Goal: Transaction & Acquisition: Book appointment/travel/reservation

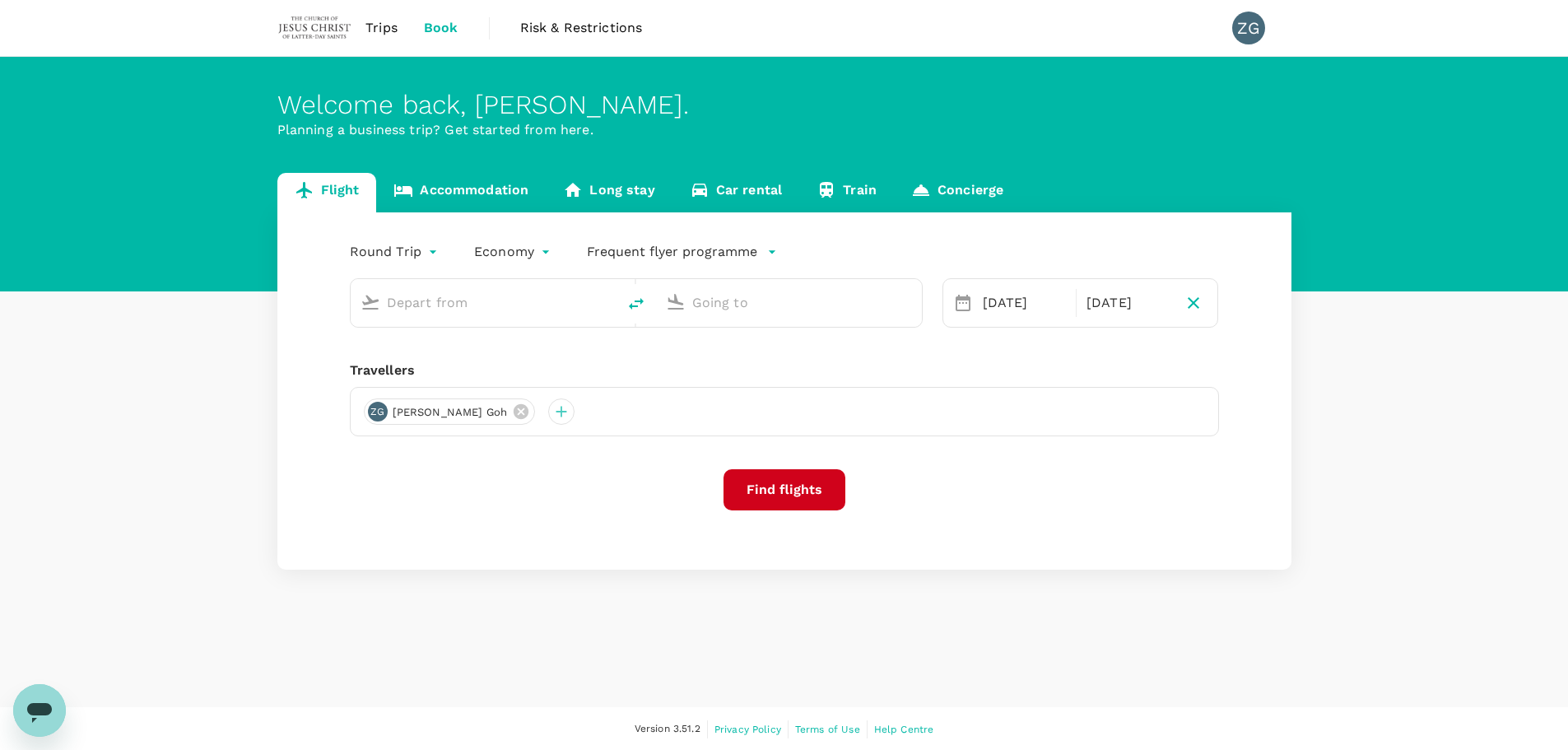
type input "Singapore Changi (SIN)"
type input "Suvarnabhumi Intl (BKK)"
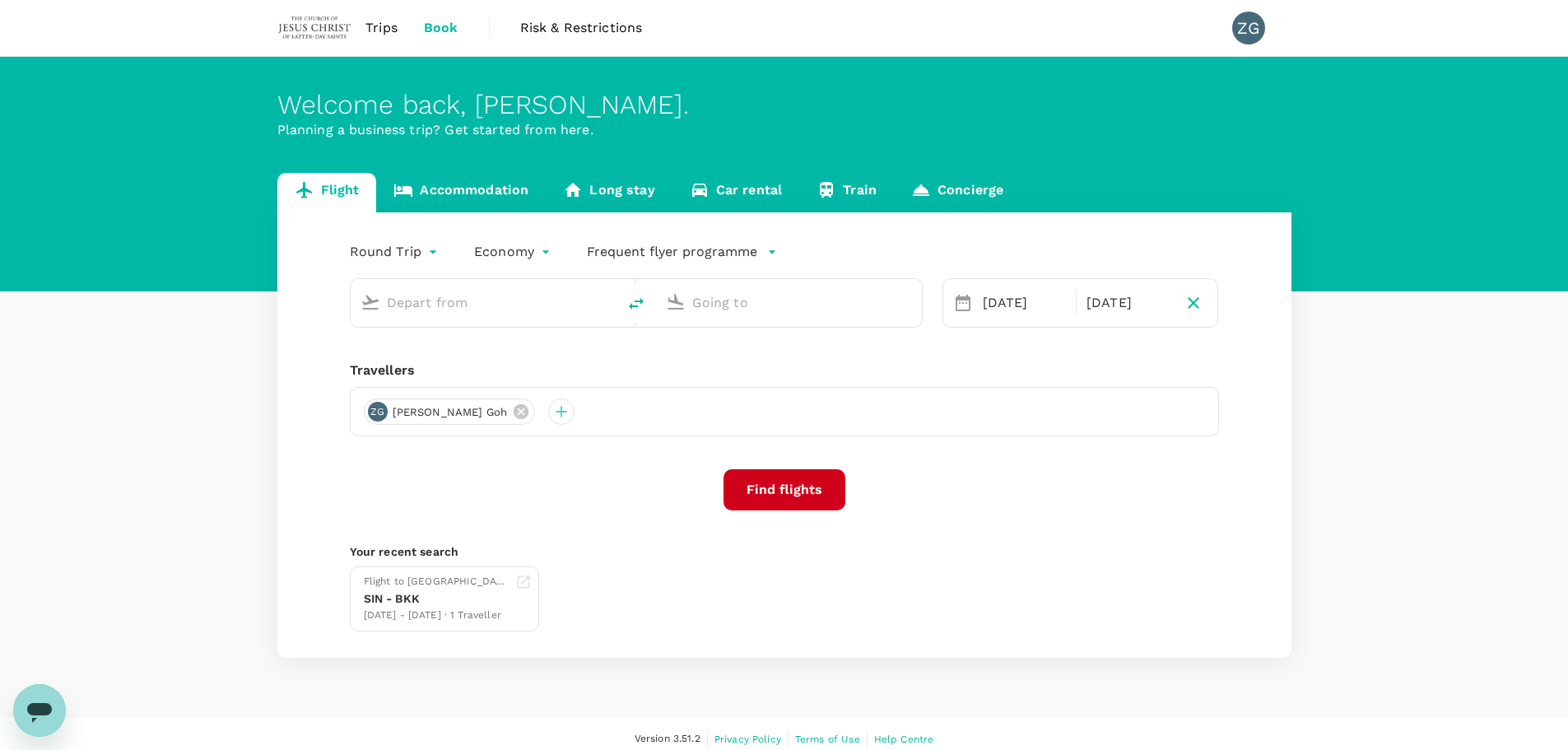
type input "Singapore Changi (SIN)"
type input "Suvarnabhumi Intl (BKK)"
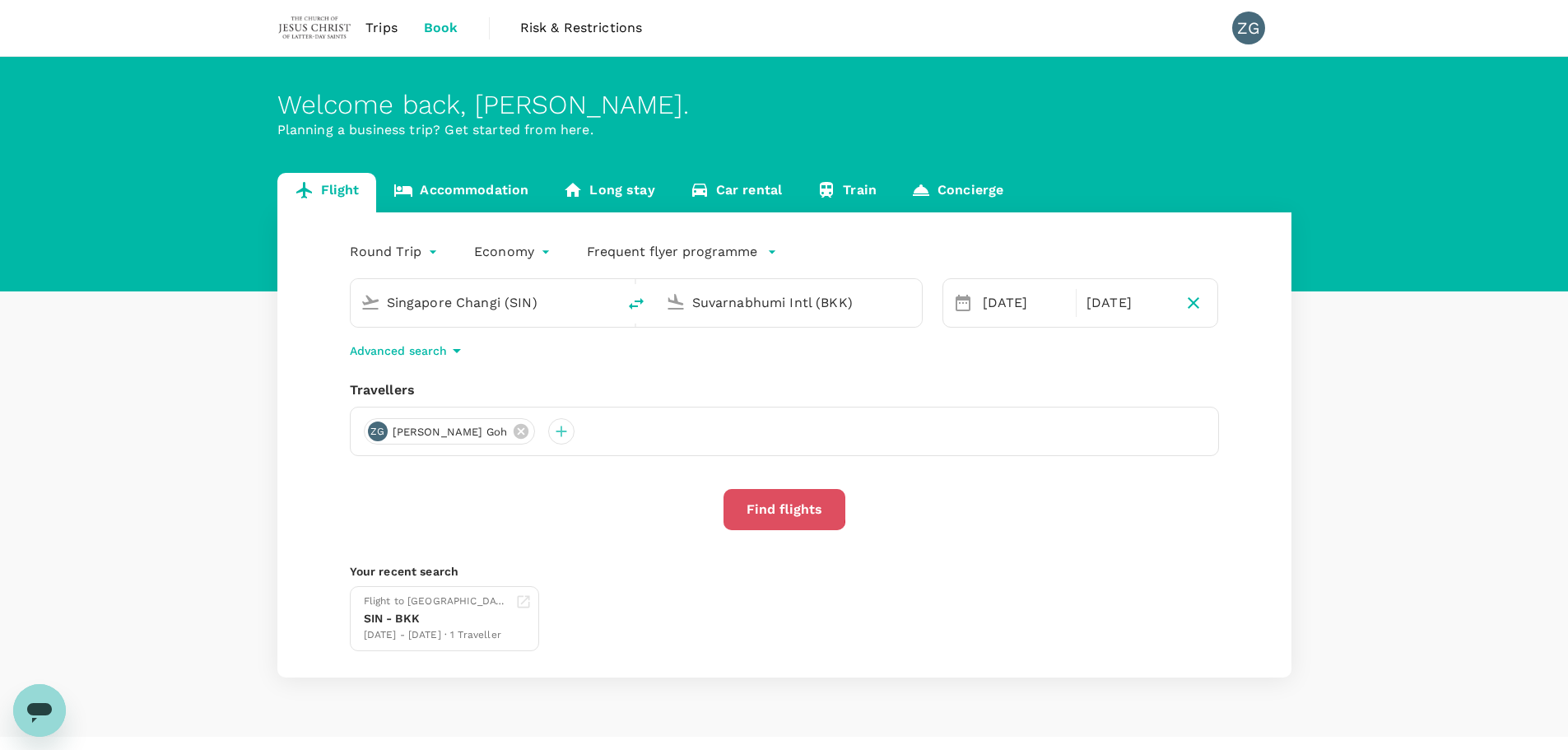
click at [753, 506] on button "Find flights" at bounding box center [784, 510] width 122 height 41
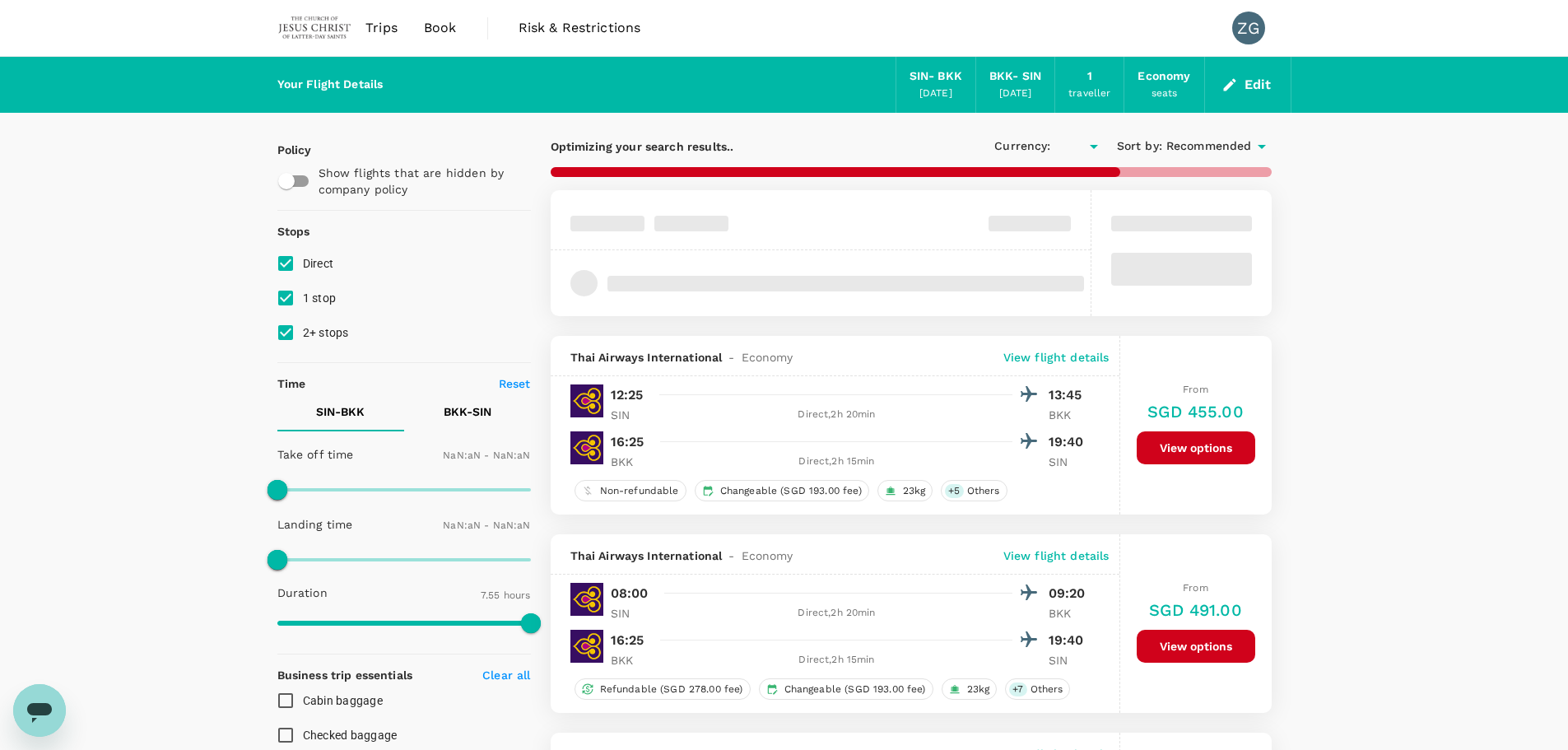
type input "SGD"
type input "1440"
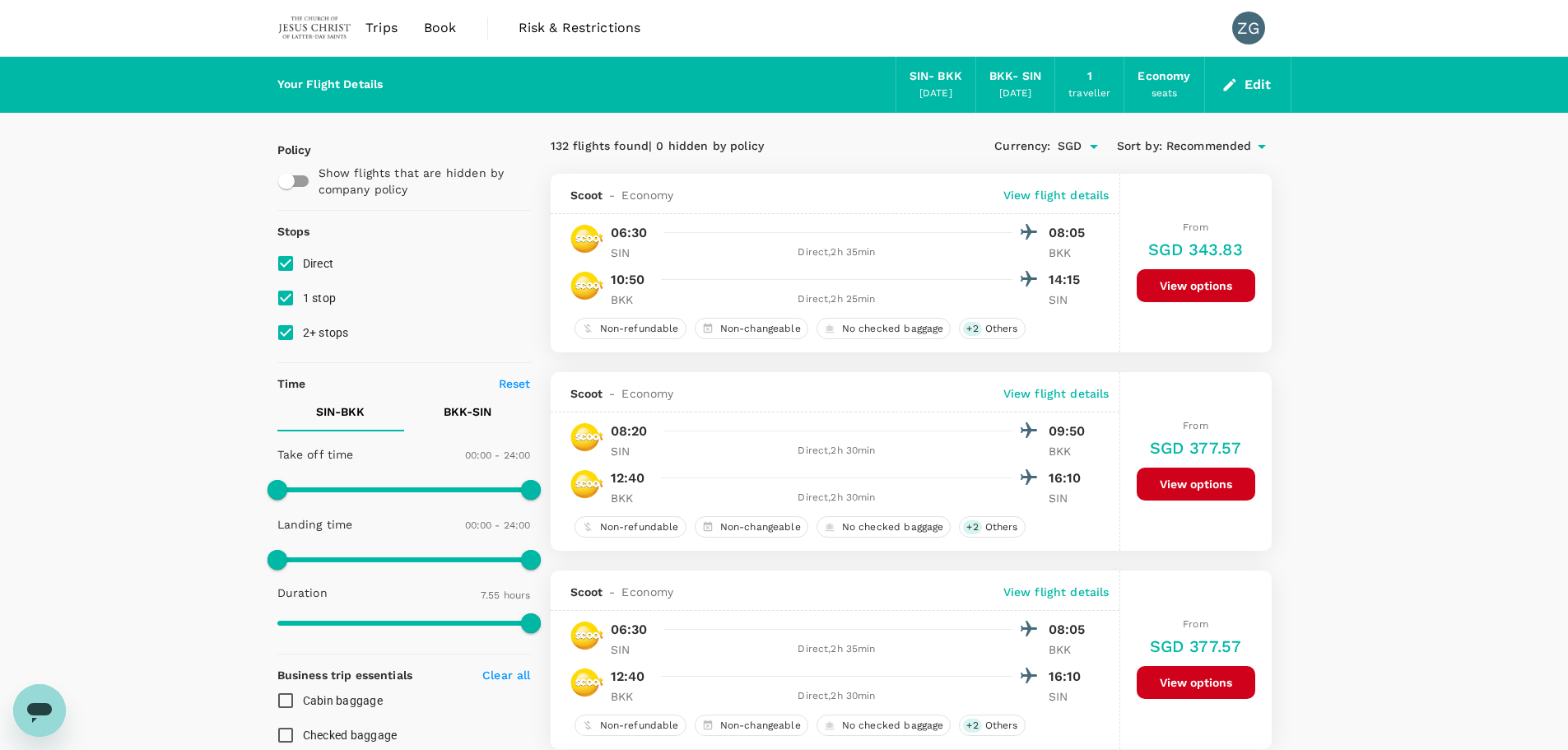
click at [315, 334] on span "2+ stops" at bounding box center [326, 333] width 46 height 13
click at [303, 334] on input "2+ stops" at bounding box center [286, 333] width 35 height 35
checkbox input "false"
click at [319, 296] on span "1 stop" at bounding box center [319, 298] width 34 height 13
click at [303, 296] on input "1 stop" at bounding box center [286, 298] width 35 height 35
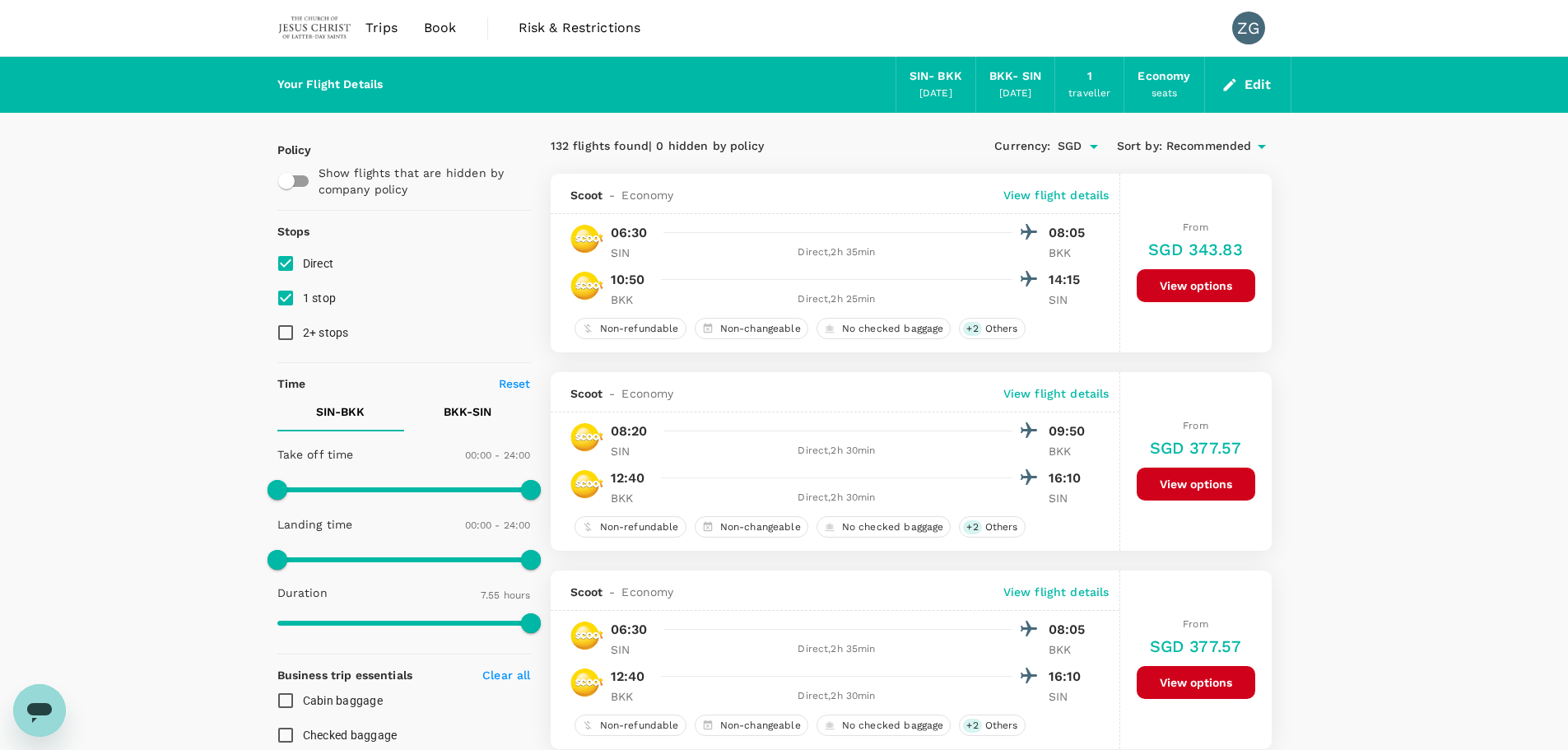
checkbox input "false"
type input "SGD"
type input "780"
drag, startPoint x: 526, startPoint y: 487, endPoint x: 412, endPoint y: 491, distance: 114.1
click at [412, 491] on span at bounding box center [414, 490] width 20 height 20
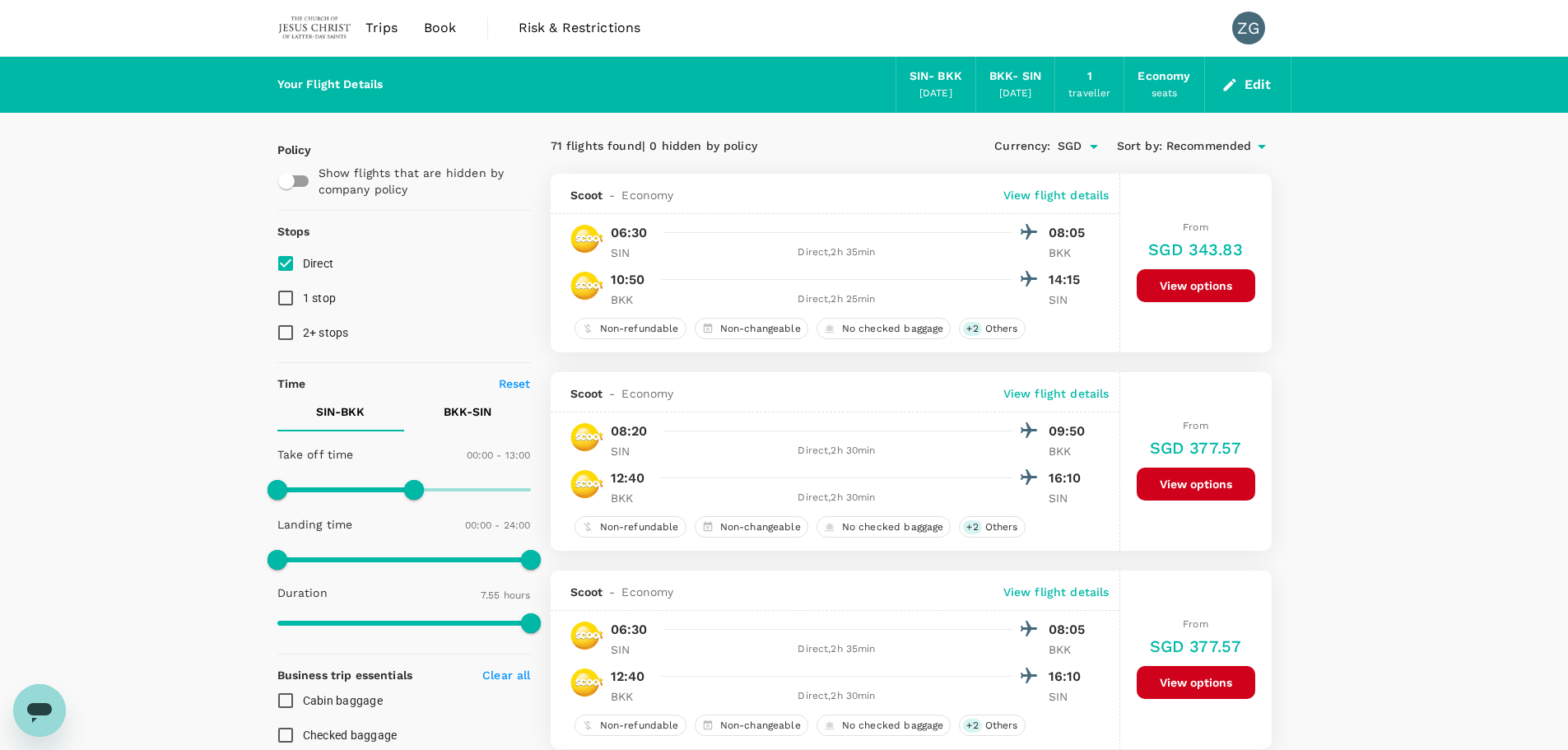
click at [1191, 137] on span "Recommended" at bounding box center [1209, 147] width 86 height 18
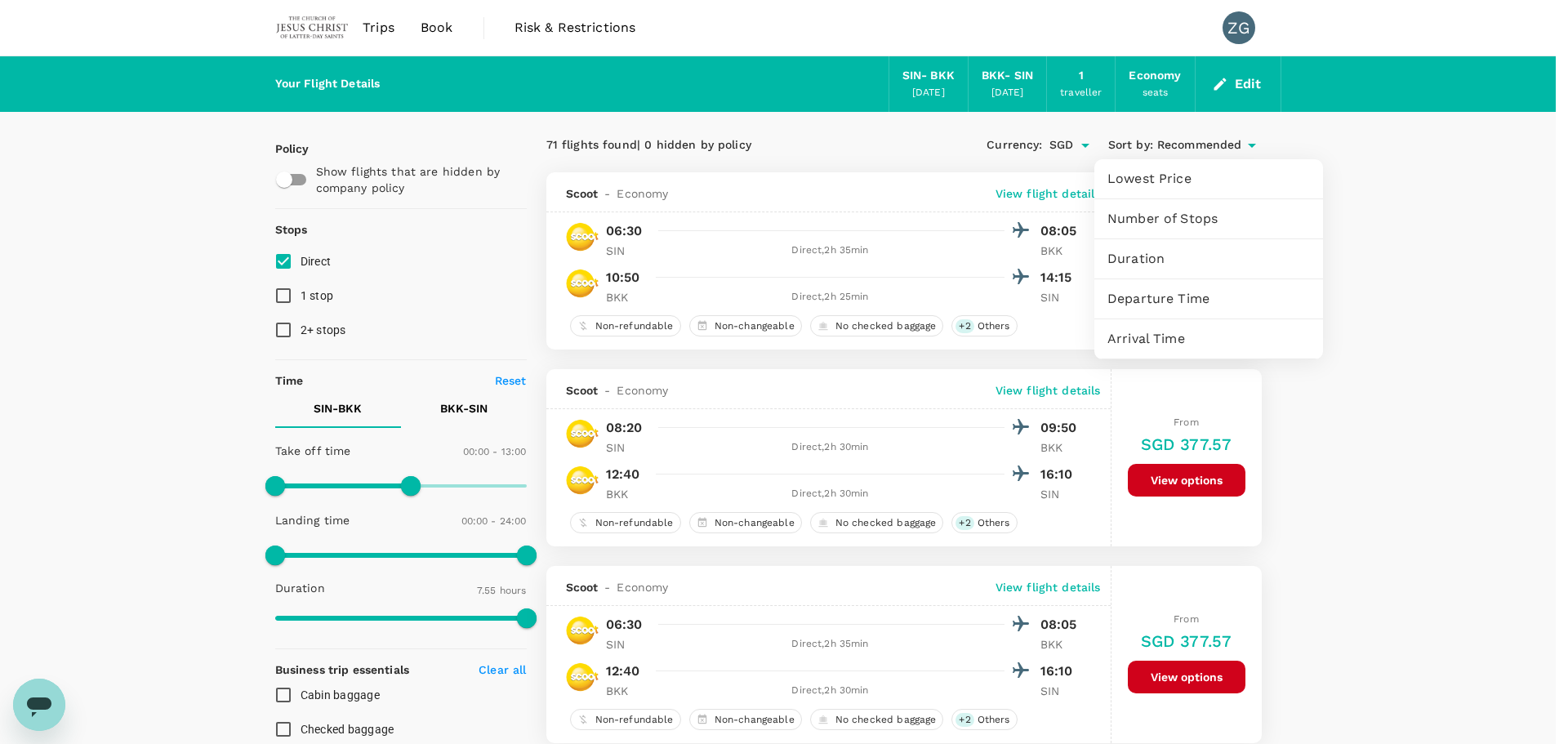
click at [1148, 186] on span "Lowest Price" at bounding box center [1209, 179] width 203 height 20
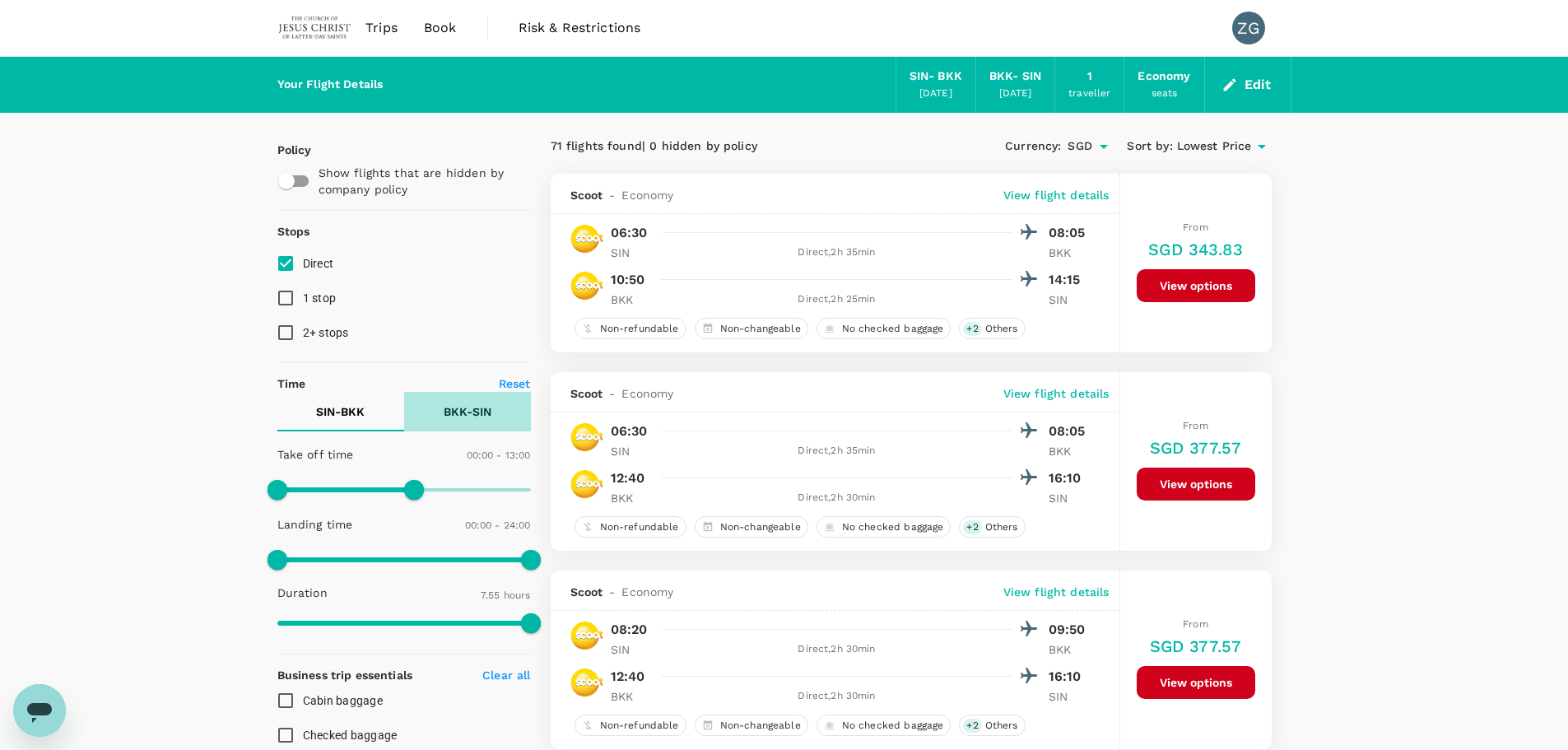
click at [474, 412] on p "BKK - SIN" at bounding box center [468, 412] width 48 height 16
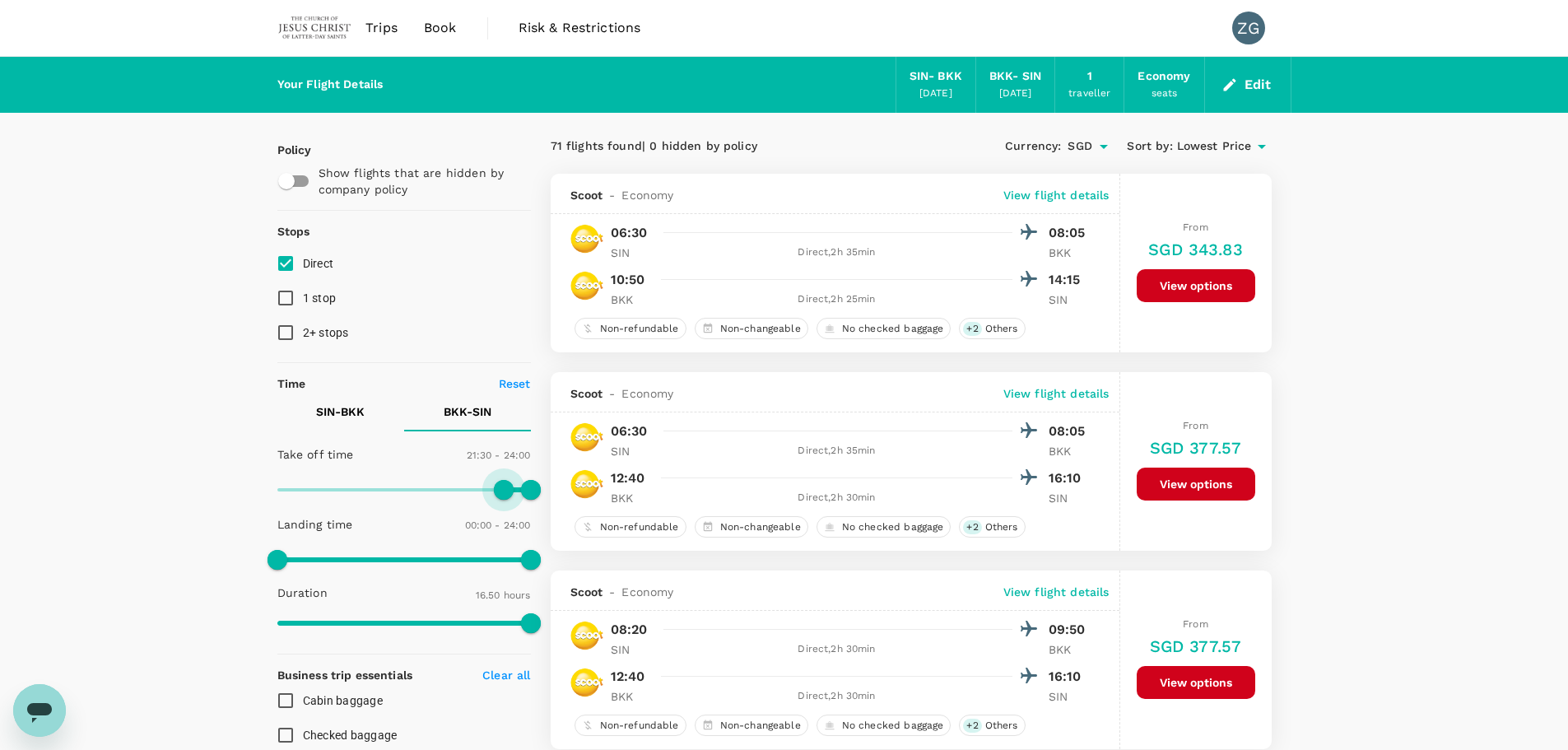
type input "1260"
drag, startPoint x: 280, startPoint y: 483, endPoint x: 498, endPoint y: 498, distance: 218.5
click at [498, 498] on span at bounding box center [499, 490] width 20 height 20
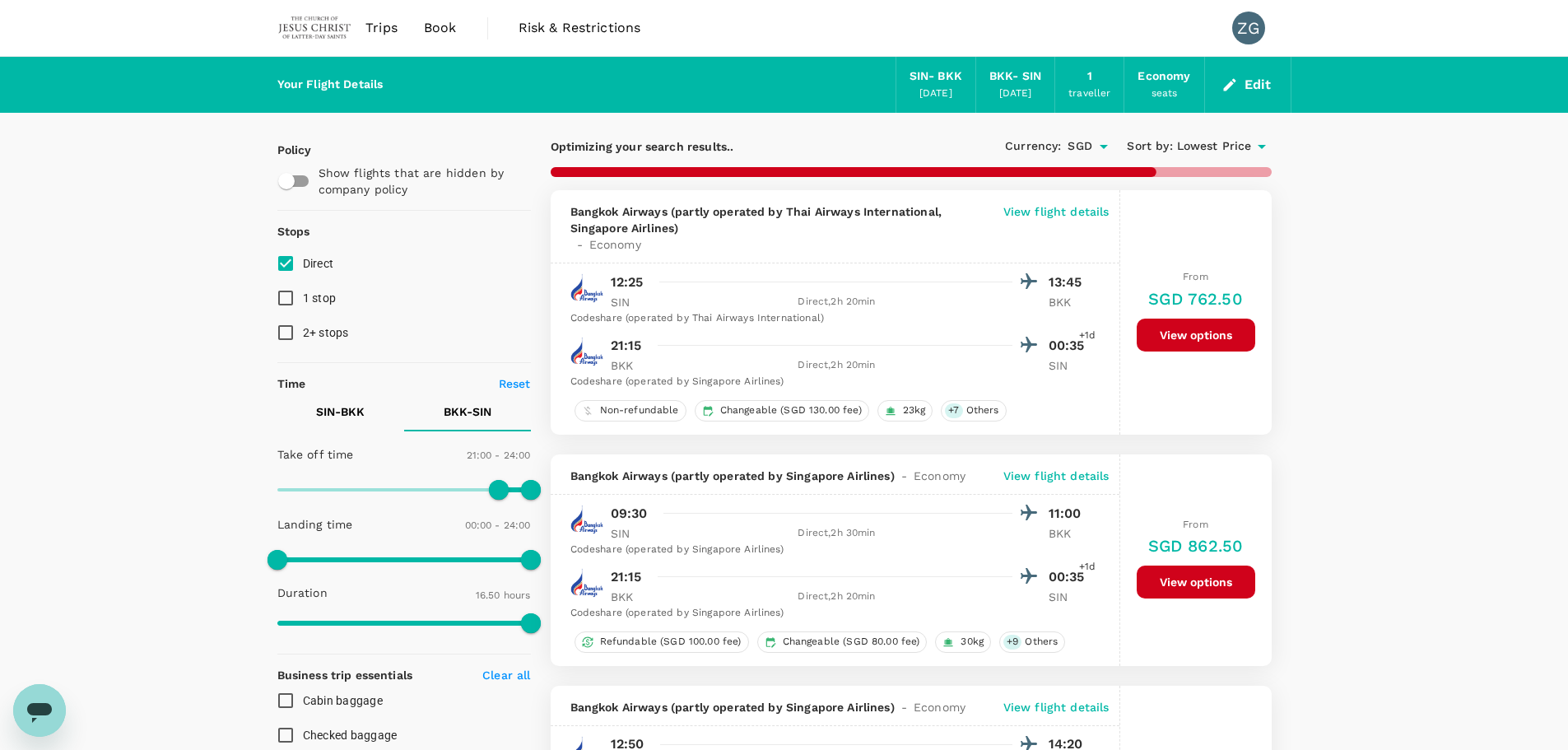
click at [338, 403] on button "SIN - BKK" at bounding box center [341, 412] width 127 height 40
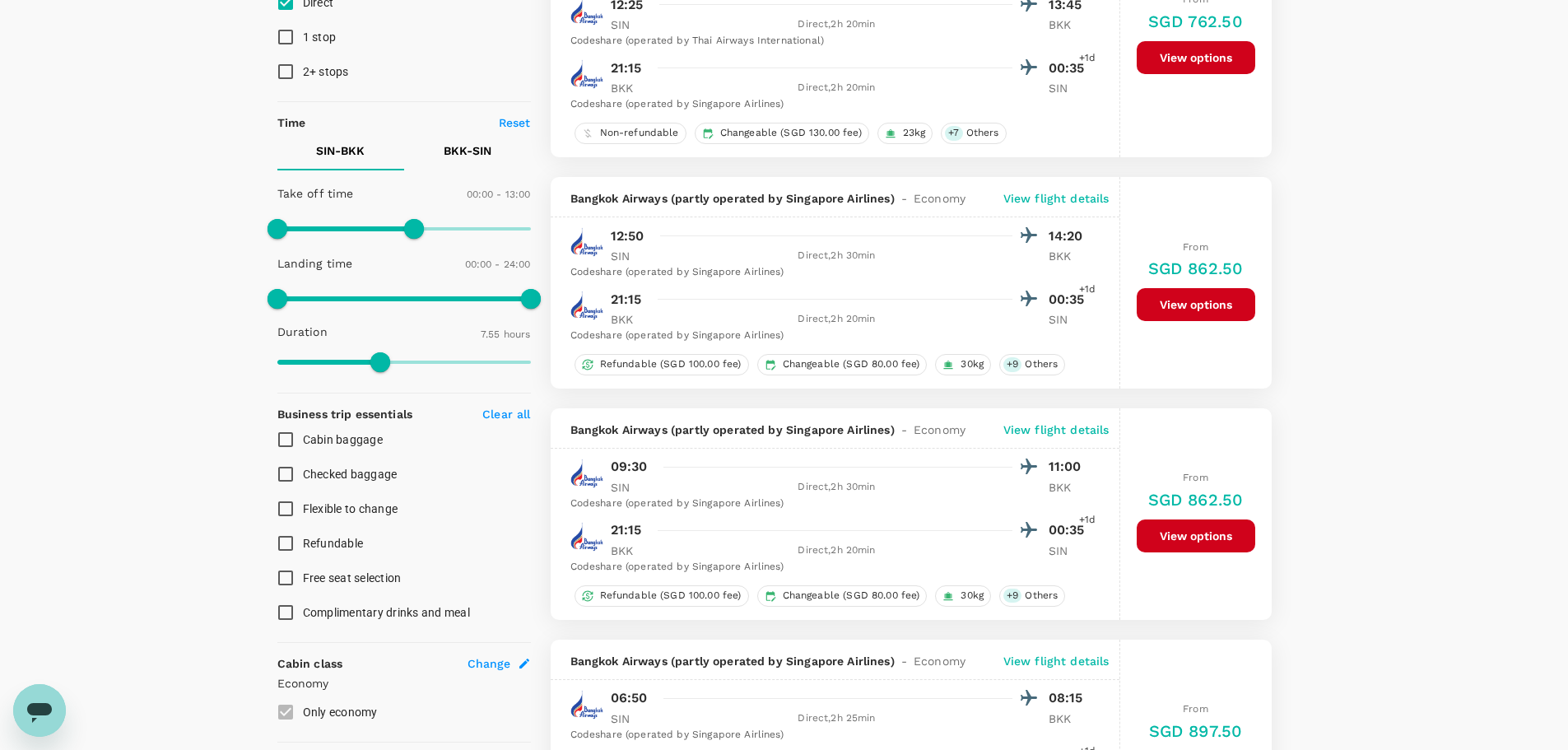
scroll to position [165, 0]
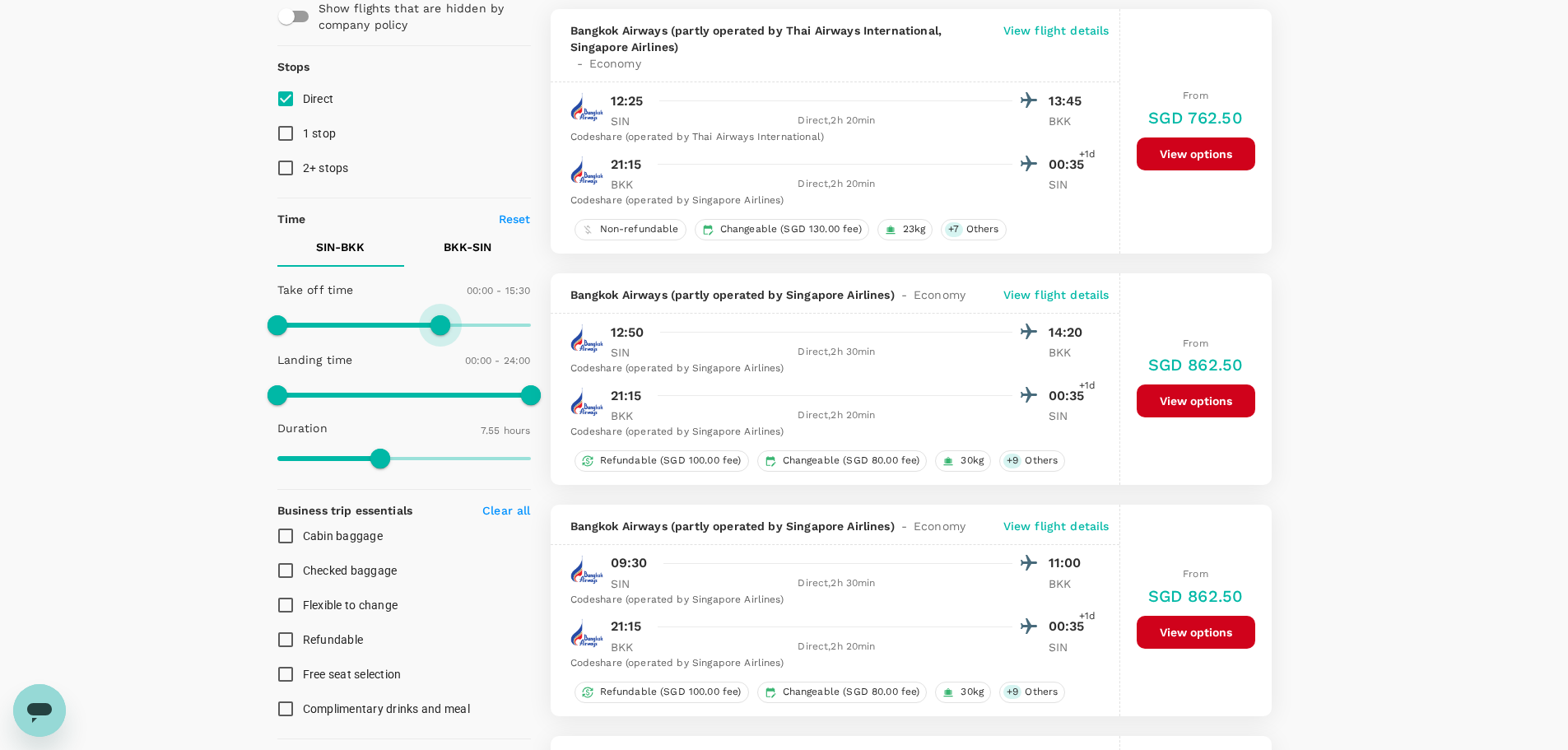
type input "1440"
drag, startPoint x: 410, startPoint y: 320, endPoint x: 565, endPoint y: 332, distance: 155.5
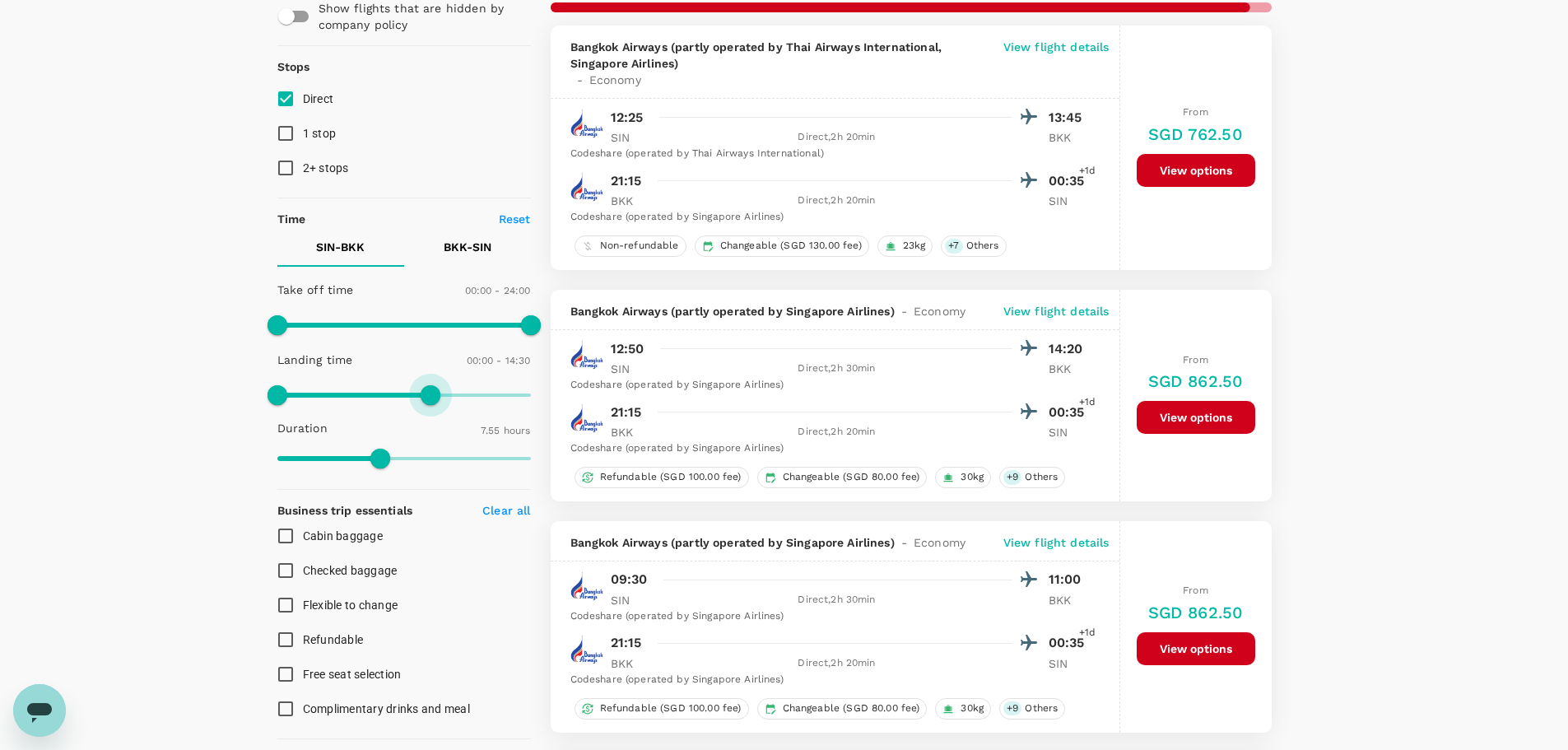
type input "840"
drag, startPoint x: 524, startPoint y: 394, endPoint x: 422, endPoint y: 395, distance: 102.0
click at [422, 395] on span at bounding box center [425, 395] width 20 height 20
click at [461, 246] on p "BKK - SIN" at bounding box center [468, 247] width 48 height 16
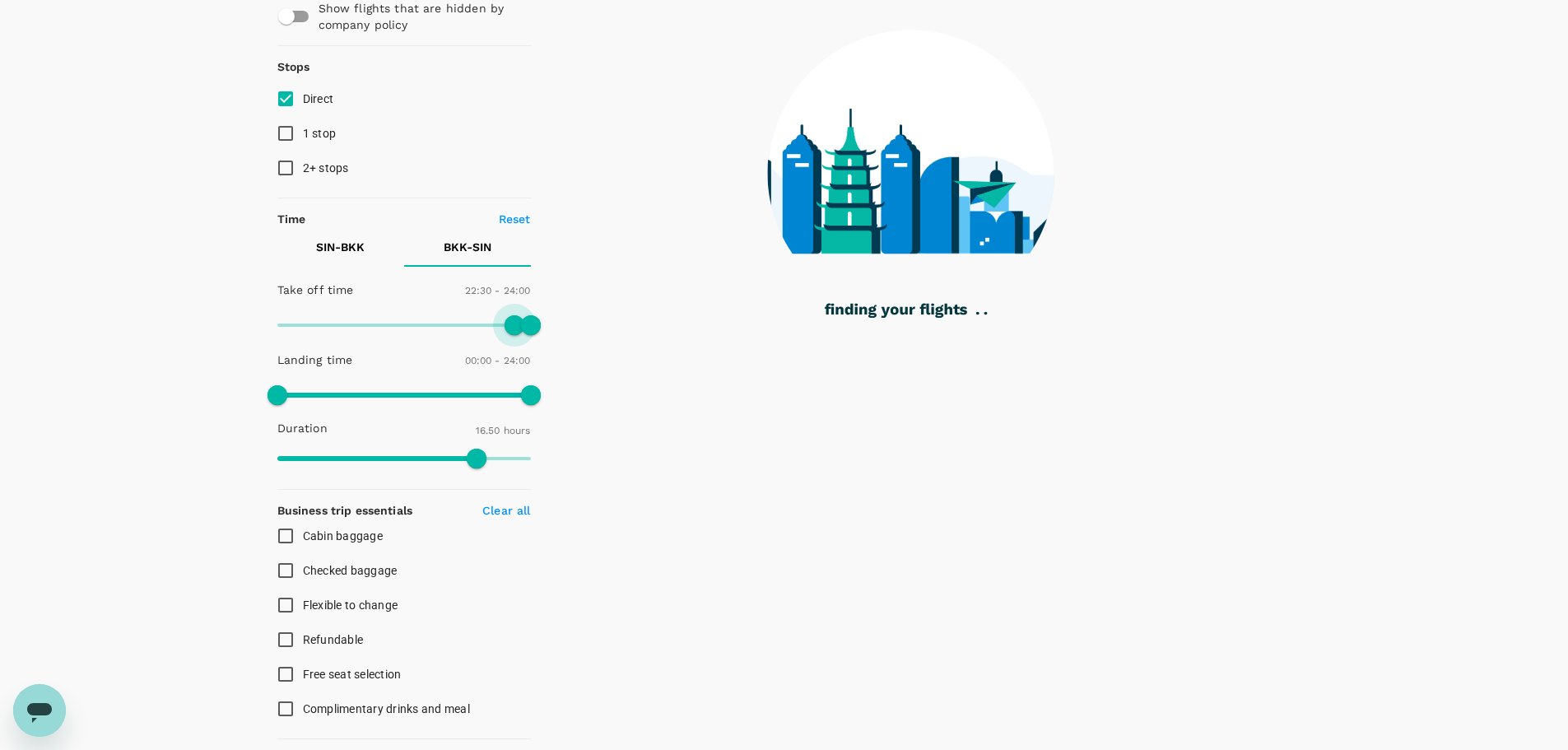
drag, startPoint x: 492, startPoint y: 323, endPoint x: 514, endPoint y: 331, distance: 23.4
click at [514, 331] on span at bounding box center [514, 325] width 20 height 20
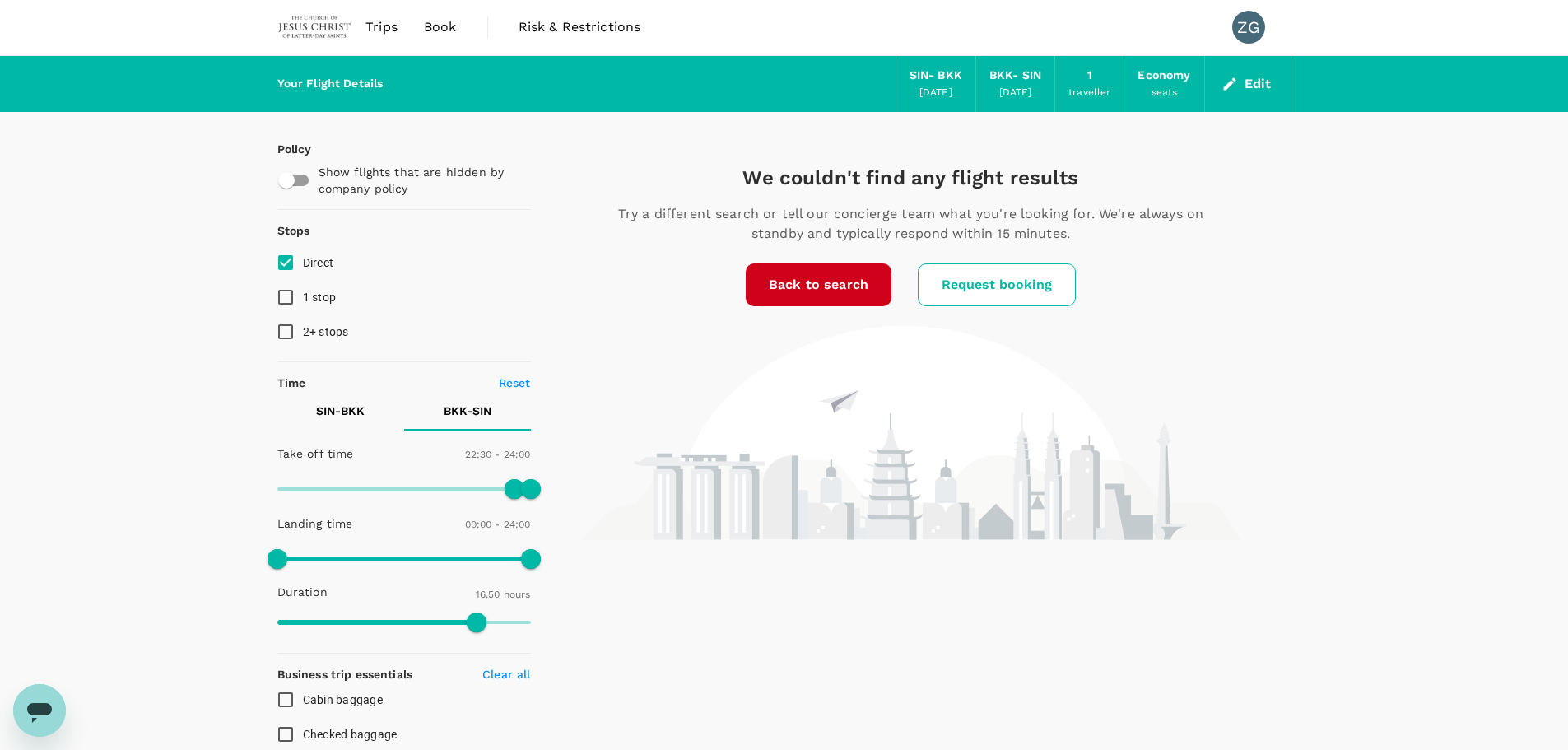
scroll to position [0, 0]
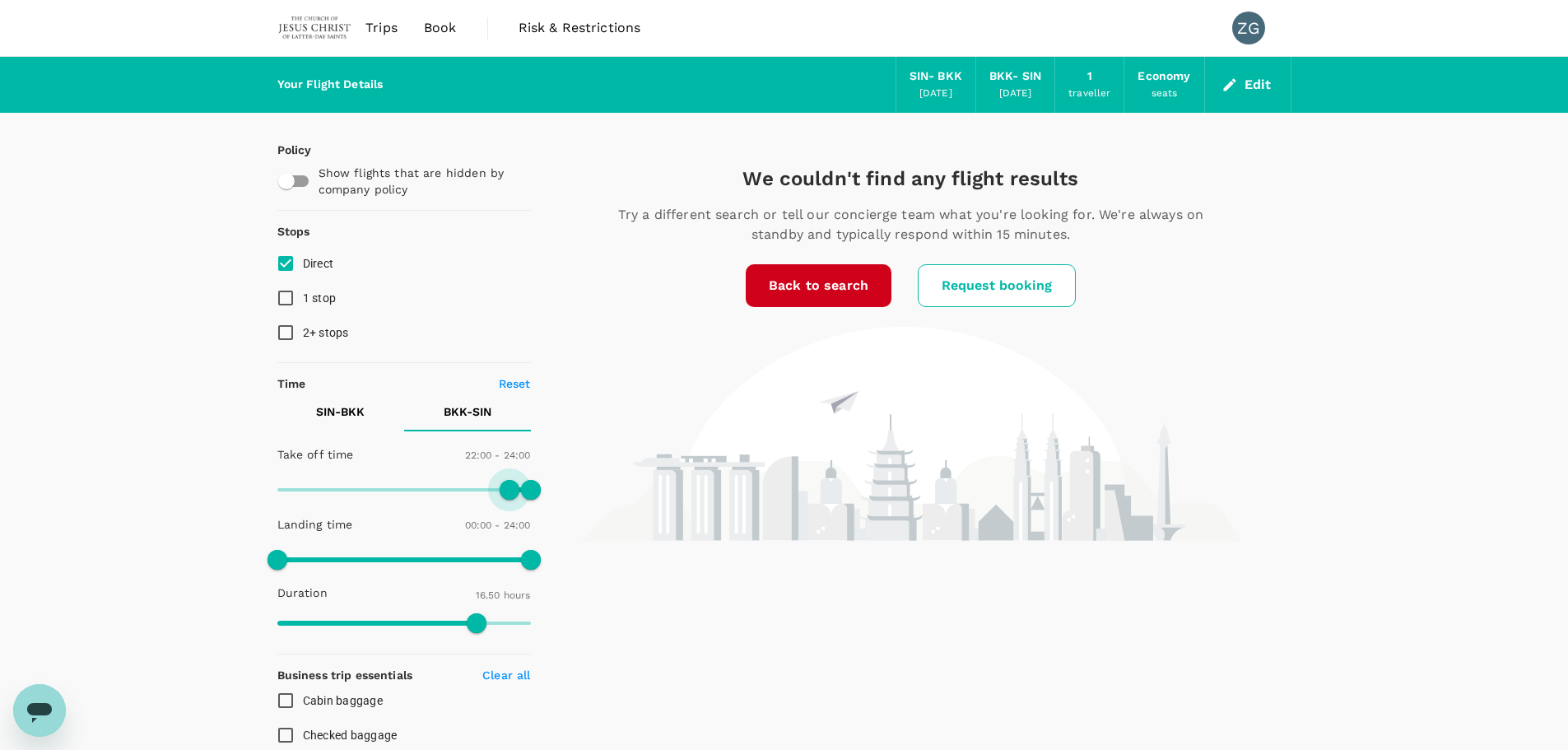
click at [509, 487] on span at bounding box center [509, 490] width 20 height 20
click at [506, 493] on span at bounding box center [504, 490] width 20 height 20
type input "1260"
click at [500, 491] on span at bounding box center [499, 490] width 20 height 20
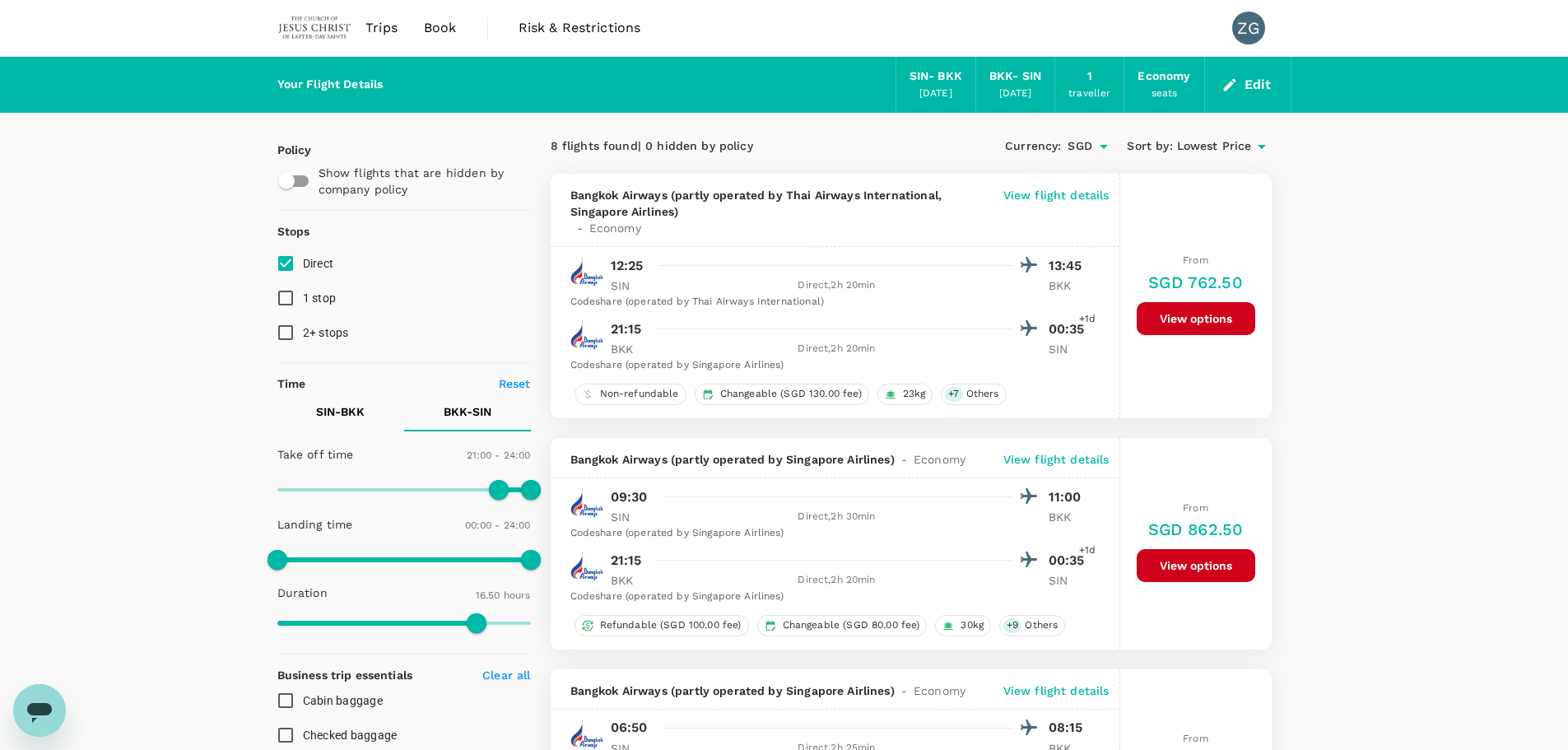
click at [1028, 460] on p "View flight details" at bounding box center [1056, 459] width 106 height 16
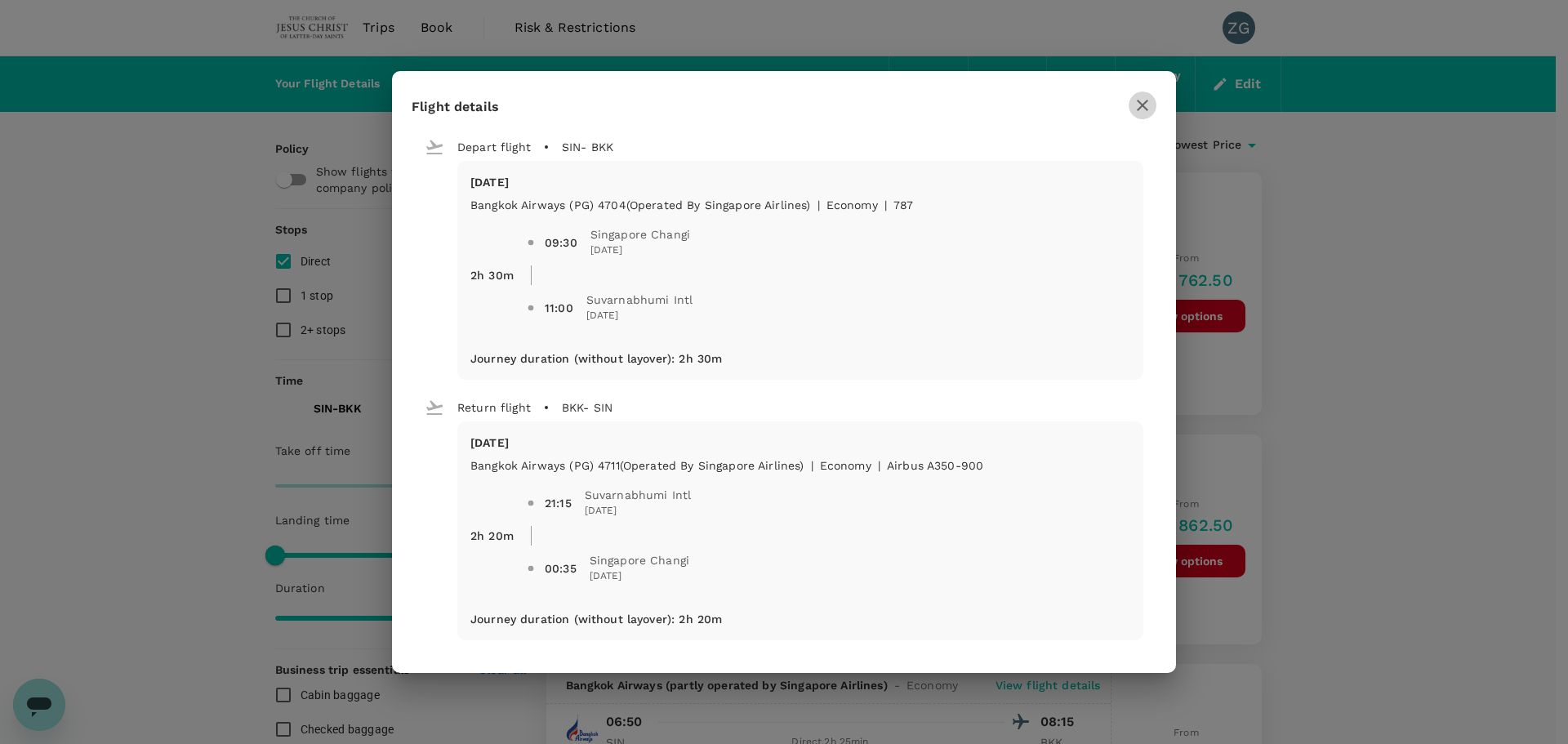
click at [1145, 111] on icon "button" at bounding box center [1143, 105] width 20 height 20
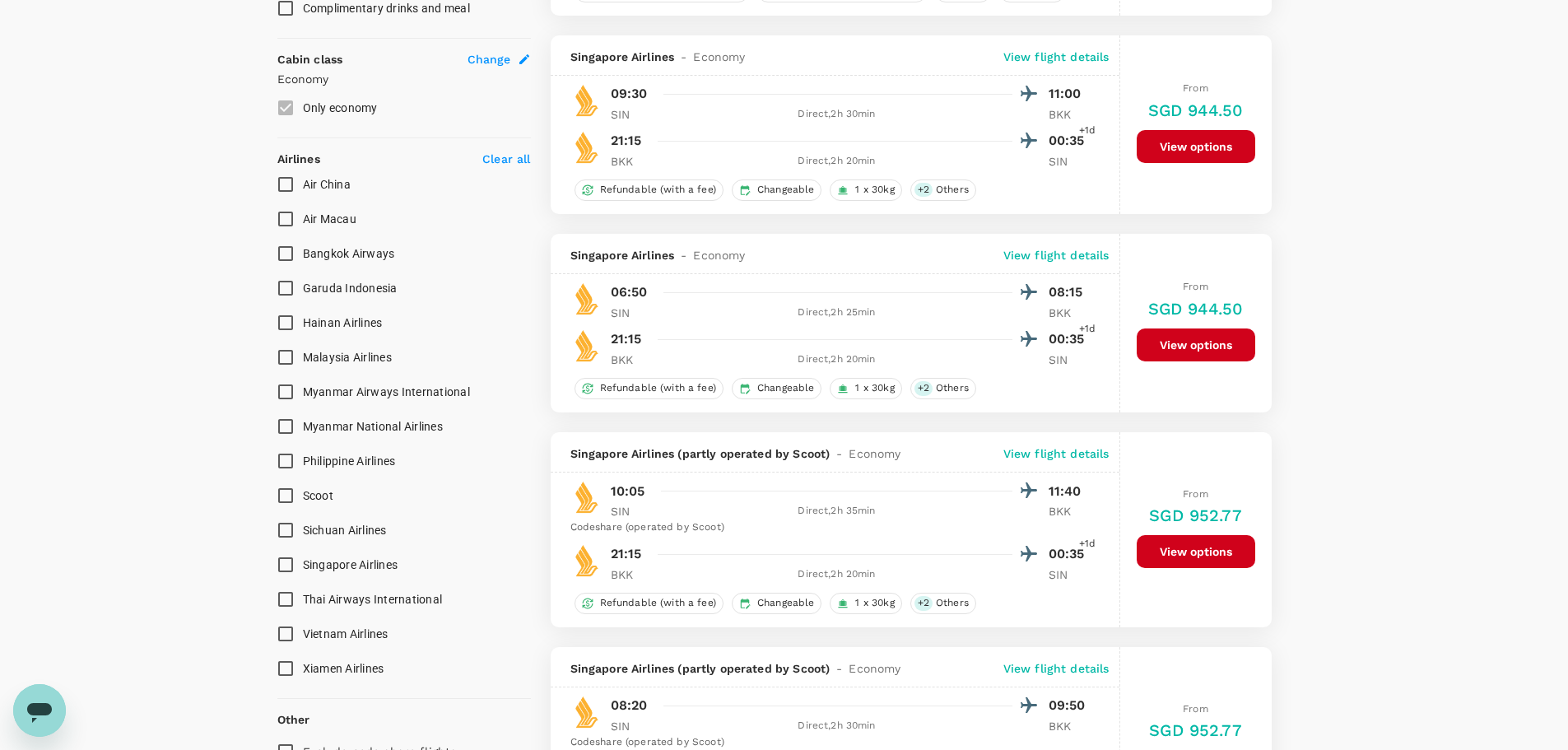
scroll to position [906, 0]
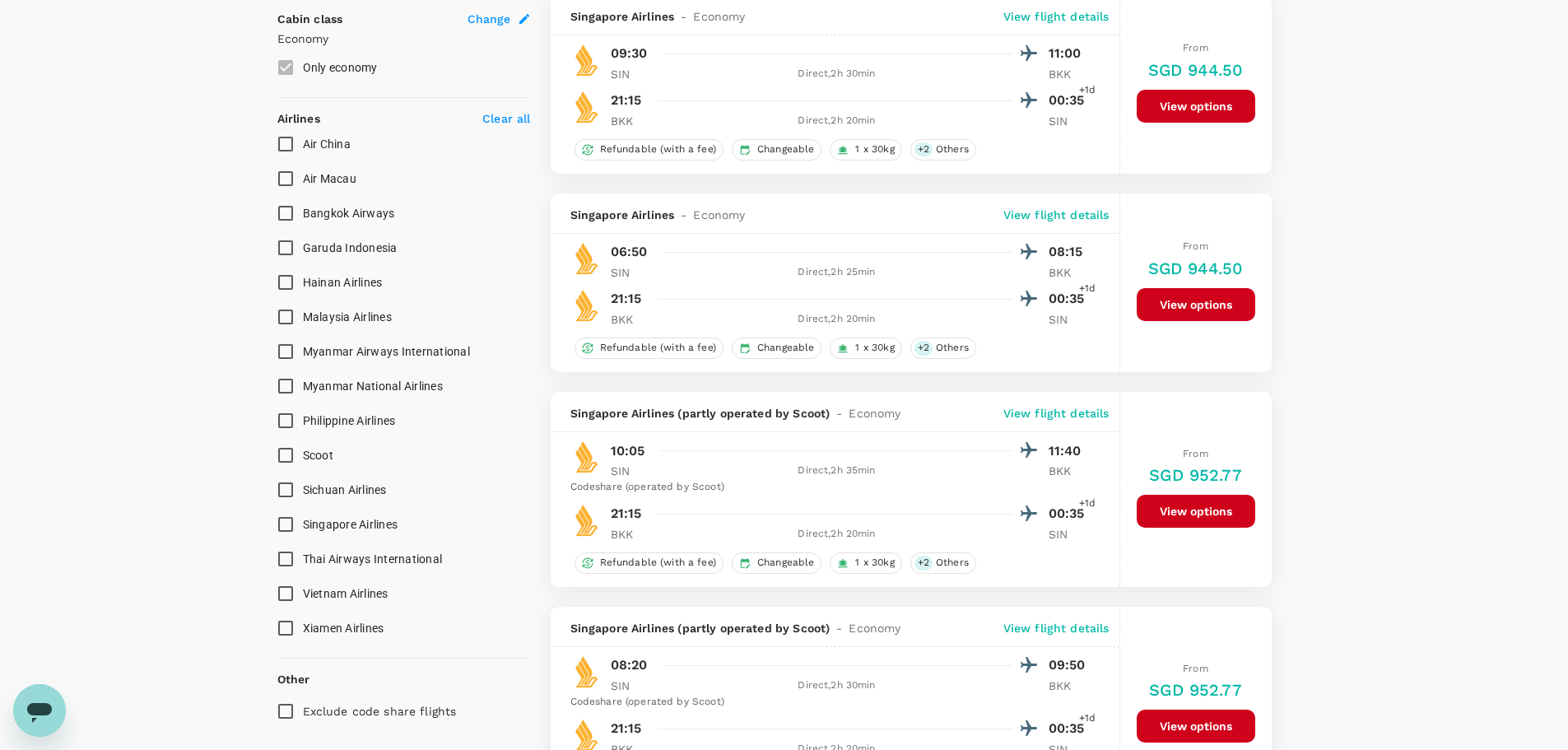
click at [328, 446] on span "Scoot" at bounding box center [318, 455] width 30 height 20
click at [303, 446] on input "Scoot" at bounding box center [286, 455] width 35 height 35
checkbox input "true"
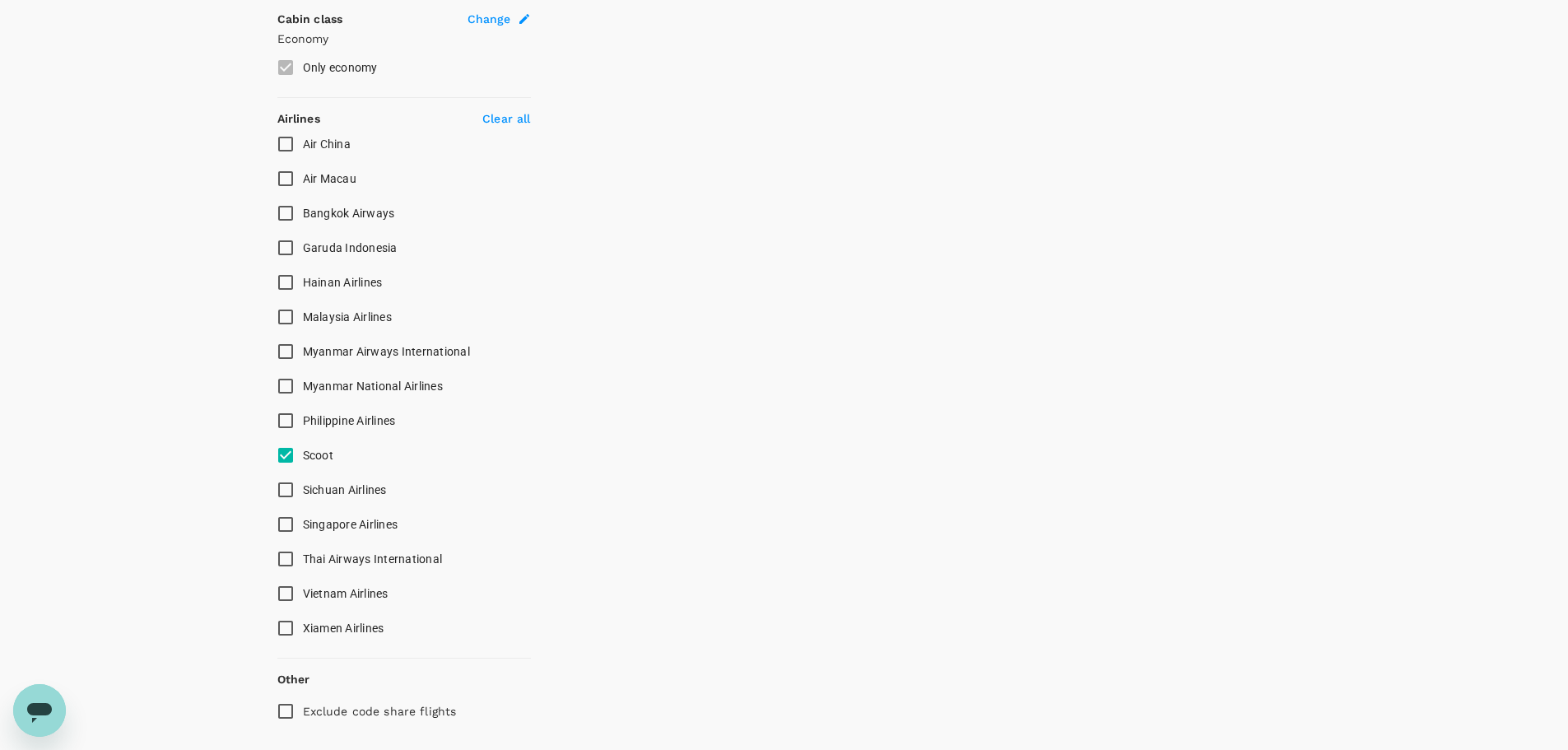
click at [334, 516] on span "Singapore Airlines" at bounding box center [351, 524] width 95 height 20
click at [303, 516] on input "Singapore Airlines" at bounding box center [286, 524] width 35 height 35
checkbox input "false"
click at [327, 554] on span "Thai Airways International" at bounding box center [373, 559] width 140 height 13
click at [303, 554] on input "Thai Airways International" at bounding box center [286, 559] width 35 height 35
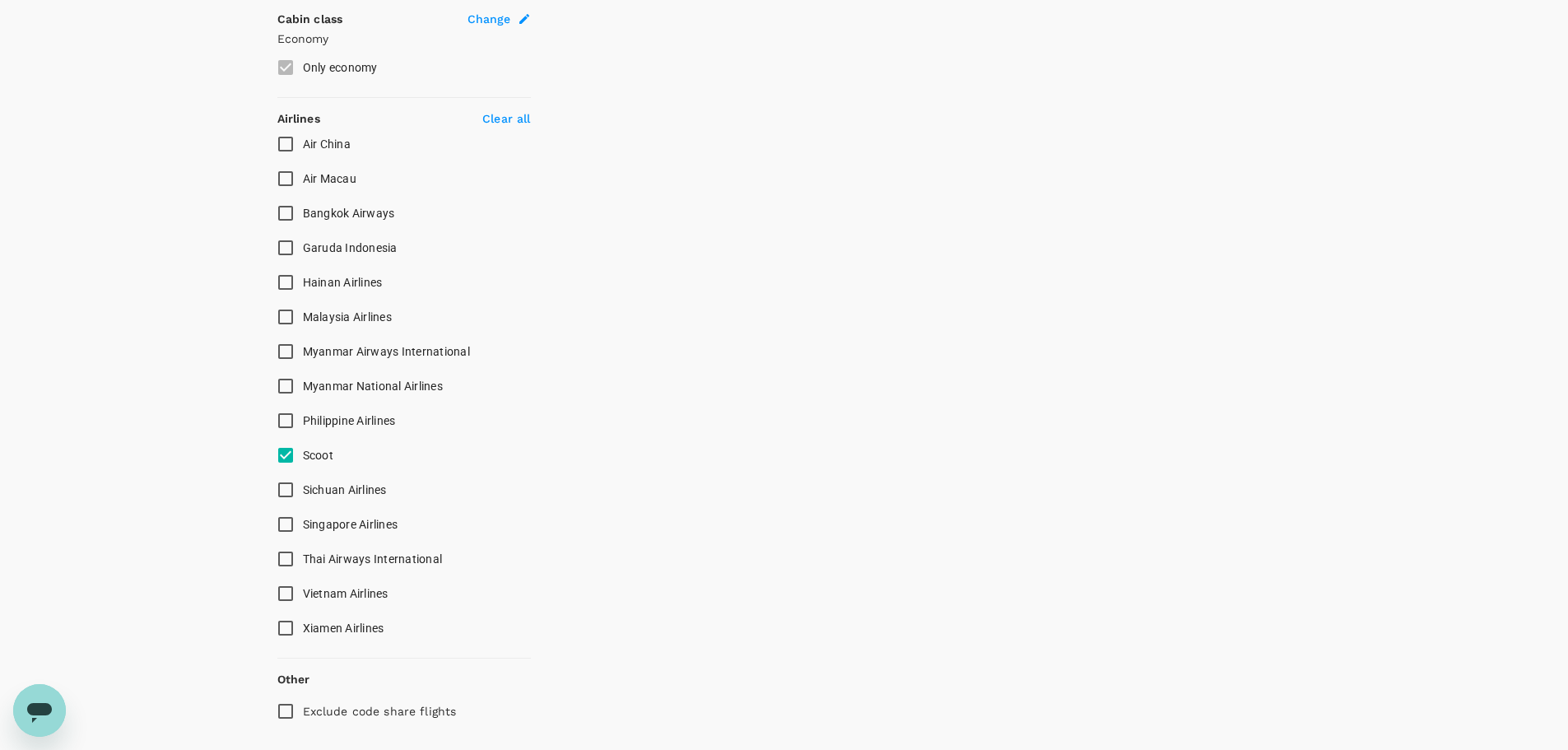
checkbox input "true"
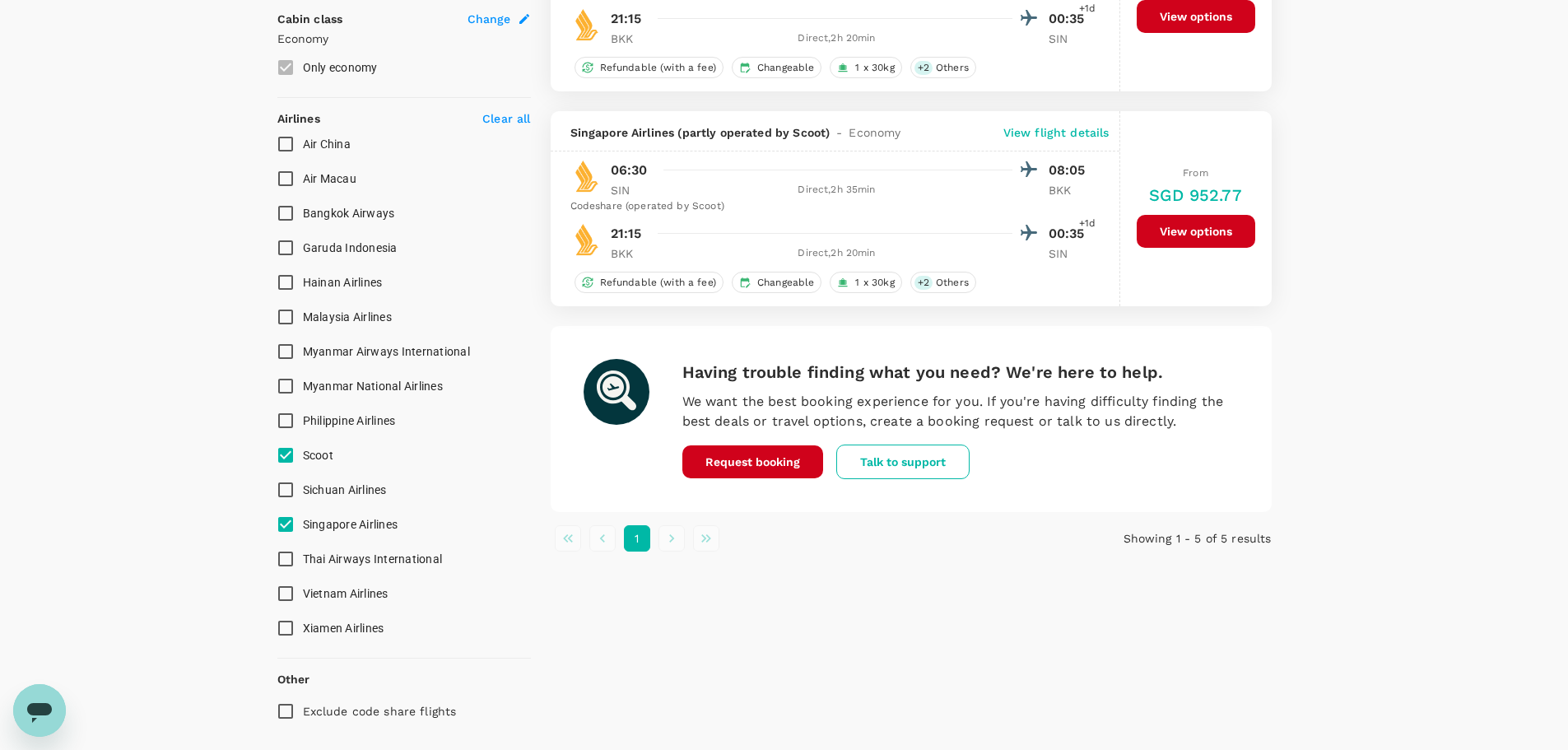
checkbox input "true"
checkbox input "false"
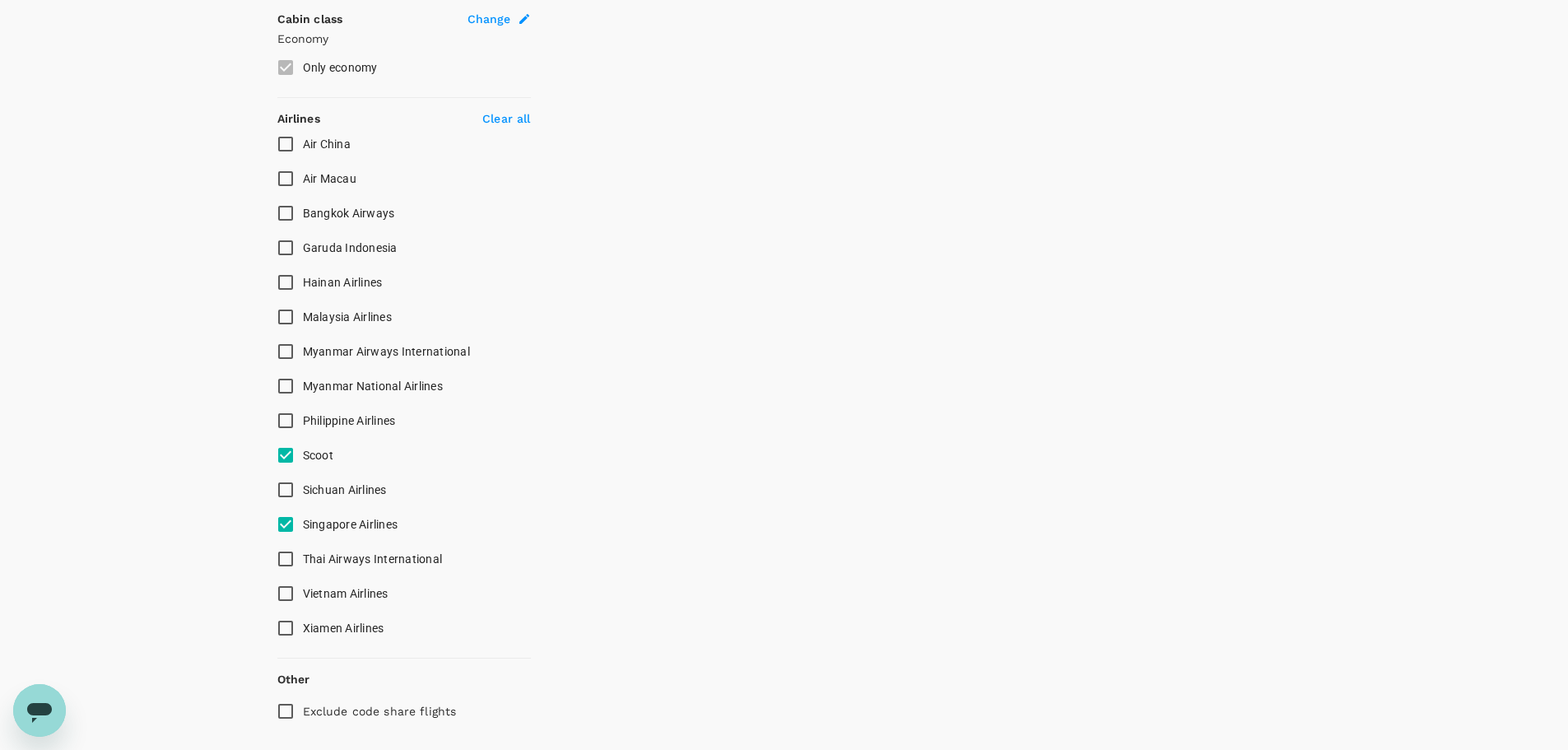
checkbox input "false"
checkbox input "true"
click at [287, 529] on input "Singapore Airlines" at bounding box center [286, 524] width 35 height 35
checkbox input "true"
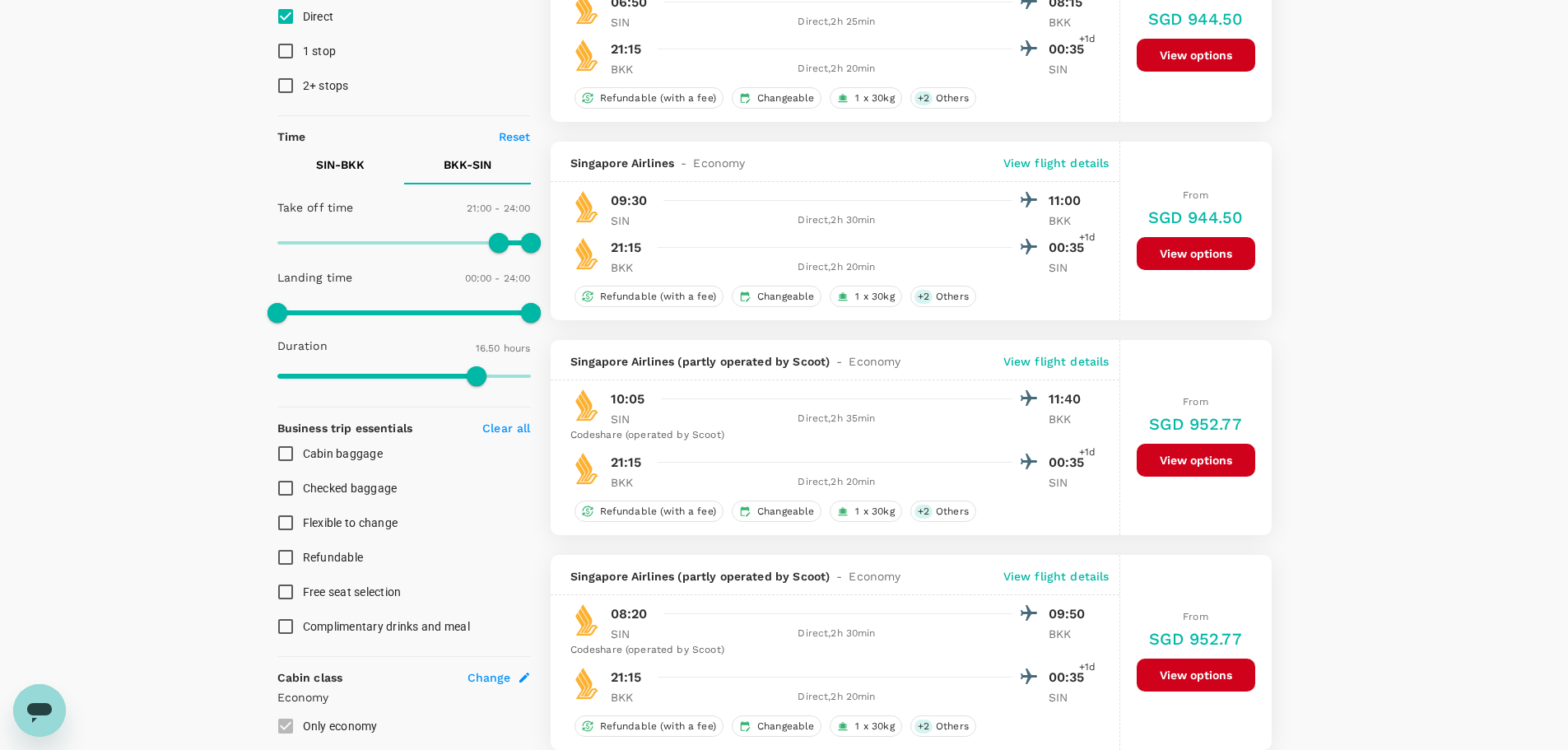
scroll to position [0, 0]
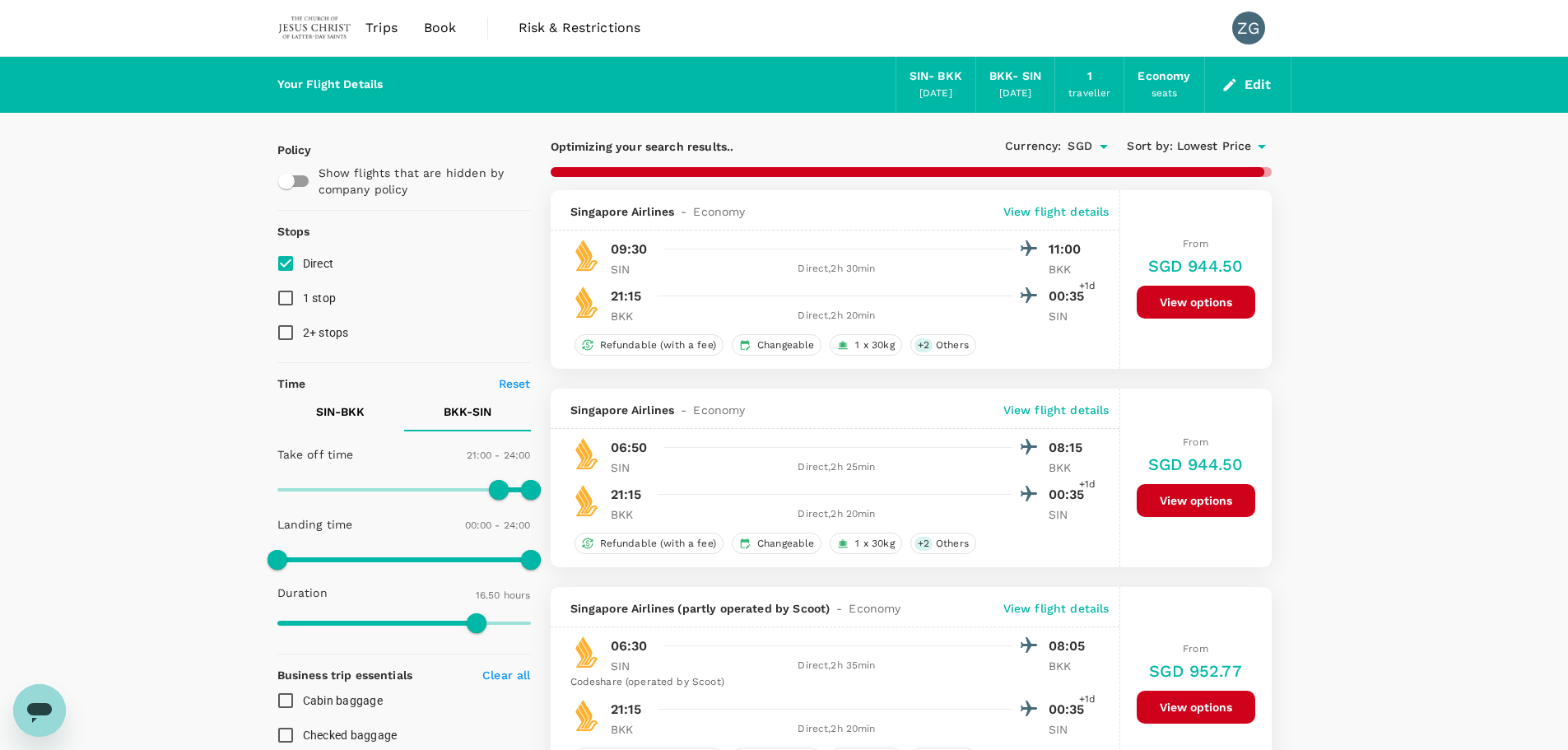
checkbox input "false"
checkbox input "true"
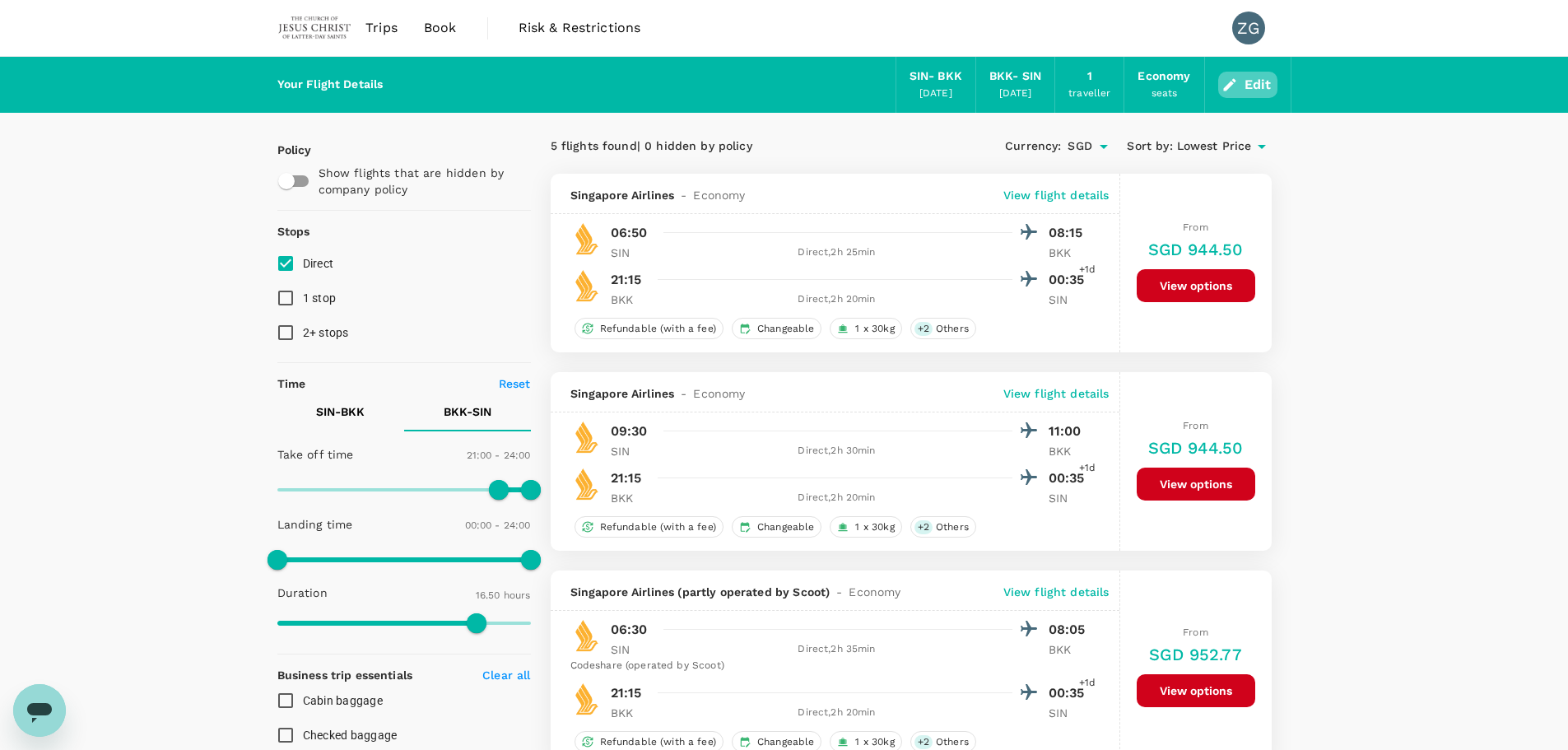
click at [1238, 82] on icon "button" at bounding box center [1230, 85] width 16 height 16
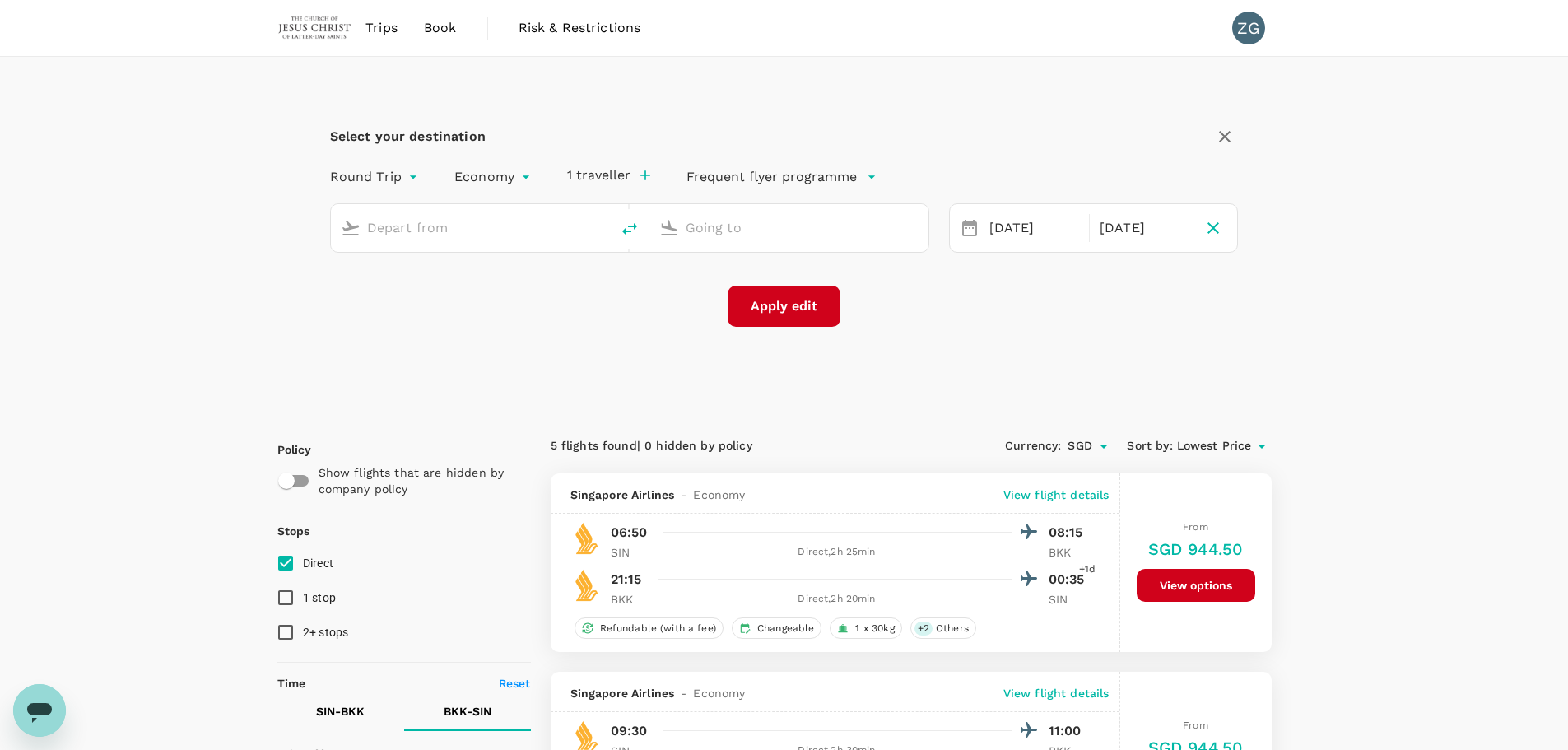
type input "Singapore Changi (SIN)"
type input "Suvarnabhumi Intl (BKK)"
click at [1130, 226] on div "[DATE]" at bounding box center [1144, 228] width 103 height 32
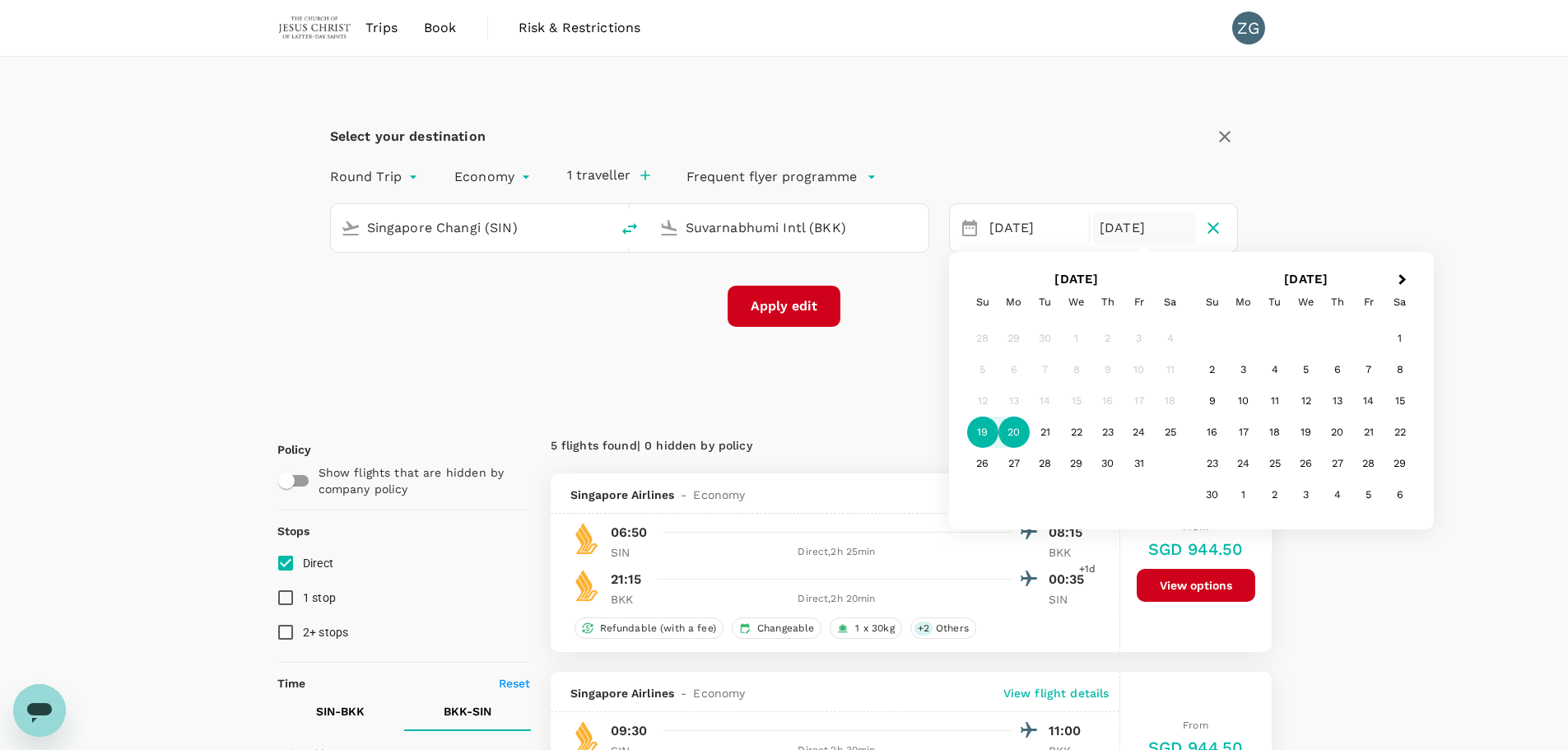
click at [1013, 426] on div "20" at bounding box center [1014, 432] width 31 height 31
click at [769, 304] on button "Apply edit" at bounding box center [784, 306] width 113 height 41
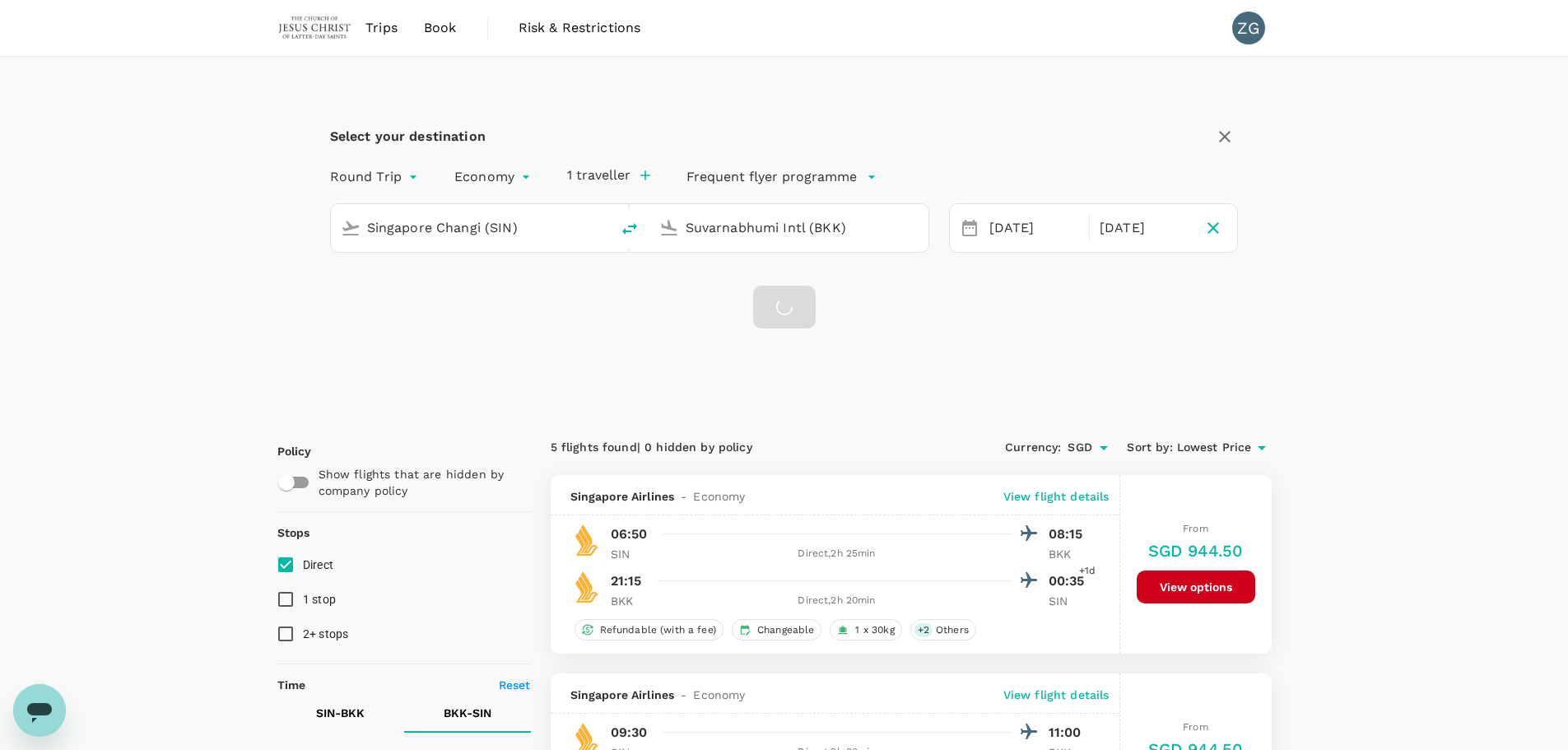
checkbox input "false"
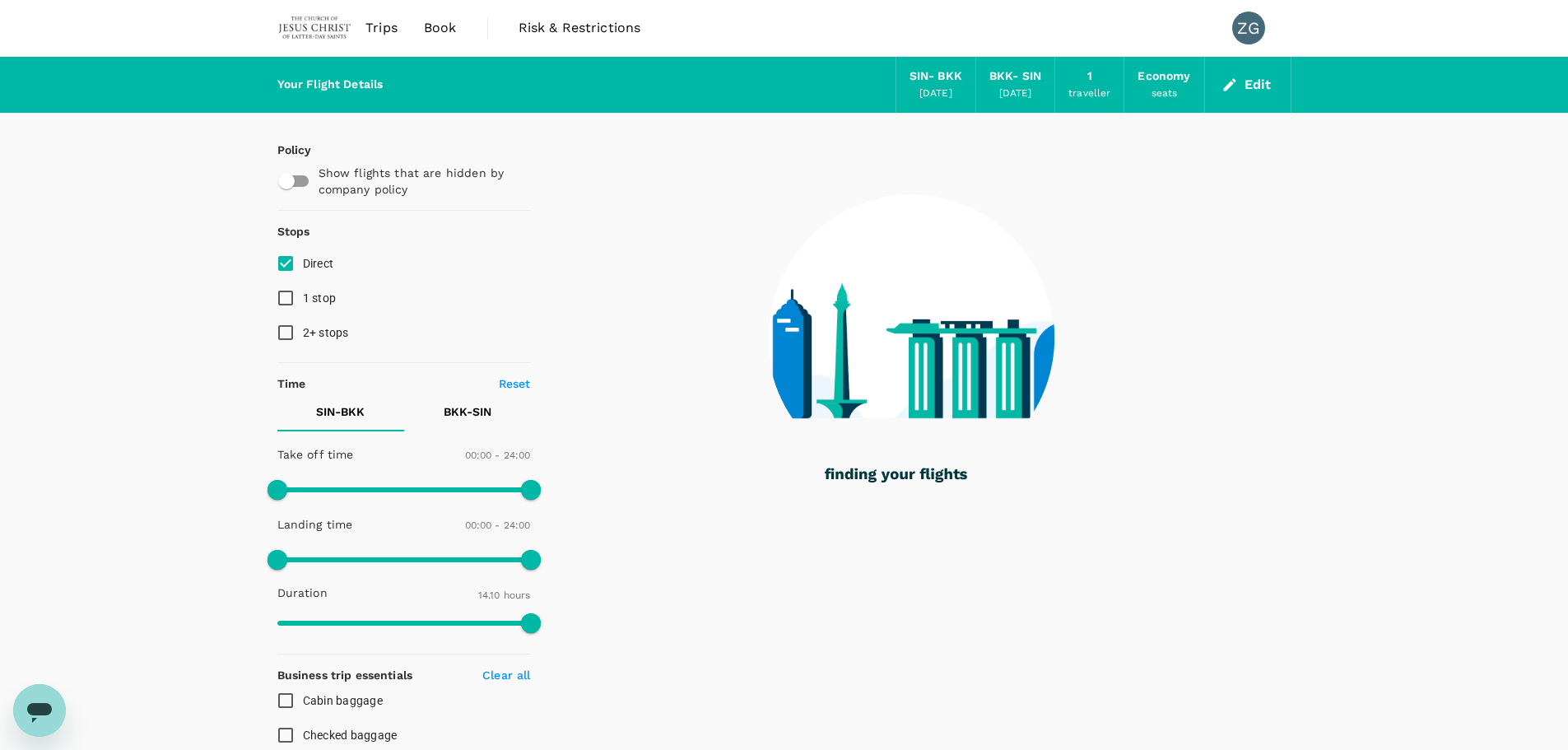
type input "850"
checkbox input "true"
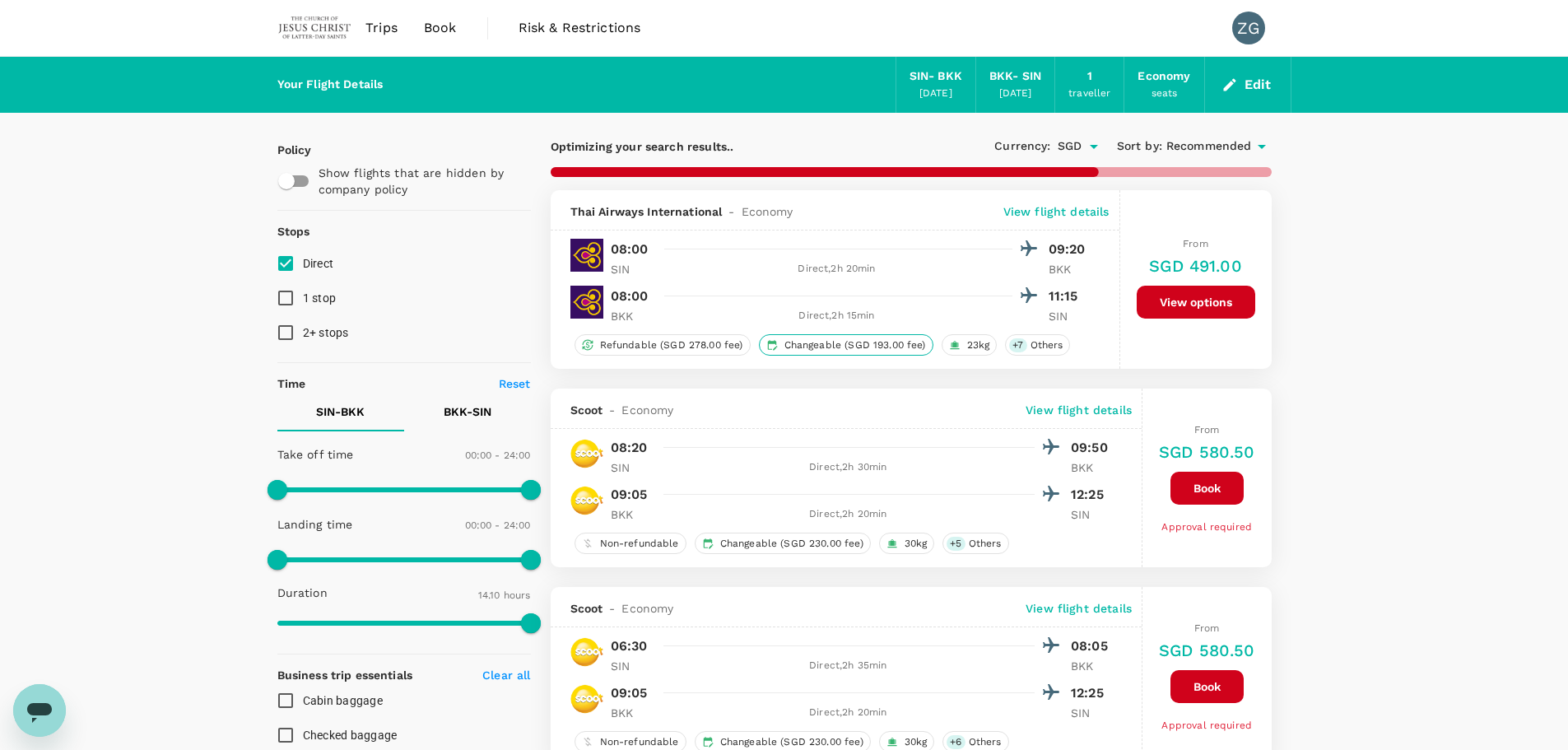
type input "1045"
checkbox input "false"
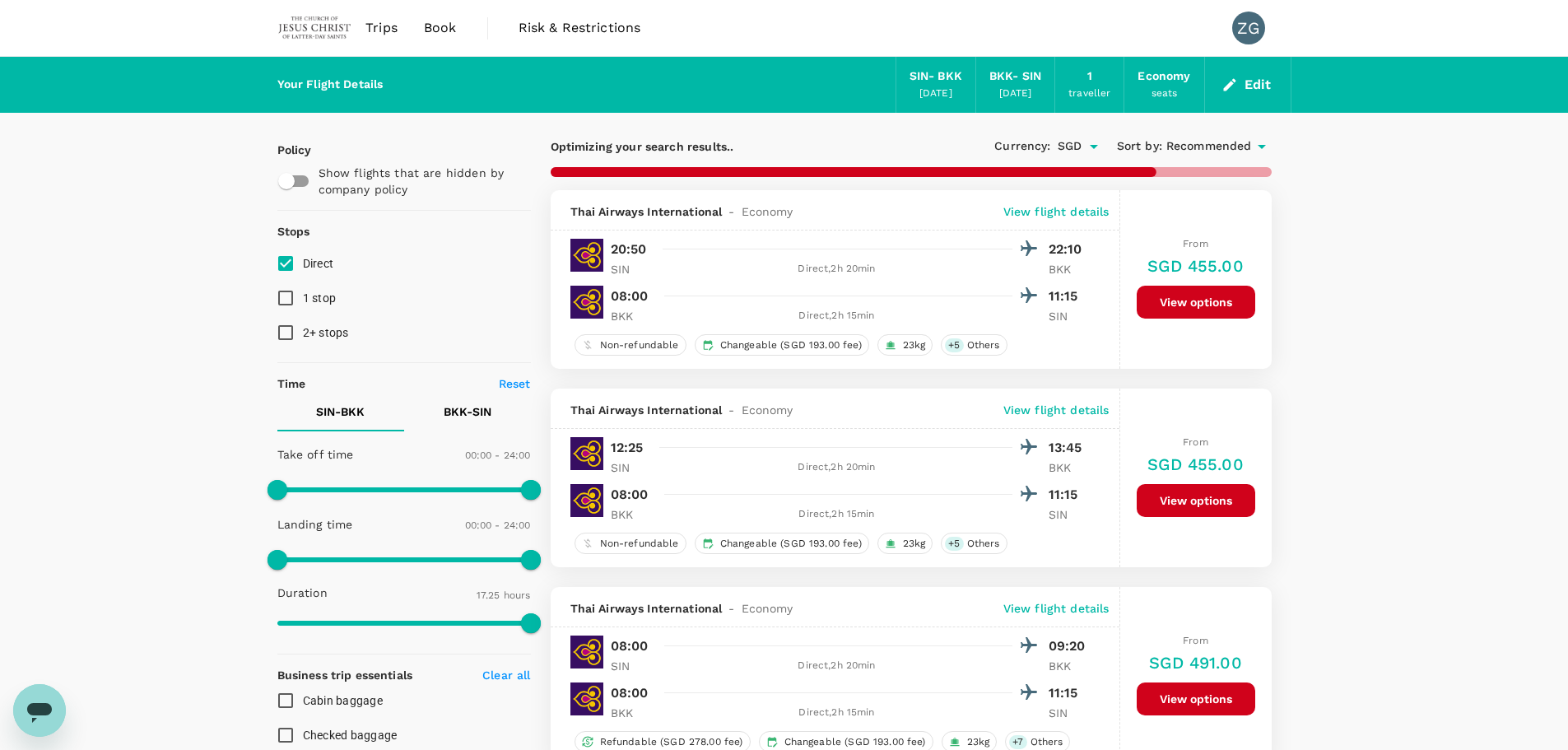
click at [1215, 142] on span "Recommended" at bounding box center [1209, 147] width 86 height 18
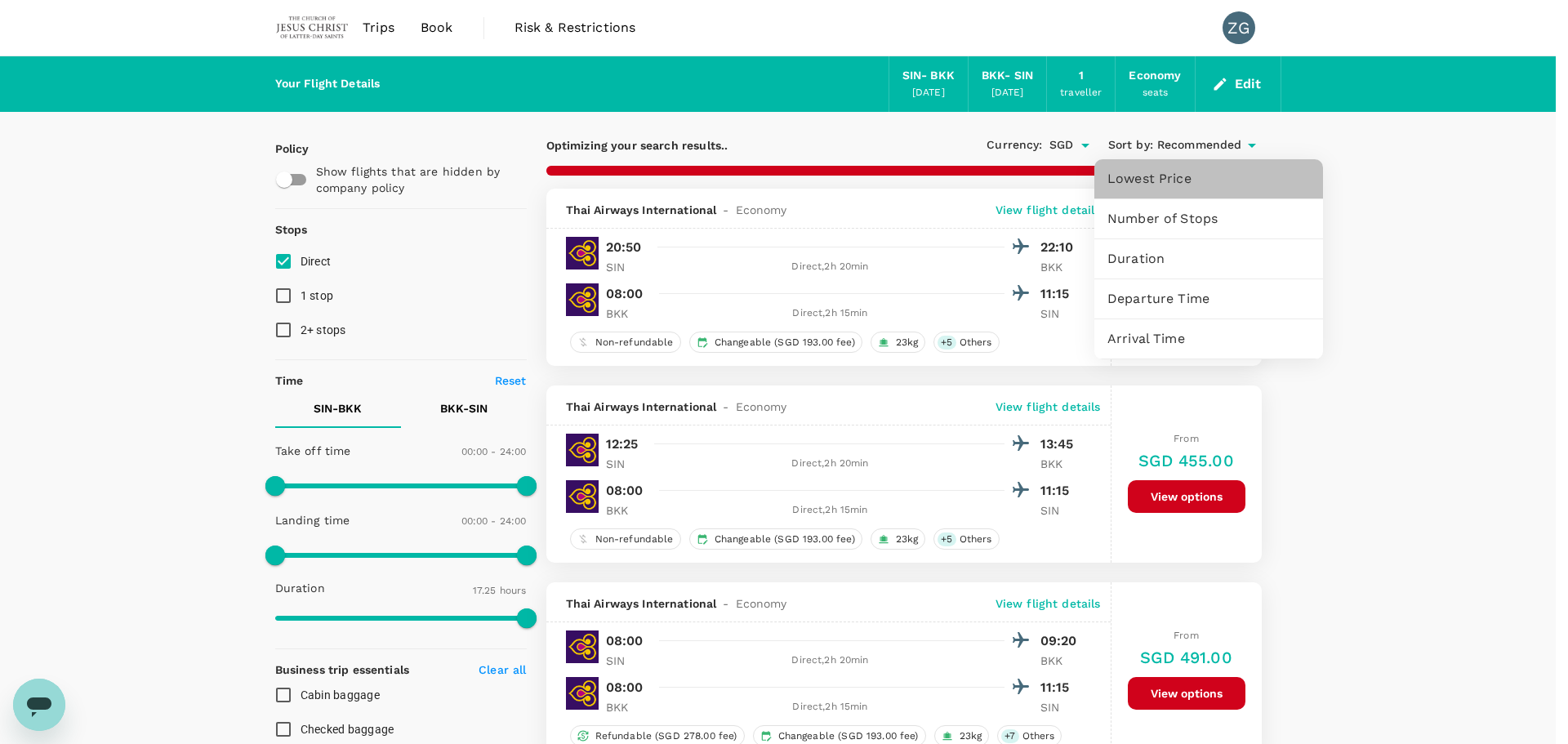
click at [1129, 169] on span "Lowest Price" at bounding box center [1209, 179] width 203 height 20
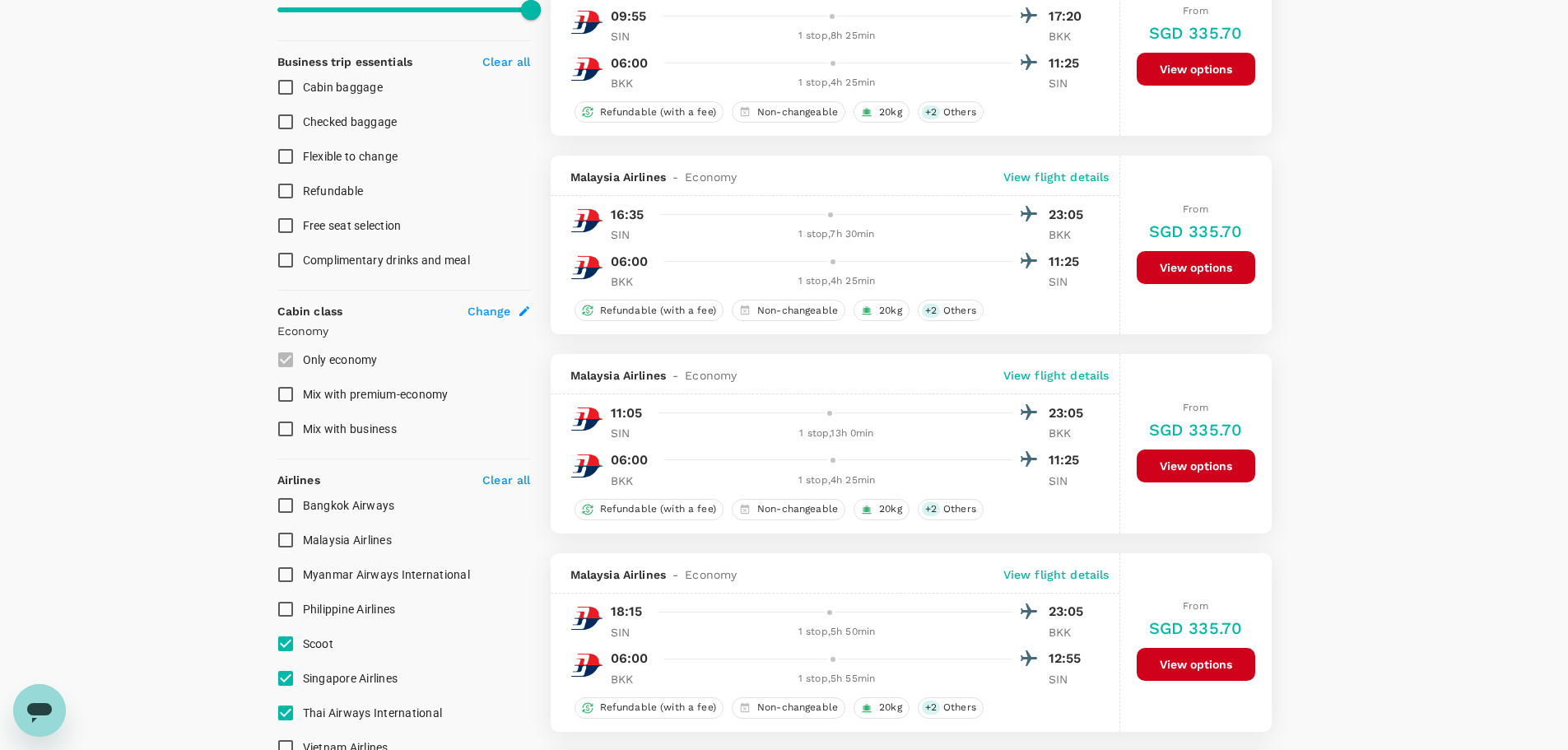
scroll to position [741, 0]
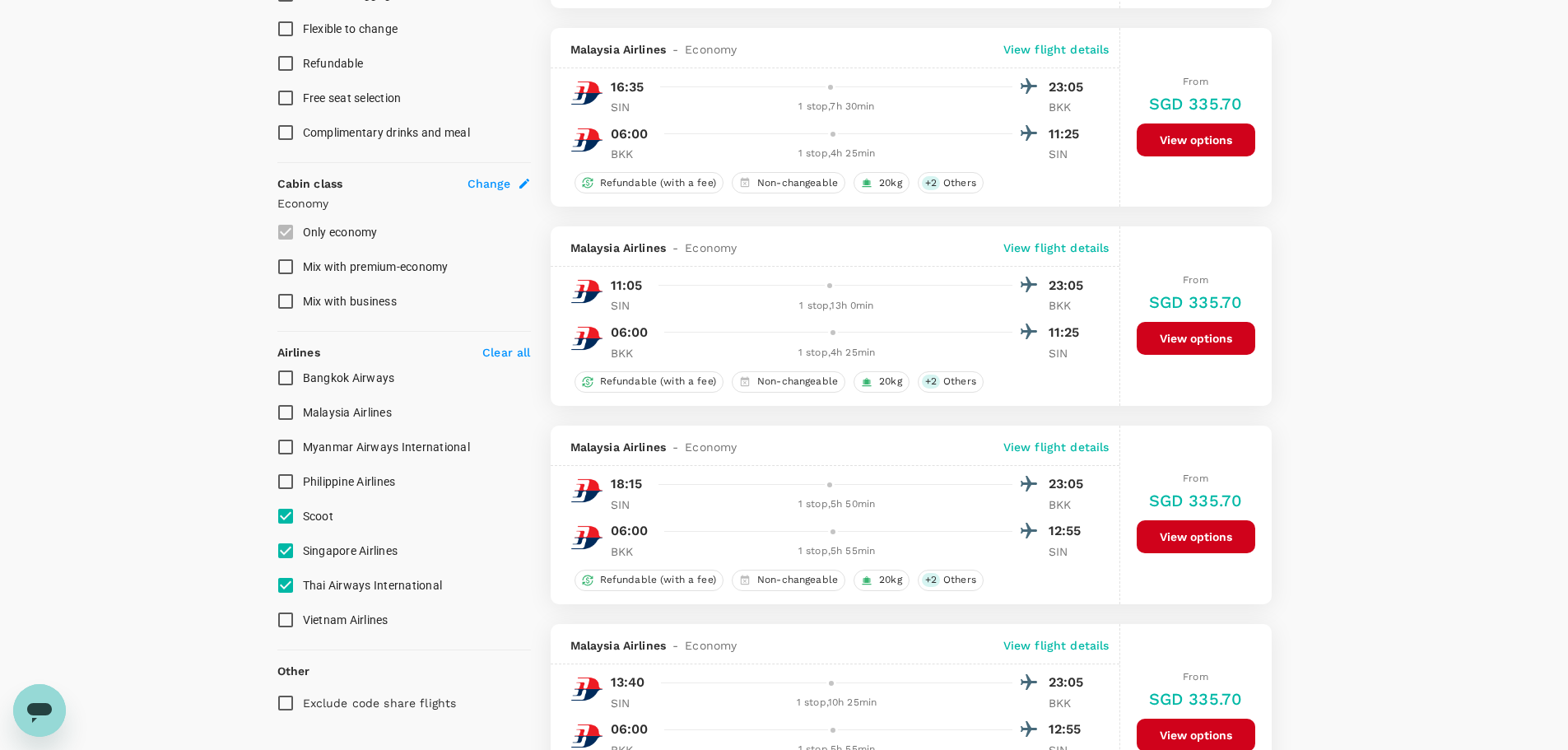
click at [309, 515] on span "Scoot" at bounding box center [318, 516] width 30 height 13
click at [303, 515] on input "Scoot" at bounding box center [286, 516] width 35 height 35
click at [309, 513] on span "Scoot" at bounding box center [318, 516] width 30 height 13
click at [303, 513] on input "Scoot" at bounding box center [286, 516] width 35 height 35
checkbox input "true"
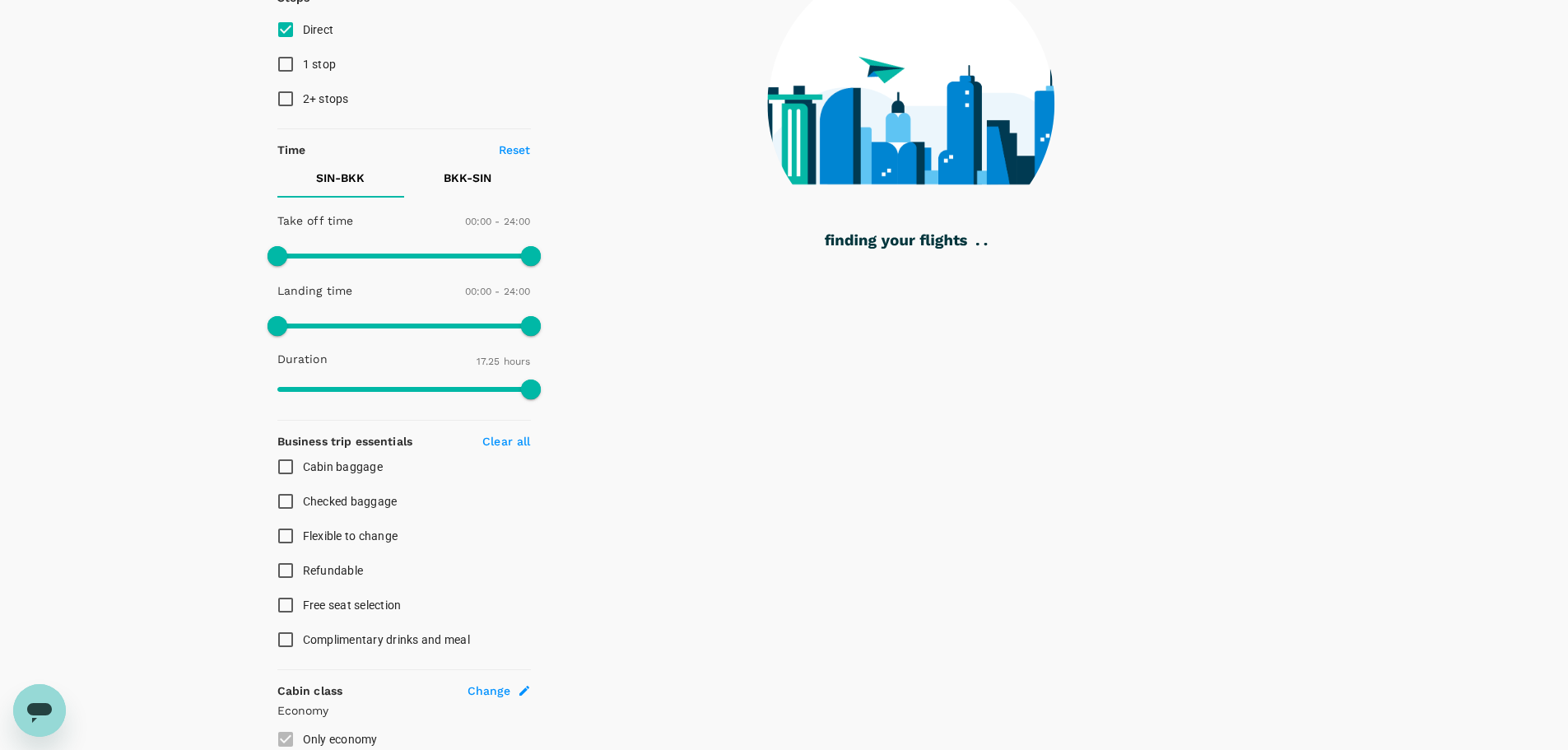
scroll to position [0, 0]
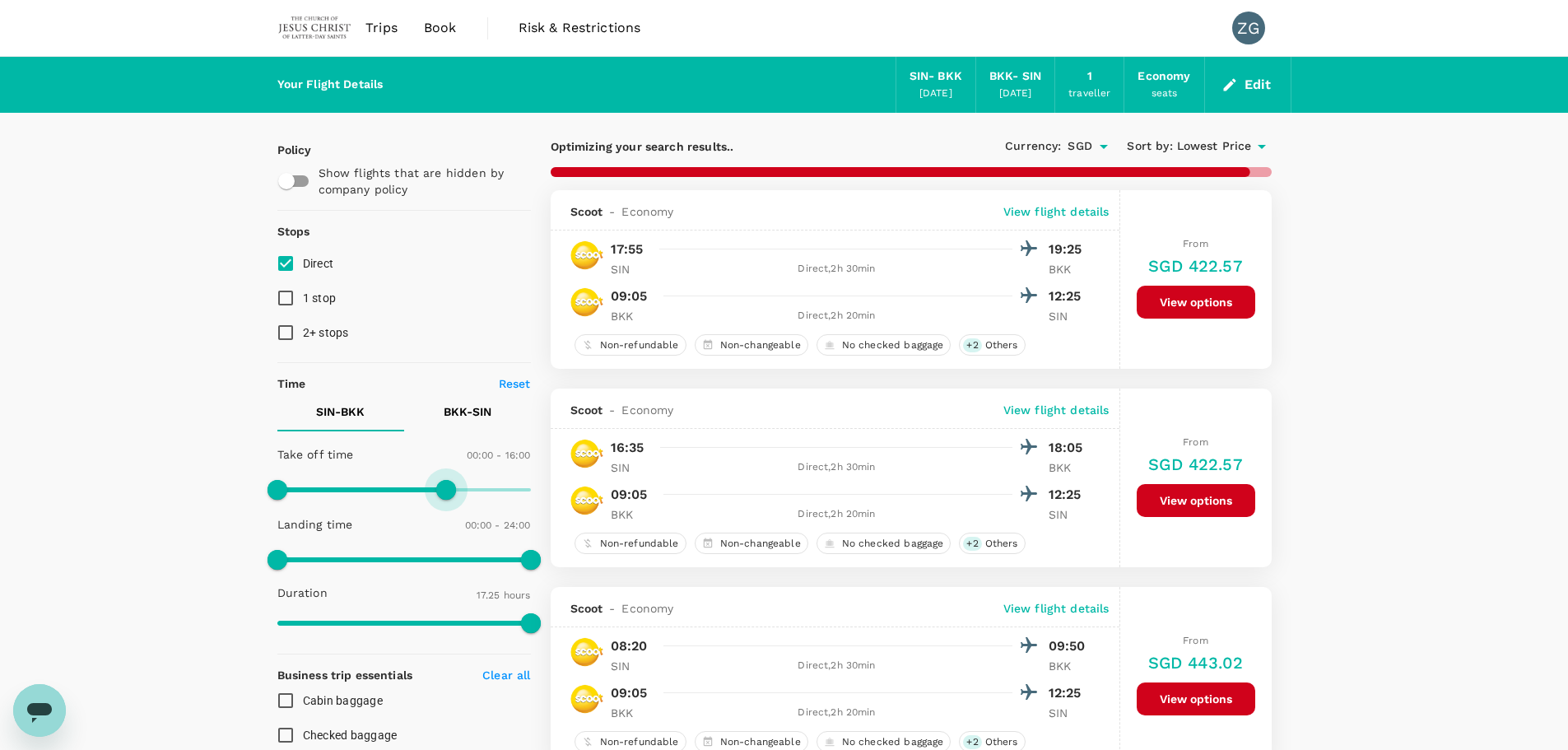
type input "840"
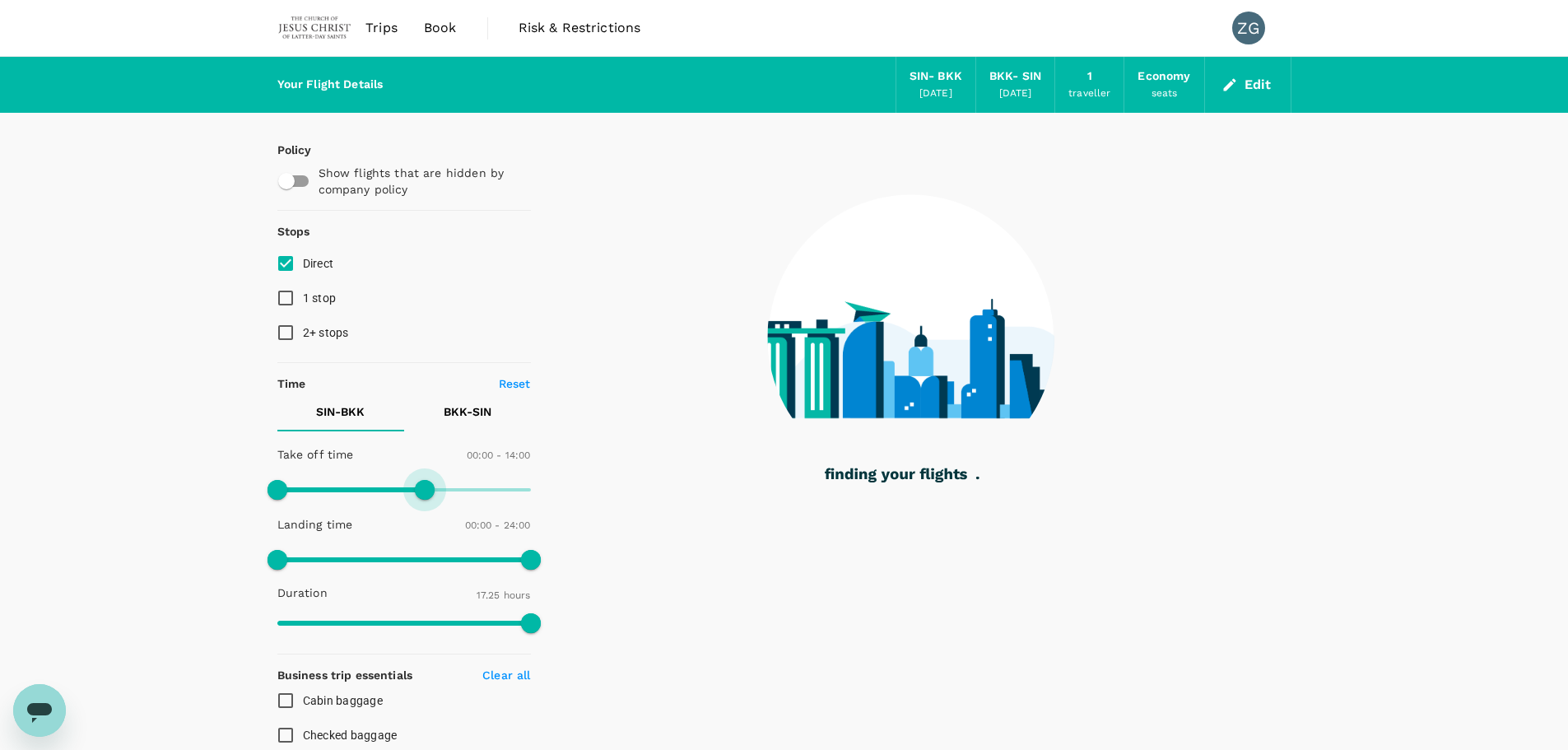
drag, startPoint x: 533, startPoint y: 485, endPoint x: 426, endPoint y: 488, distance: 107.0
click at [426, 488] on span at bounding box center [425, 490] width 20 height 20
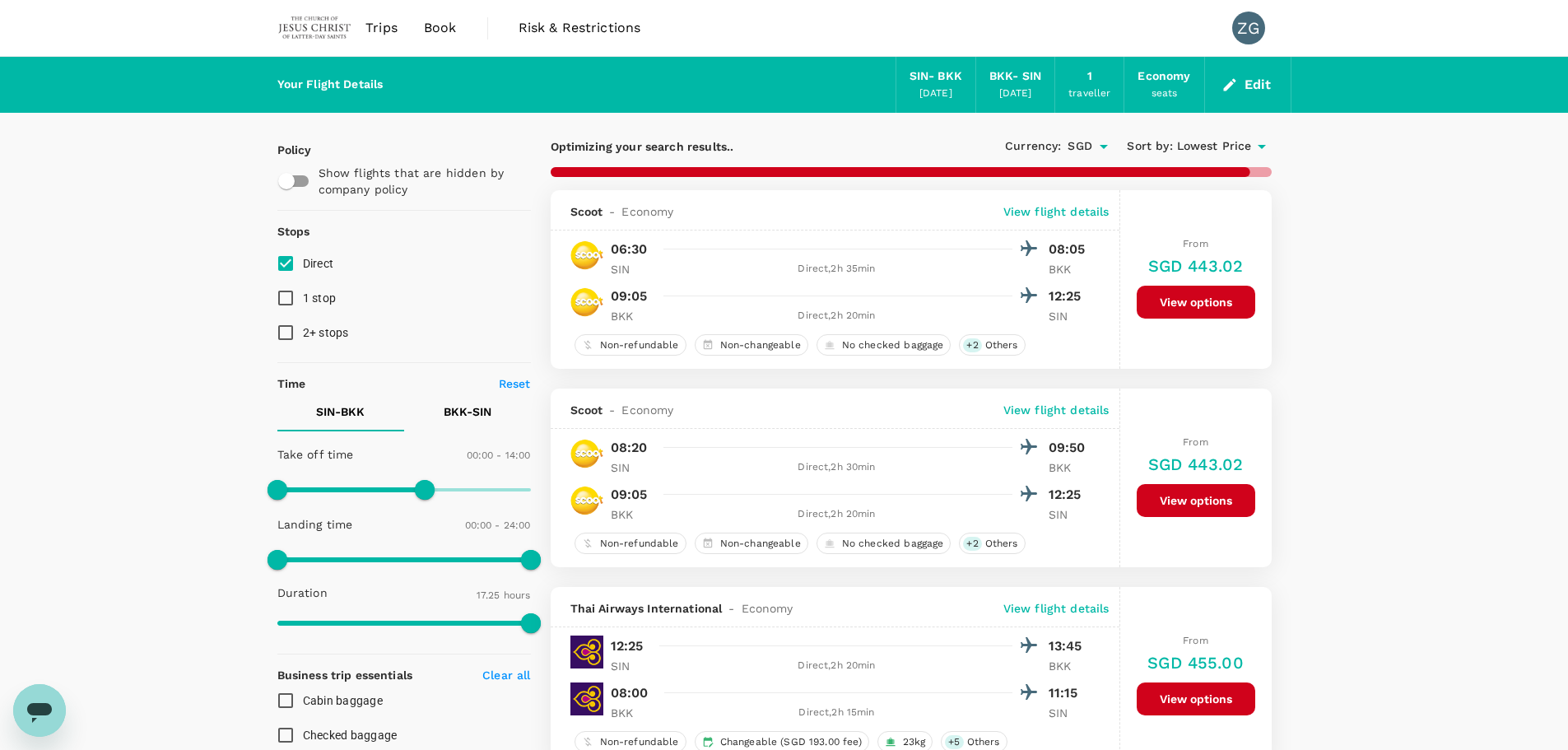
checkbox input "false"
checkbox input "true"
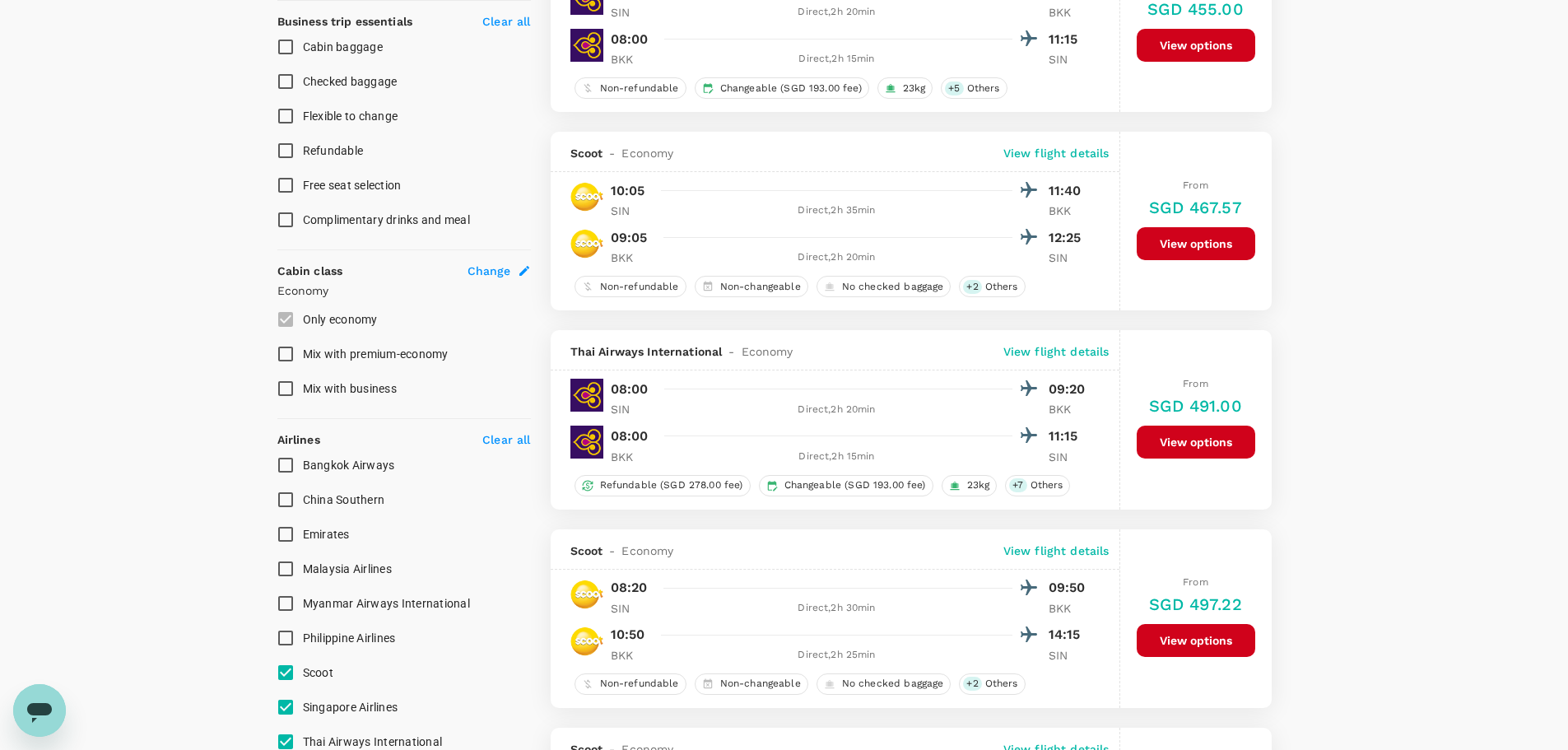
scroll to position [412, 0]
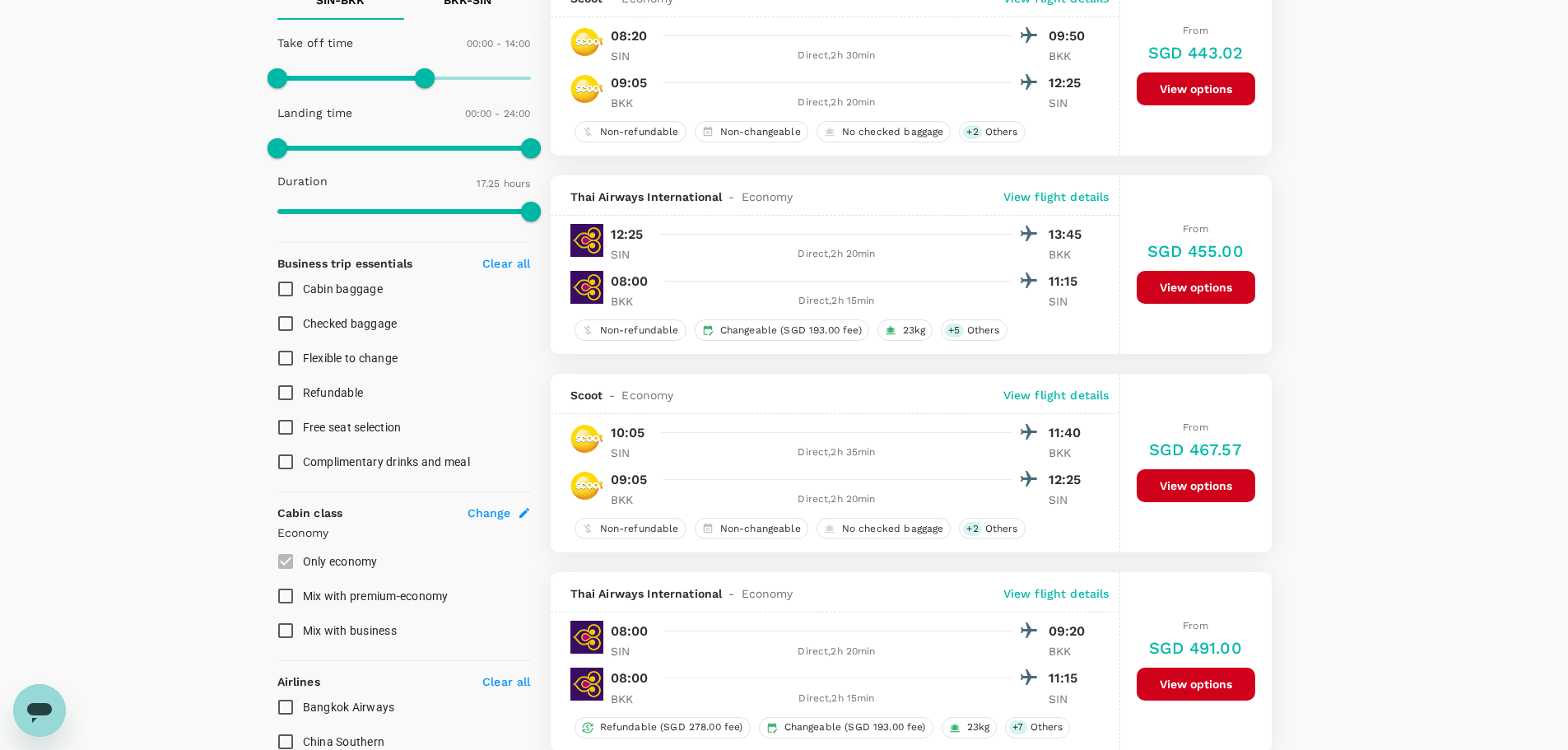
checkbox input "false"
checkbox input "true"
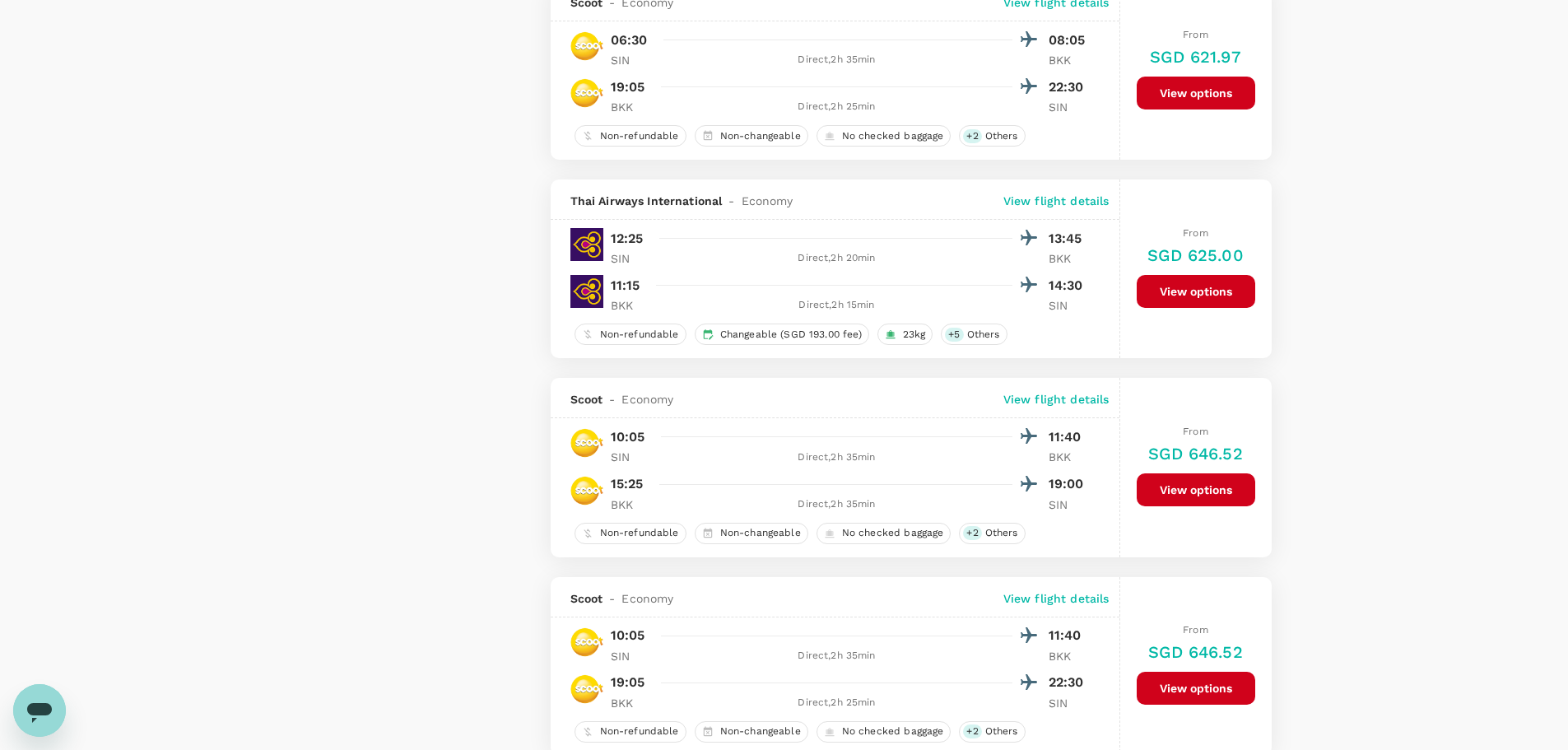
scroll to position [0, 0]
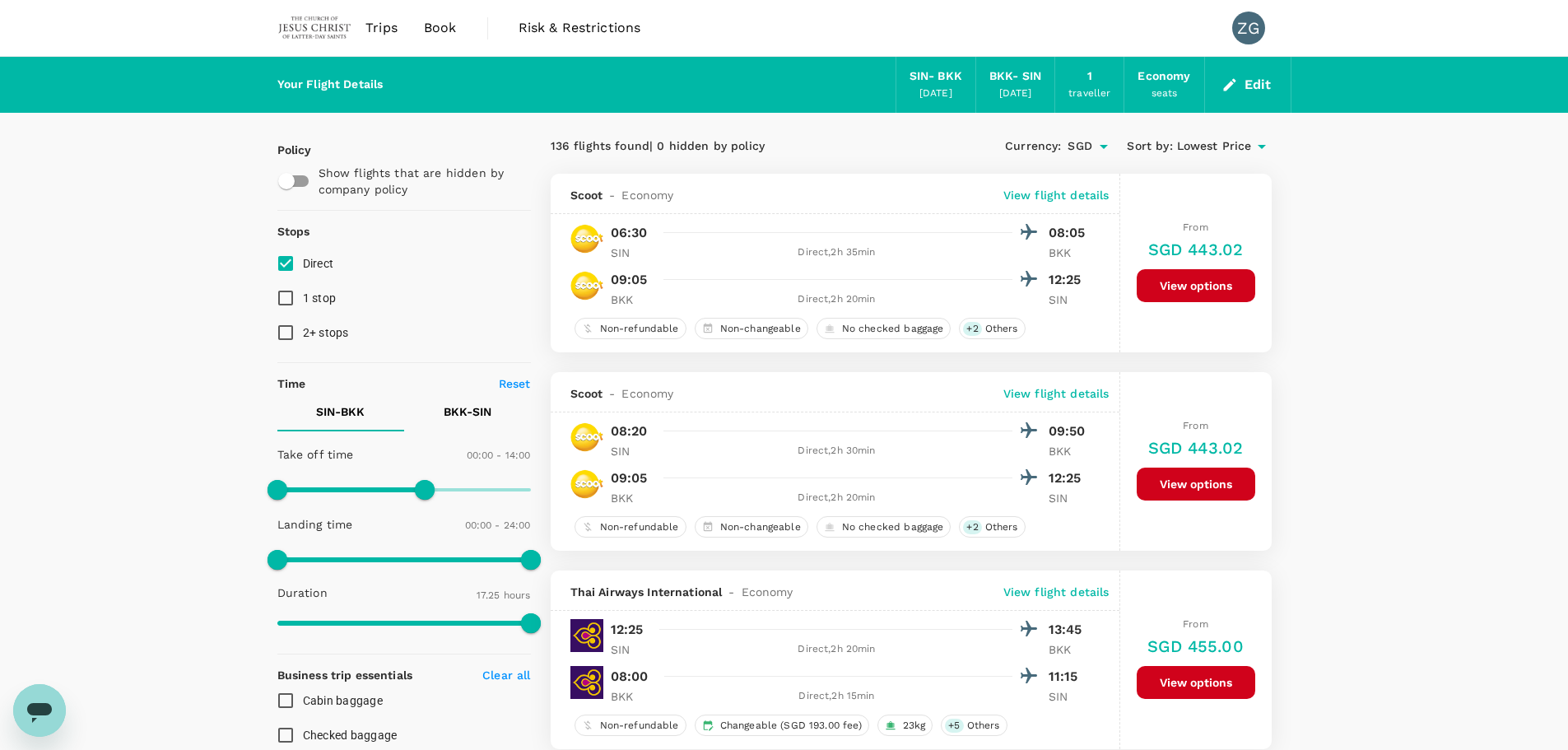
click at [1190, 142] on span "Lowest Price" at bounding box center [1214, 147] width 75 height 18
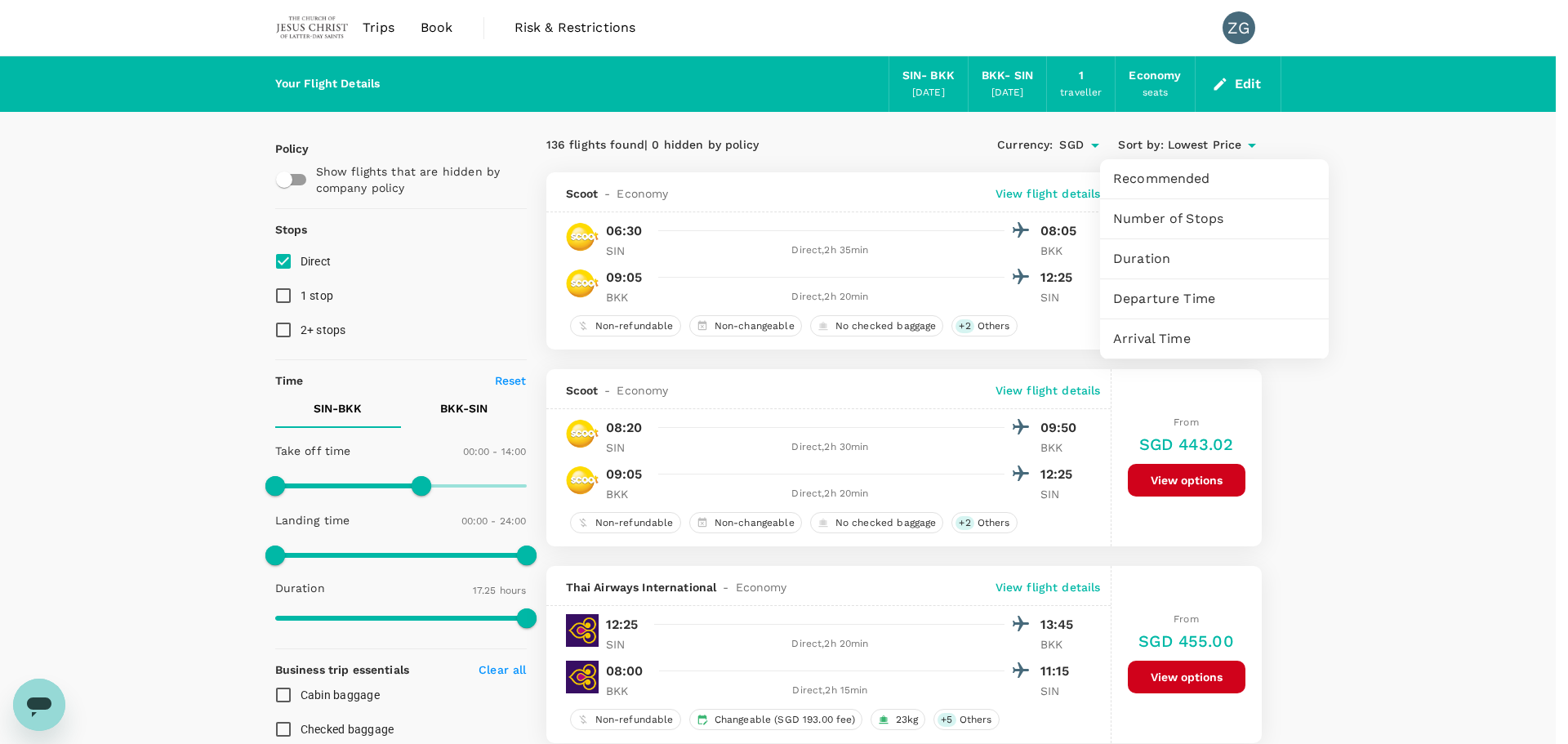
click at [1132, 294] on span "Departure Time" at bounding box center [1214, 299] width 203 height 20
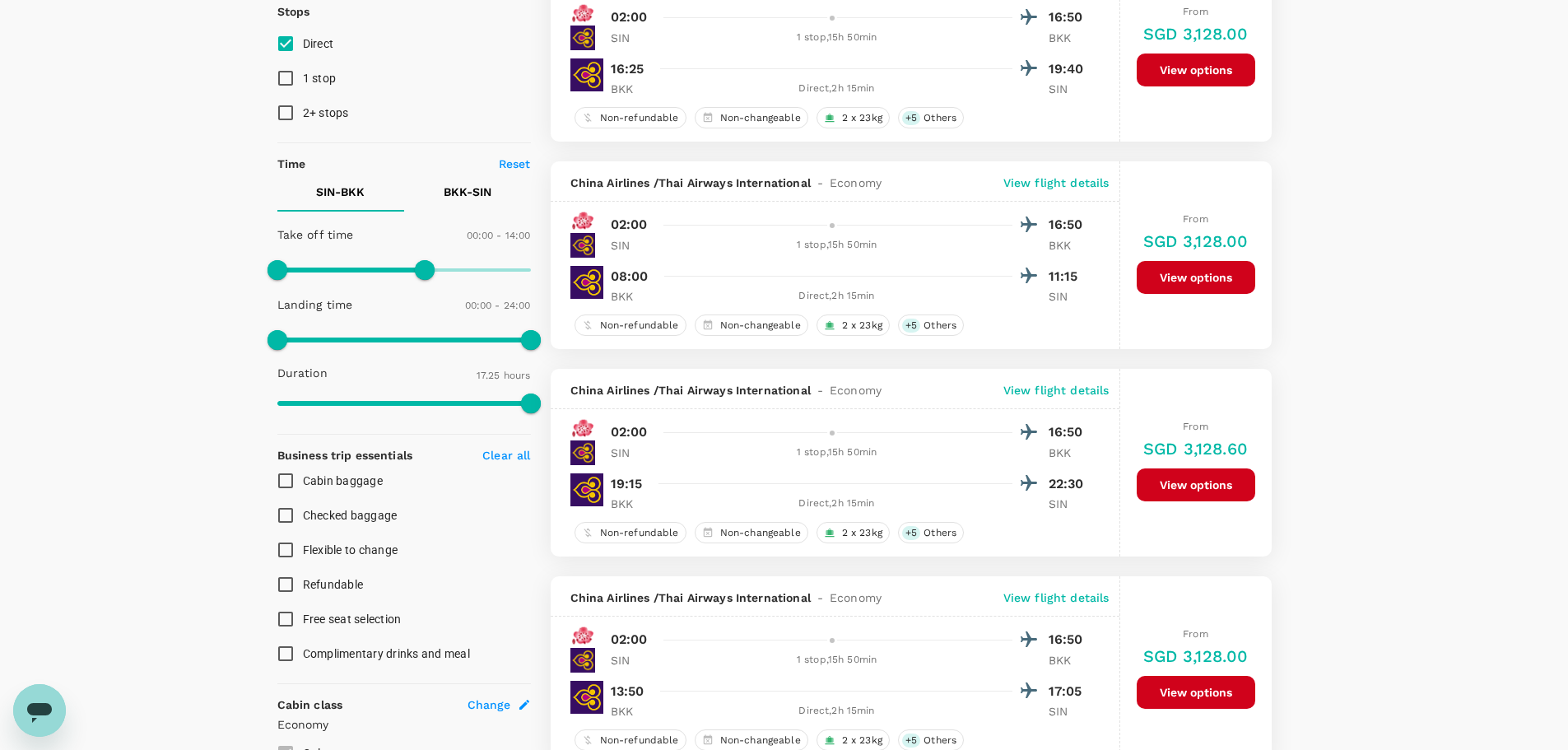
scroll to position [82, 0]
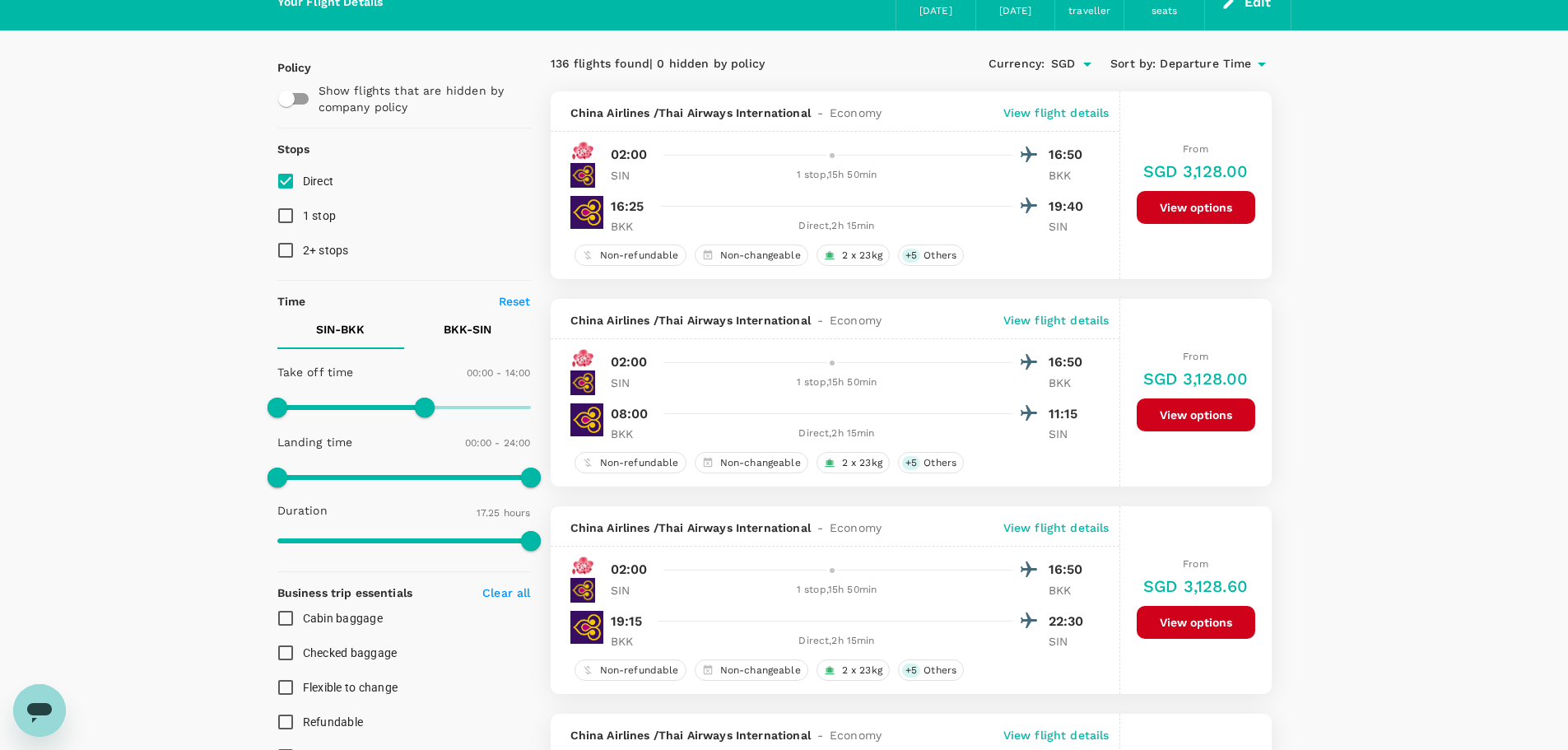
click at [299, 176] on input "Direct" at bounding box center [286, 181] width 35 height 35
click at [303, 176] on span "Direct" at bounding box center [319, 181] width 31 height 13
click at [303, 176] on input "Direct" at bounding box center [286, 181] width 35 height 35
checkbox input "true"
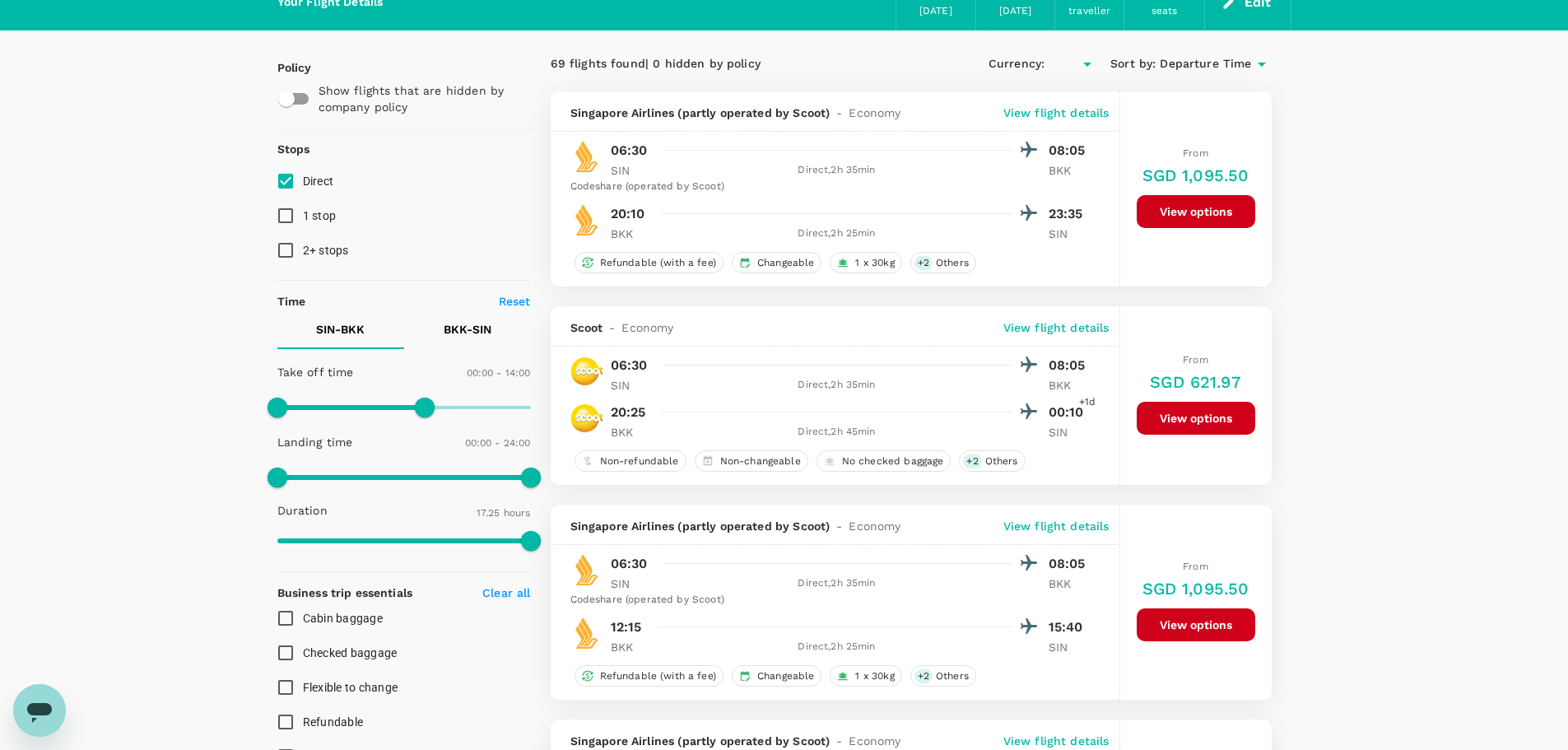
type input "SGD"
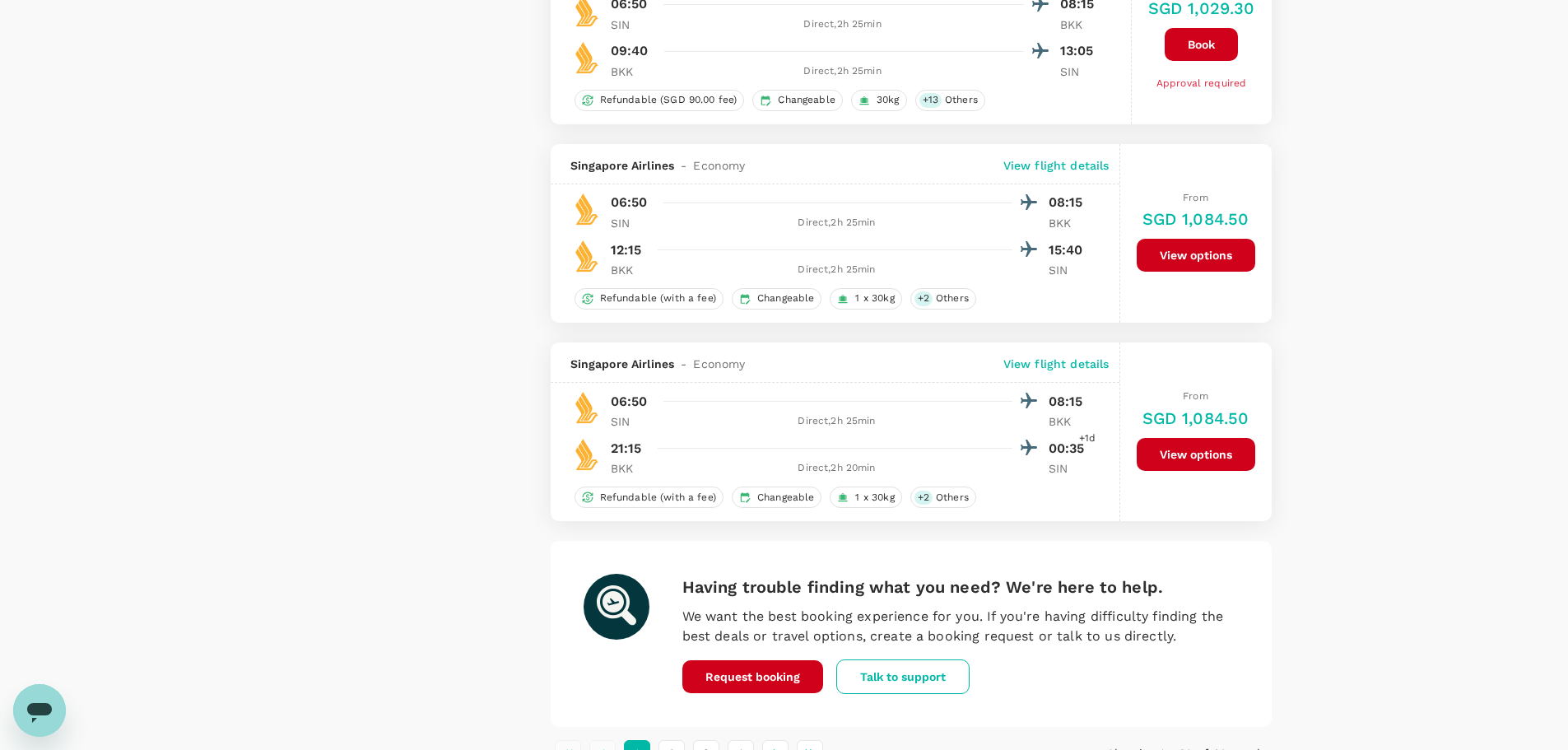
scroll to position [3808, 0]
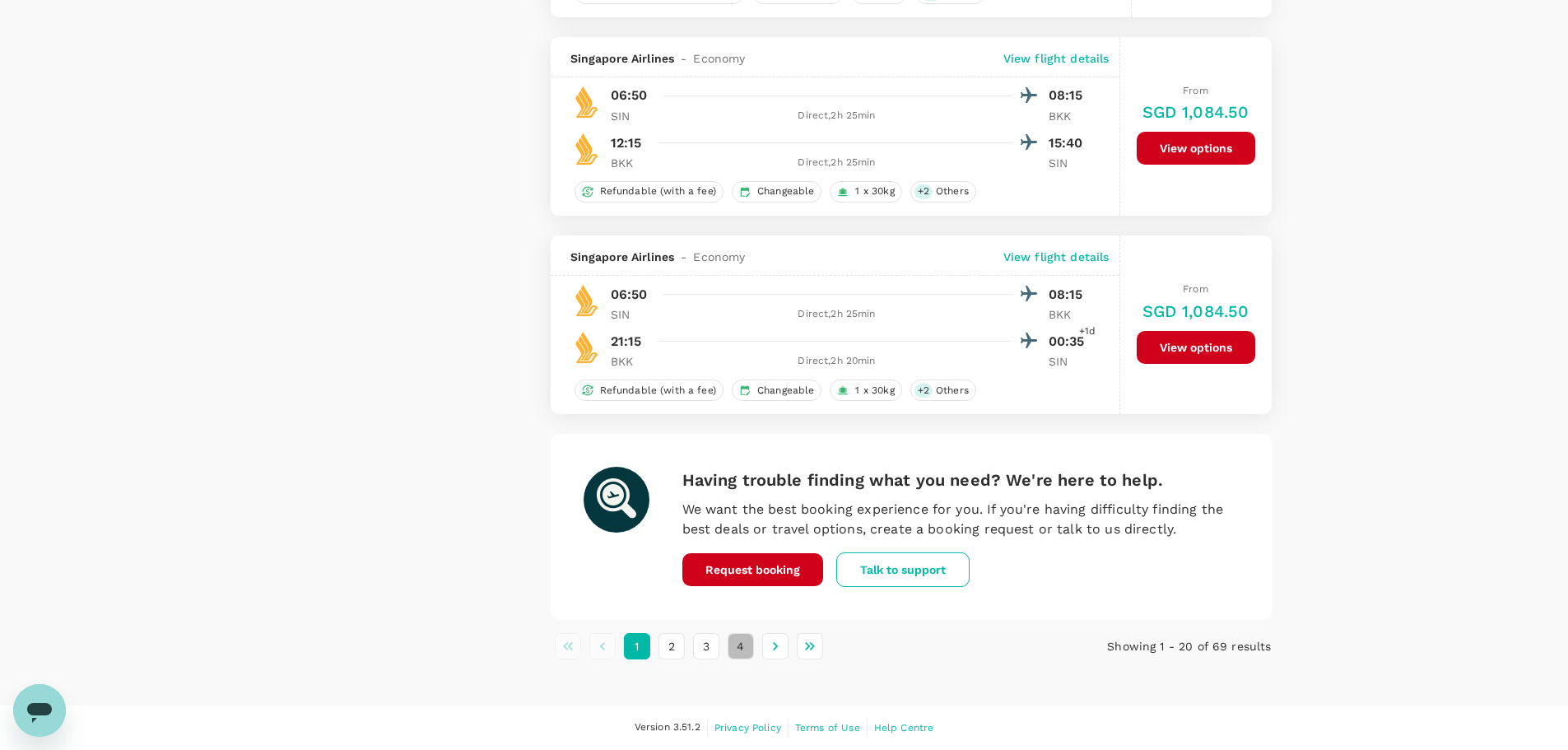
click at [742, 648] on button "4" at bounding box center [741, 646] width 26 height 26
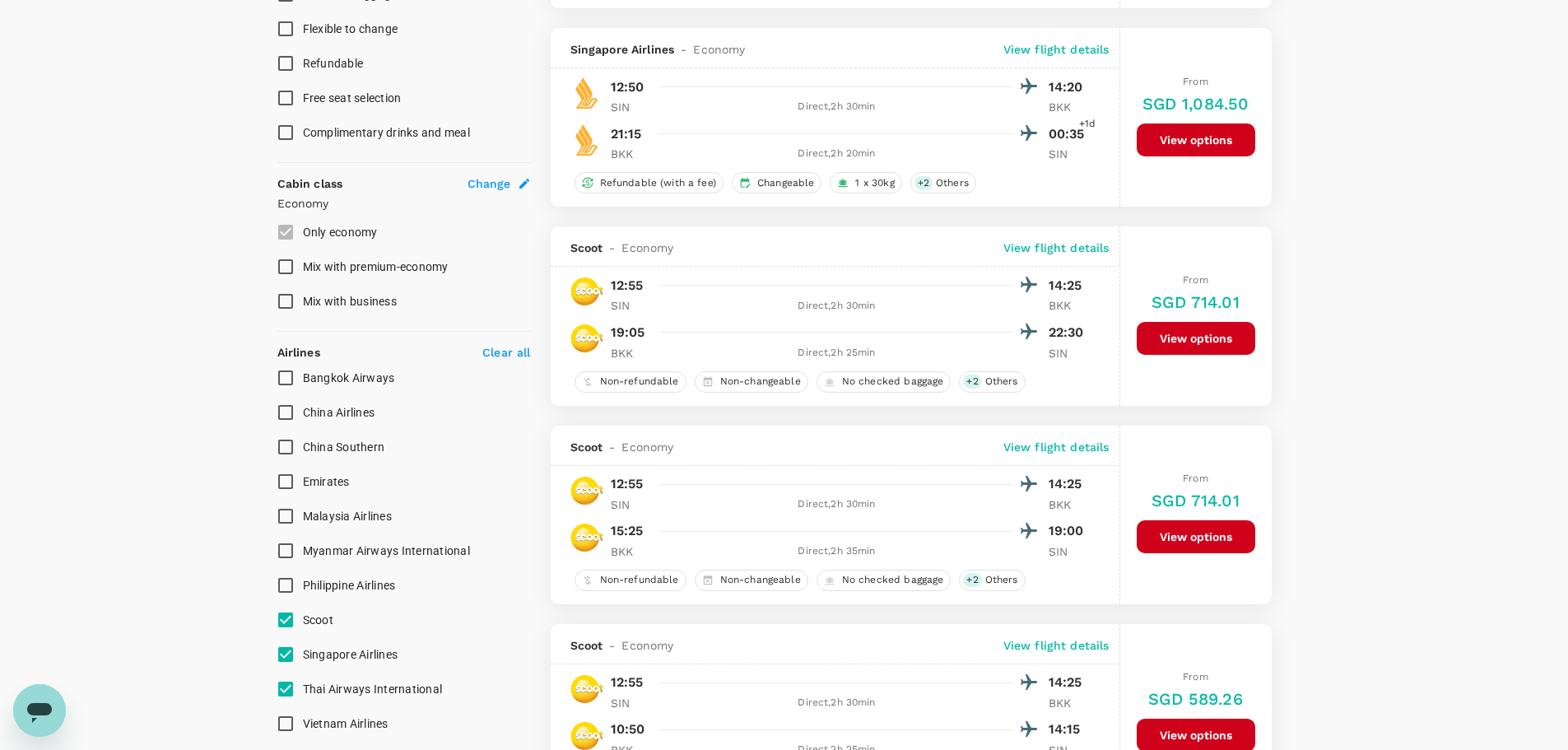
scroll to position [823, 0]
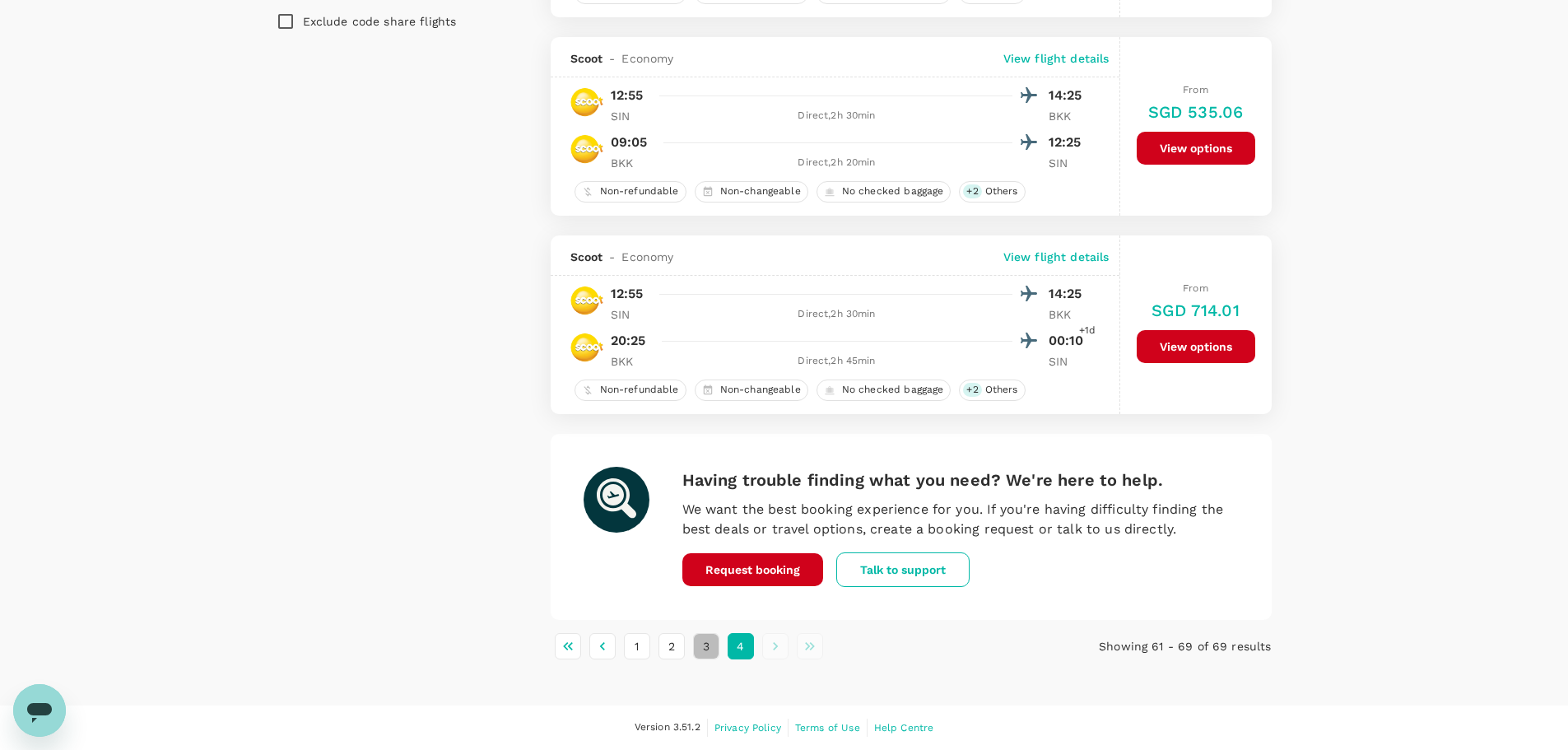
click at [703, 639] on button "3" at bounding box center [706, 646] width 26 height 26
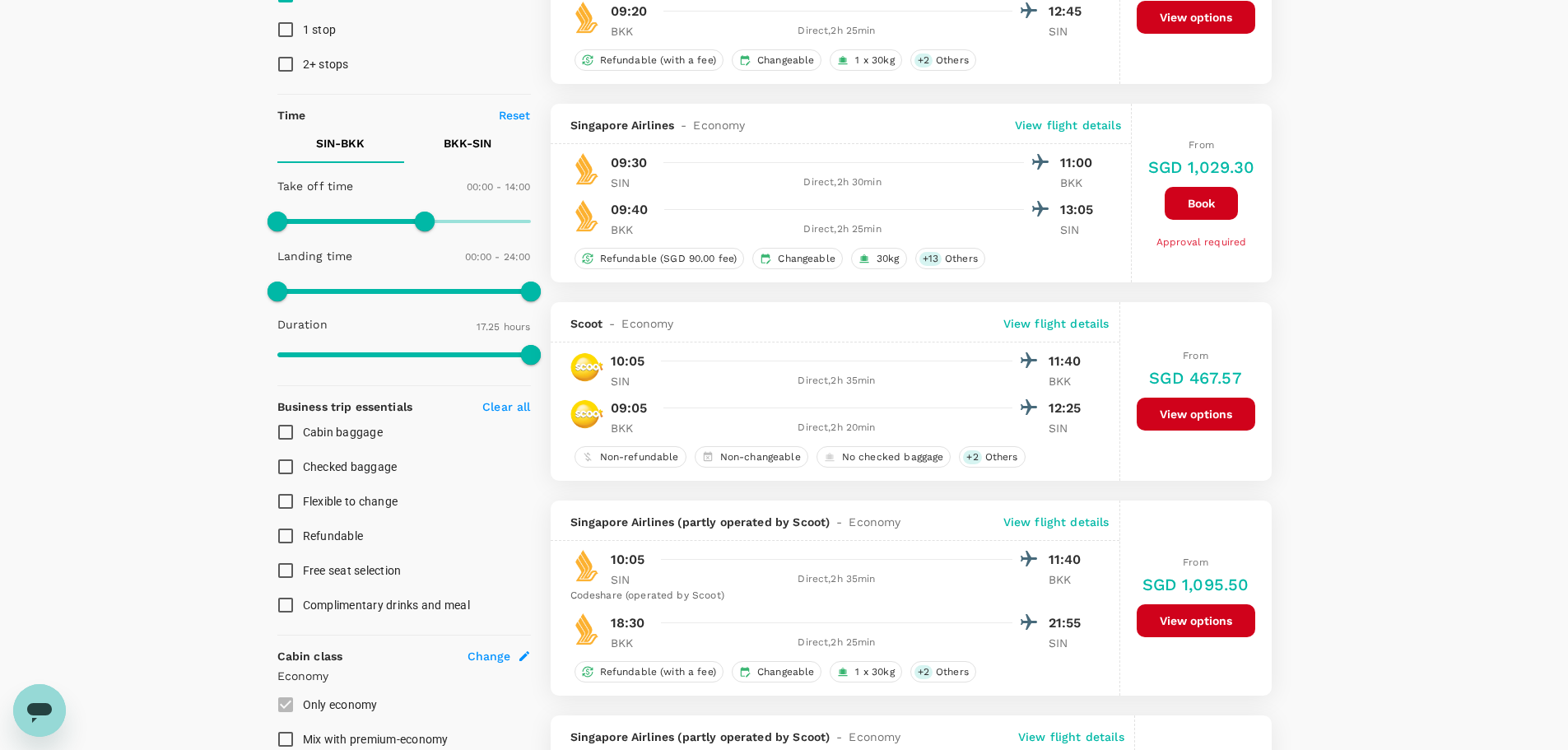
scroll to position [165, 0]
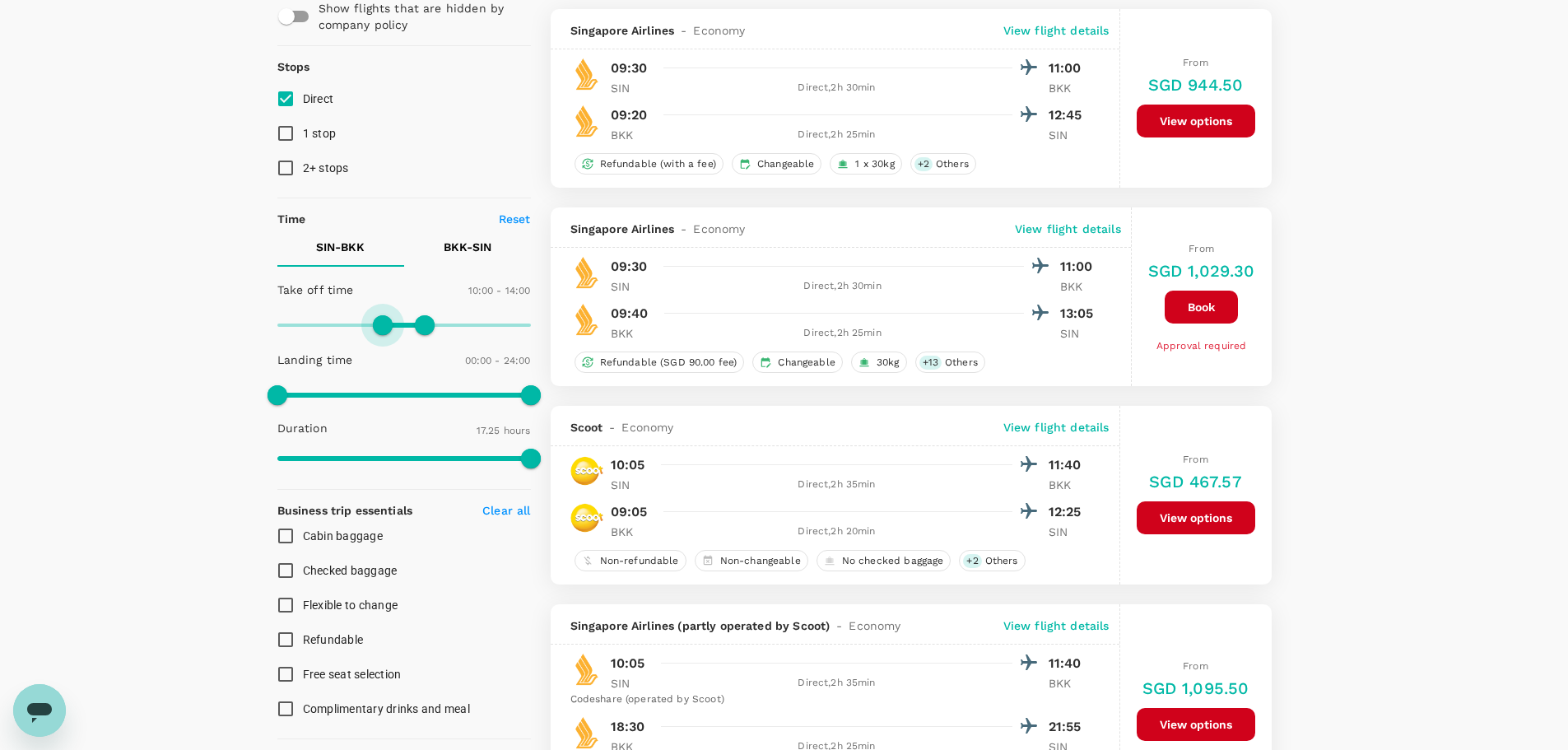
type input "570"
drag, startPoint x: 282, startPoint y: 323, endPoint x: 377, endPoint y: 326, distance: 95.0
click at [377, 326] on span at bounding box center [377, 325] width 20 height 20
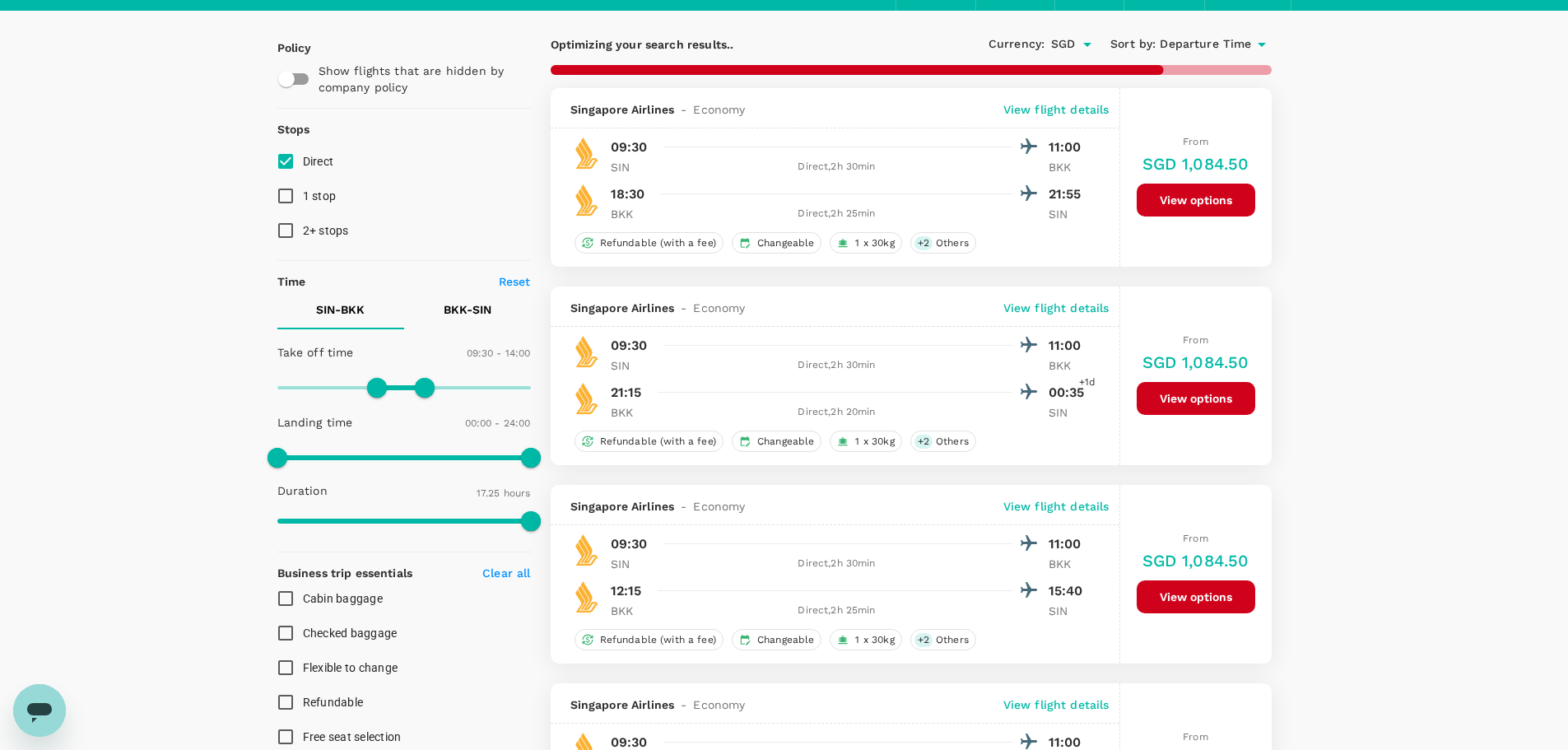
scroll to position [0, 0]
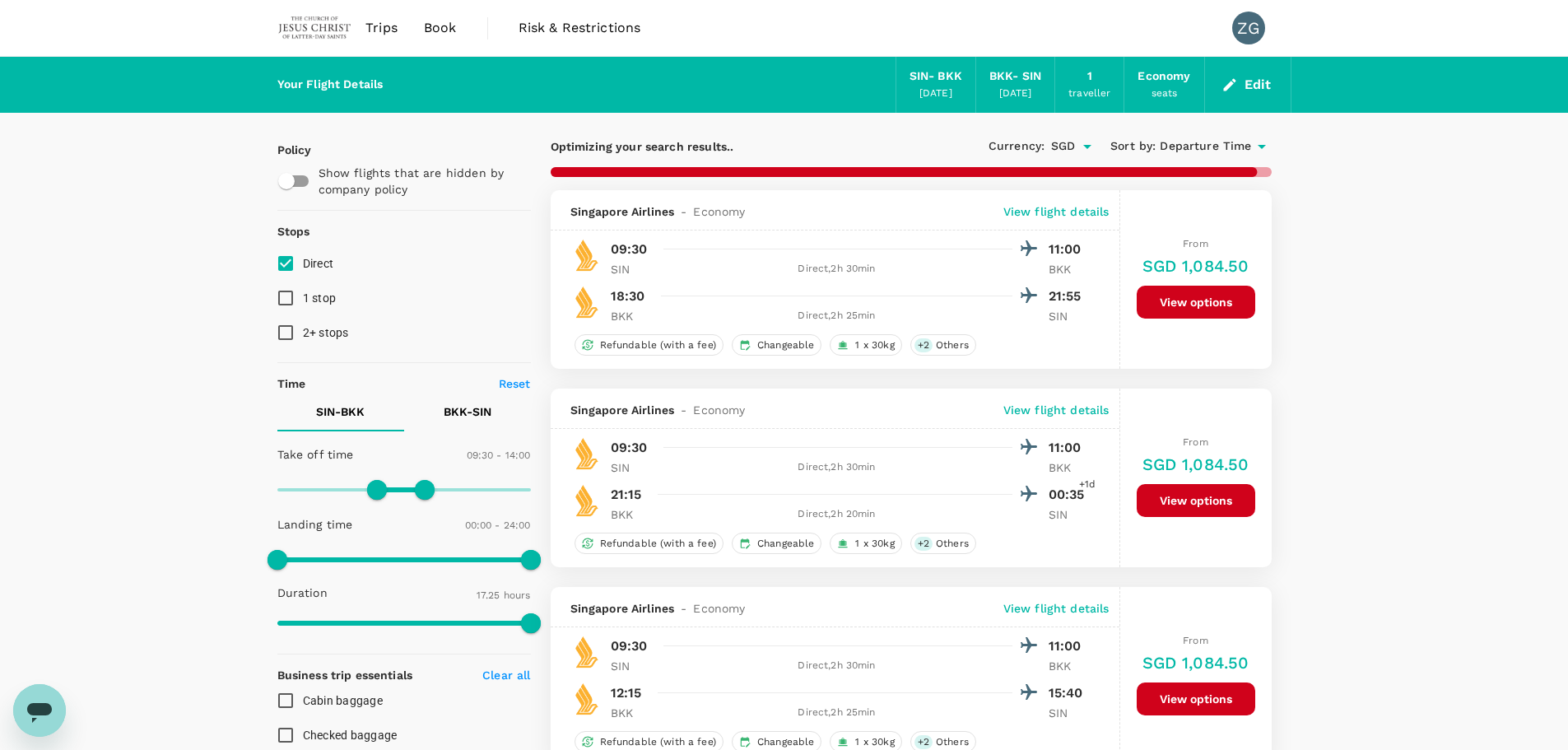
checkbox input "false"
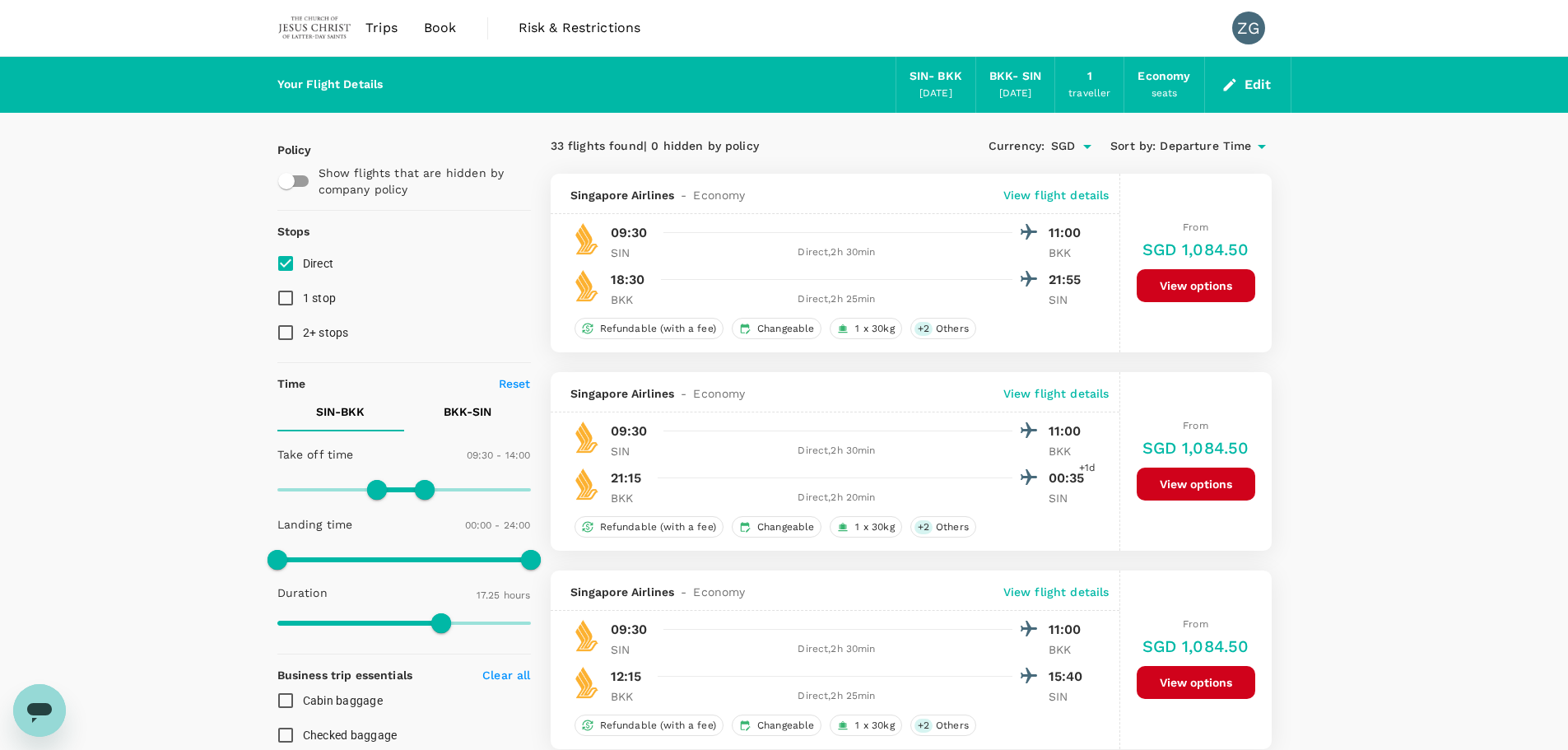
type input "0"
drag, startPoint x: 371, startPoint y: 487, endPoint x: 225, endPoint y: 505, distance: 147.1
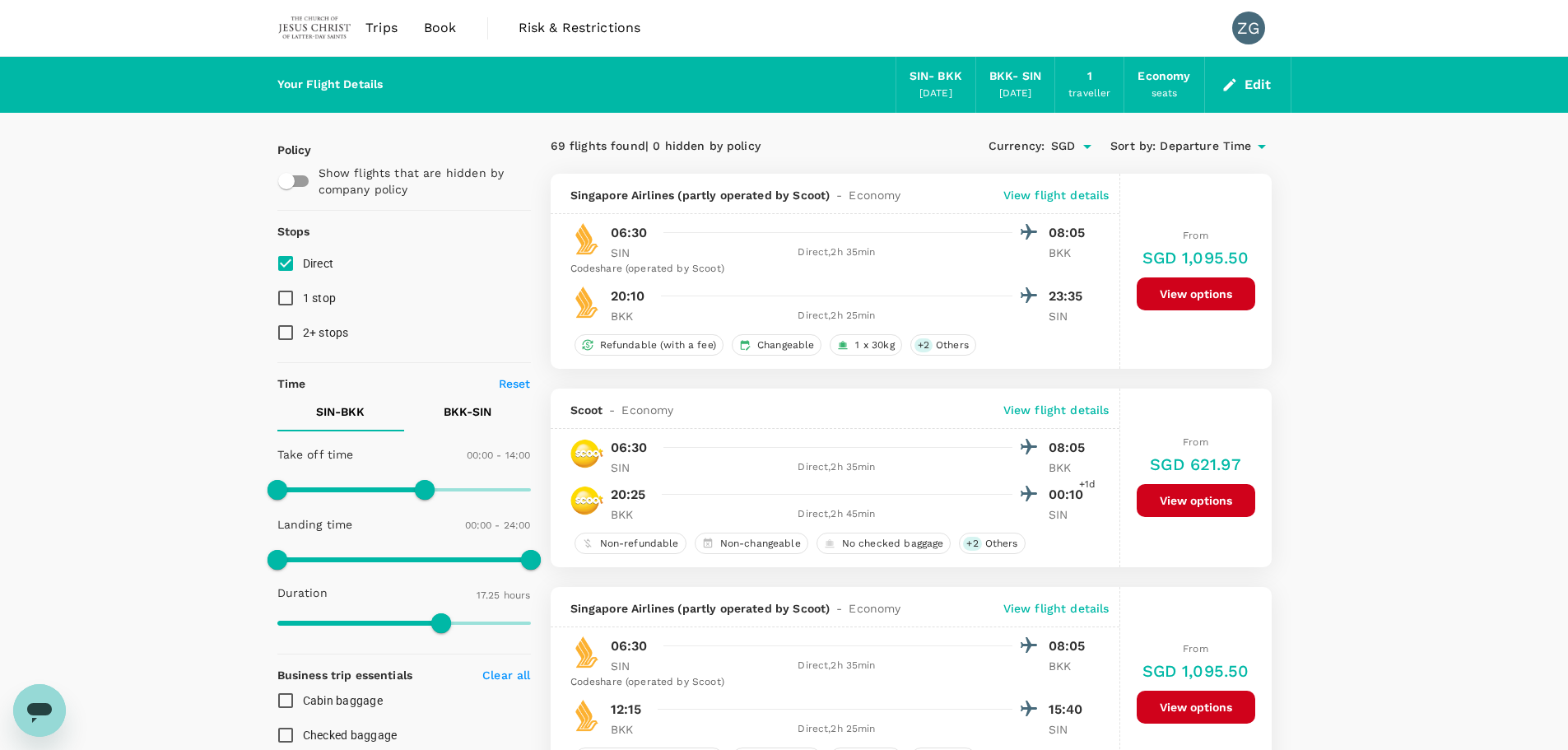
click at [310, 263] on span "Direct" at bounding box center [319, 263] width 31 height 13
click at [303, 263] on input "Direct" at bounding box center [286, 263] width 35 height 35
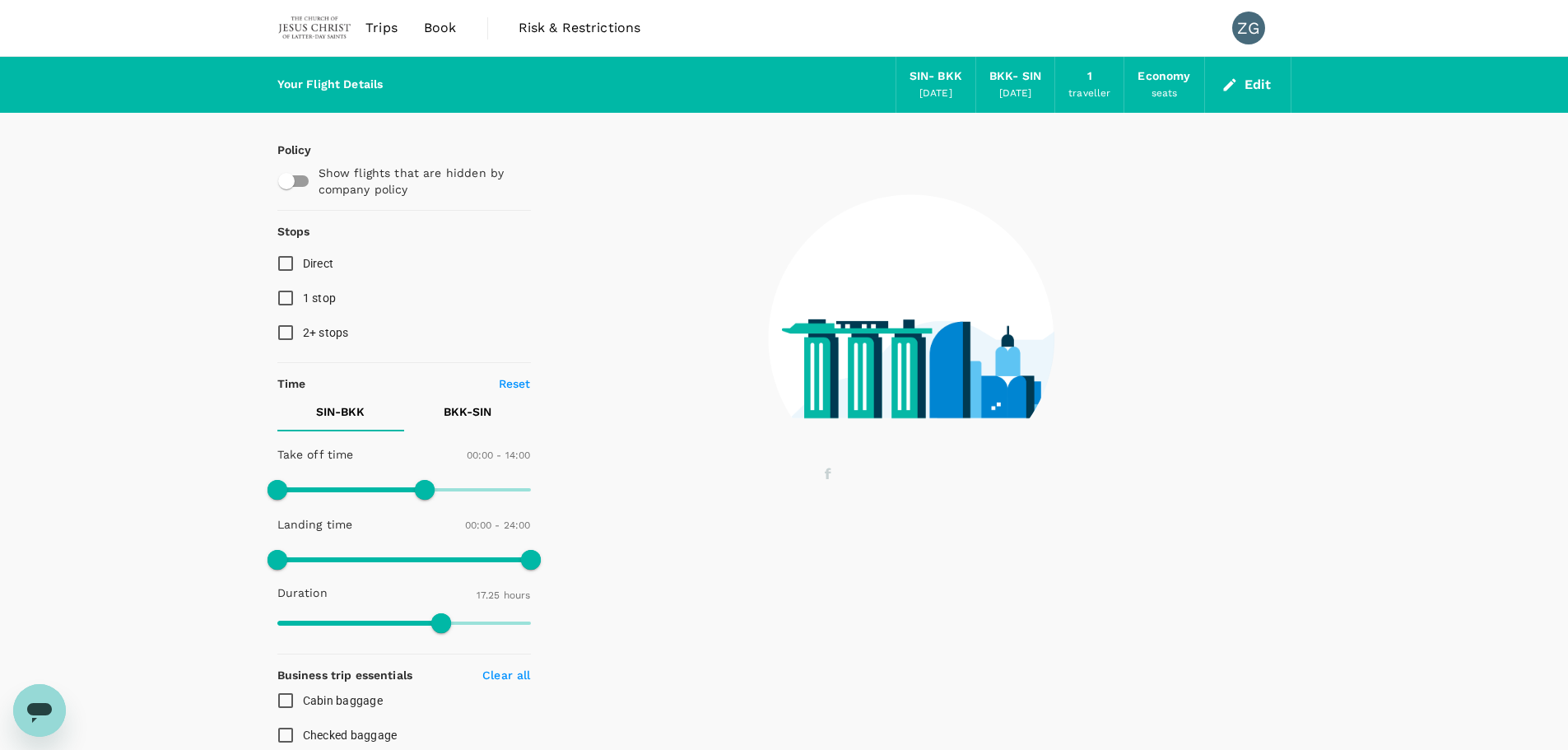
click at [310, 263] on span "Direct" at bounding box center [319, 263] width 31 height 13
click at [303, 263] on input "Direct" at bounding box center [286, 263] width 35 height 35
checkbox input "true"
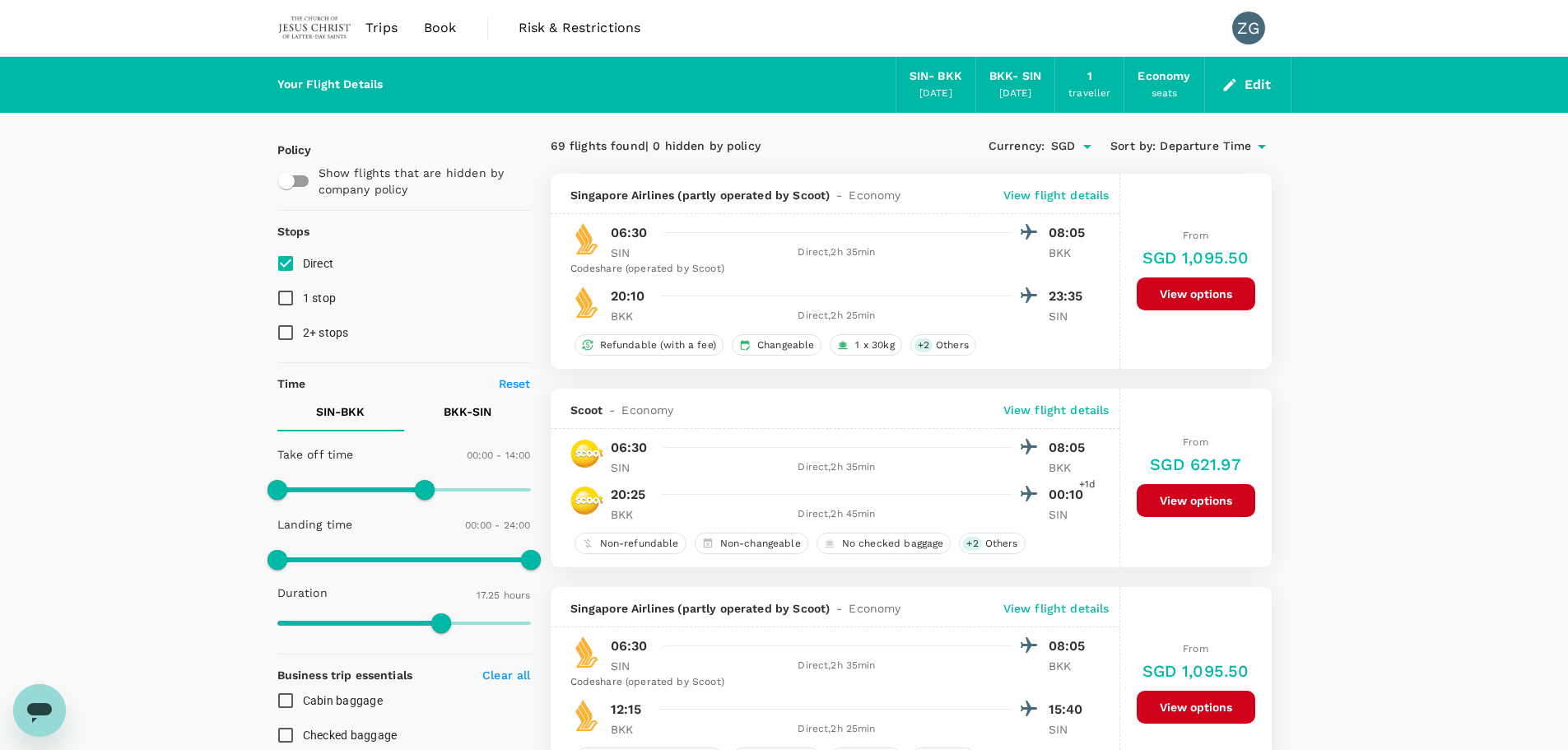
click at [1186, 148] on span "Departure Time" at bounding box center [1205, 147] width 91 height 18
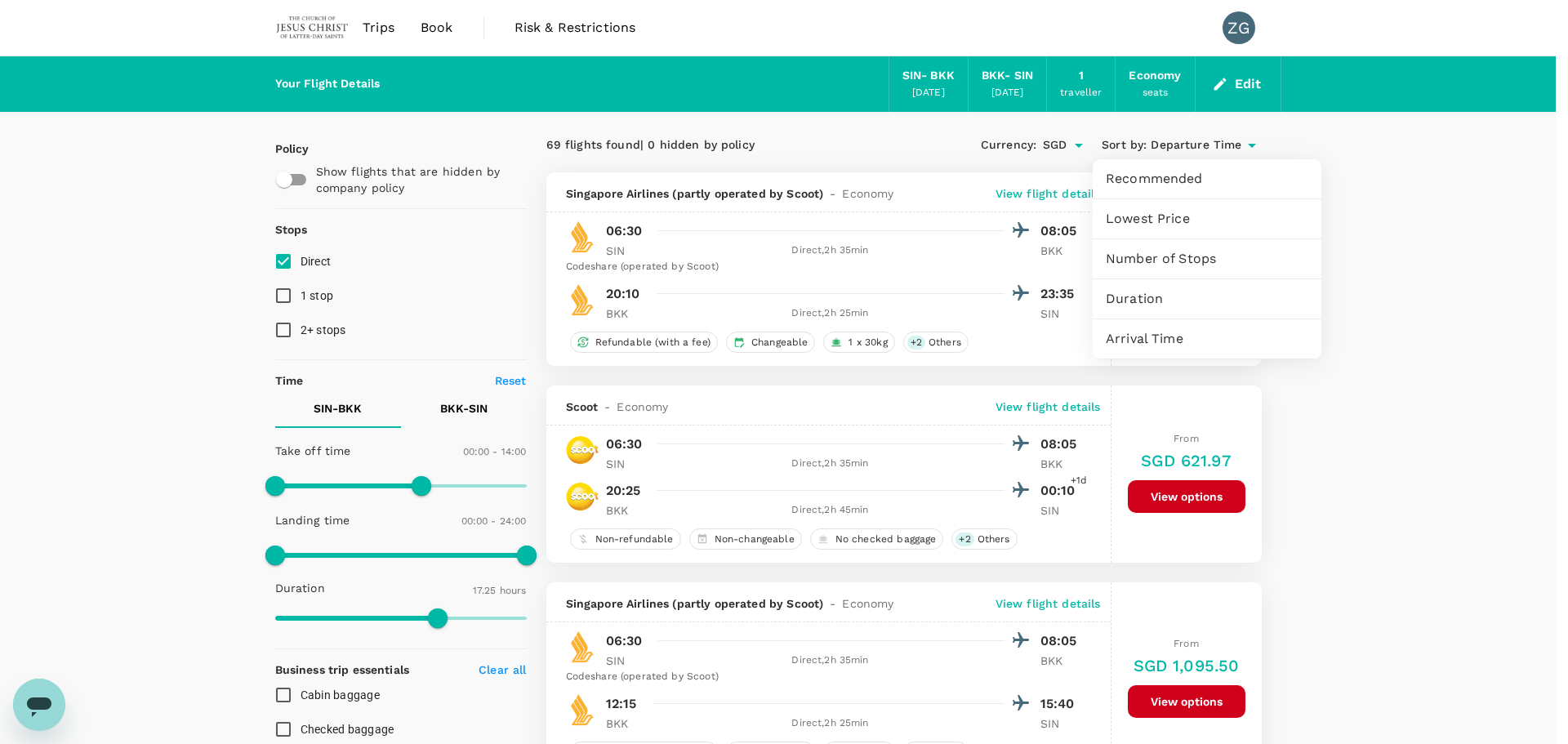
click at [1173, 220] on span "Lowest Price" at bounding box center [1207, 219] width 203 height 20
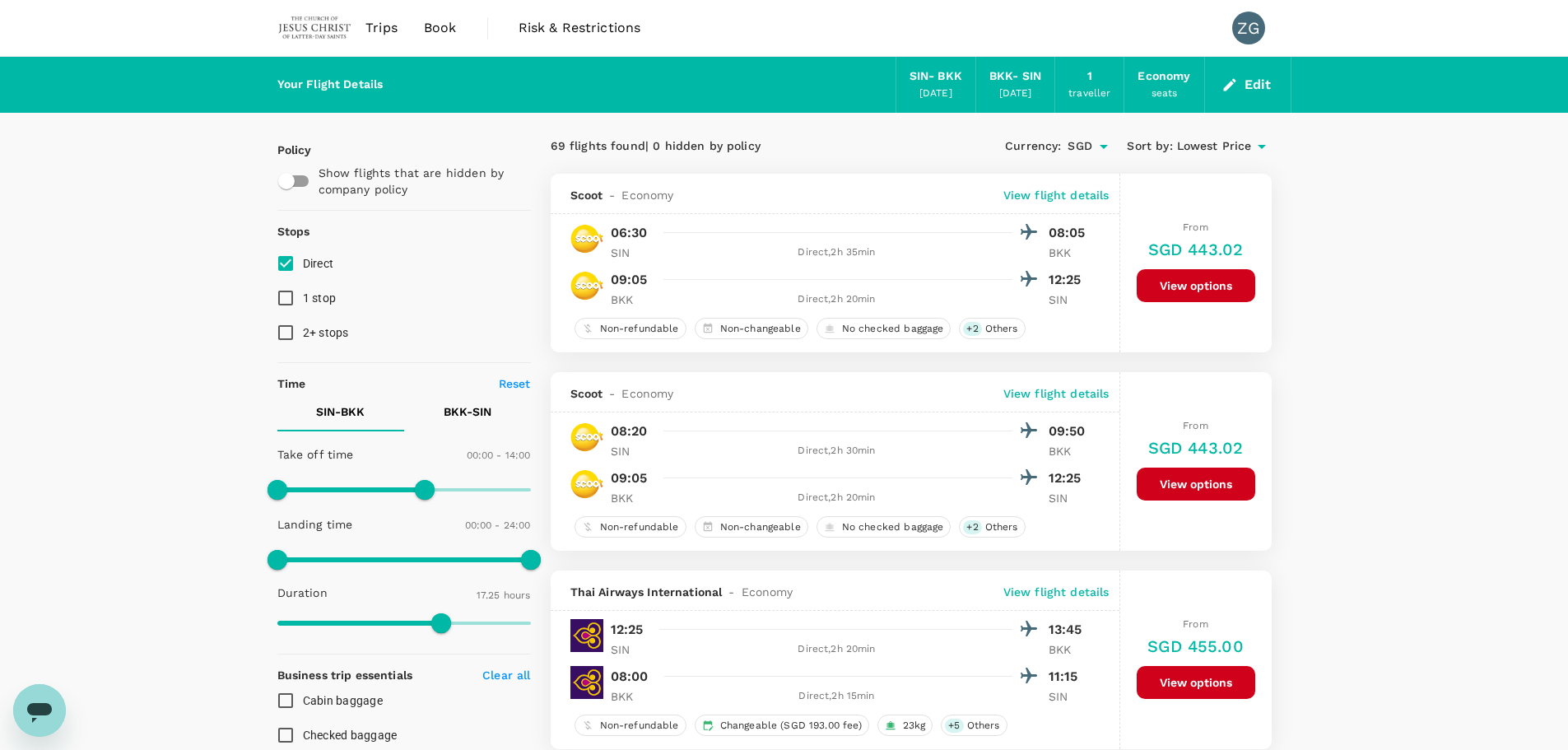
click at [1246, 77] on button "Edit" at bounding box center [1248, 85] width 59 height 26
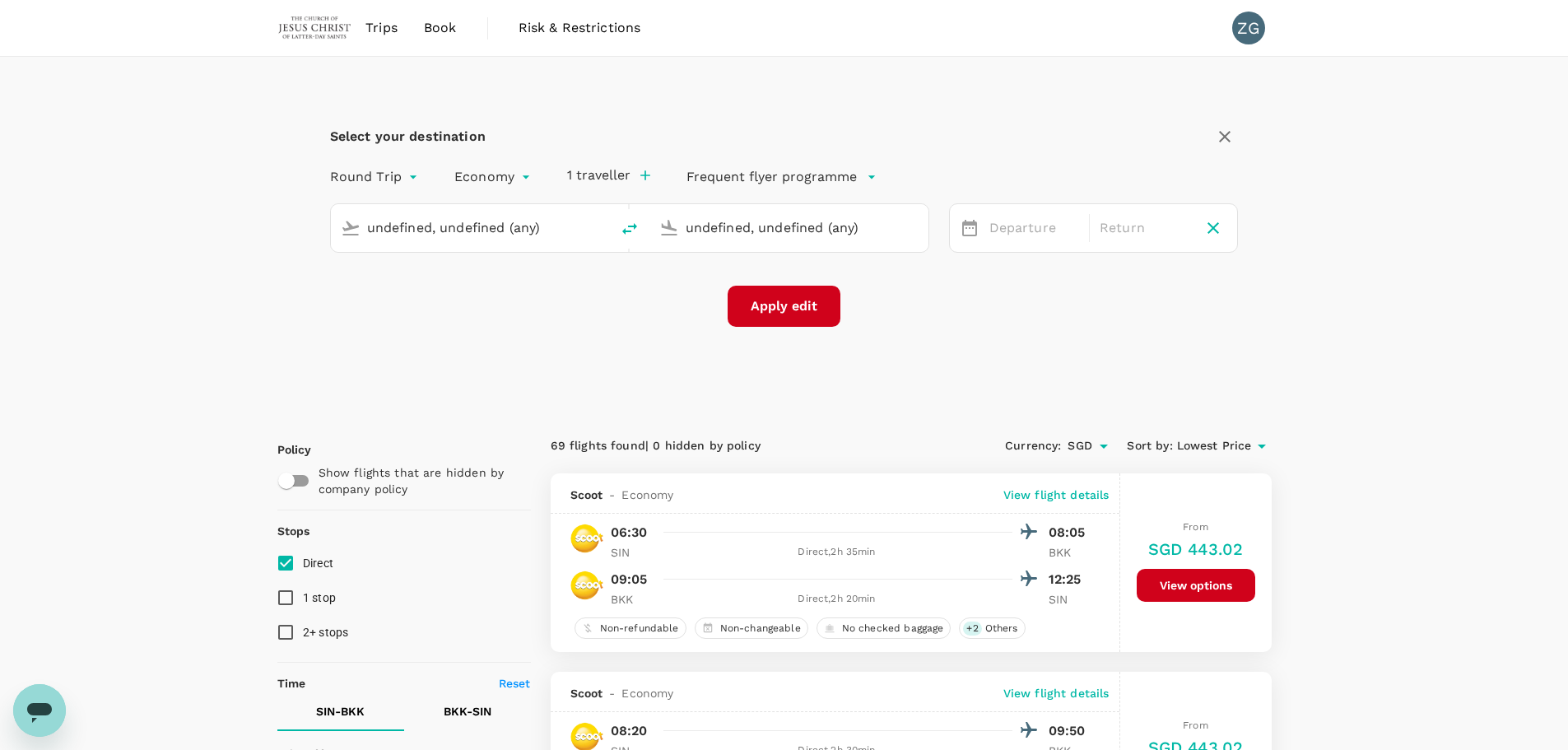
type input "Singapore Changi (SIN)"
type input "Suvarnabhumi Intl (BKK)"
type input "Singapore Changi (SIN)"
type input "Suvarnabhumi Intl (BKK)"
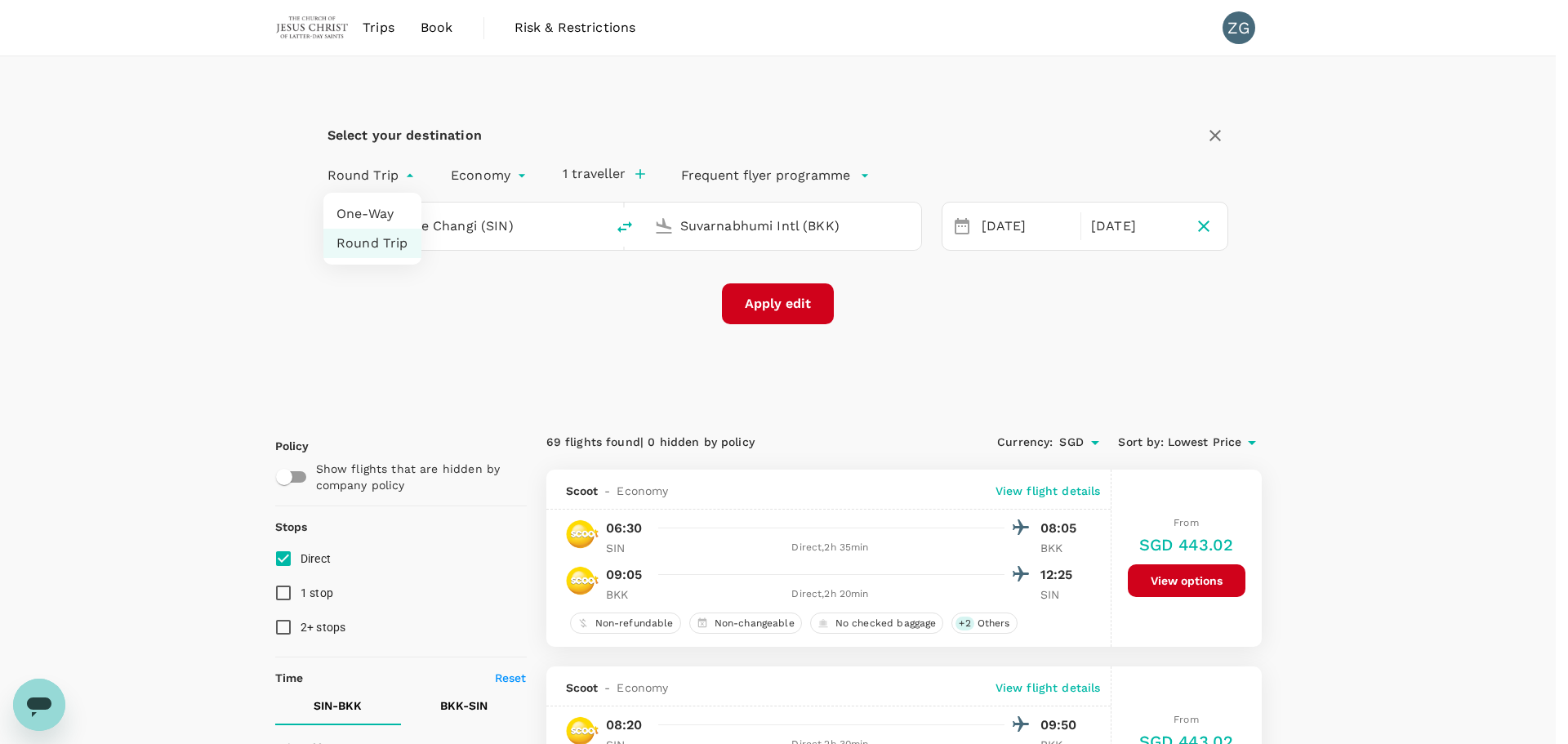
click at [390, 216] on li "One-Way" at bounding box center [372, 214] width 98 height 29
type input "oneway"
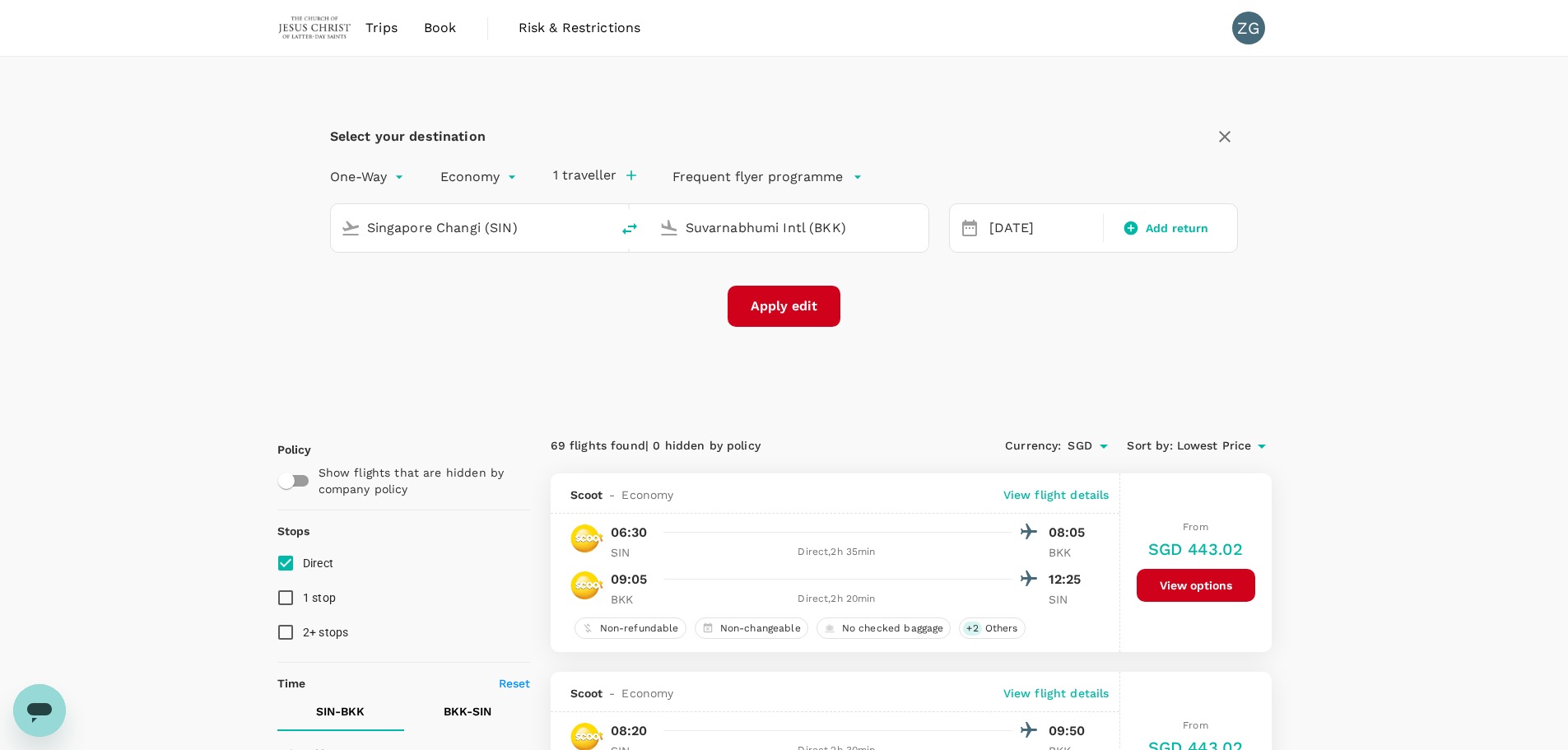
click at [627, 235] on icon "delete" at bounding box center [630, 229] width 20 height 20
type input "Suvarnabhumi Intl (BKK)"
type input "Singapore Changi (SIN)"
click at [1042, 225] on div "19 Oct" at bounding box center [1041, 228] width 117 height 32
click at [1016, 438] on div "20" at bounding box center [1014, 432] width 31 height 31
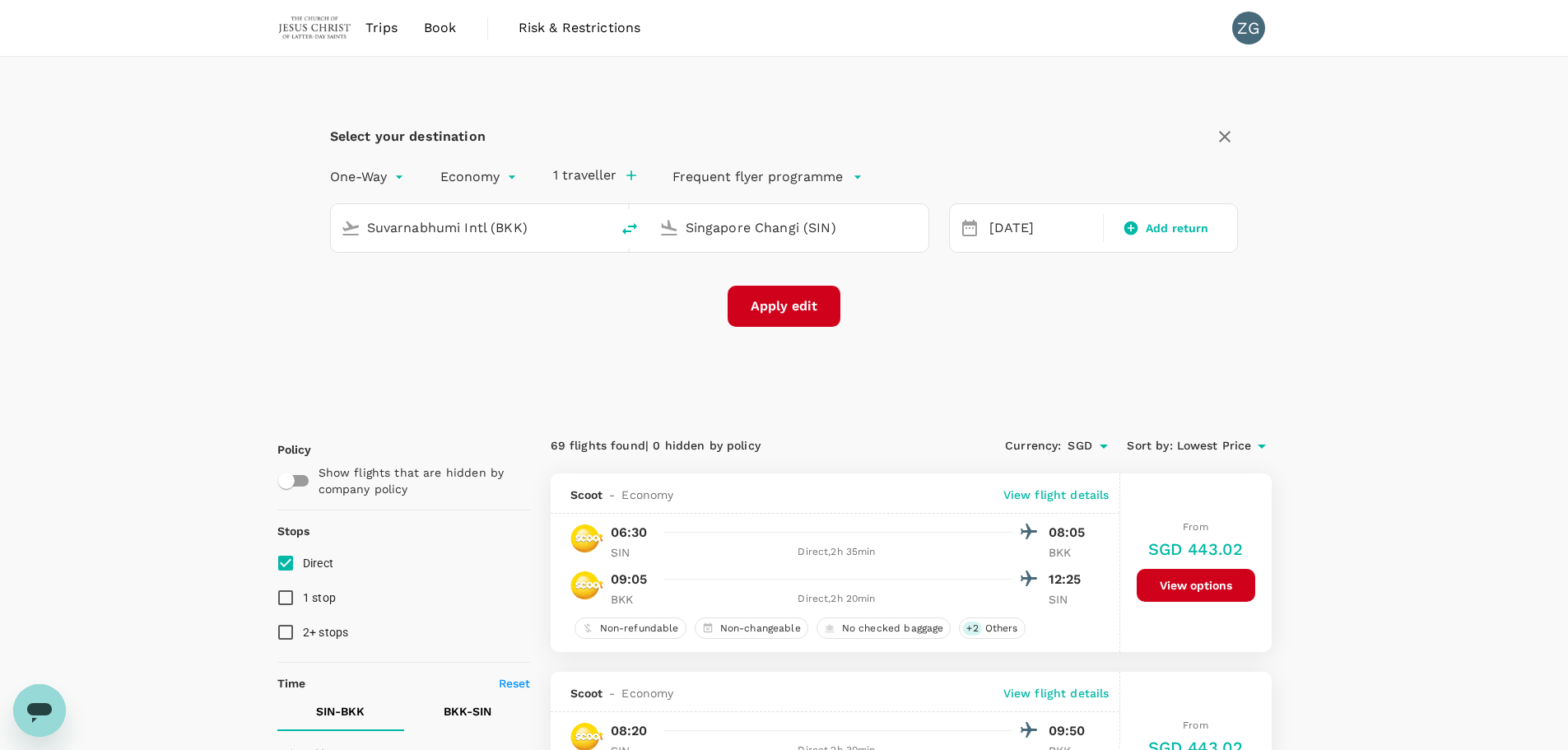
click at [809, 300] on button "Apply edit" at bounding box center [784, 306] width 113 height 41
checkbox input "false"
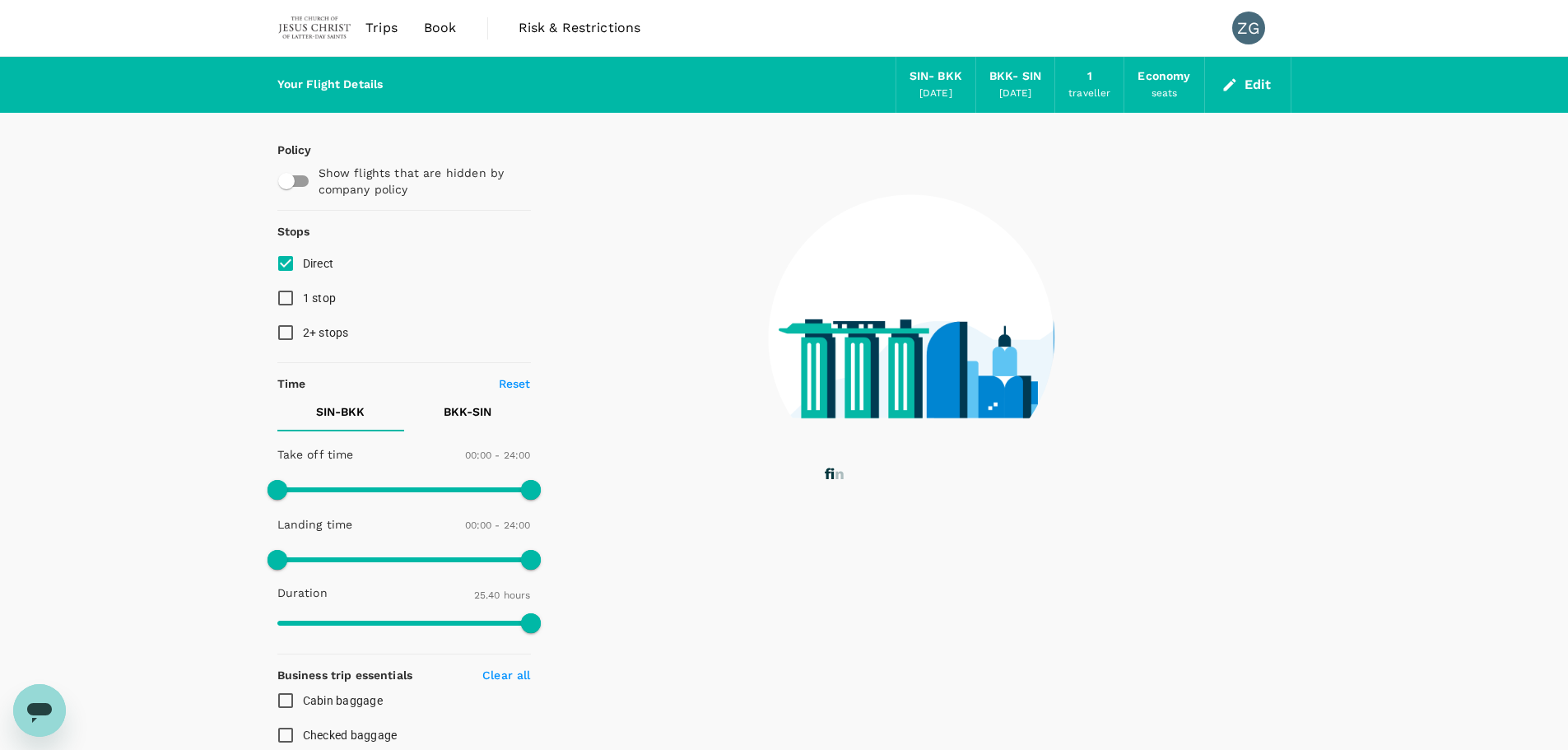
checkbox input "true"
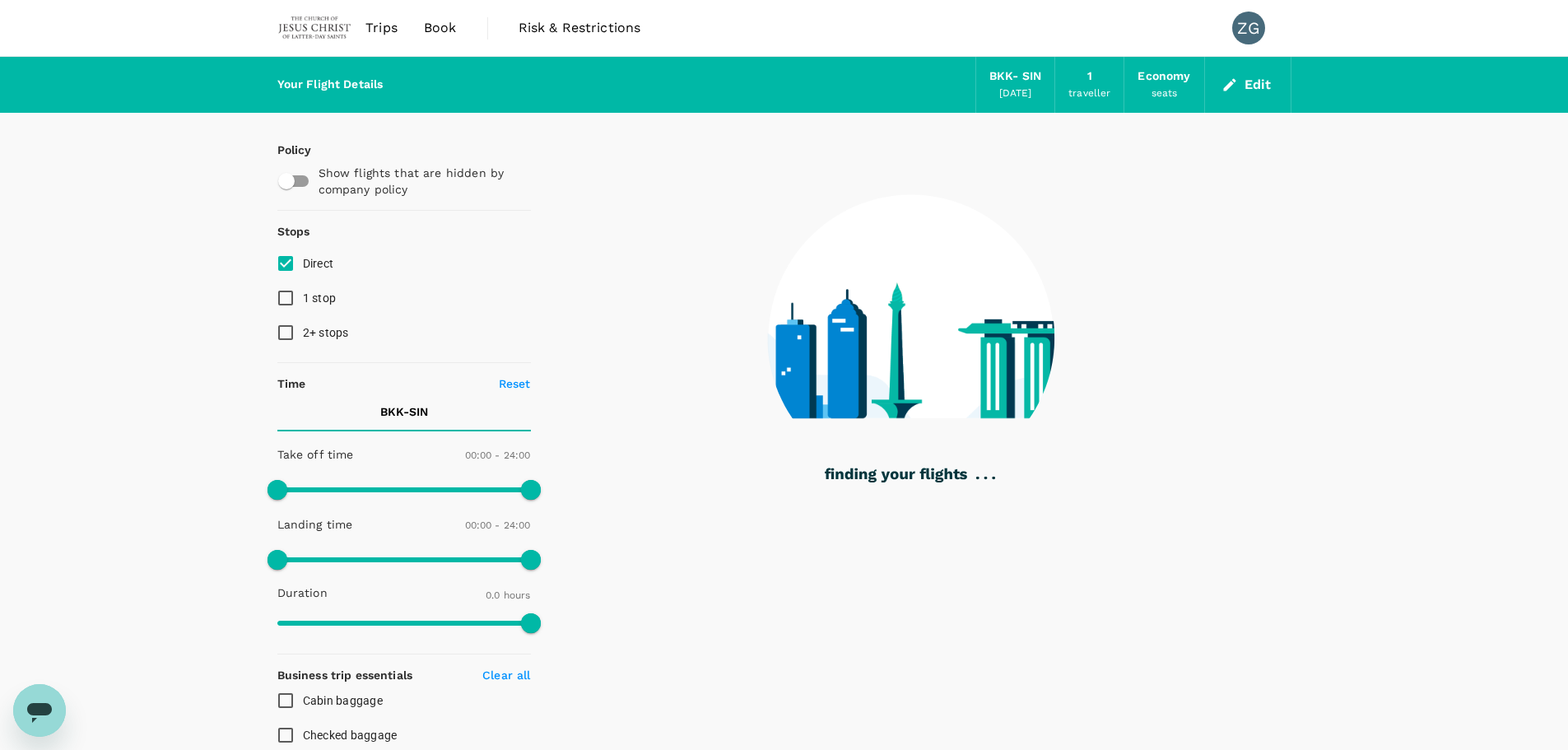
type input "1175"
checkbox input "true"
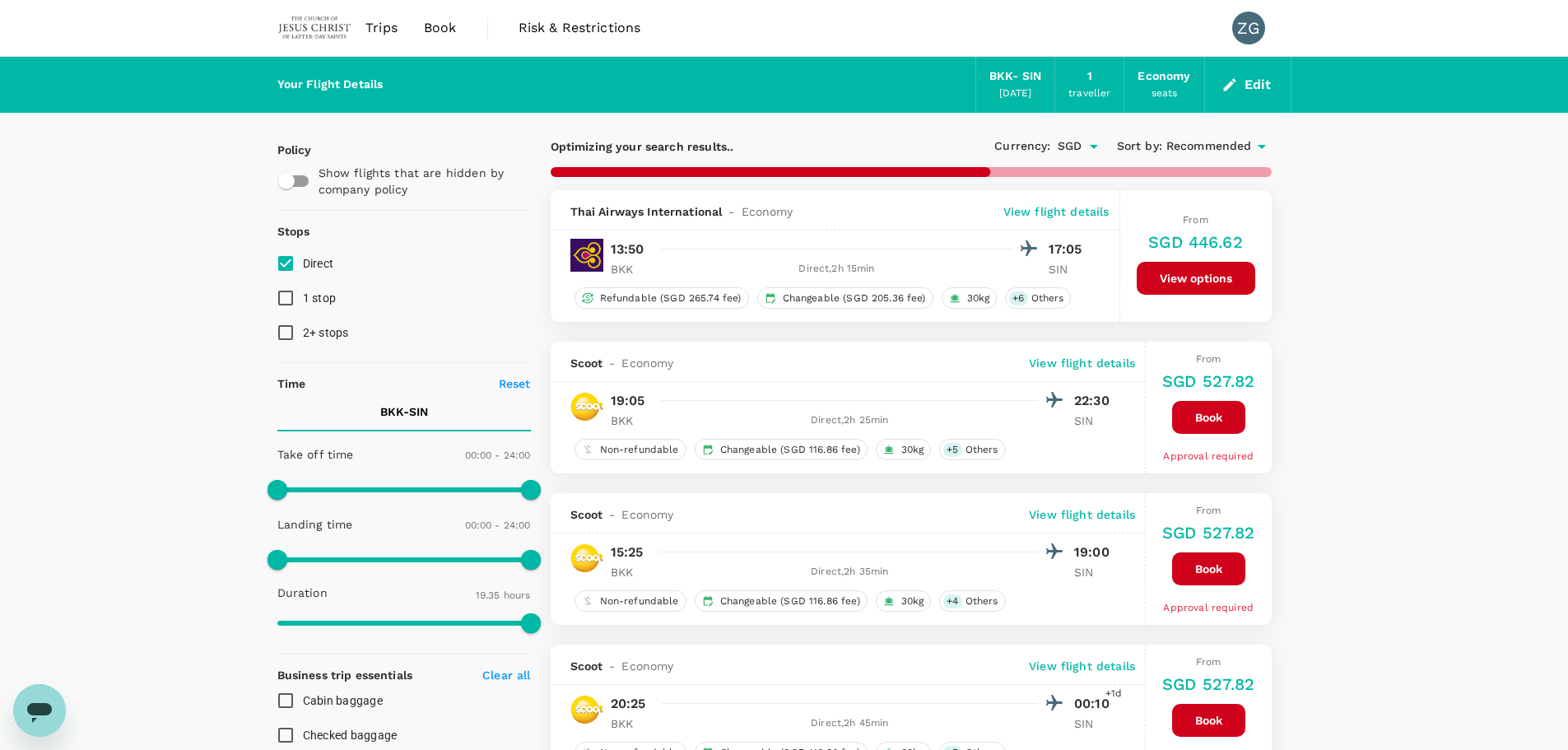
type input "1280"
checkbox input "false"
checkbox input "true"
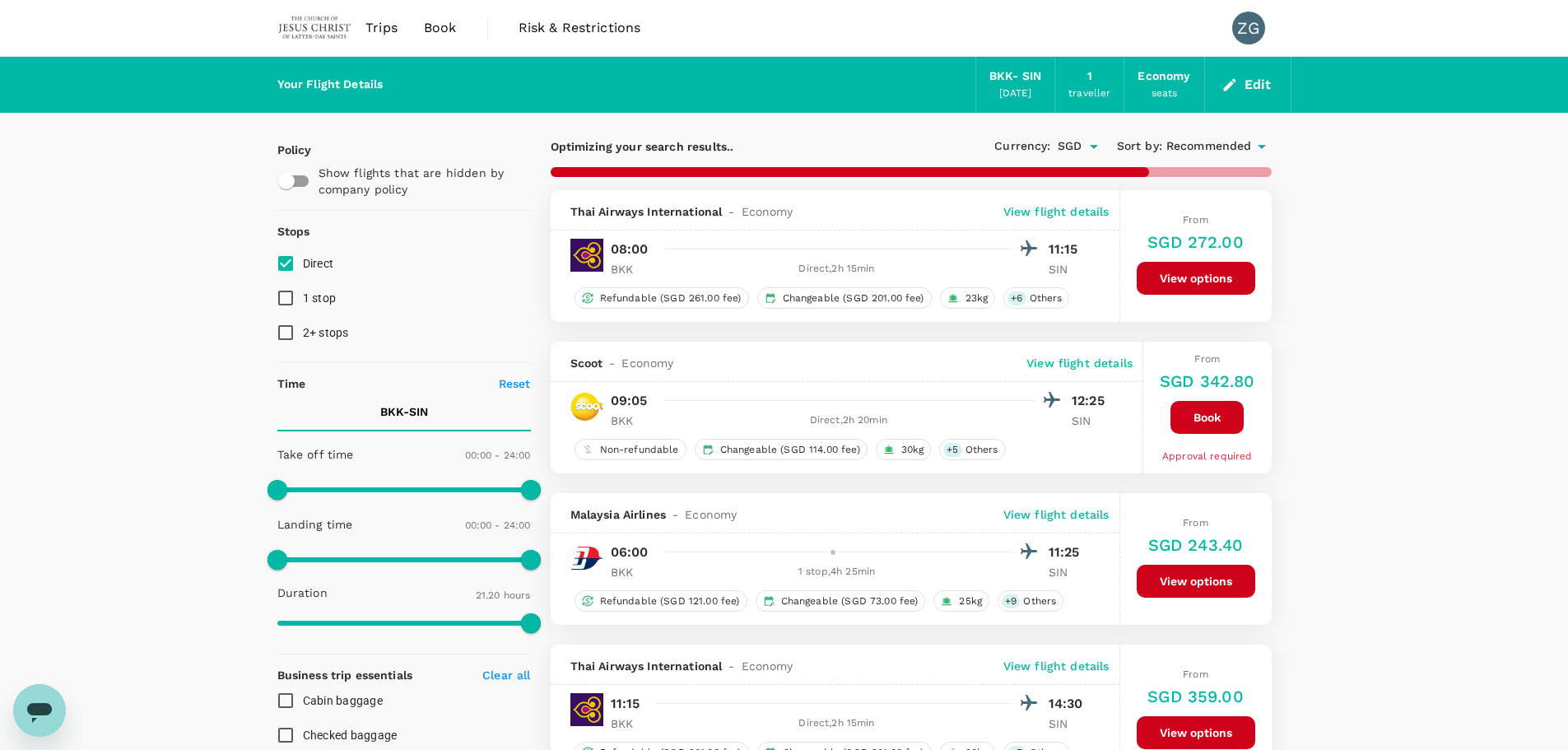
checkbox input "false"
checkbox input "true"
checkbox input "false"
checkbox input "true"
click at [1203, 147] on span "Recommended" at bounding box center [1209, 147] width 86 height 18
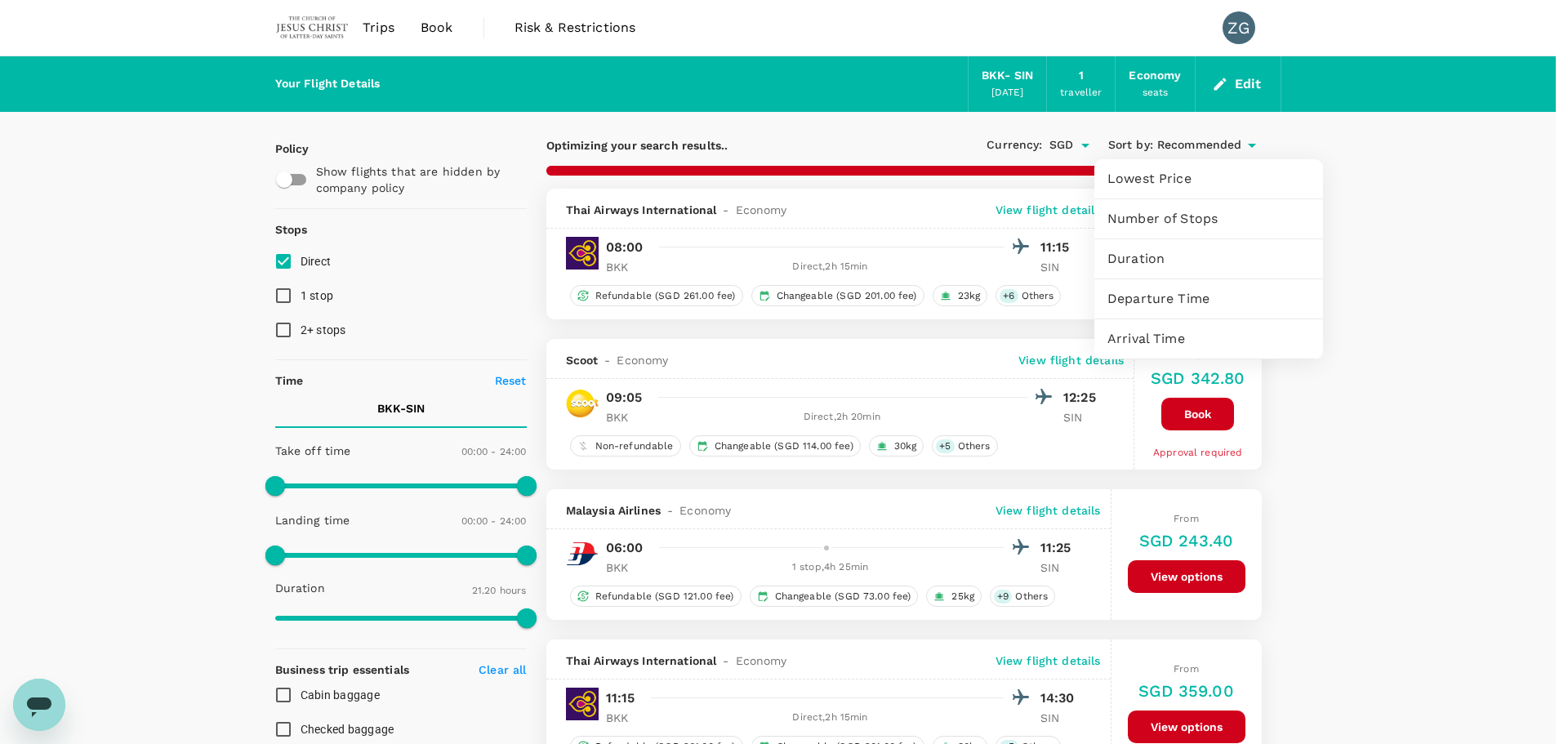
click at [1147, 291] on span "Departure Time" at bounding box center [1209, 299] width 203 height 20
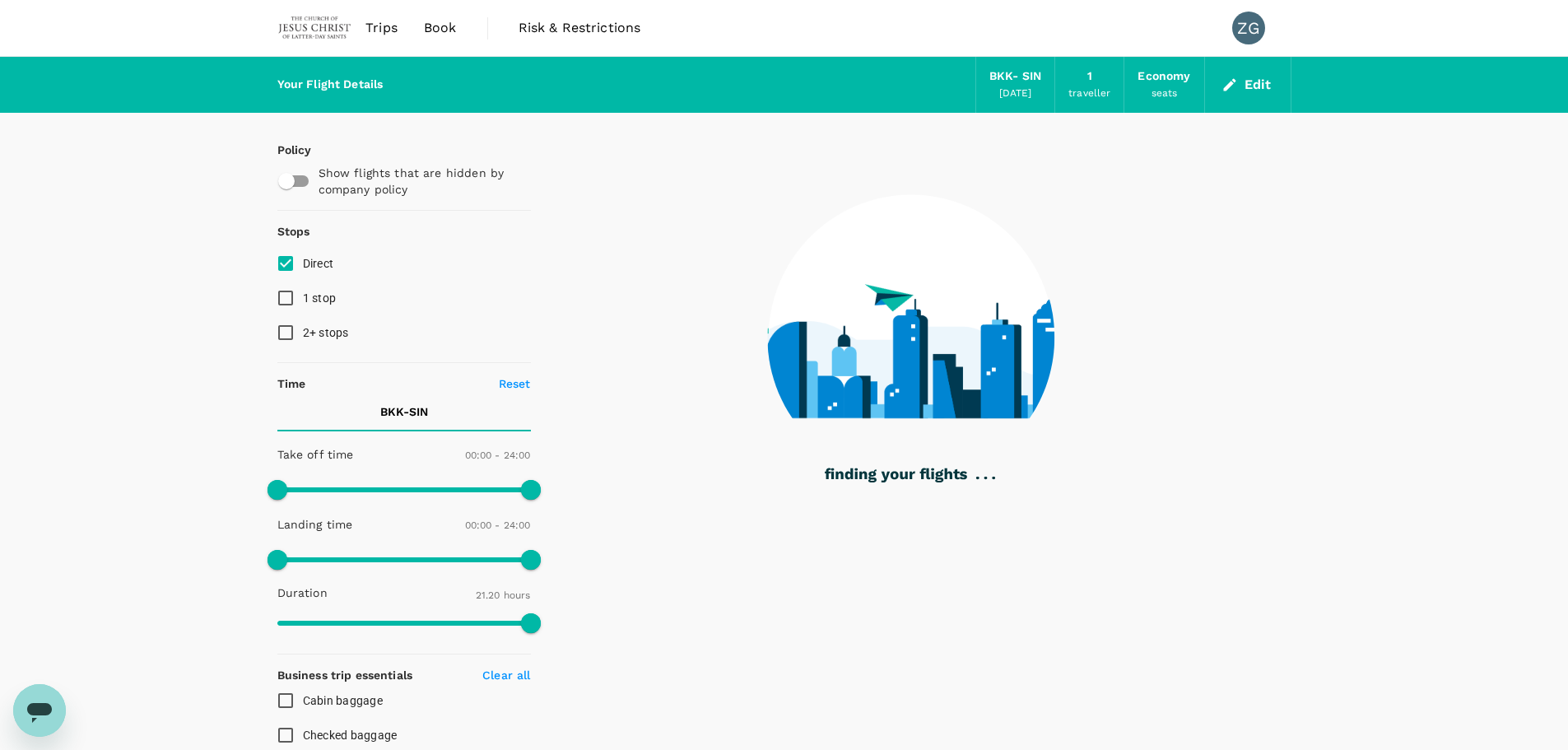
checkbox input "false"
checkbox input "true"
checkbox input "false"
checkbox input "true"
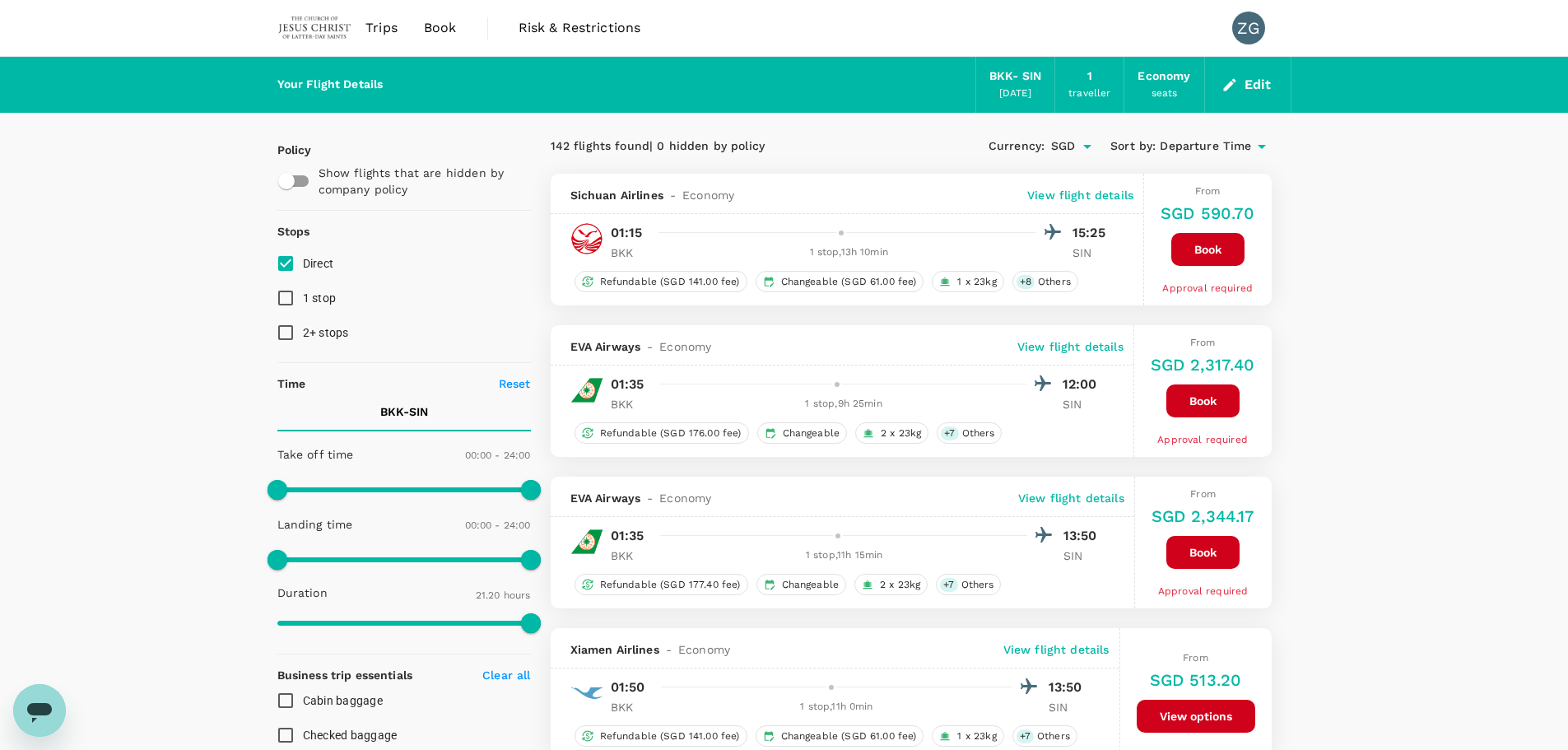
click at [300, 259] on input "Direct" at bounding box center [286, 263] width 35 height 35
checkbox input "true"
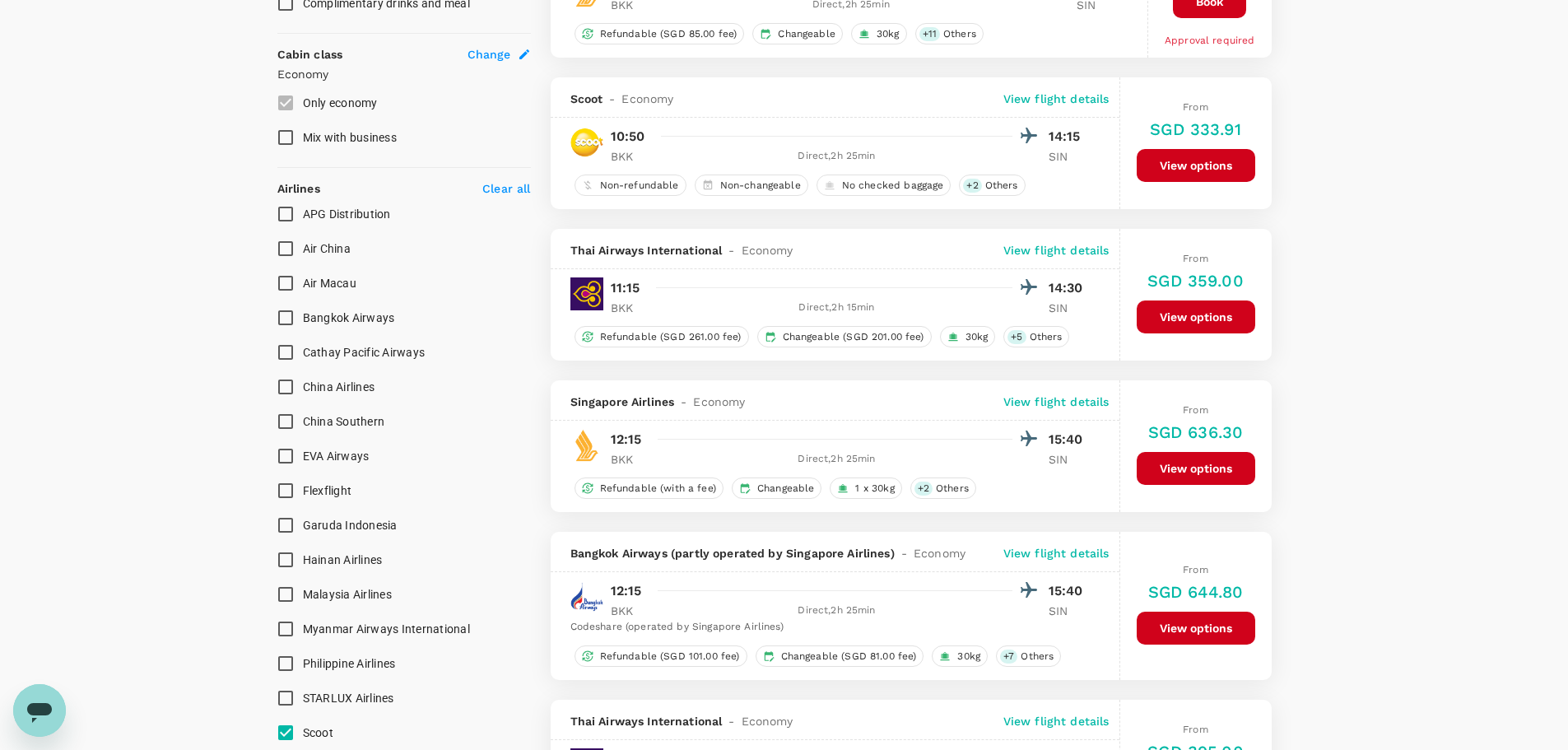
scroll to position [906, 0]
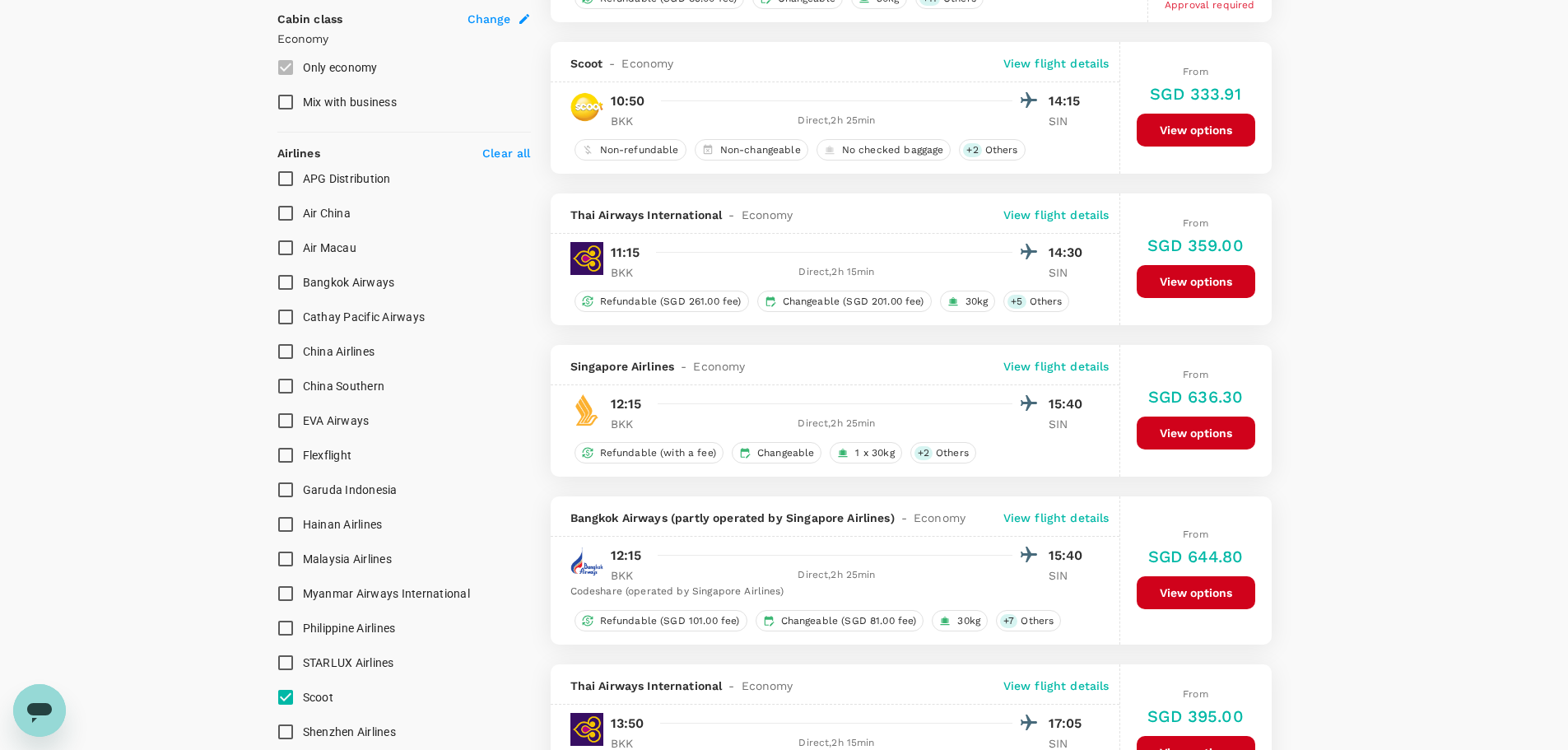
click at [1043, 373] on p "View flight details" at bounding box center [1056, 366] width 106 height 16
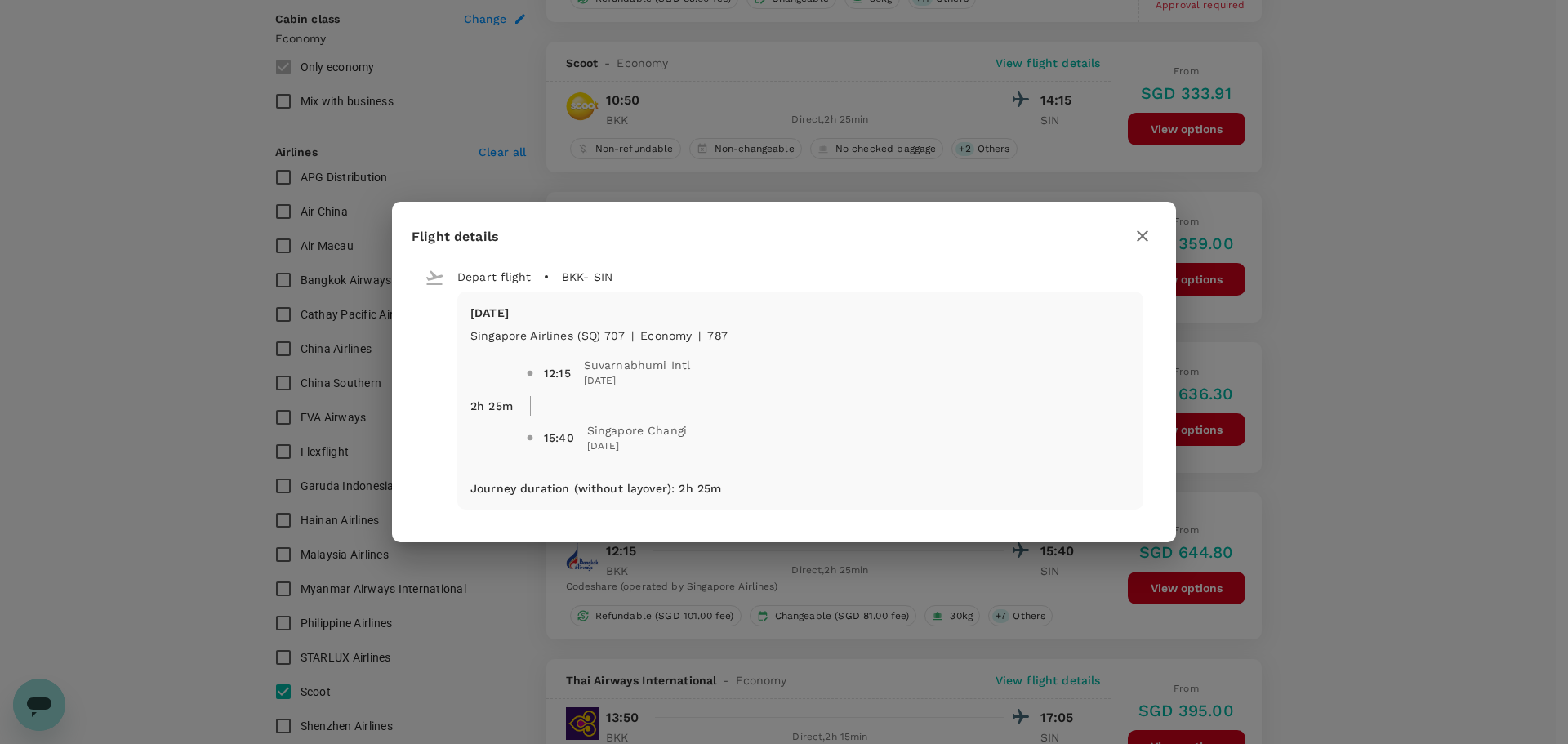
click at [1133, 234] on icon "button" at bounding box center [1143, 236] width 20 height 20
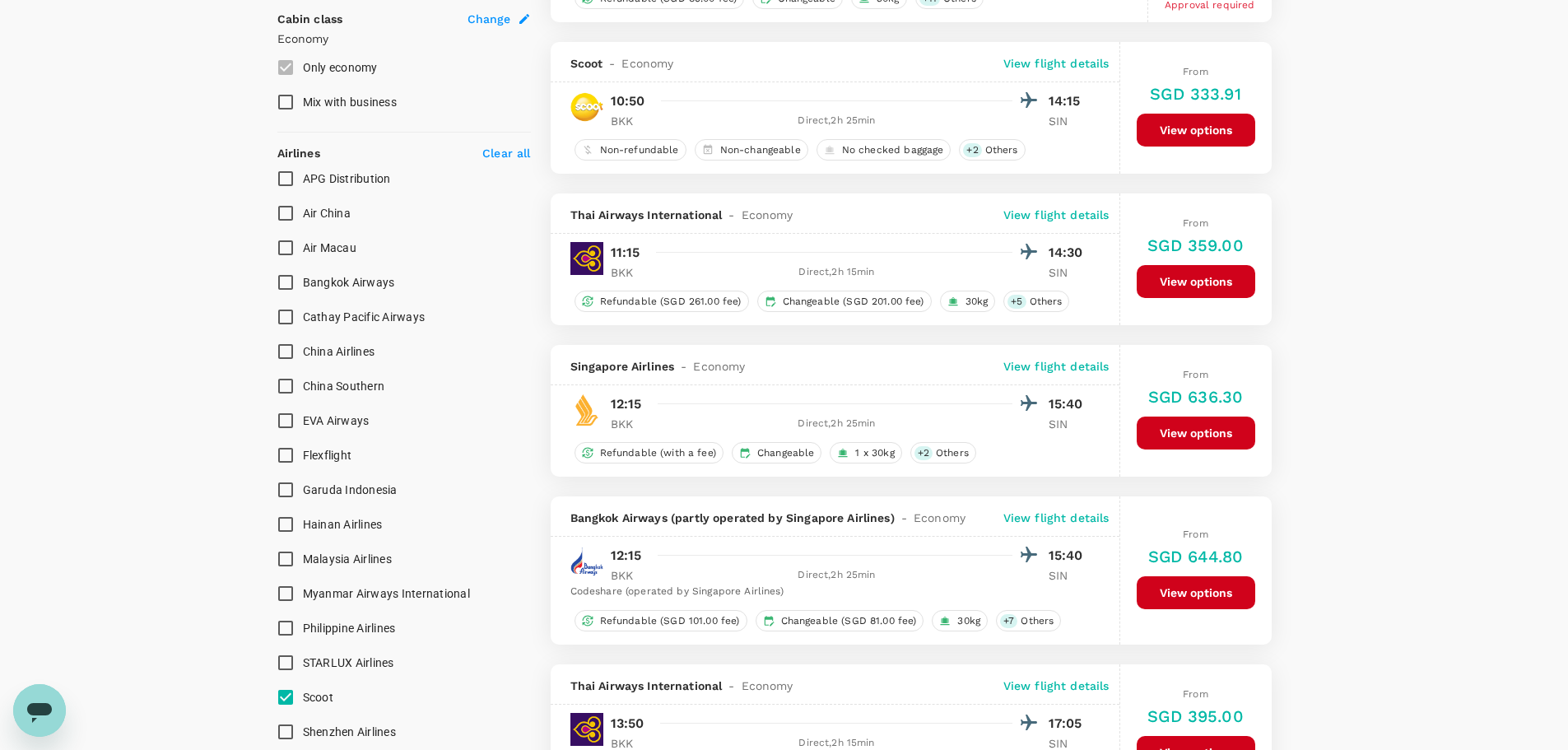
click at [1084, 510] on p "View flight details" at bounding box center [1056, 518] width 106 height 16
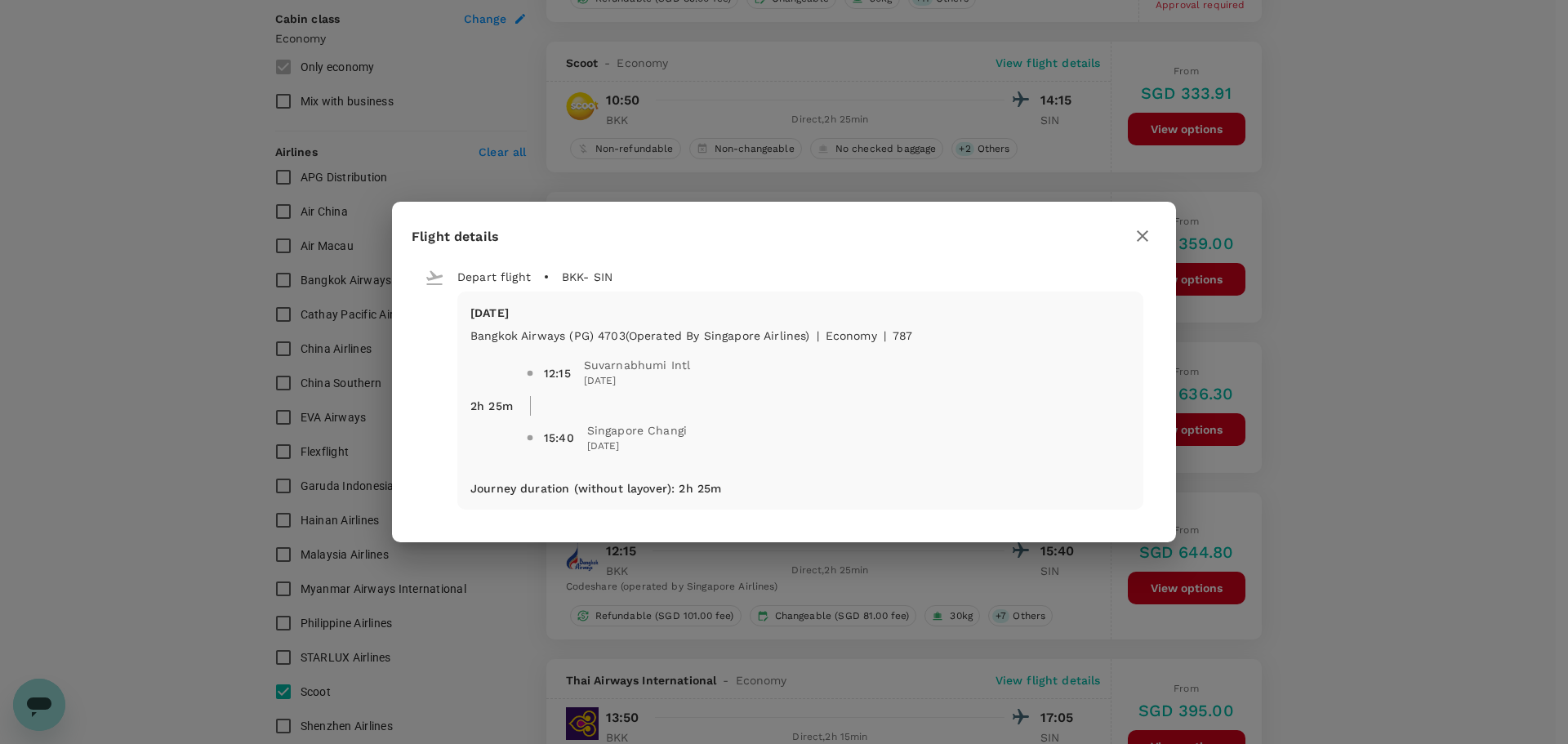
click at [1146, 238] on icon "button" at bounding box center [1143, 236] width 11 height 11
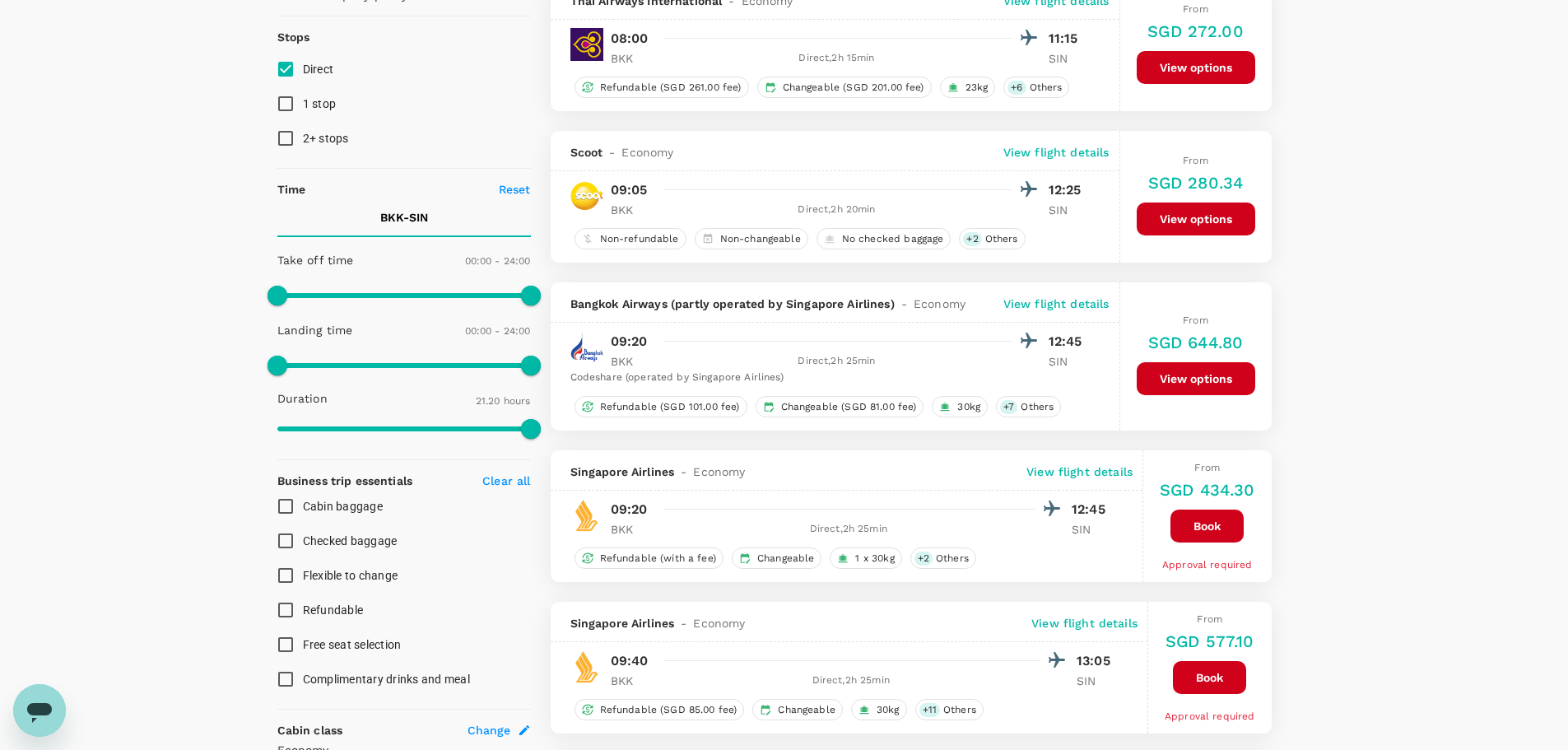
scroll to position [165, 0]
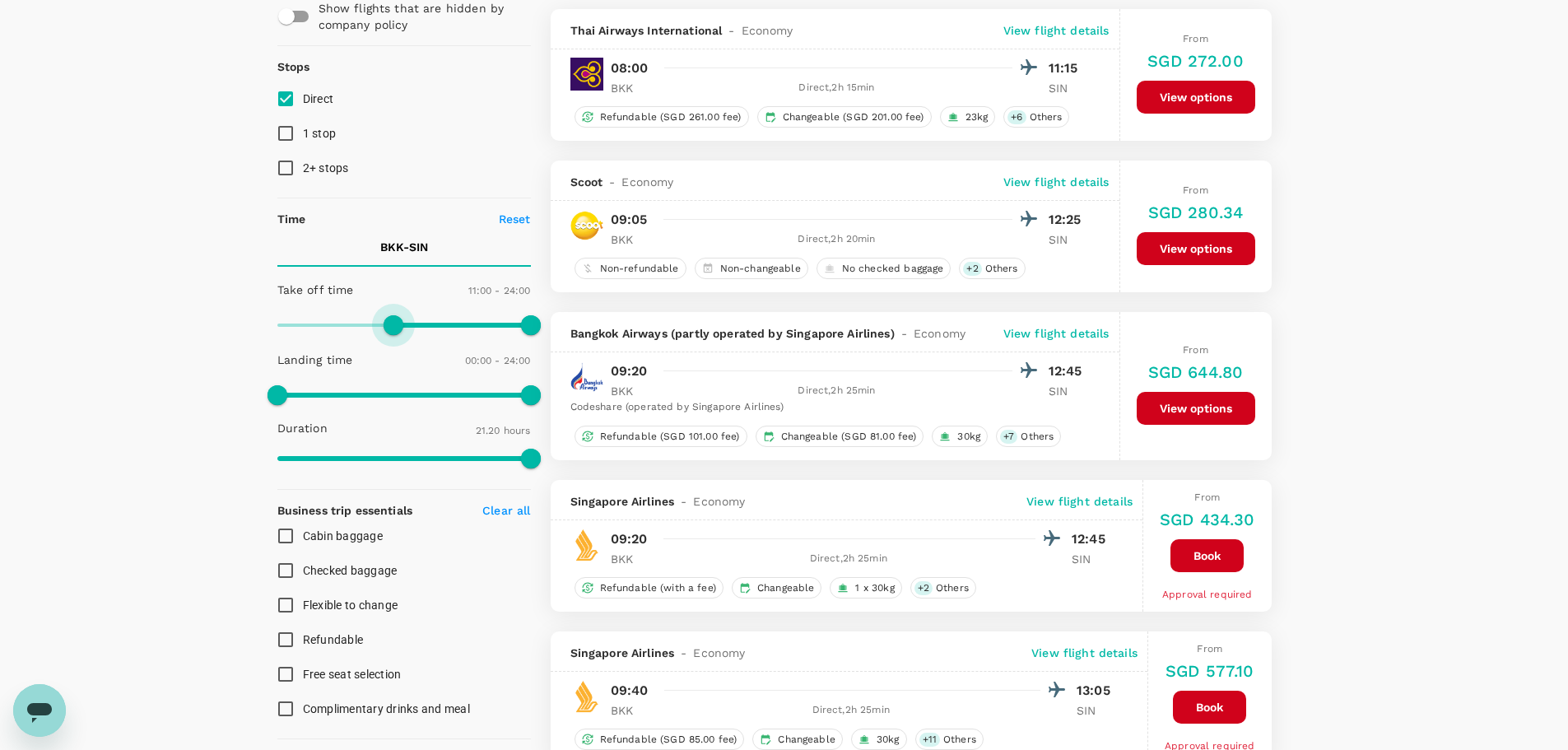
drag, startPoint x: 272, startPoint y: 319, endPoint x: 393, endPoint y: 324, distance: 121.1
click at [393, 324] on span at bounding box center [393, 325] width 20 height 20
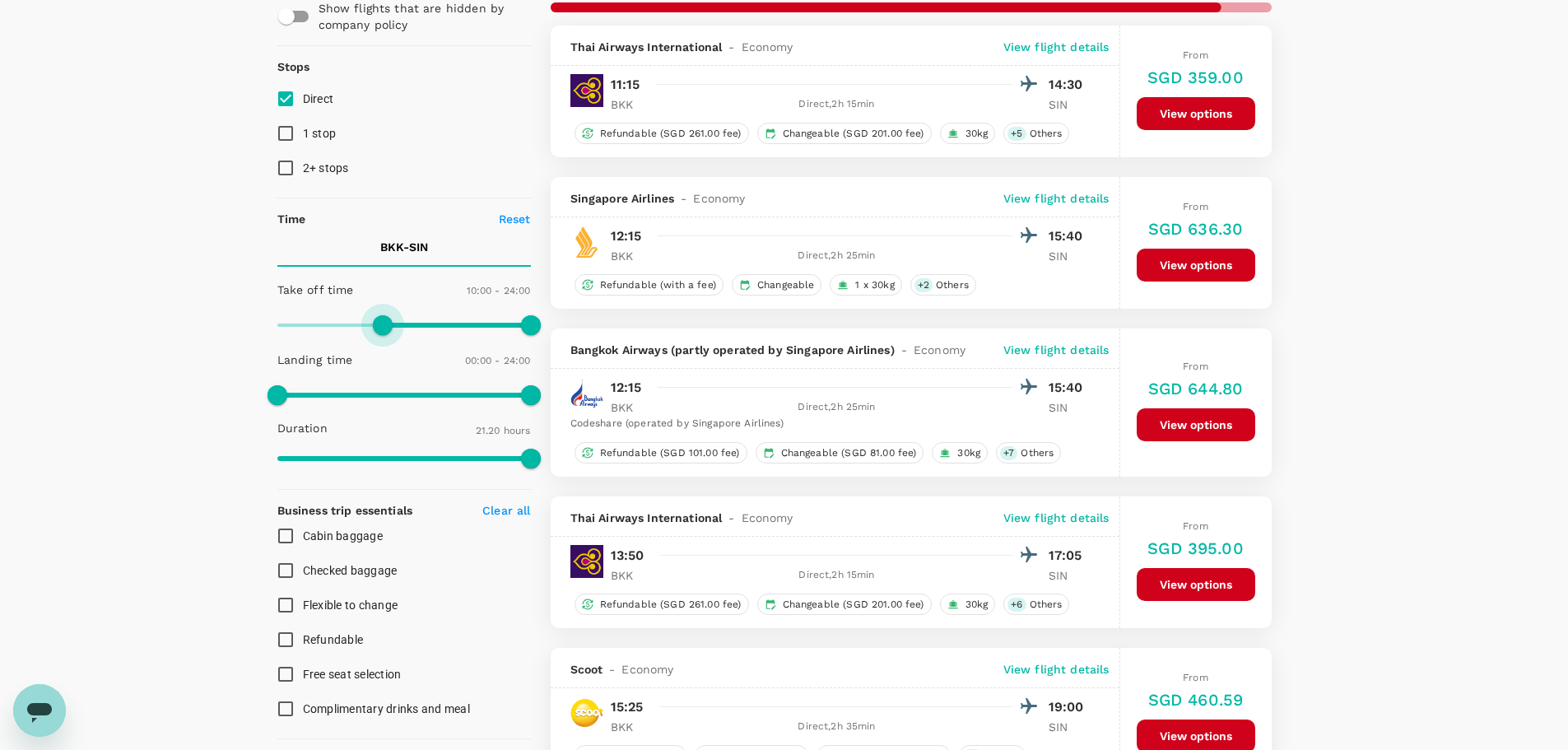
type input "630"
click at [389, 319] on span at bounding box center [388, 325] width 20 height 20
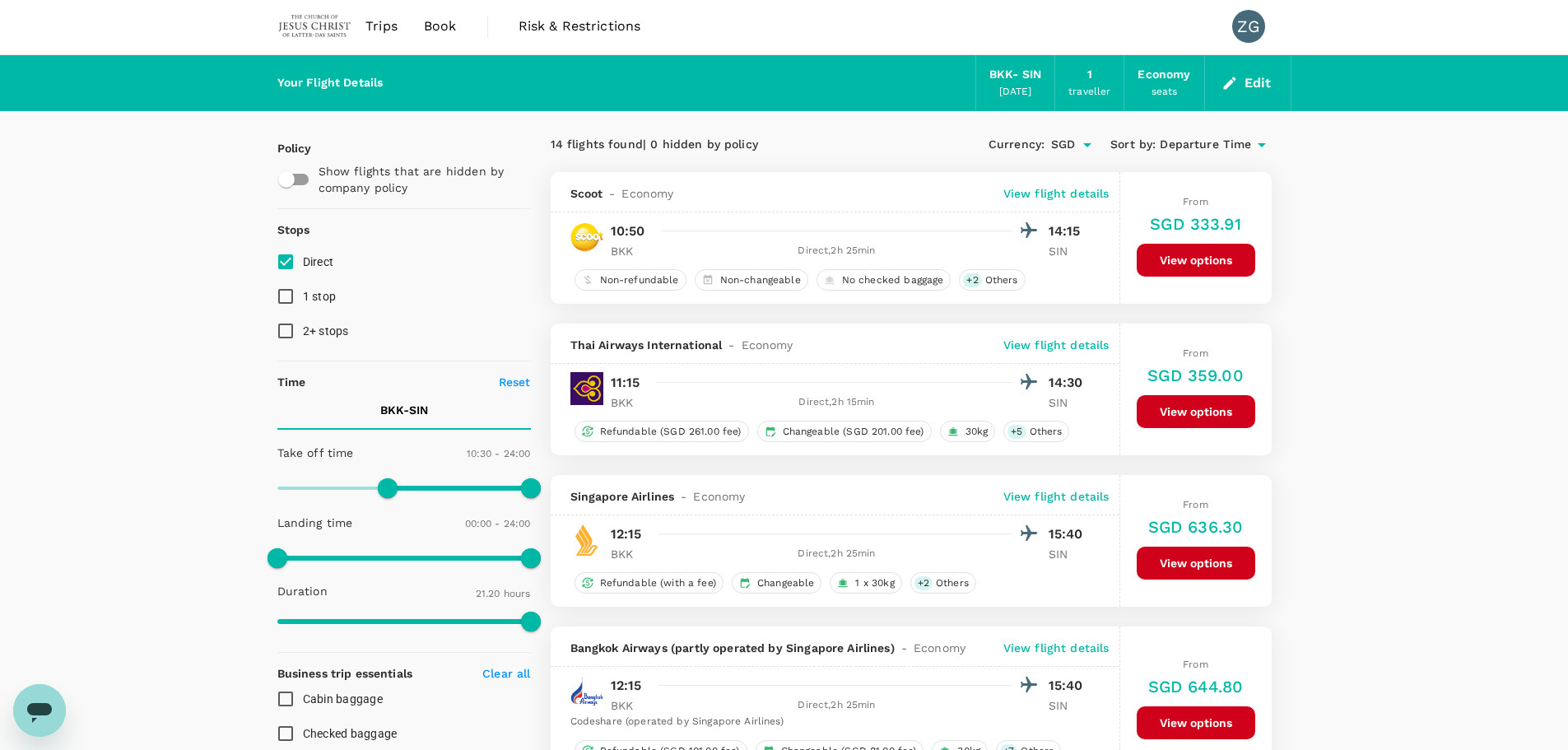
scroll to position [0, 0]
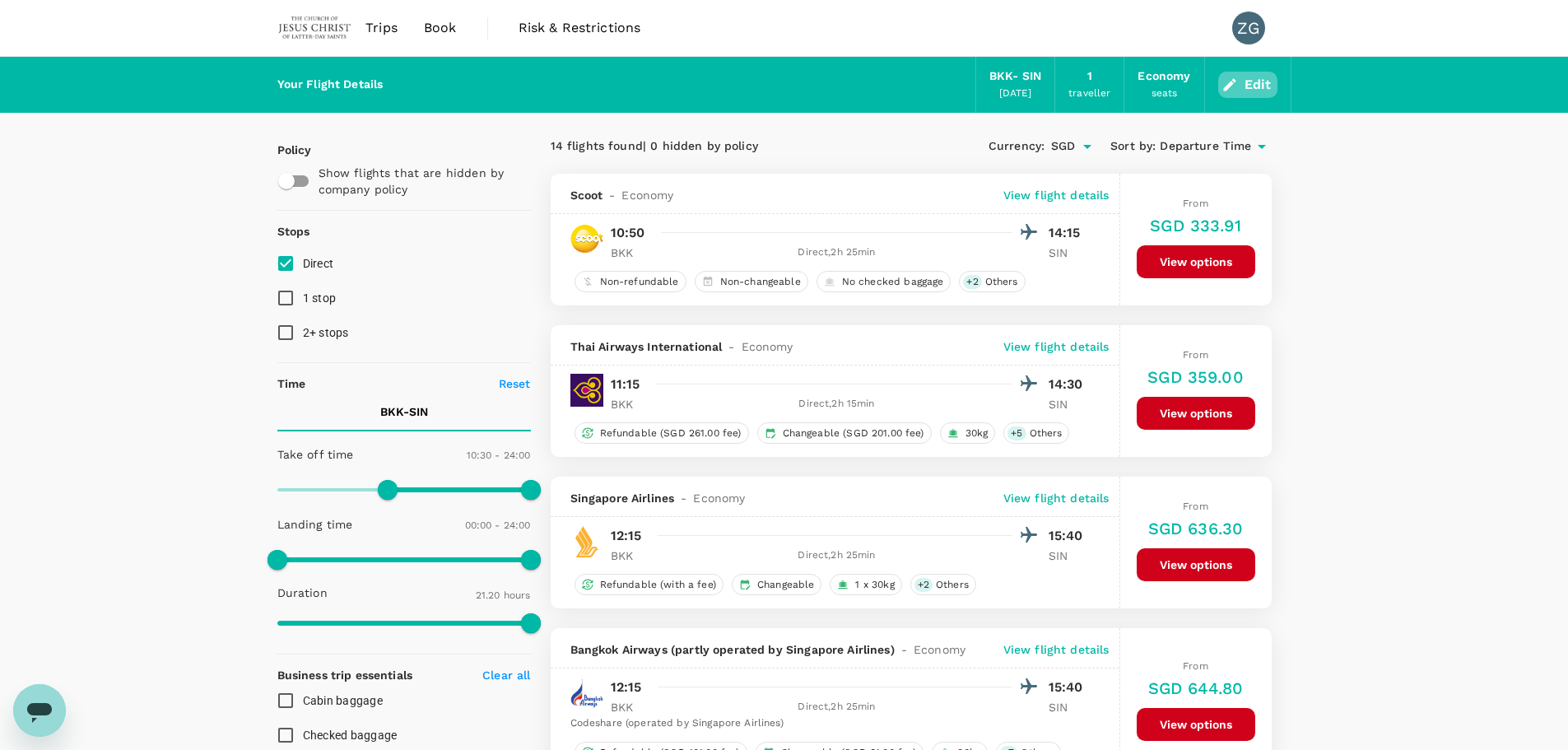
click at [1246, 90] on button "Edit" at bounding box center [1248, 85] width 59 height 26
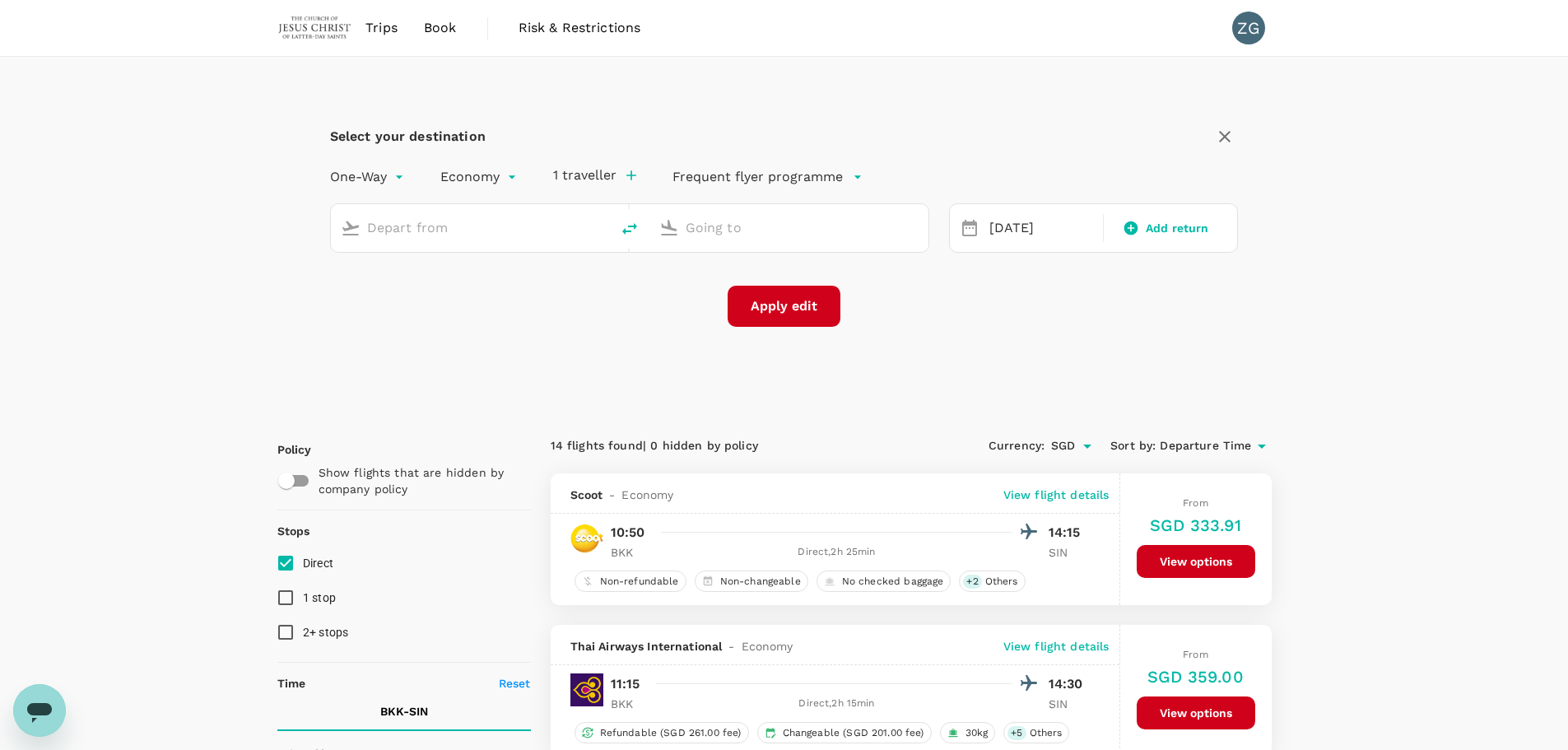
type input "Suvarnabhumi Intl (BKK)"
type input "Singapore Changi (SIN)"
click at [1035, 227] on div "20 Oct" at bounding box center [1041, 228] width 117 height 32
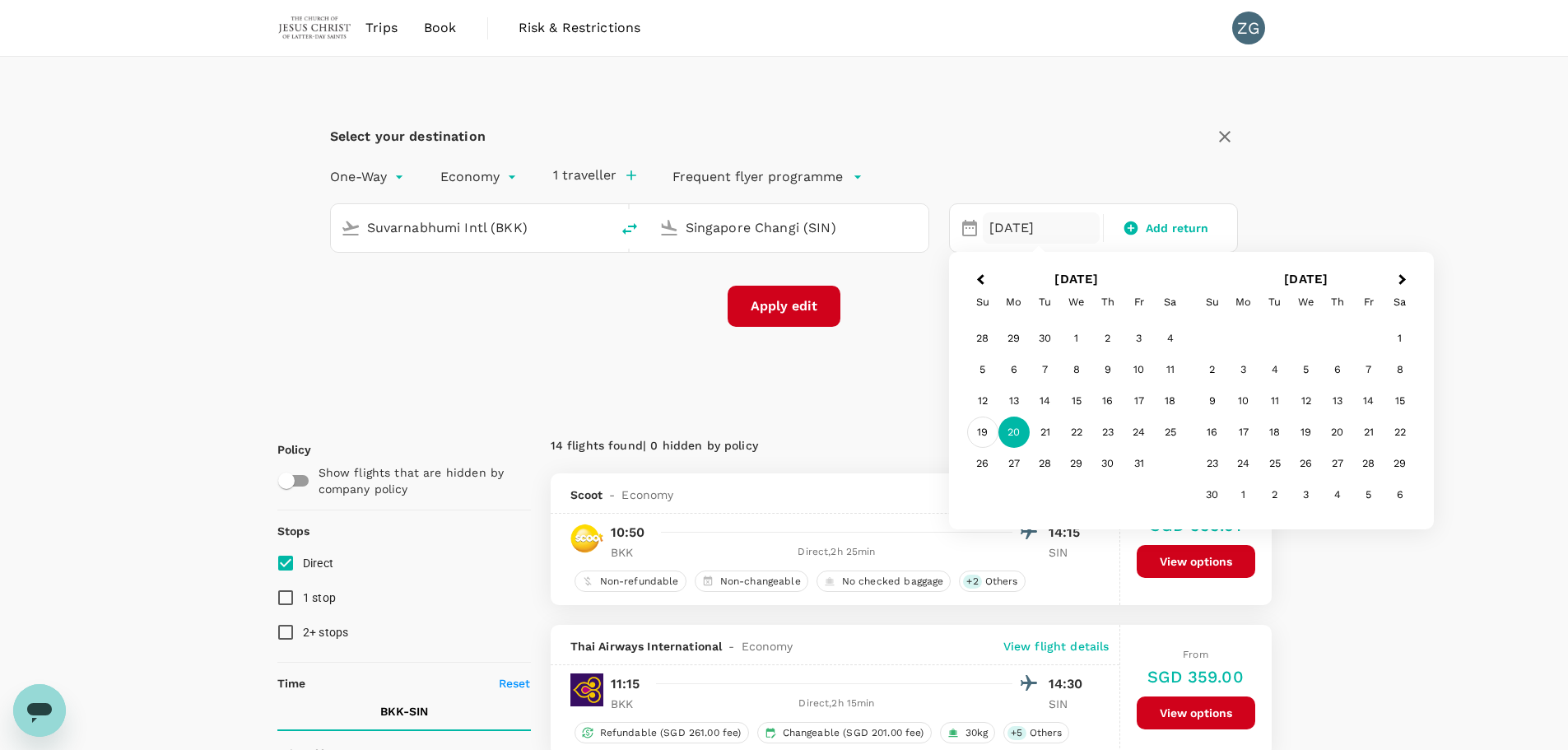
click at [983, 422] on div "19" at bounding box center [983, 432] width 31 height 31
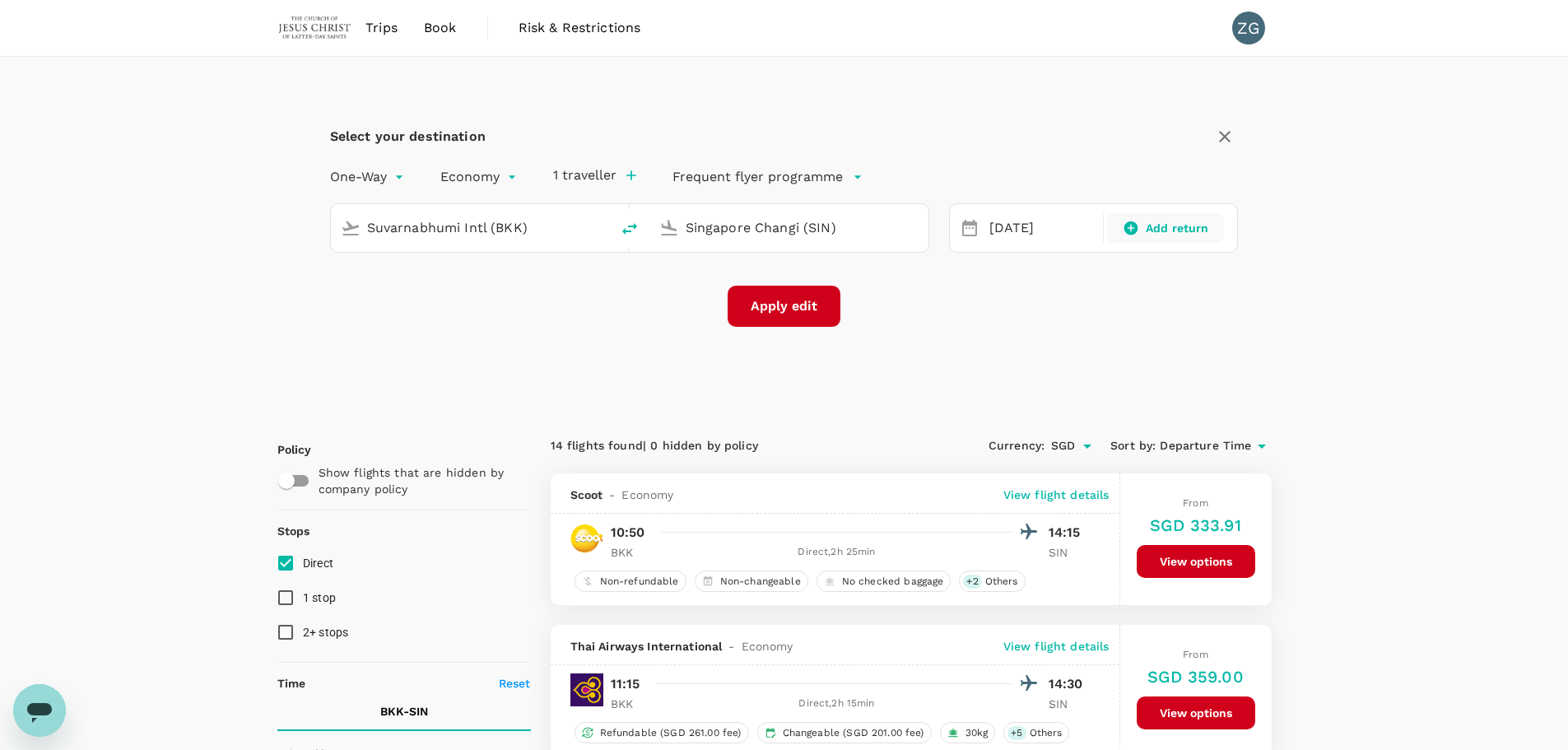
click at [1155, 240] on div "Add return" at bounding box center [1166, 228] width 117 height 30
type input "roundtrip"
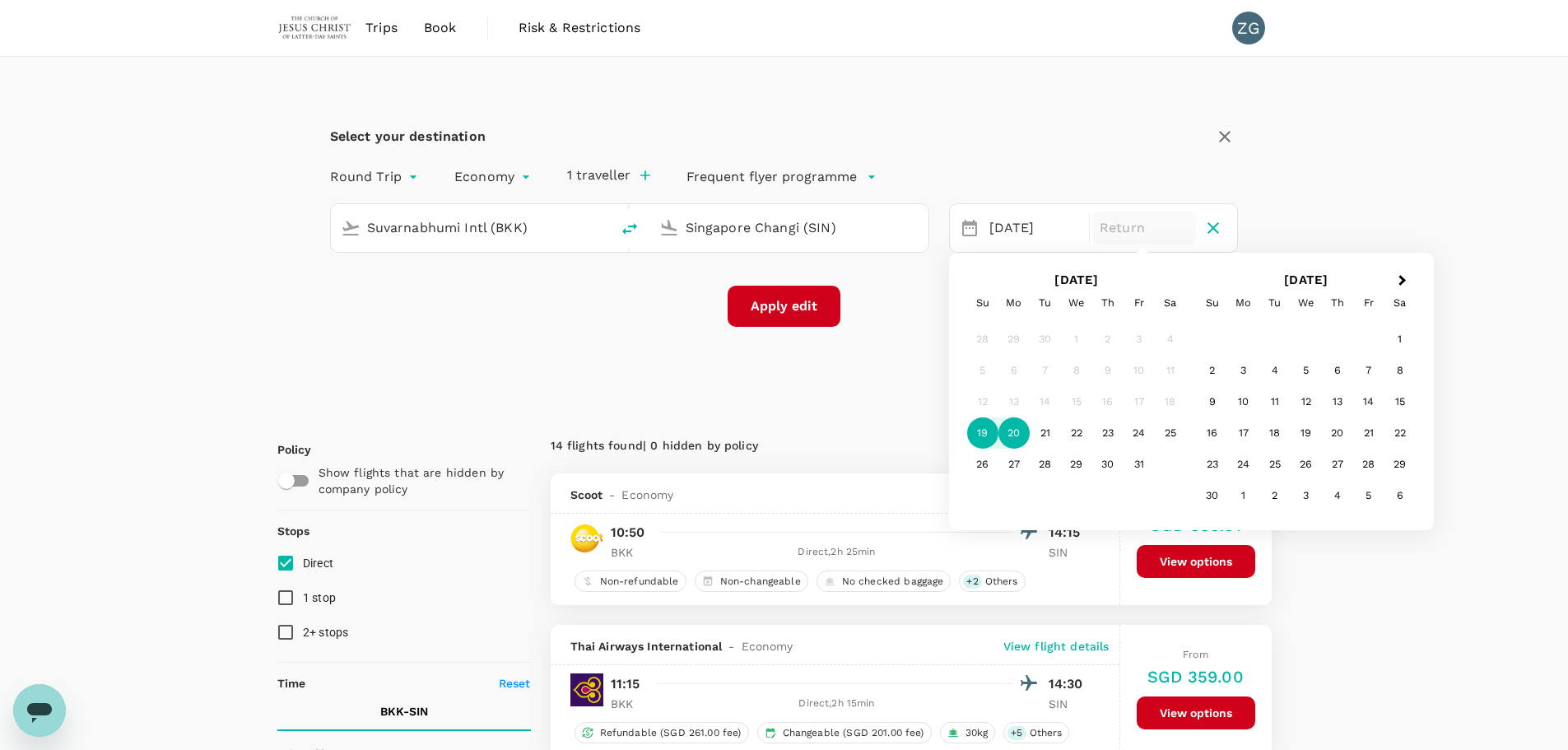
click at [1021, 428] on div "20" at bounding box center [1014, 433] width 31 height 31
click at [798, 307] on button "Apply edit" at bounding box center [784, 306] width 113 height 41
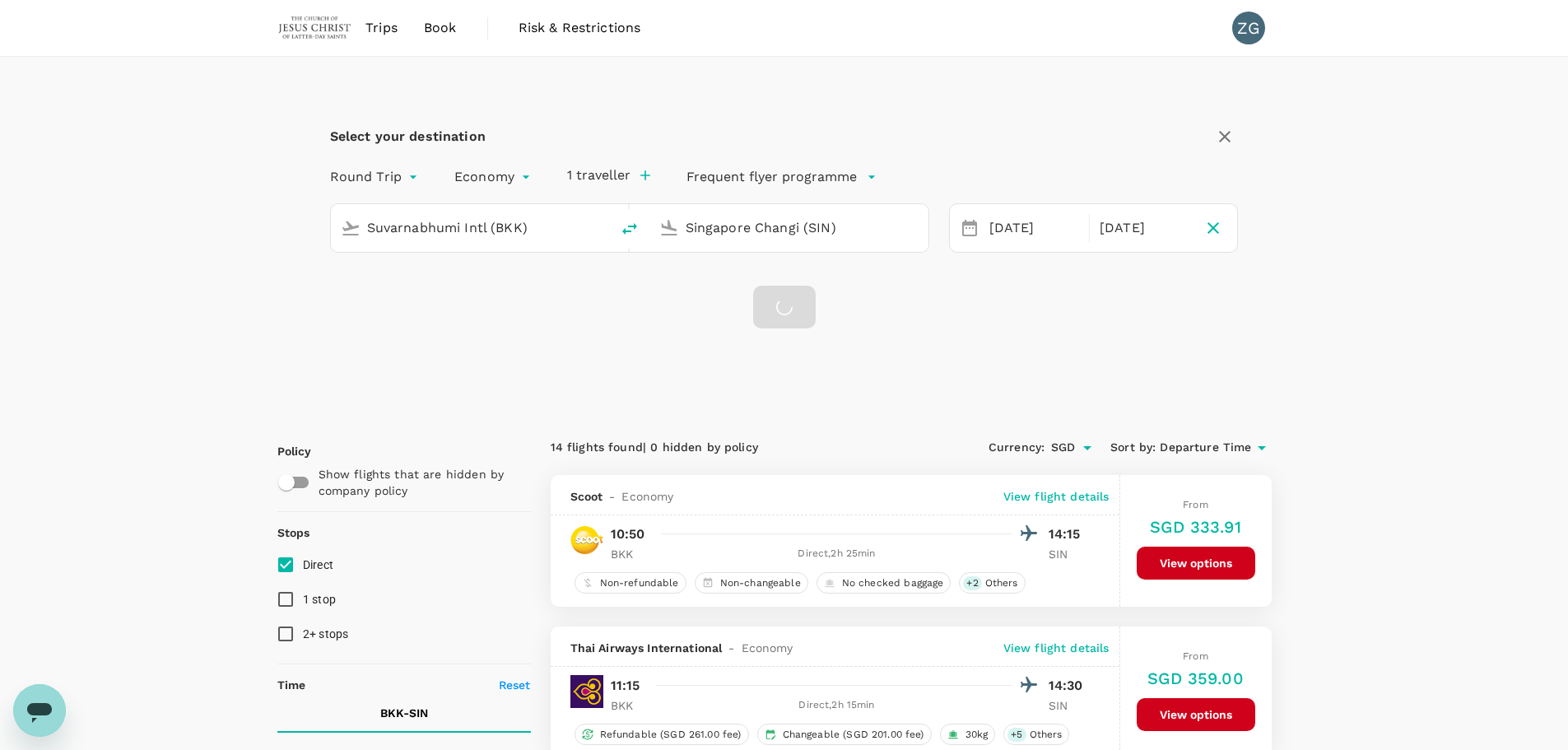
checkbox input "false"
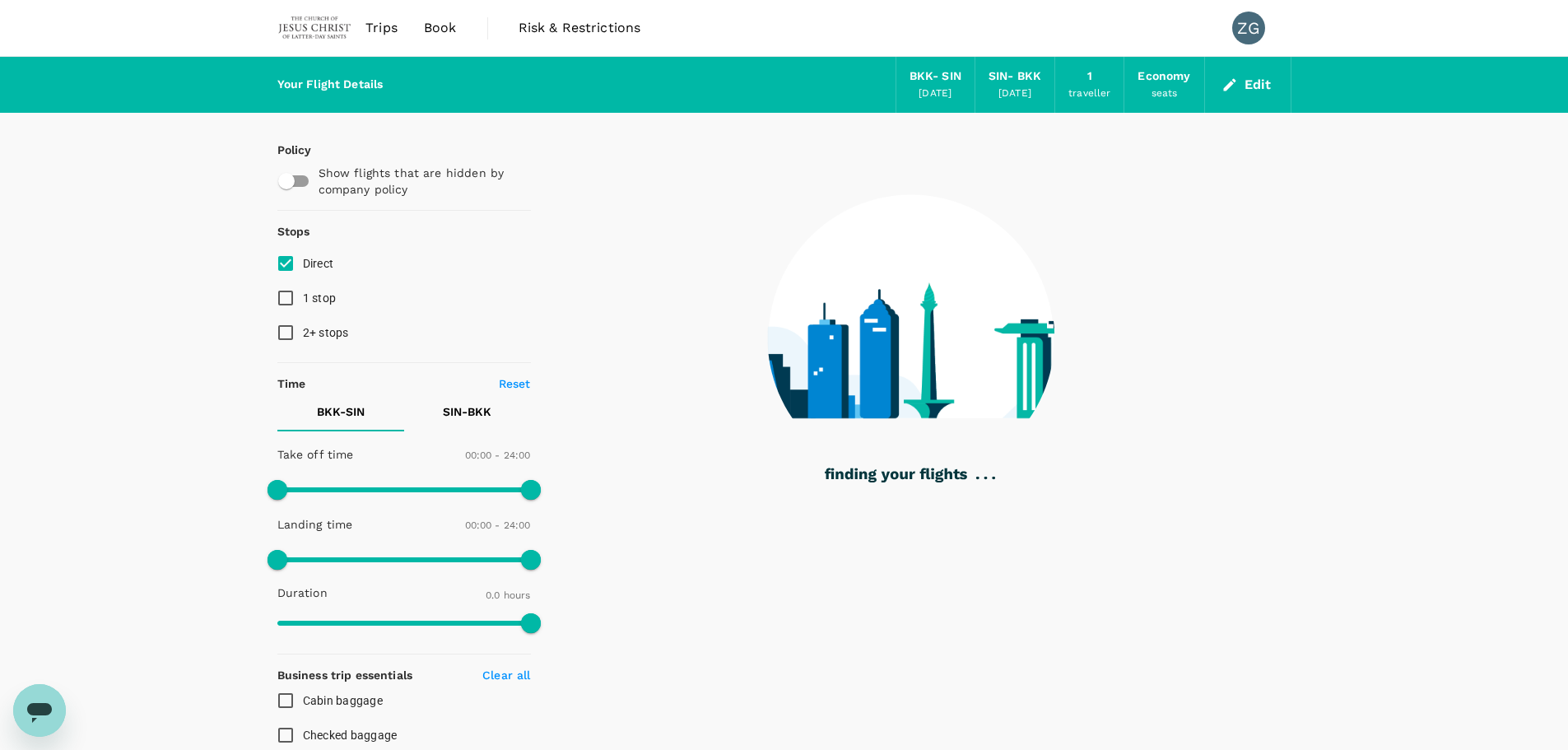
type input "325"
checkbox input "true"
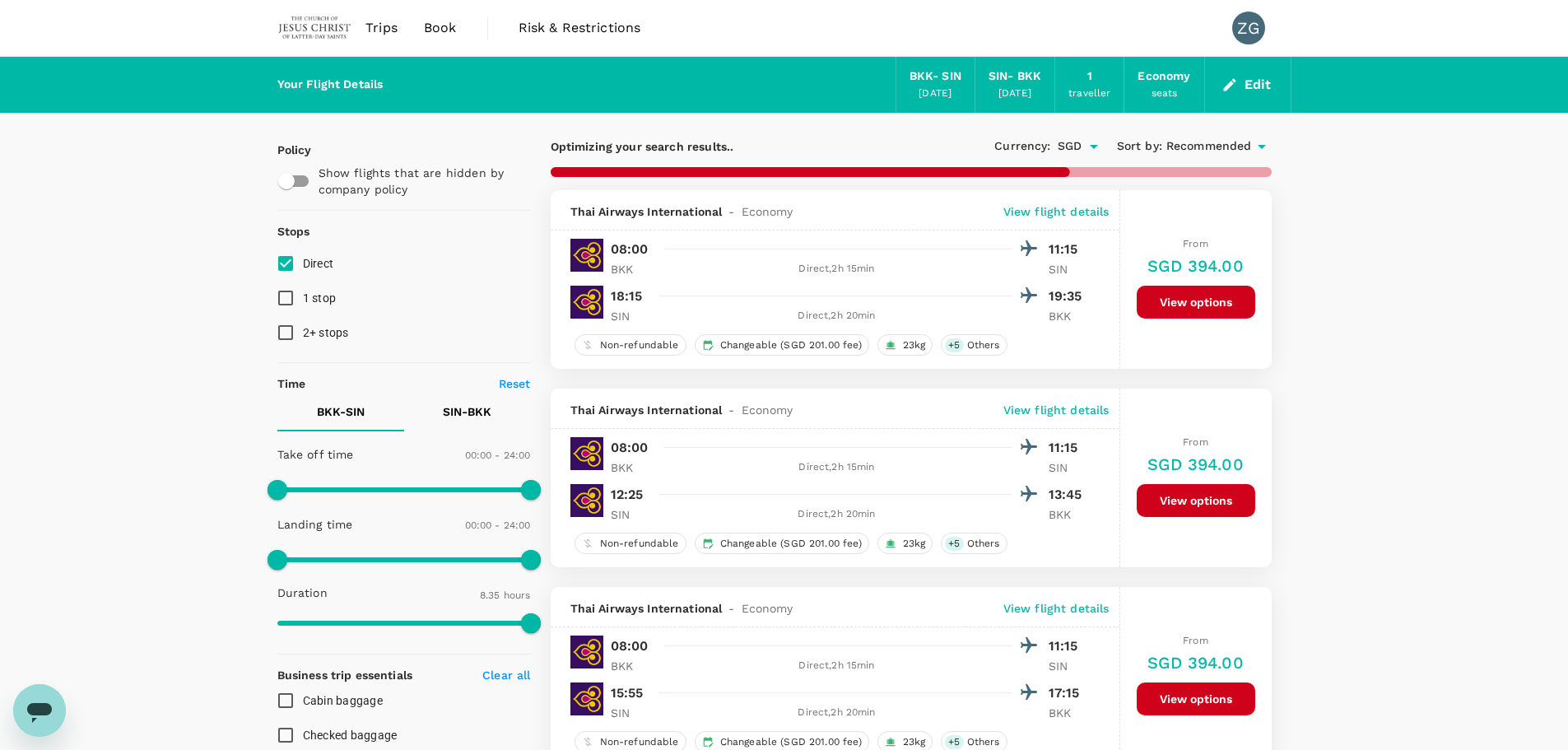
type input "805"
click at [1203, 150] on span "Recommended" at bounding box center [1209, 147] width 86 height 18
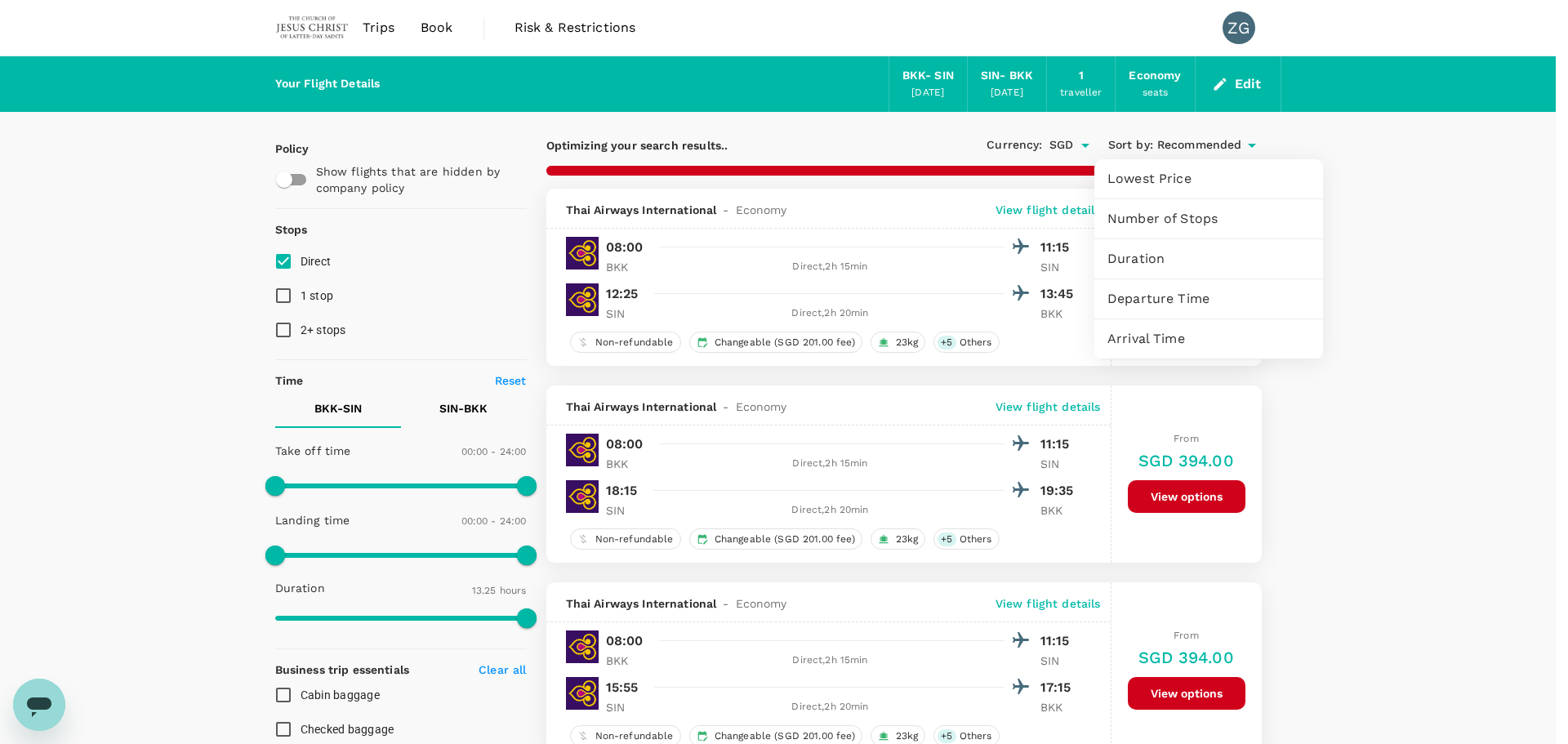
click at [1174, 172] on span "Lowest Price" at bounding box center [1209, 179] width 203 height 20
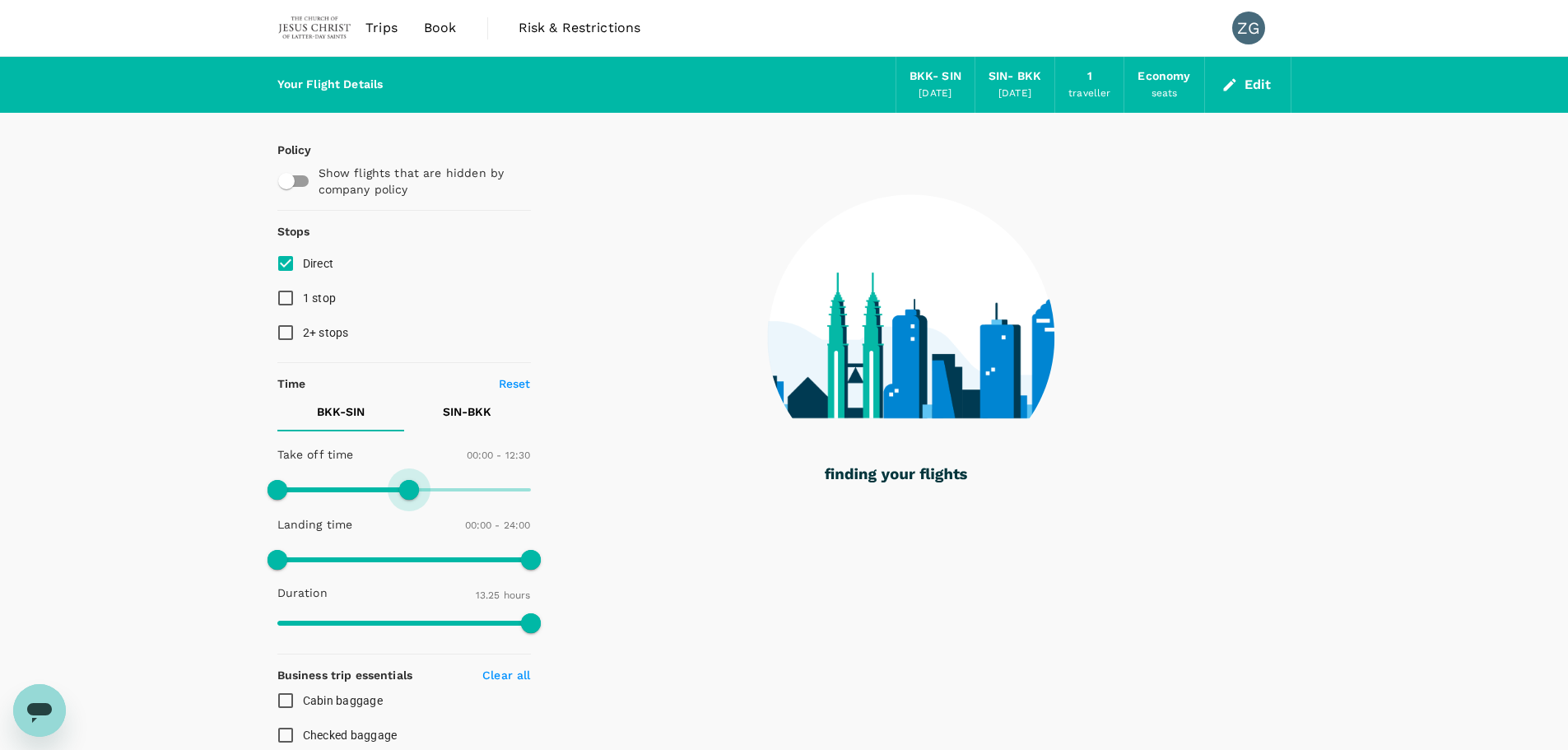
type input "840"
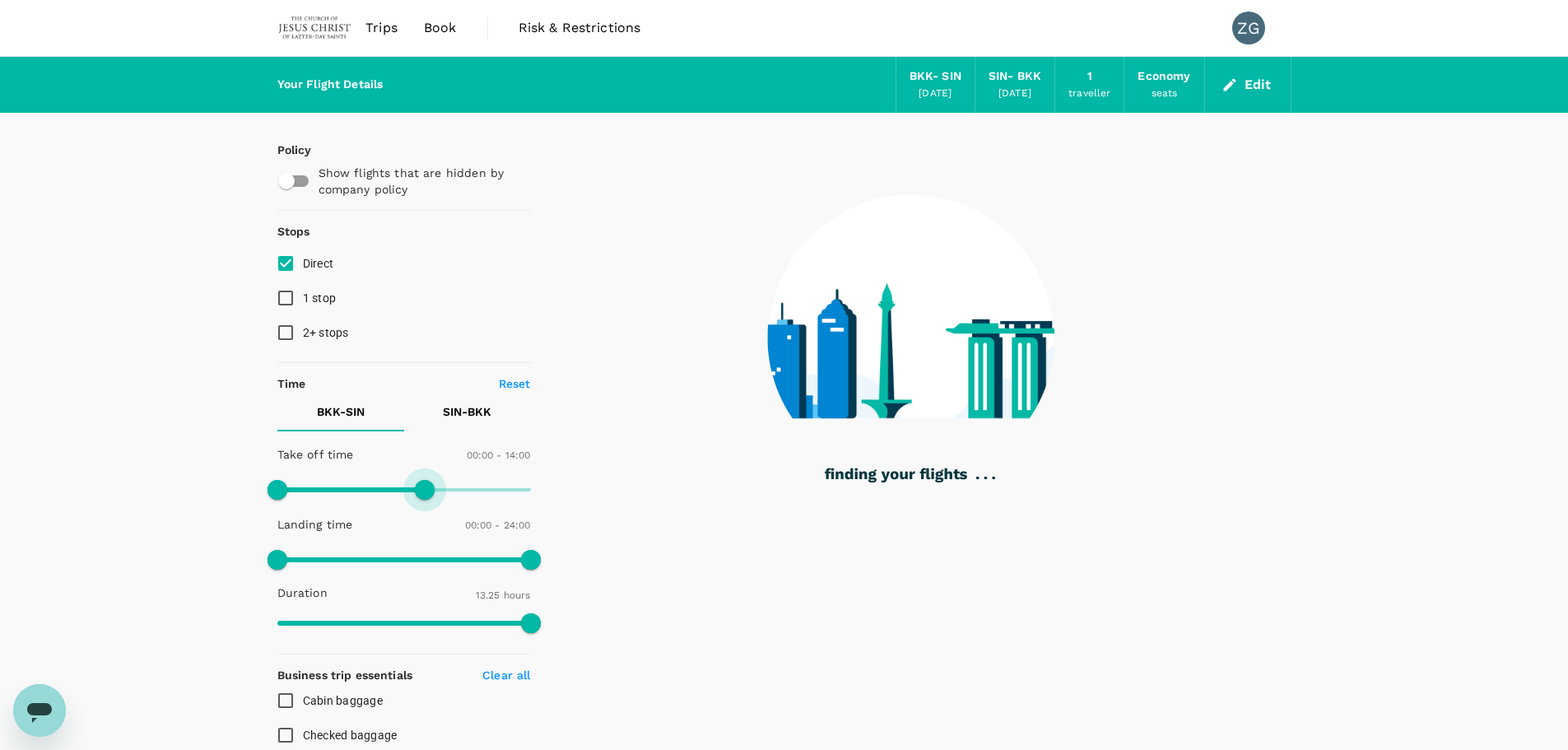
drag, startPoint x: 524, startPoint y: 484, endPoint x: 423, endPoint y: 482, distance: 101.0
click at [423, 482] on span at bounding box center [425, 490] width 20 height 20
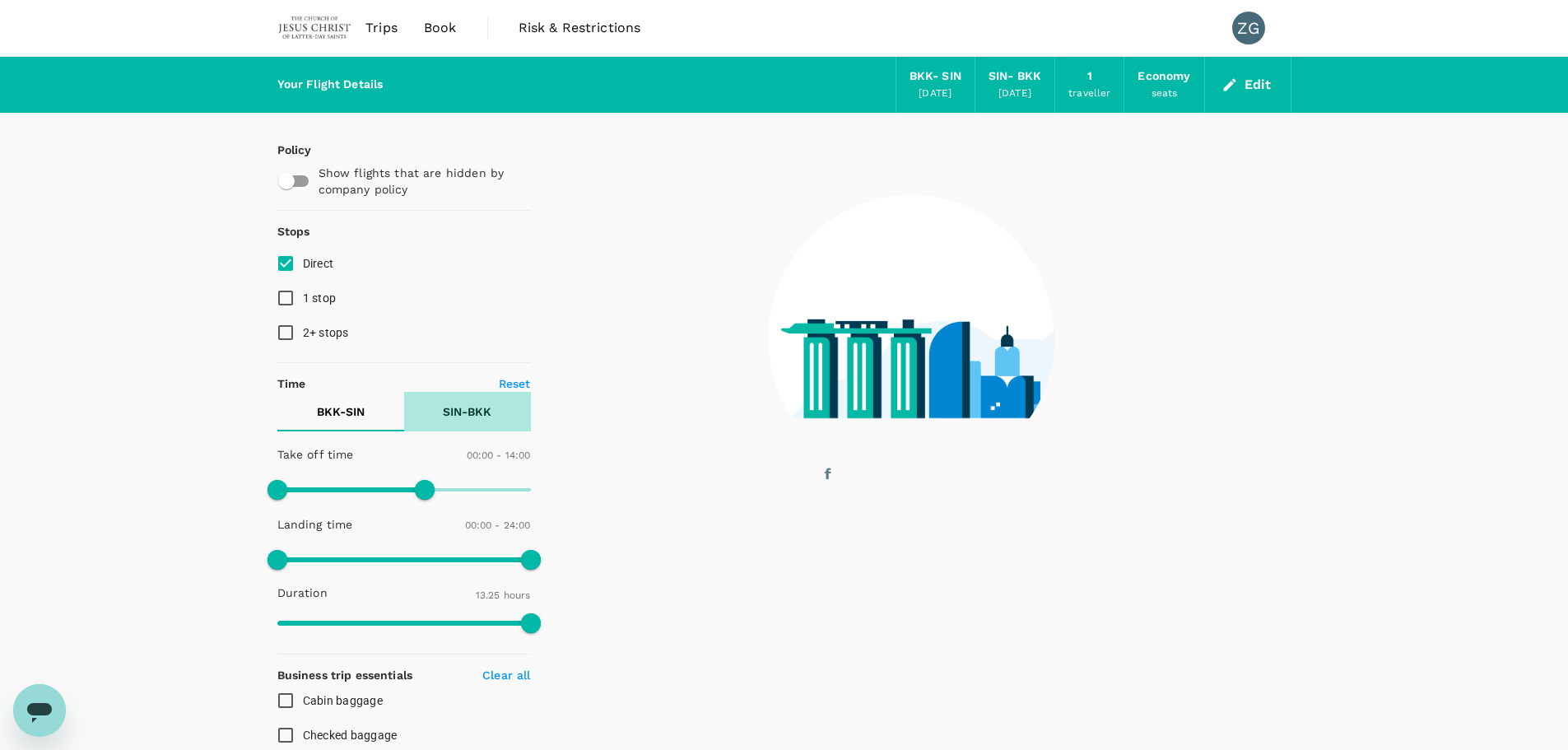
click at [477, 406] on p "SIN - BKK" at bounding box center [467, 412] width 49 height 16
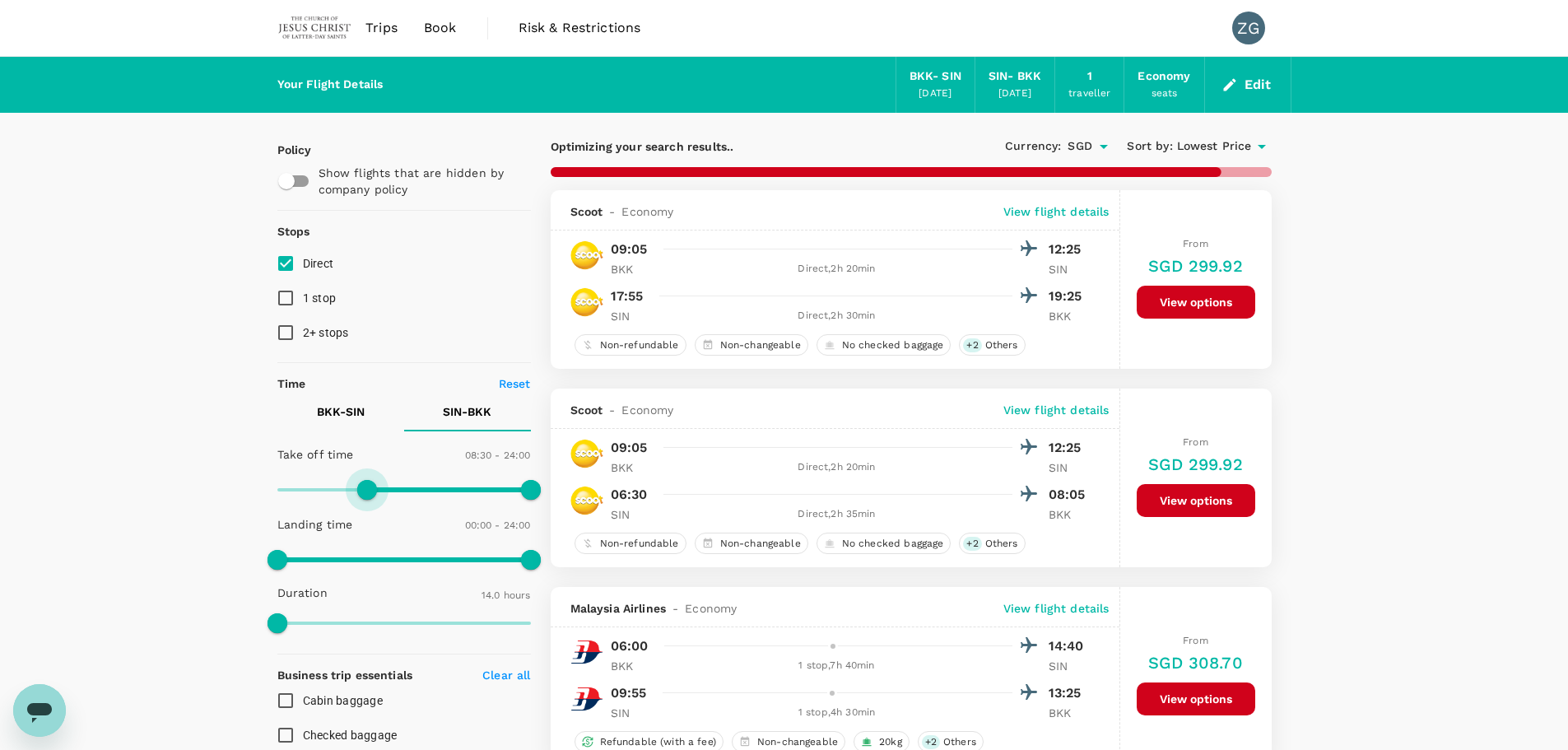
type input "540"
drag, startPoint x: 281, startPoint y: 486, endPoint x: 374, endPoint y: 493, distance: 93.3
click at [374, 493] on span at bounding box center [372, 490] width 20 height 20
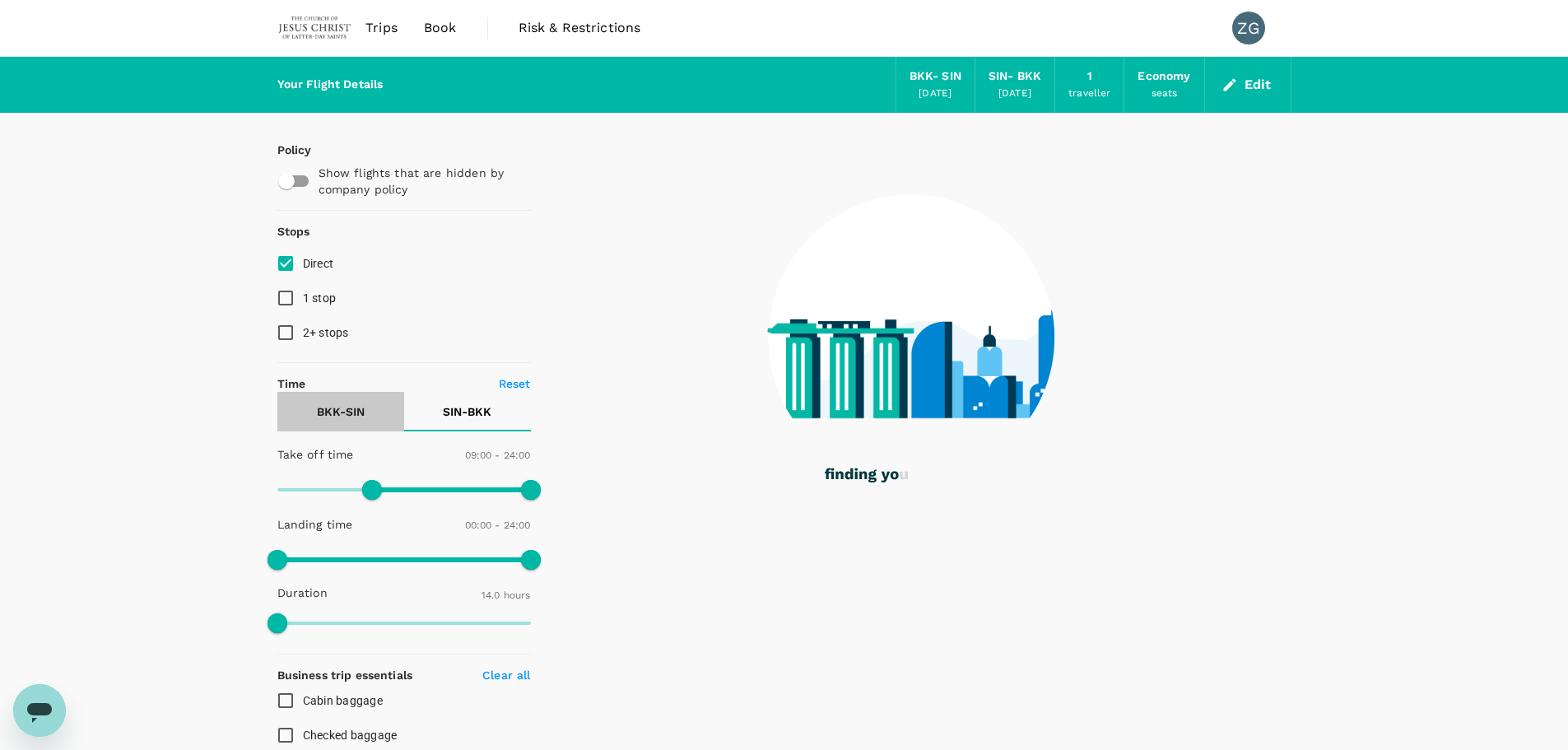
click at [322, 407] on p "BKK - SIN" at bounding box center [341, 412] width 48 height 16
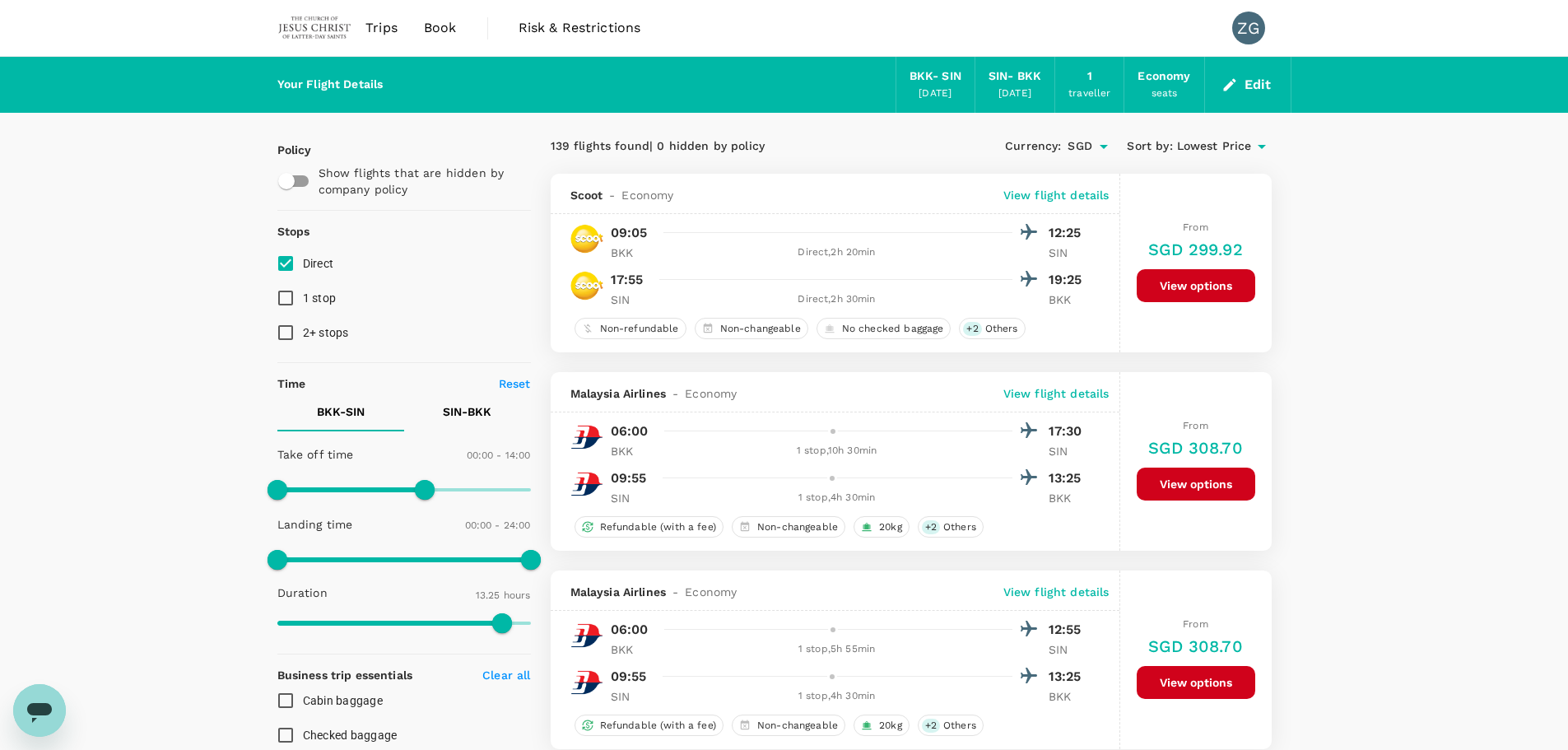
click at [269, 257] on input "Direct" at bounding box center [286, 263] width 35 height 35
click at [281, 254] on input "Direct" at bounding box center [286, 263] width 35 height 35
checkbox input "true"
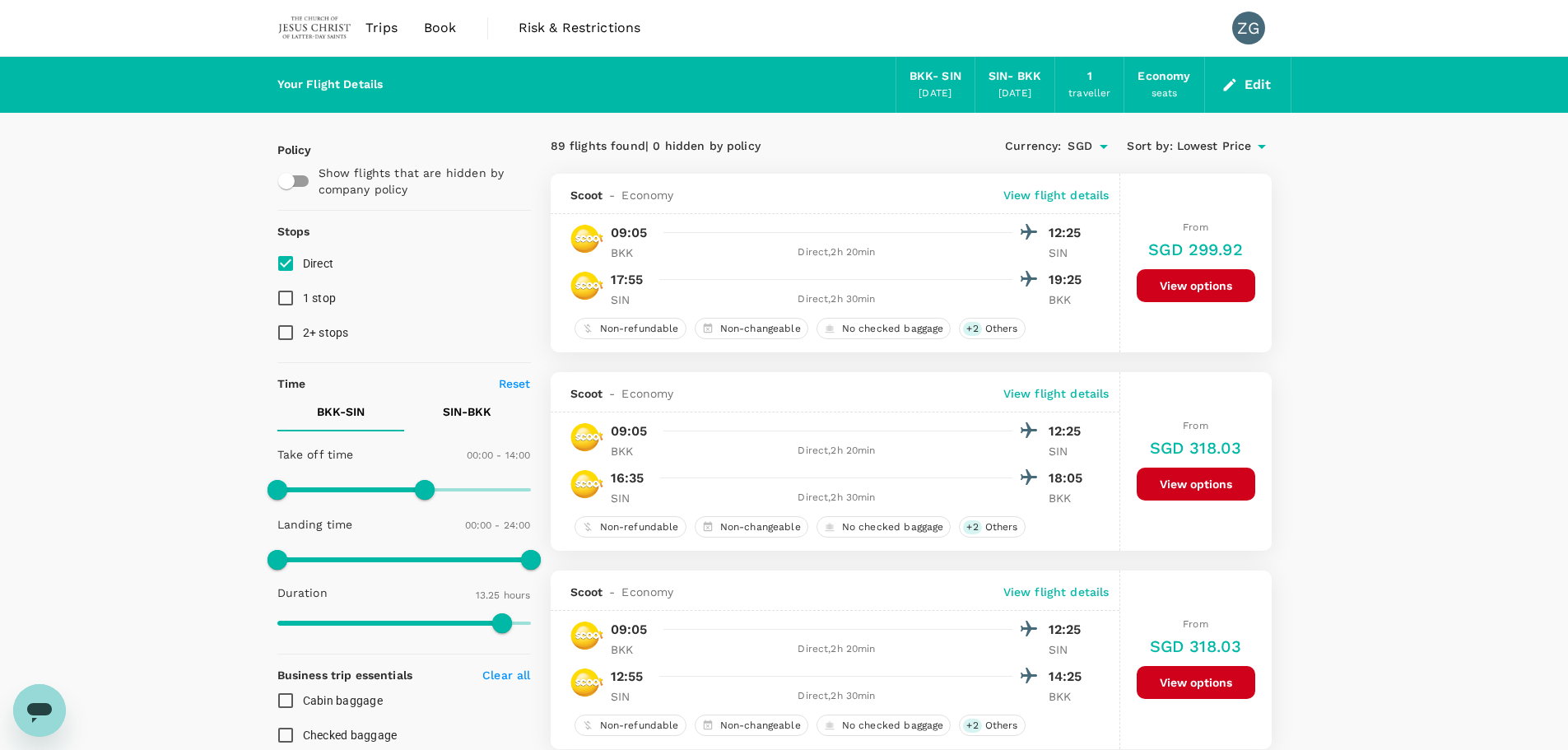
click at [1259, 78] on button "Edit" at bounding box center [1248, 85] width 59 height 26
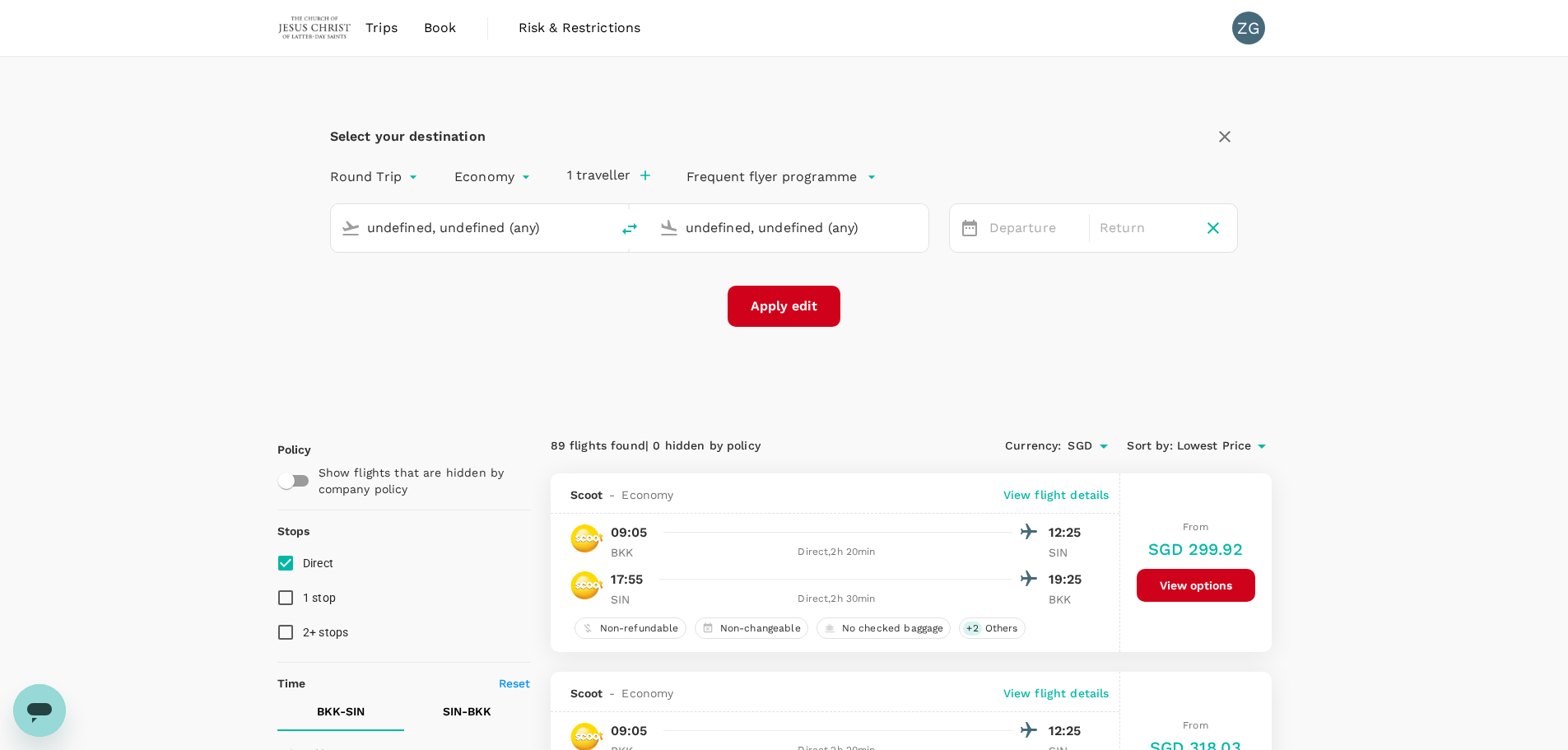
type input "Suvarnabhumi Intl (BKK)"
type input "Singapore Changi (SIN)"
type input "Suvarnabhumi Intl (BKK)"
type input "Singapore Changi (SIN)"
click at [631, 235] on icon "delete" at bounding box center [630, 229] width 20 height 20
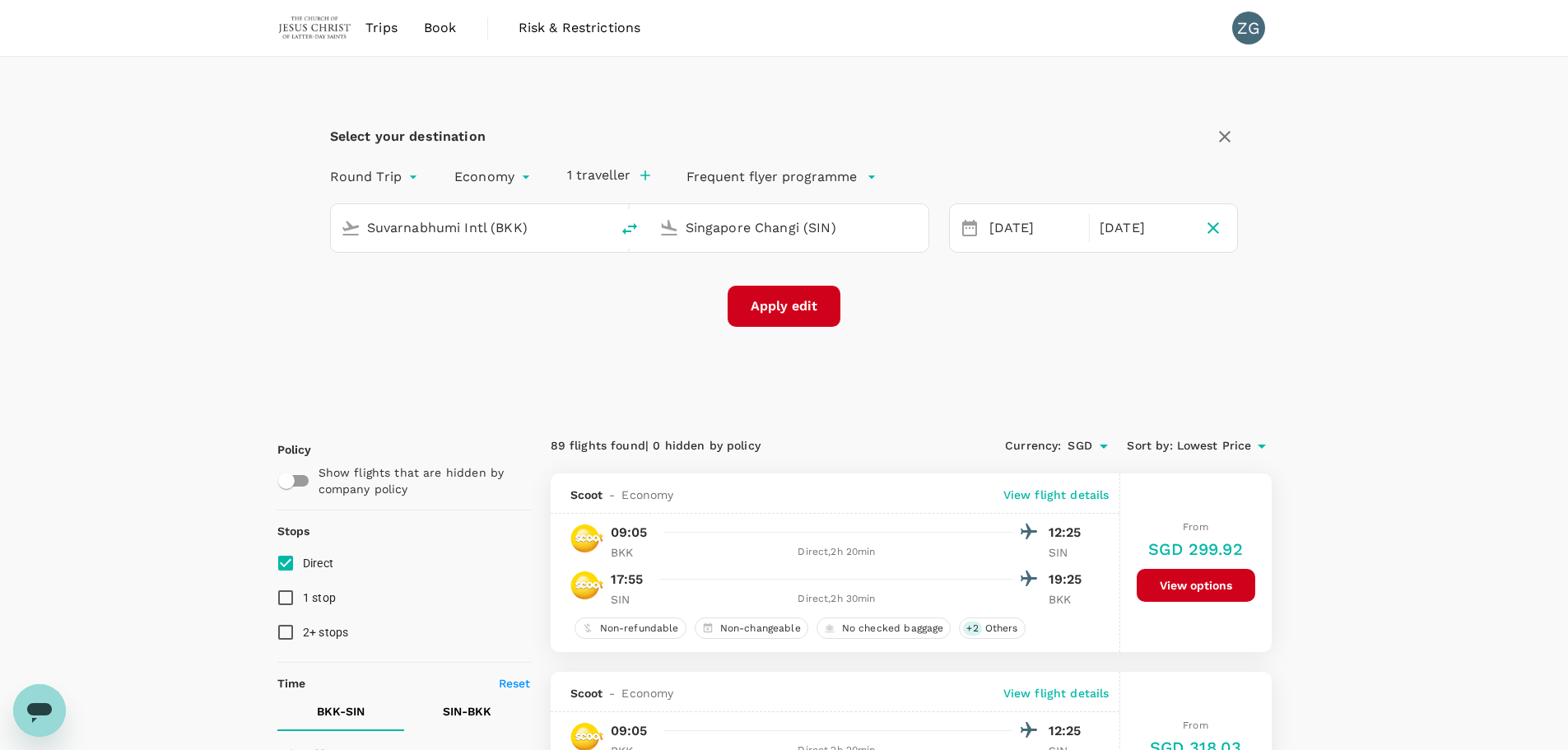
type input "Singapore Changi (SIN)"
type input "Suvarnabhumi Intl (BKK)"
click at [804, 314] on button "Apply edit" at bounding box center [784, 306] width 113 height 41
checkbox input "false"
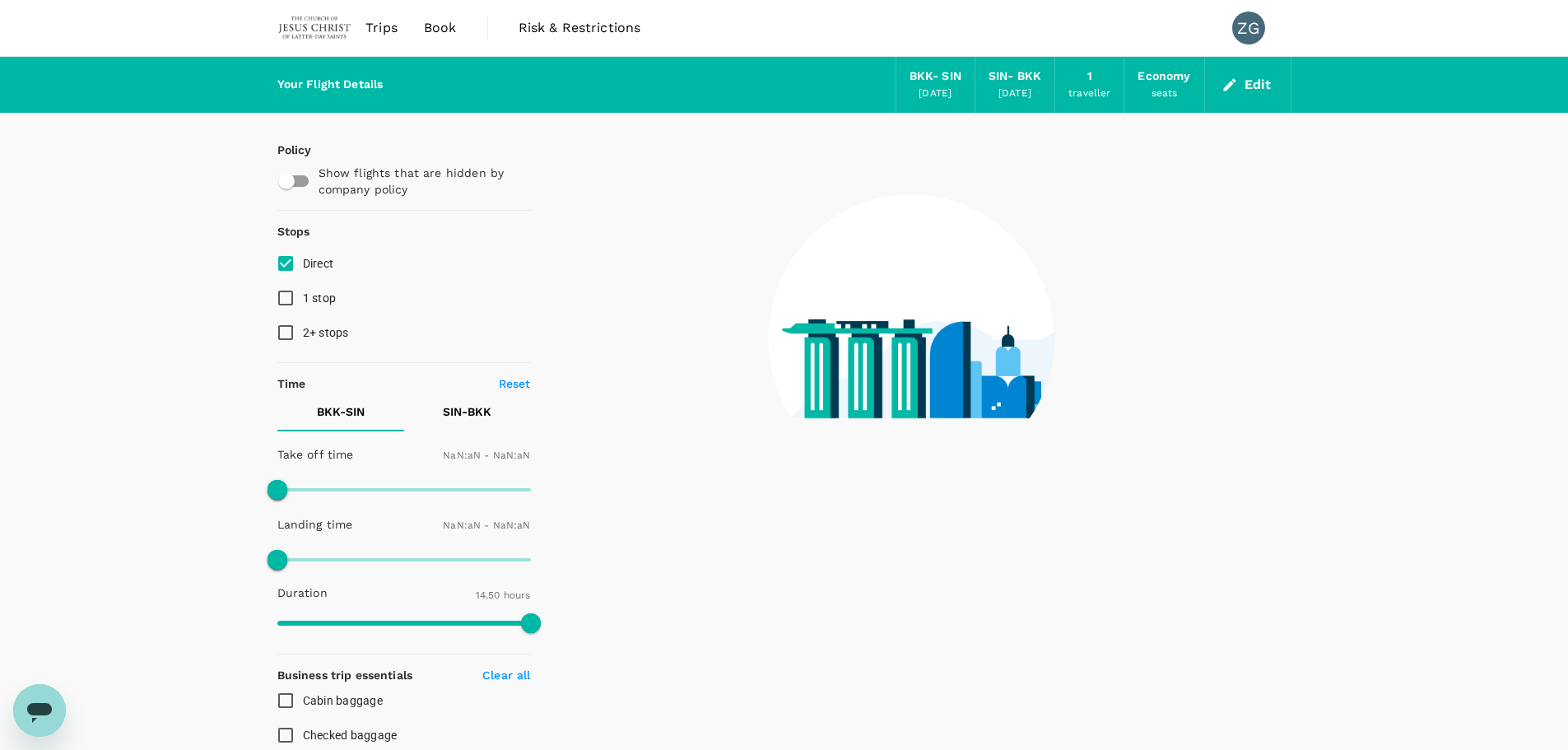
type input "1440"
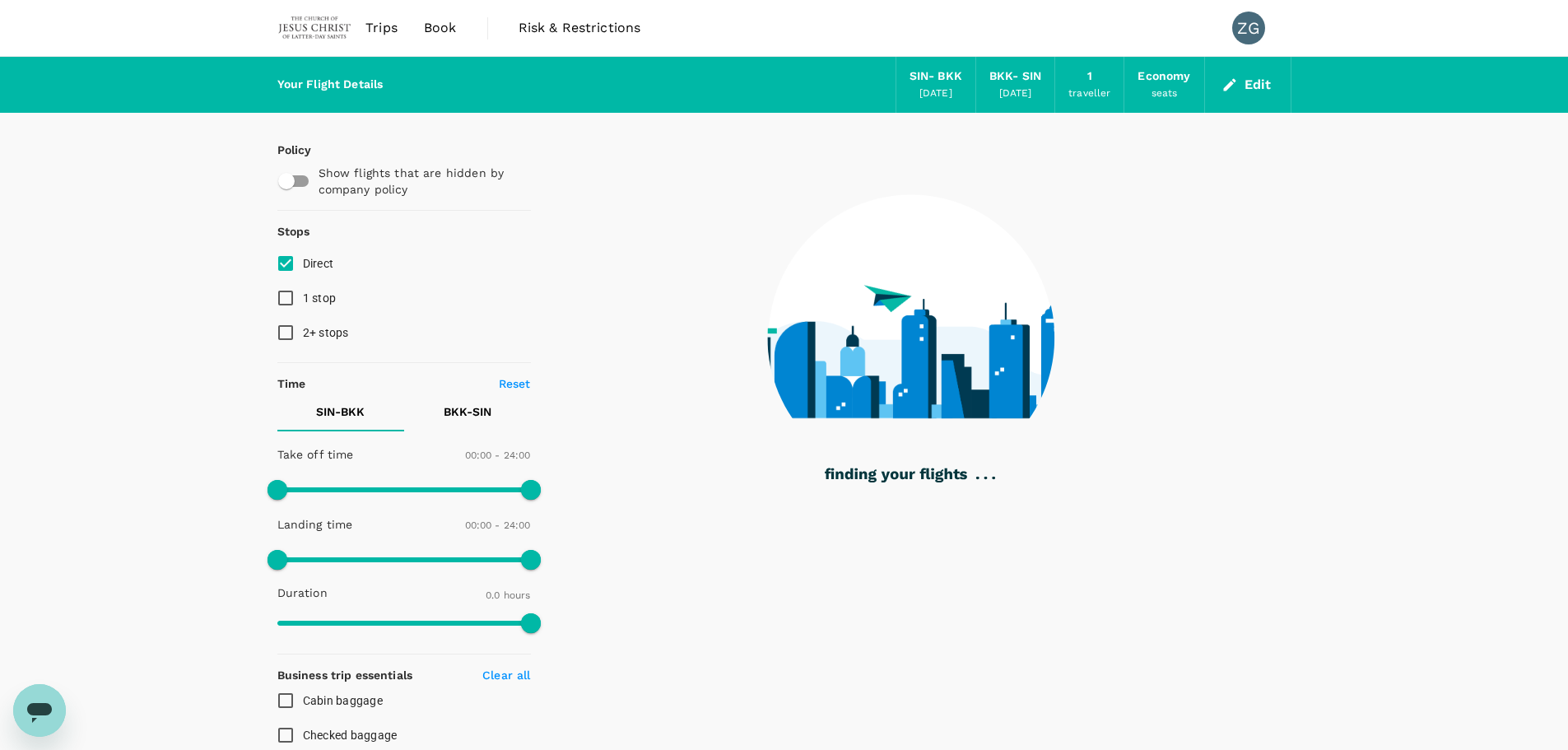
type input "1045"
checkbox input "true"
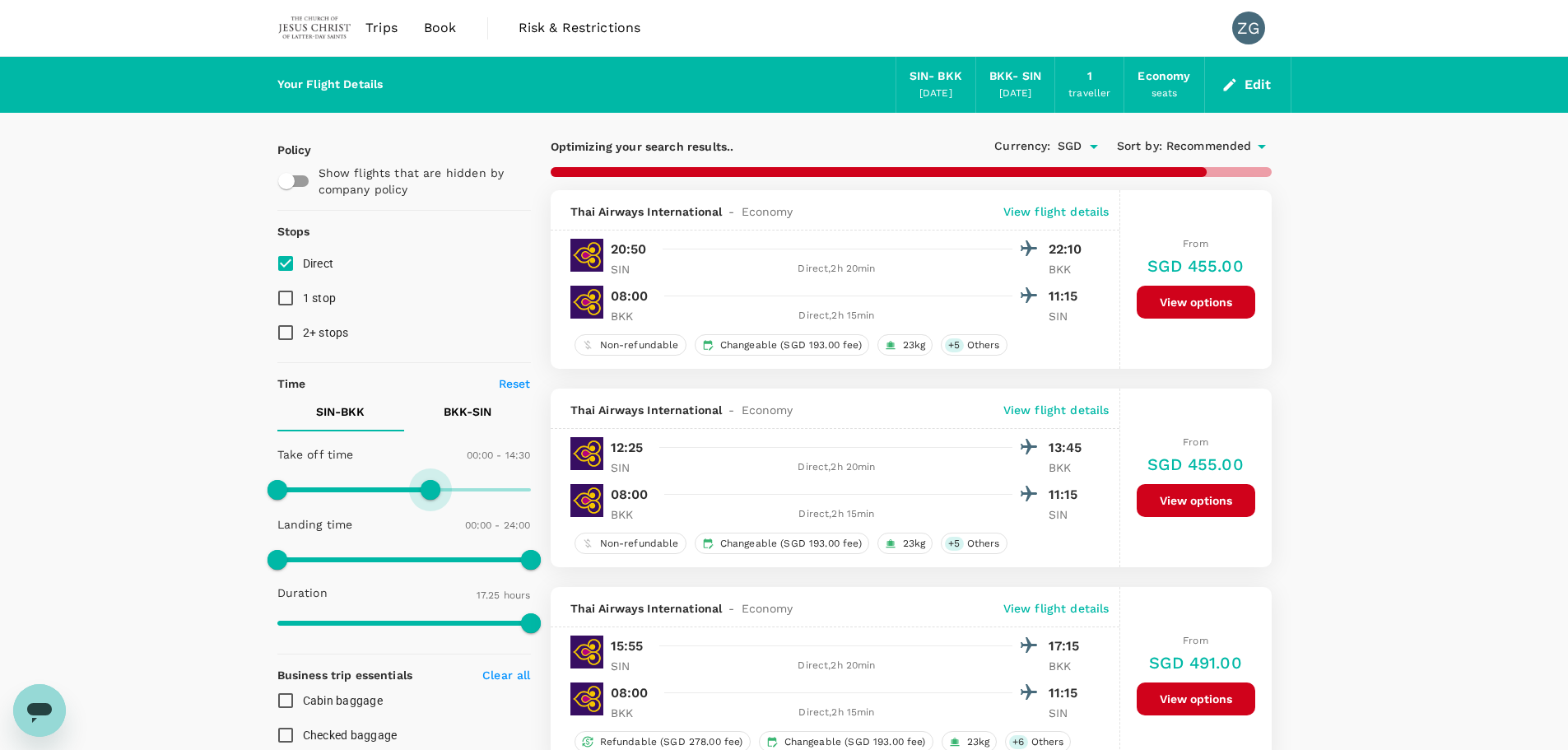
type input "840"
drag, startPoint x: 530, startPoint y: 487, endPoint x: 424, endPoint y: 485, distance: 106.0
click at [424, 485] on span at bounding box center [425, 490] width 20 height 20
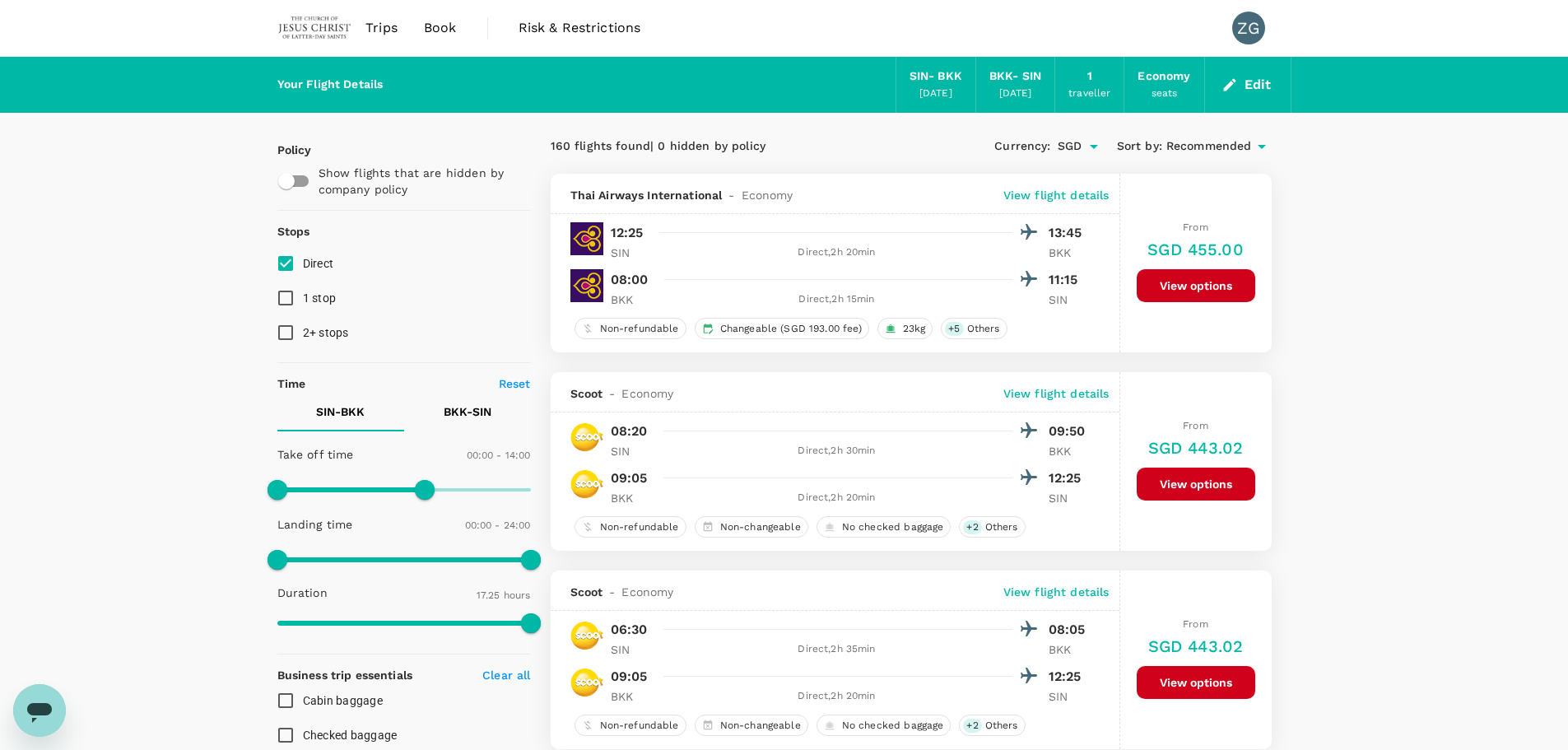
click at [1232, 151] on span "Recommended" at bounding box center [1209, 147] width 86 height 18
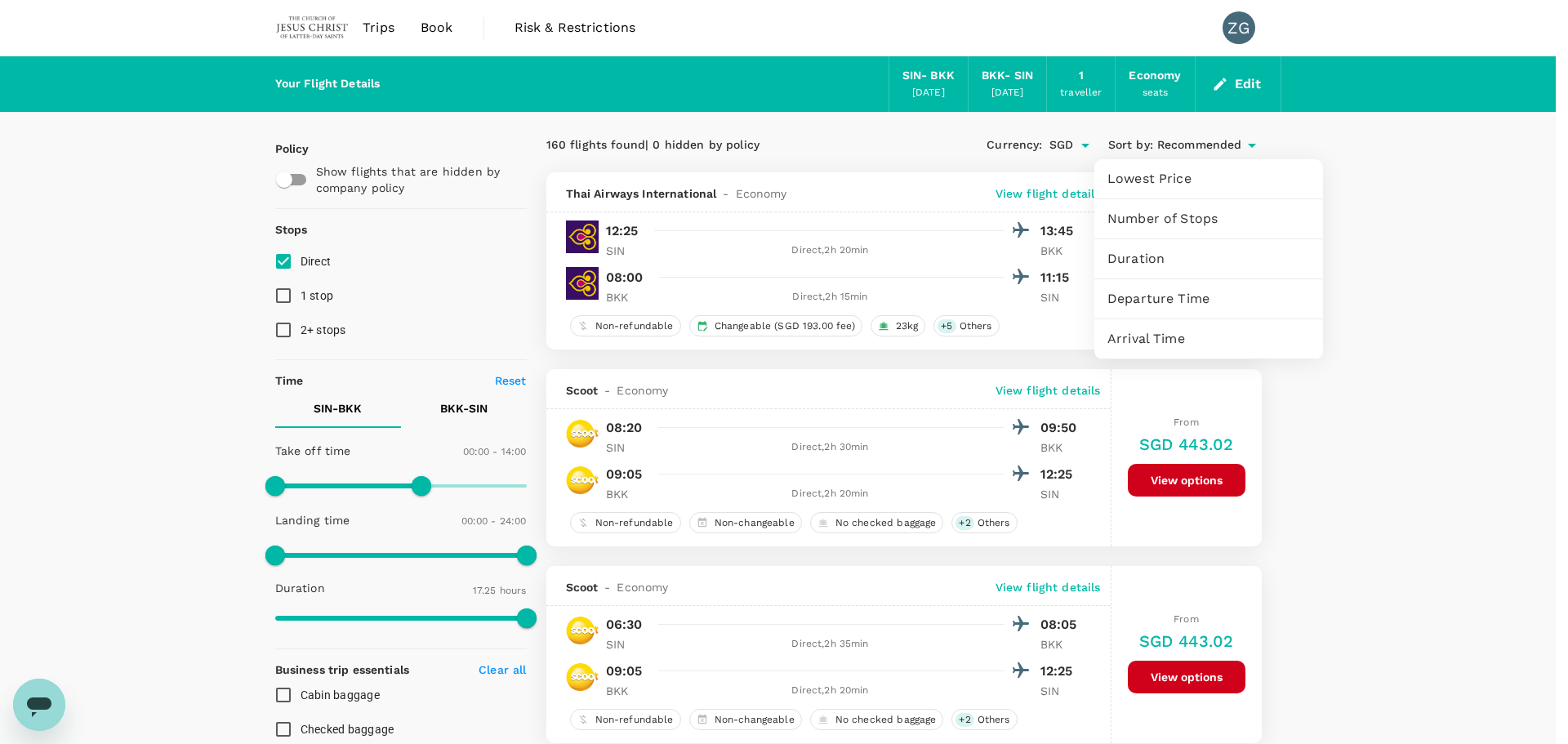
click at [1148, 162] on div "Lowest Price" at bounding box center [1209, 179] width 229 height 39
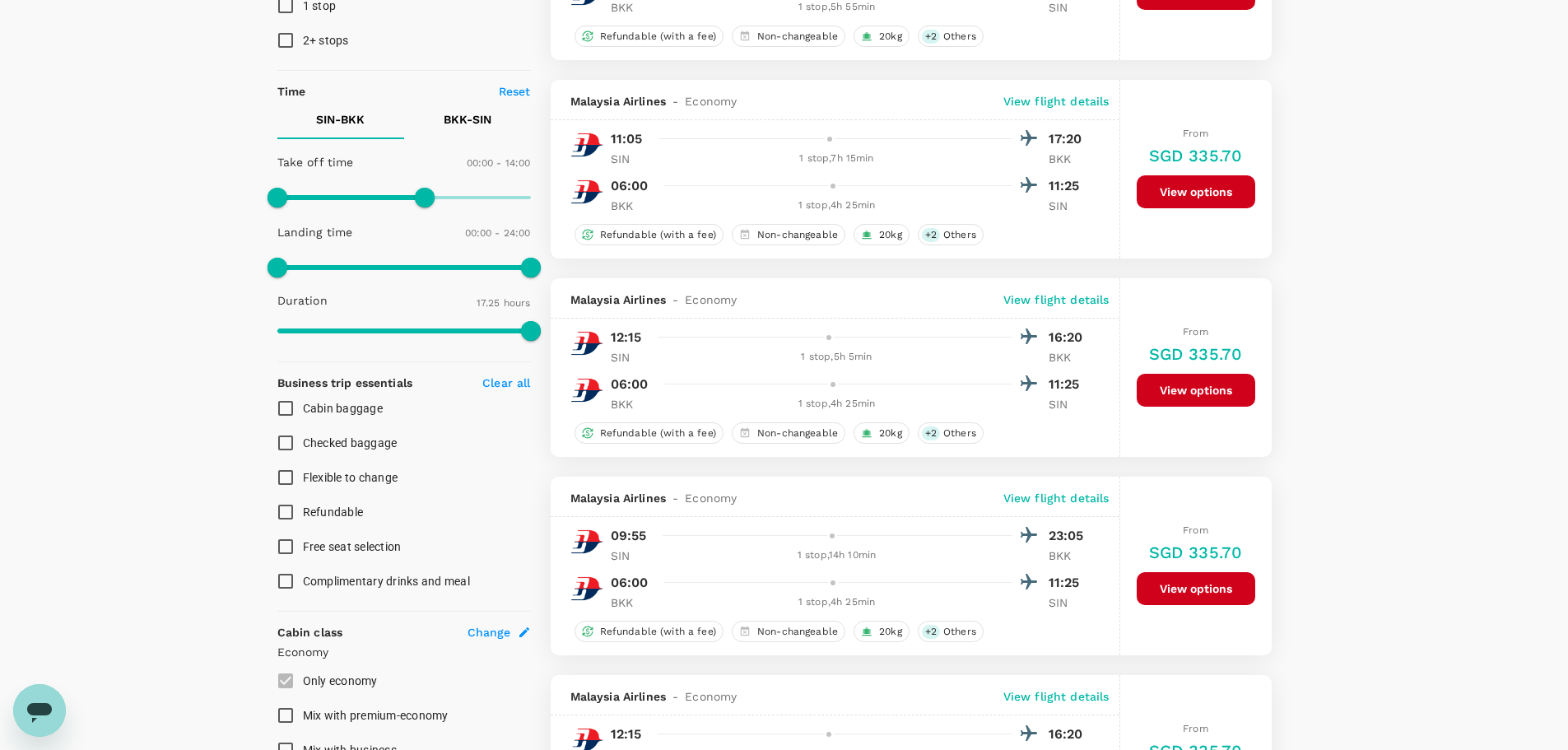
scroll to position [82, 0]
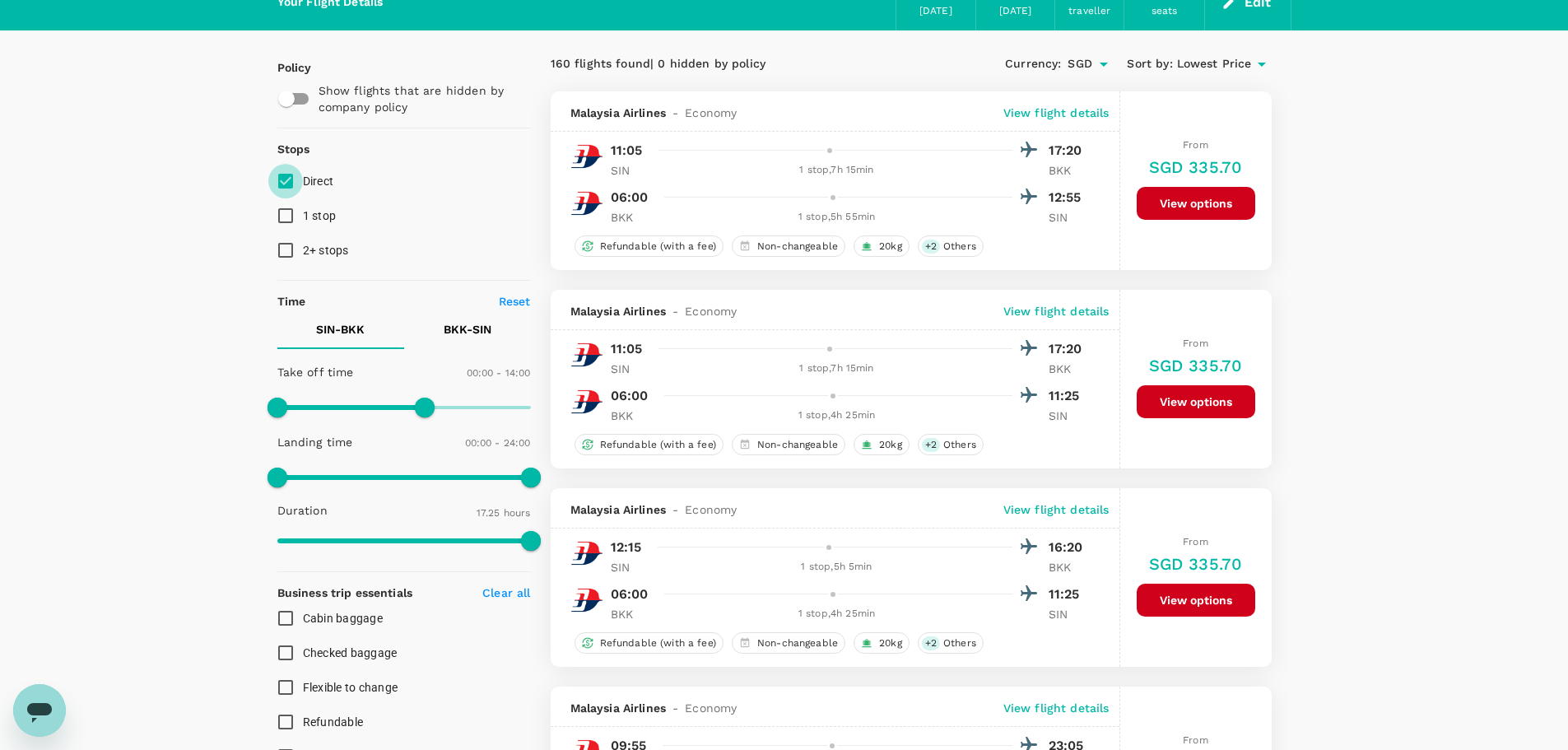
click at [285, 189] on input "Direct" at bounding box center [286, 181] width 35 height 35
click at [295, 179] on input "Direct" at bounding box center [286, 181] width 35 height 35
checkbox input "true"
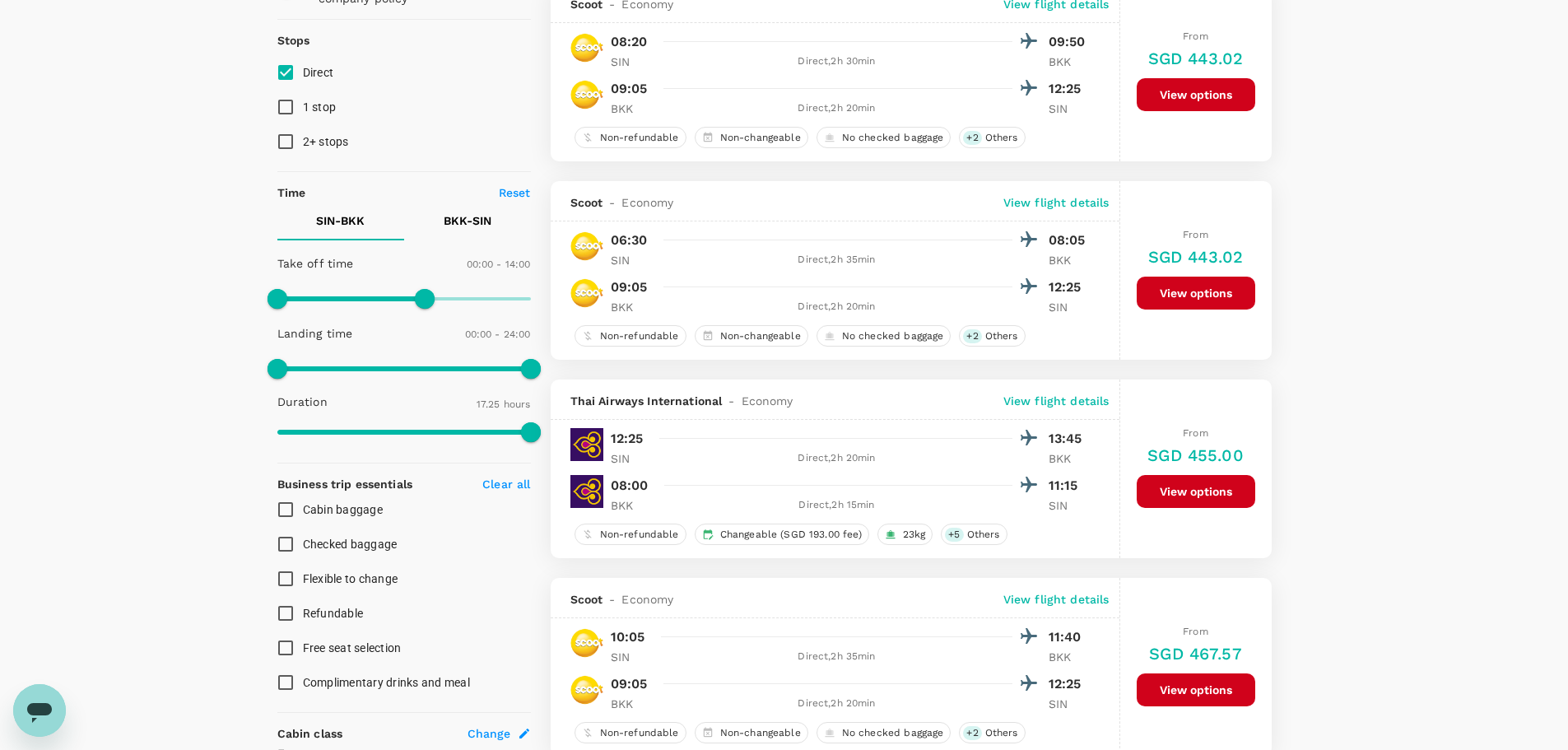
scroll to position [165, 0]
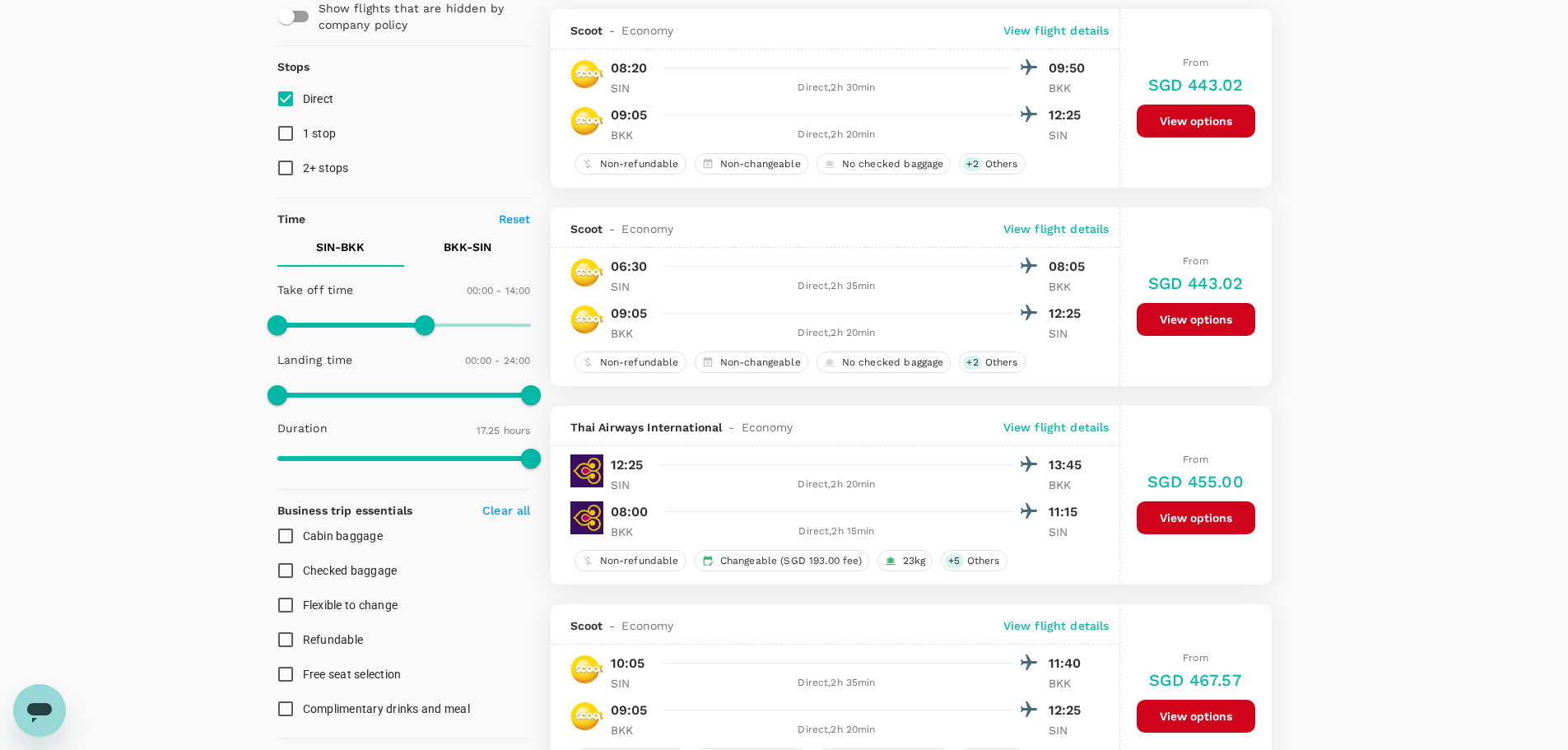
click at [441, 249] on button "BKK - SIN" at bounding box center [468, 247] width 127 height 40
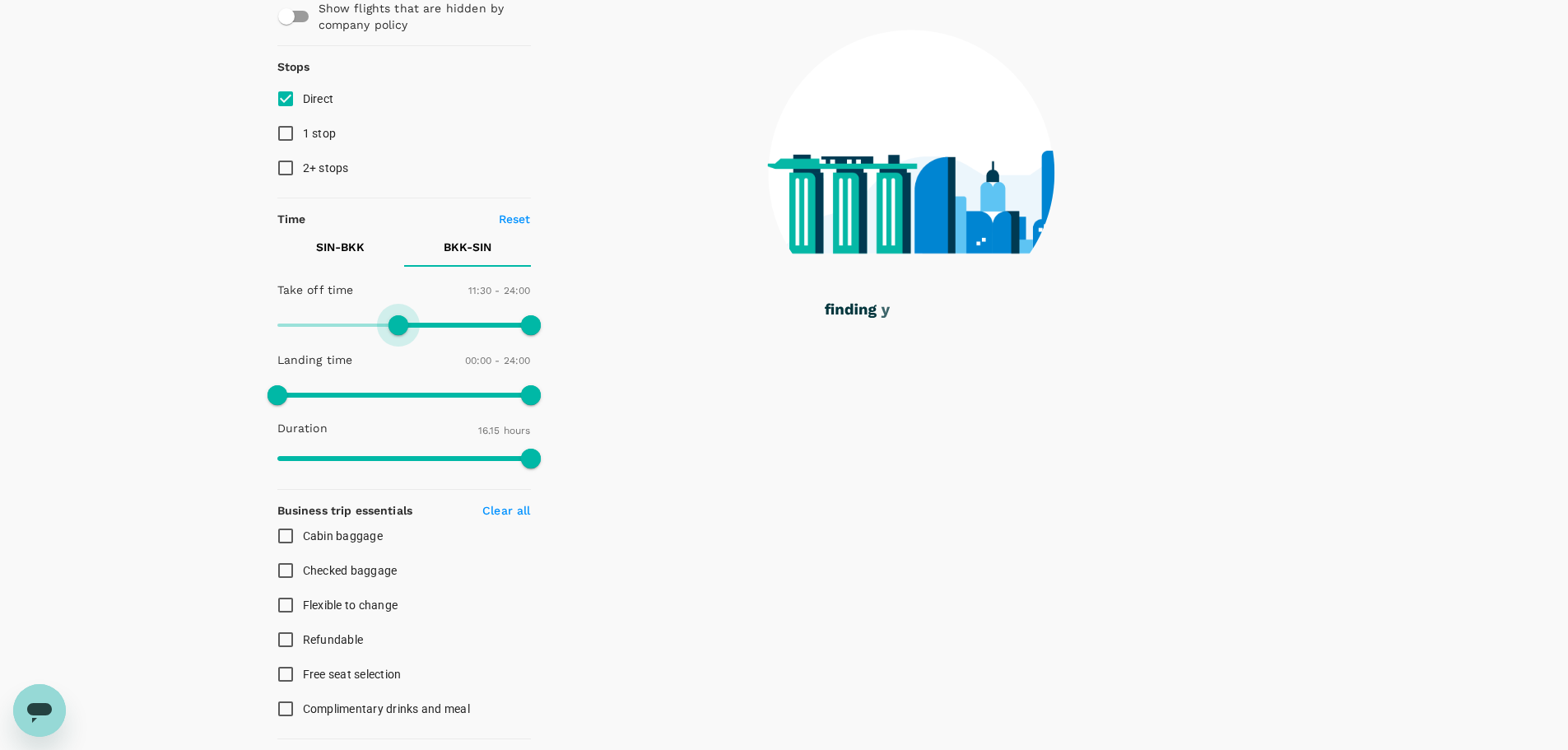
type input "660"
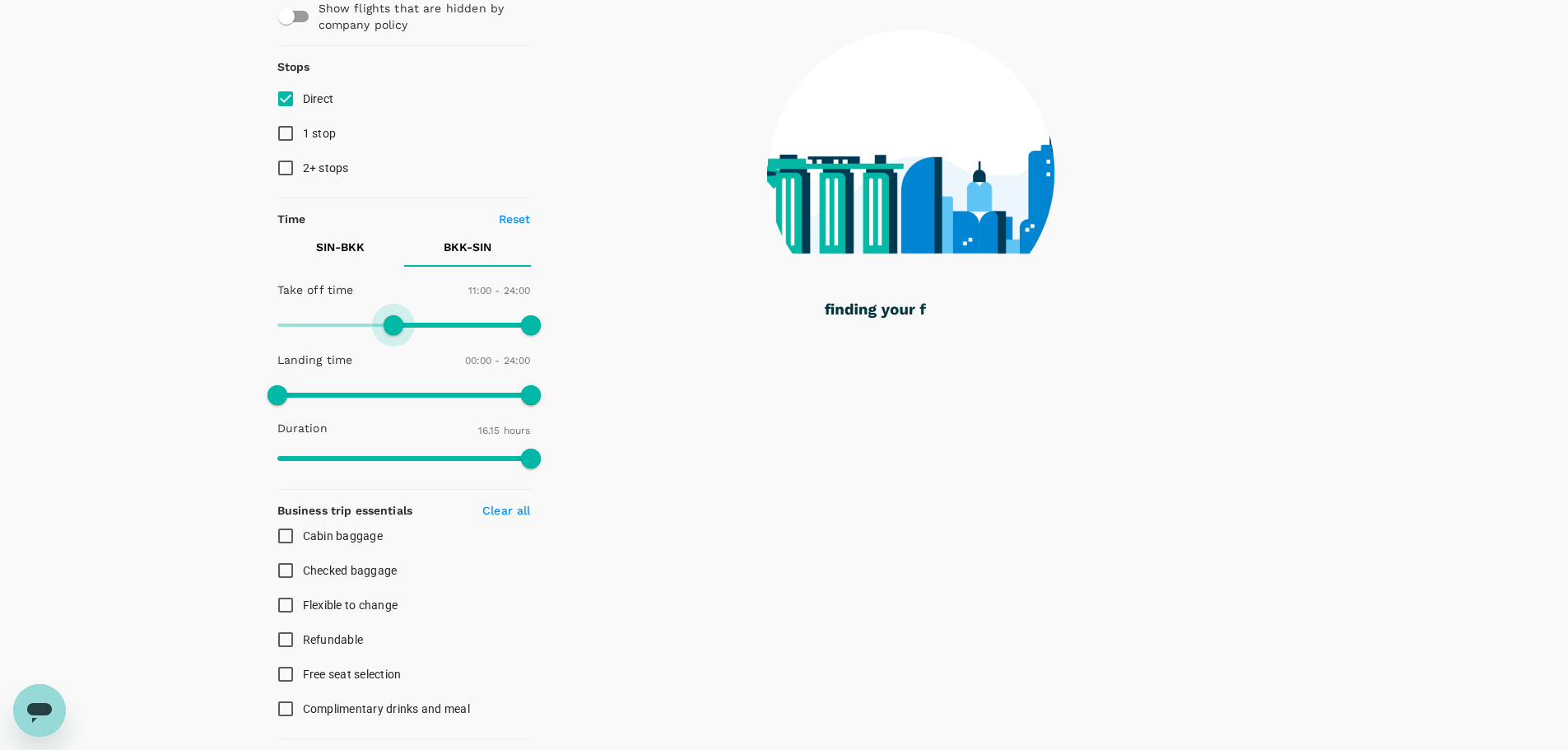
drag, startPoint x: 277, startPoint y: 320, endPoint x: 391, endPoint y: 336, distance: 115.1
click at [391, 335] on span at bounding box center [393, 325] width 20 height 20
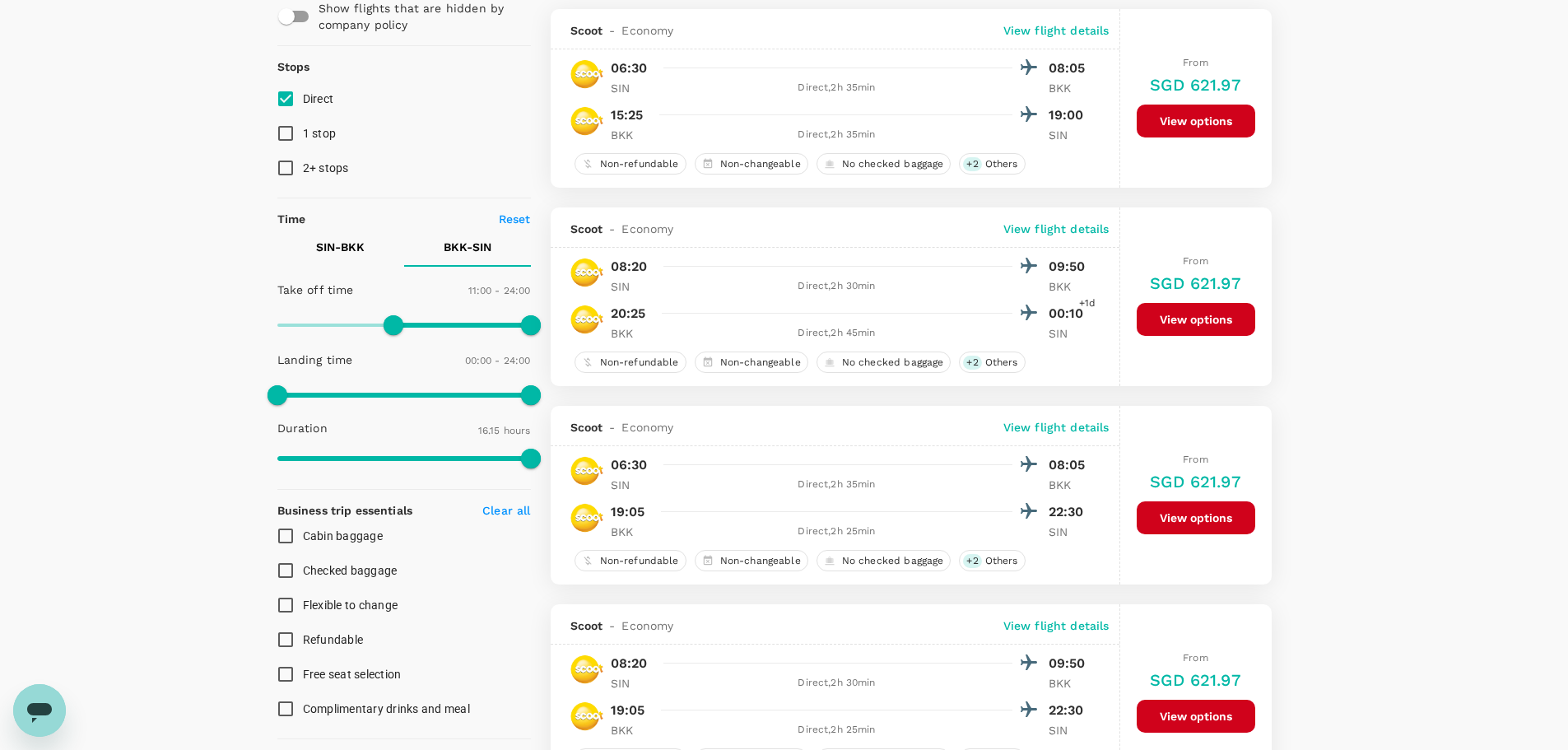
click at [513, 222] on p "Reset" at bounding box center [514, 219] width 32 height 16
type input "1440"
type input "0"
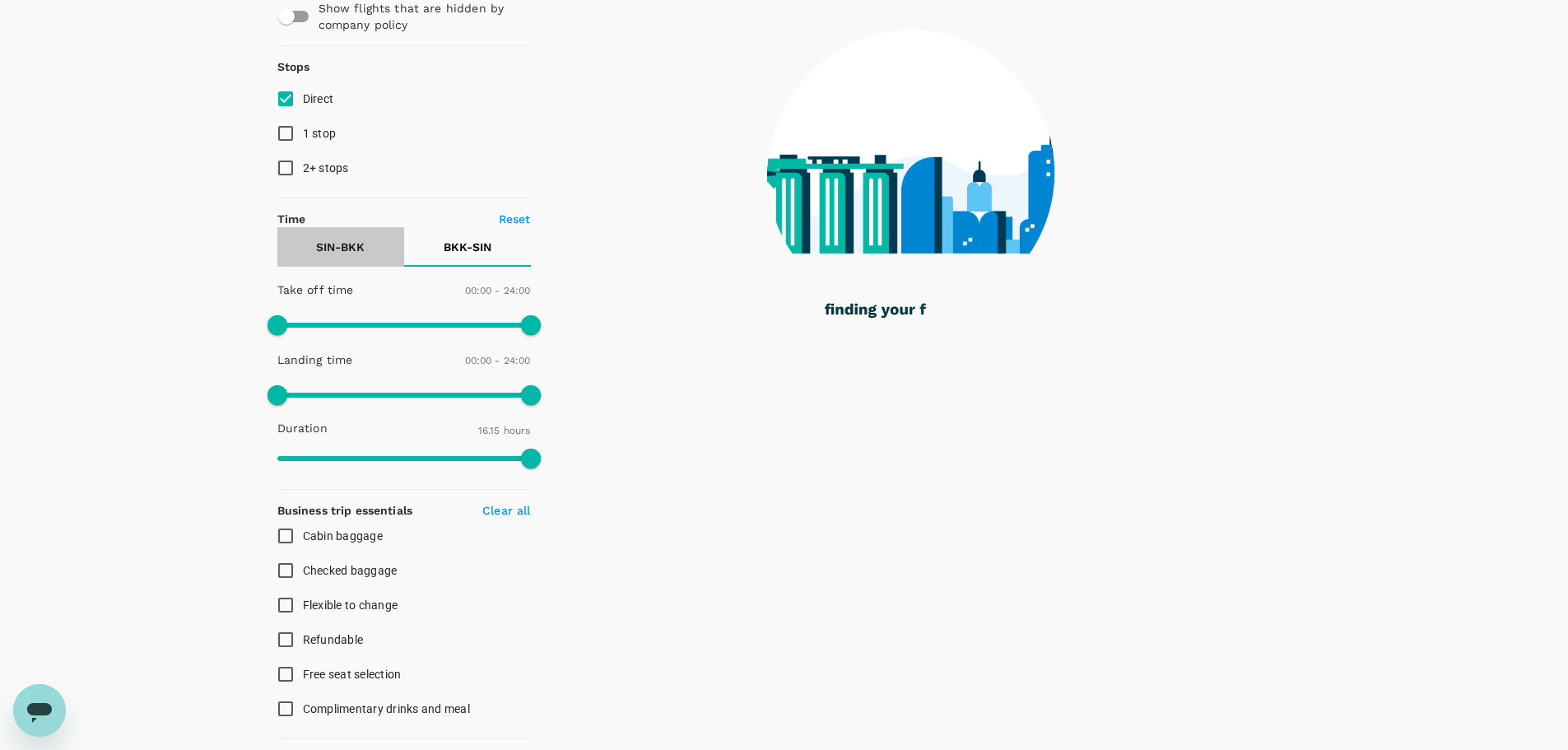
click at [343, 245] on p "SIN - BKK" at bounding box center [340, 247] width 49 height 16
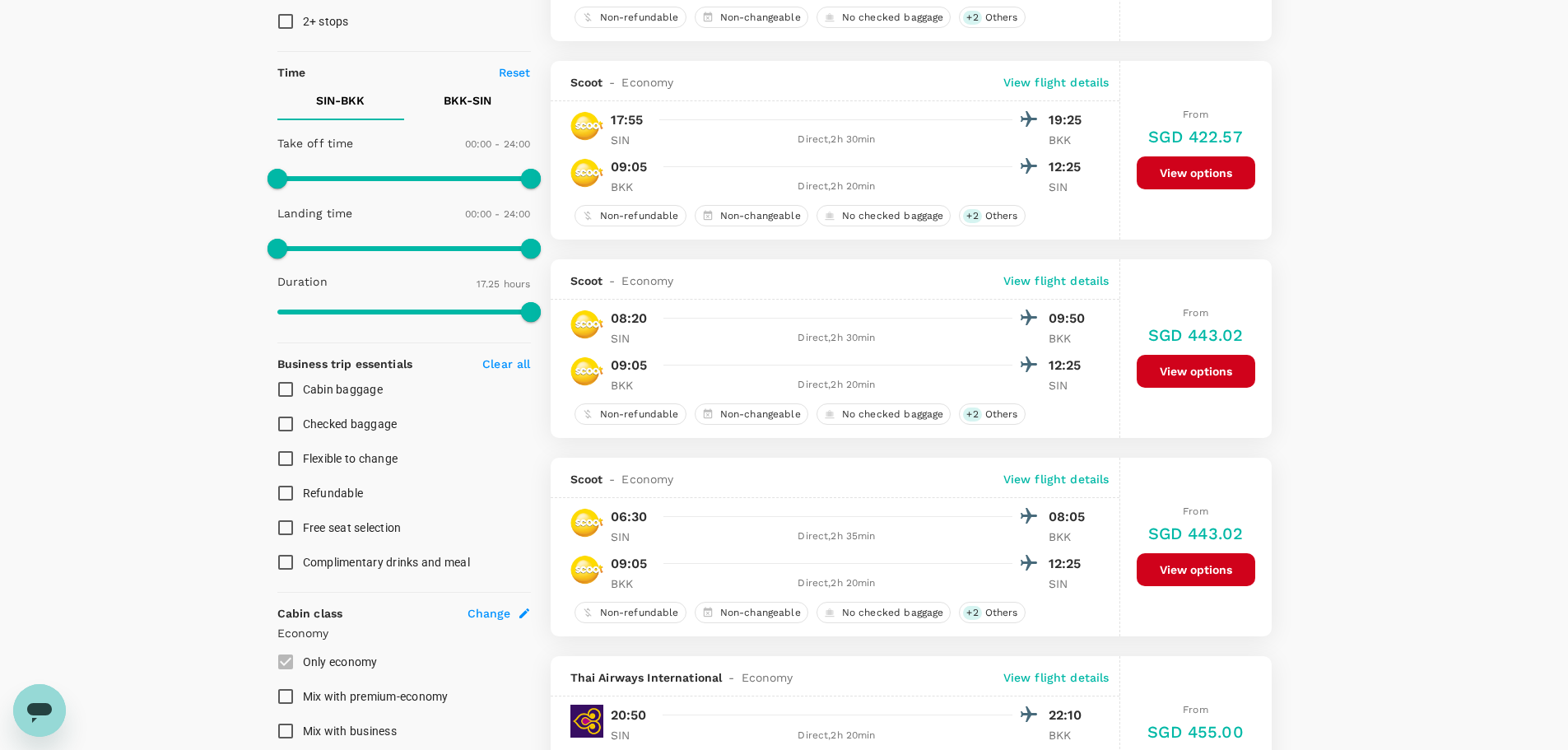
scroll to position [82, 0]
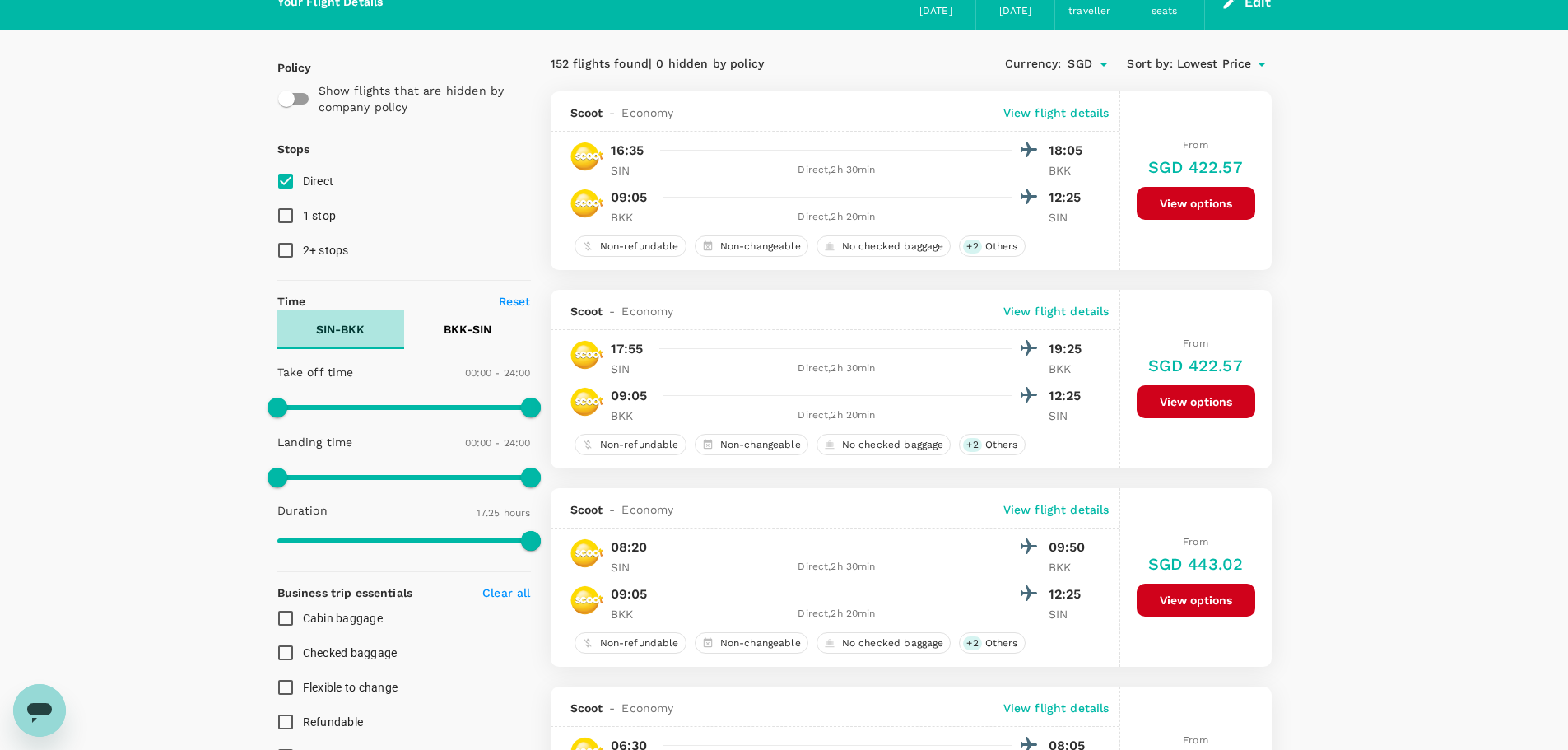
click at [359, 333] on p "SIN - BKK" at bounding box center [340, 329] width 49 height 16
type input "840"
drag, startPoint x: 519, startPoint y: 401, endPoint x: 424, endPoint y: 409, distance: 95.3
click at [424, 409] on span at bounding box center [425, 408] width 20 height 20
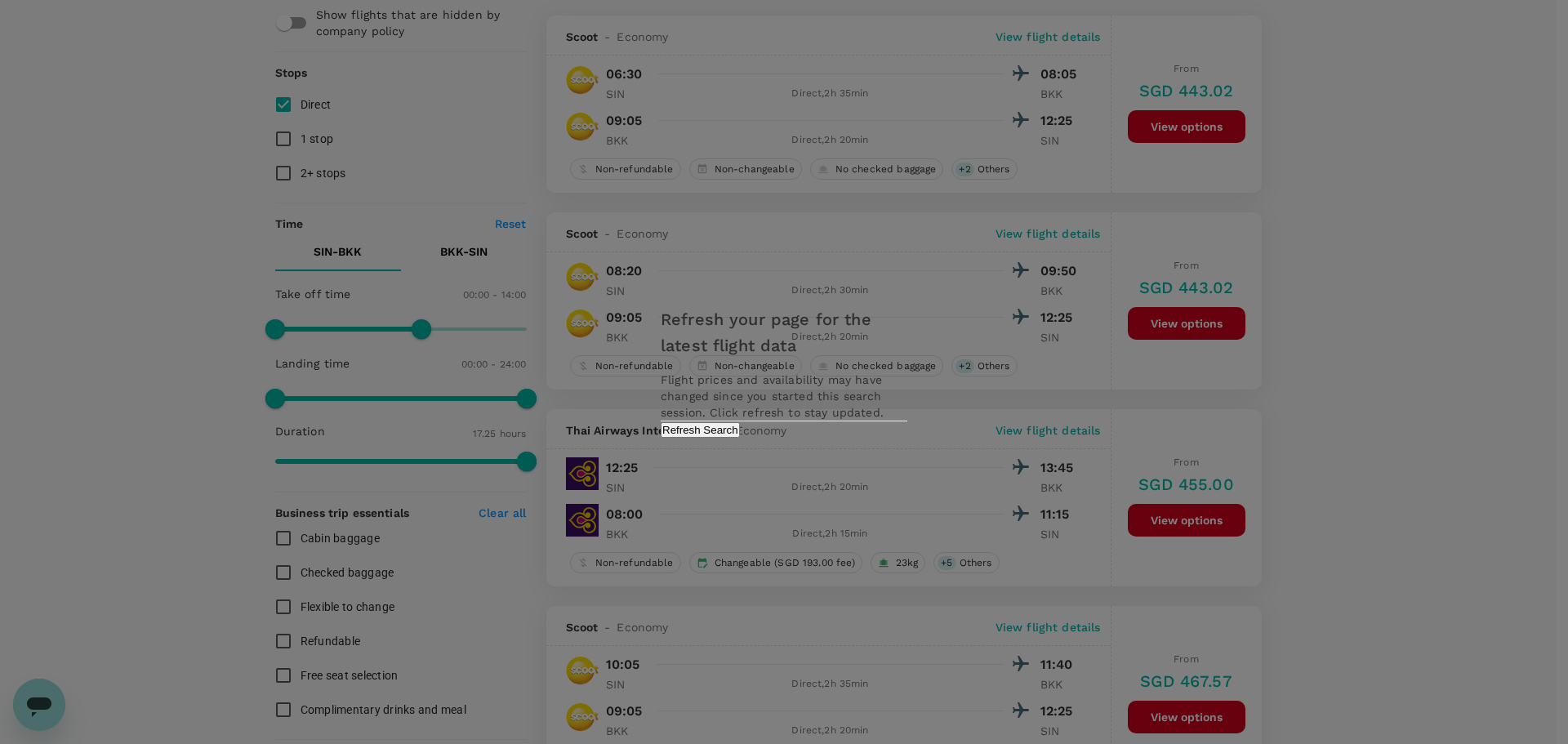
scroll to position [163, 0]
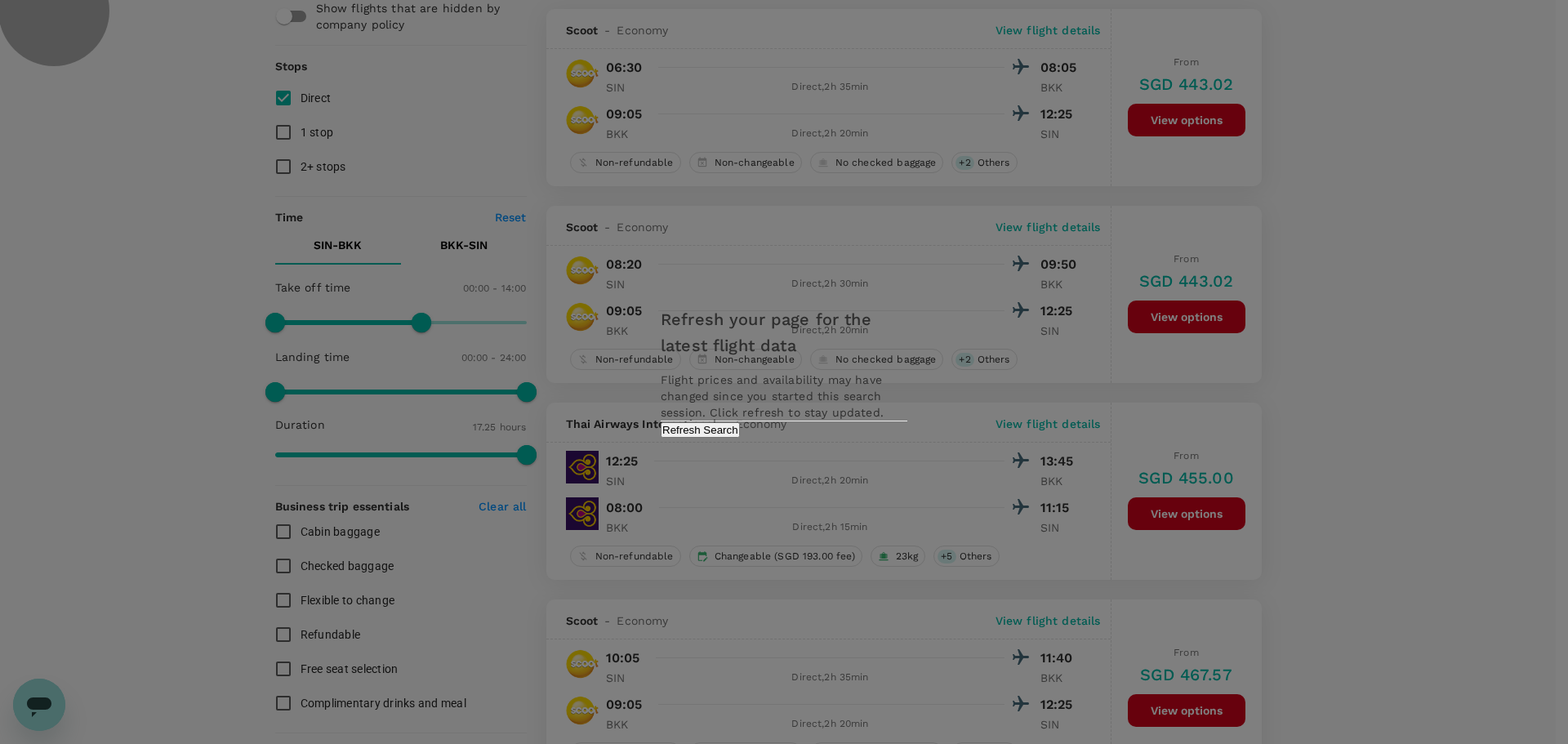
click at [740, 438] on button "Refresh Search" at bounding box center [700, 430] width 79 height 16
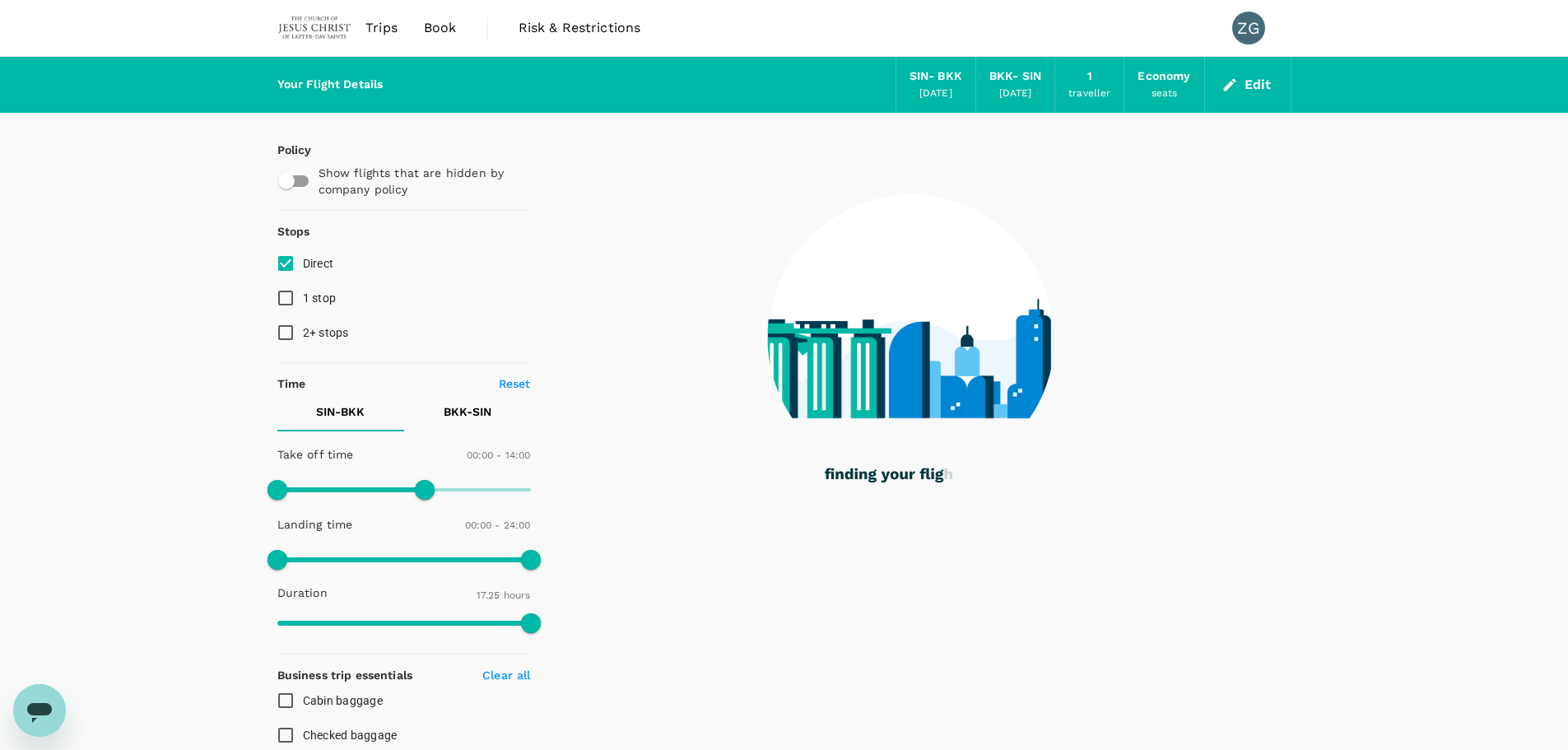
type input "850"
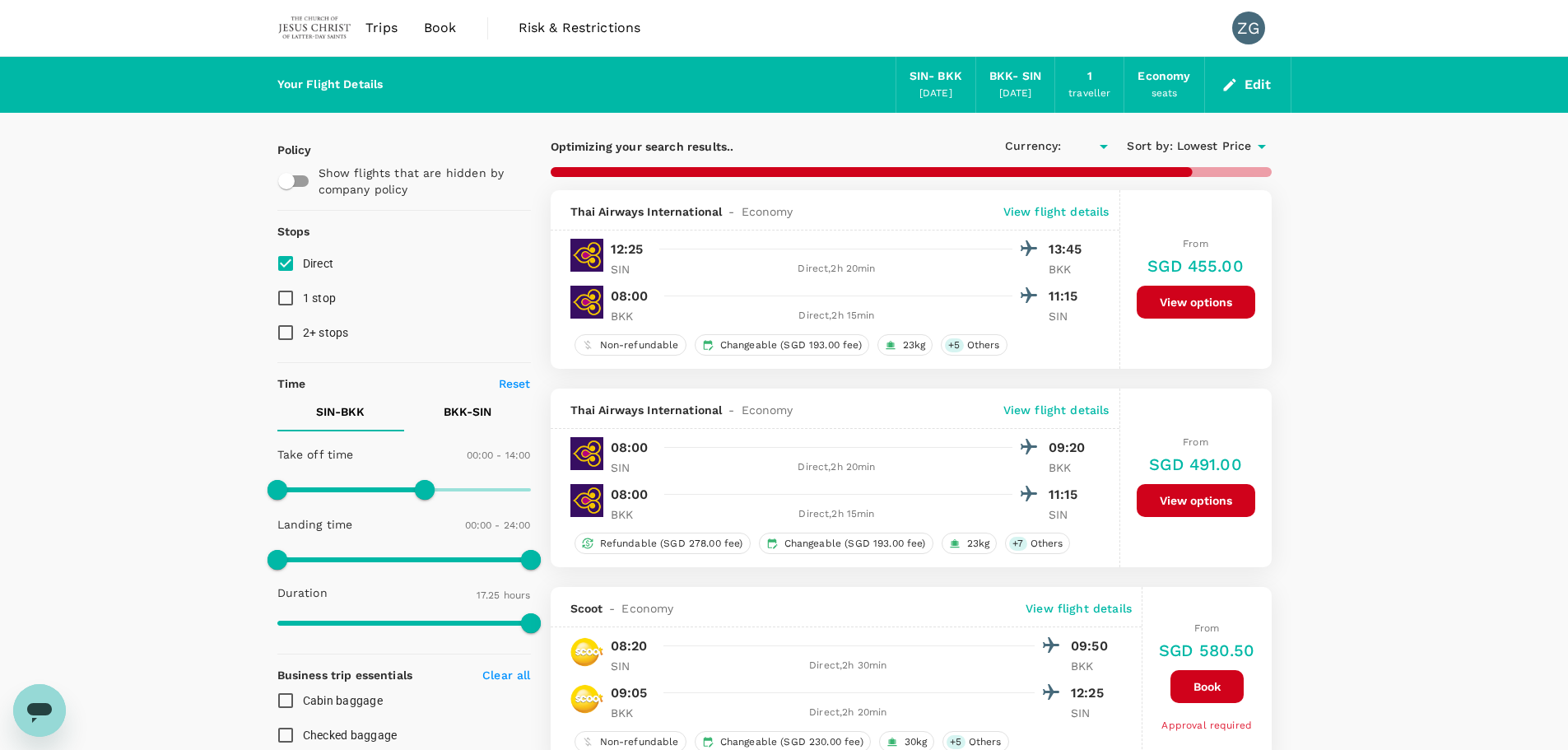
type input "SGD"
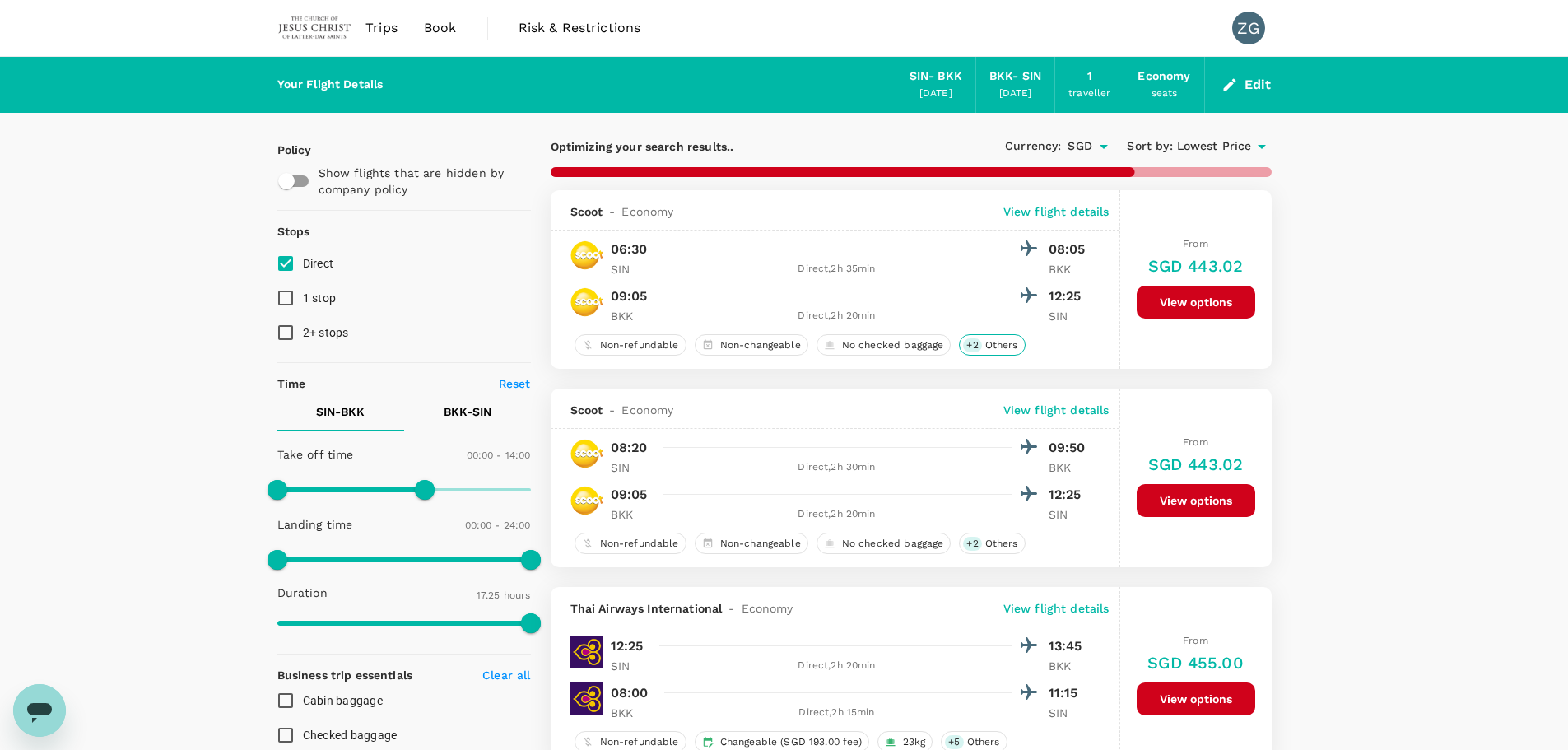
click at [992, 346] on span "Others" at bounding box center [1002, 345] width 46 height 14
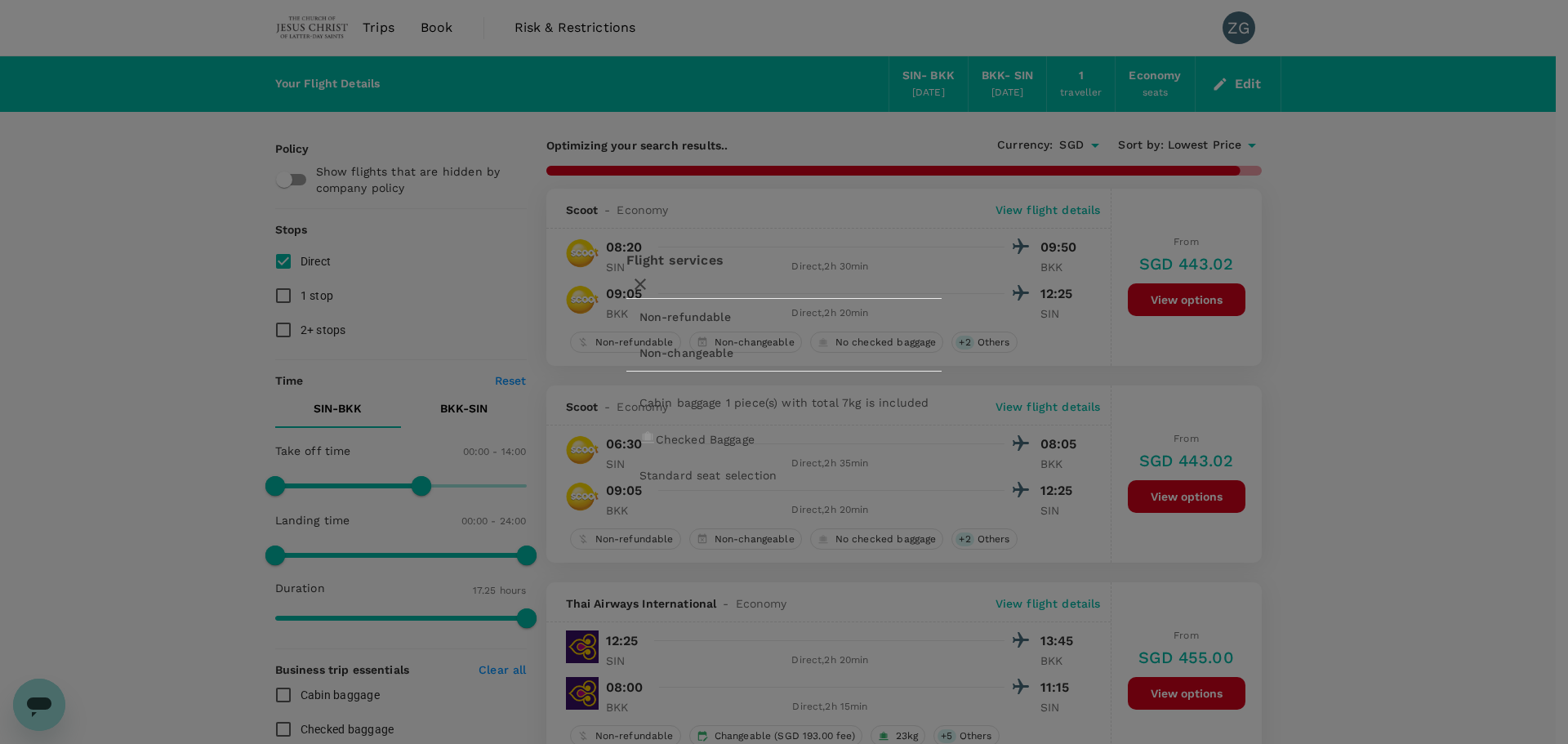
click at [784, 335] on li "Non-changeable" at bounding box center [705, 353] width 158 height 36
click at [650, 274] on icon "button" at bounding box center [640, 284] width 20 height 20
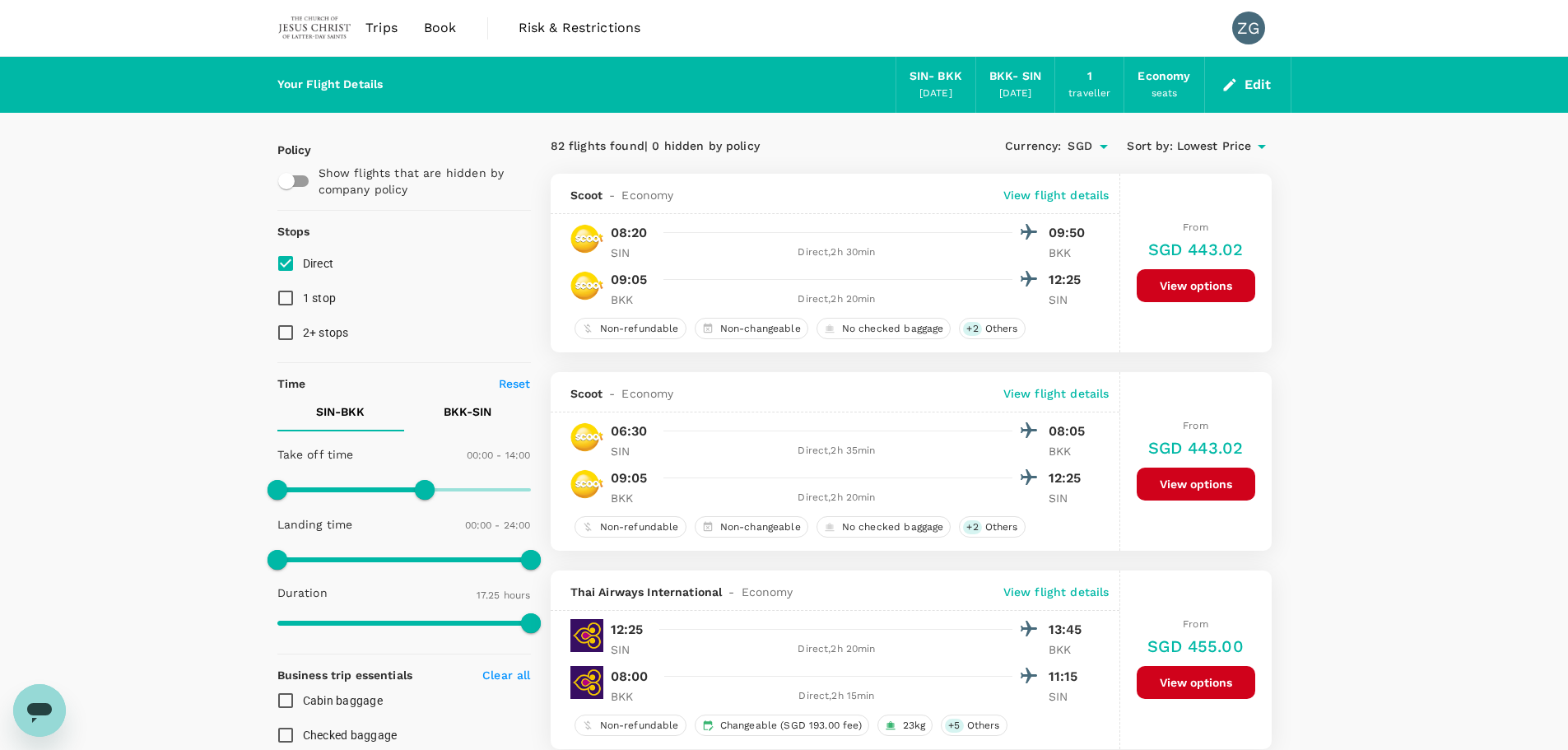
click at [1251, 91] on button "Edit" at bounding box center [1248, 85] width 59 height 26
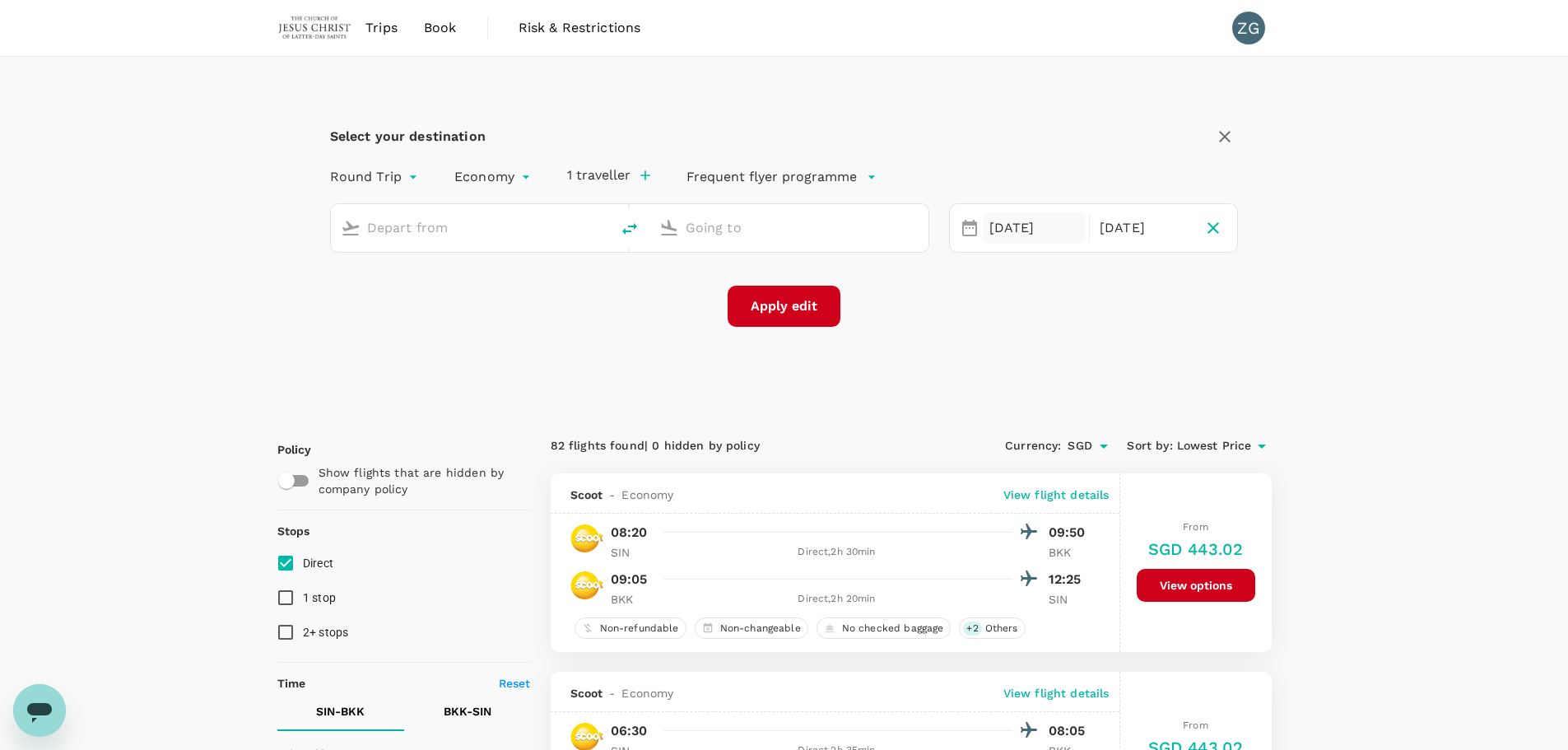
click at [1020, 226] on div "19 Oct" at bounding box center [1034, 228] width 103 height 32
type input "Singapore Changi (SIN)"
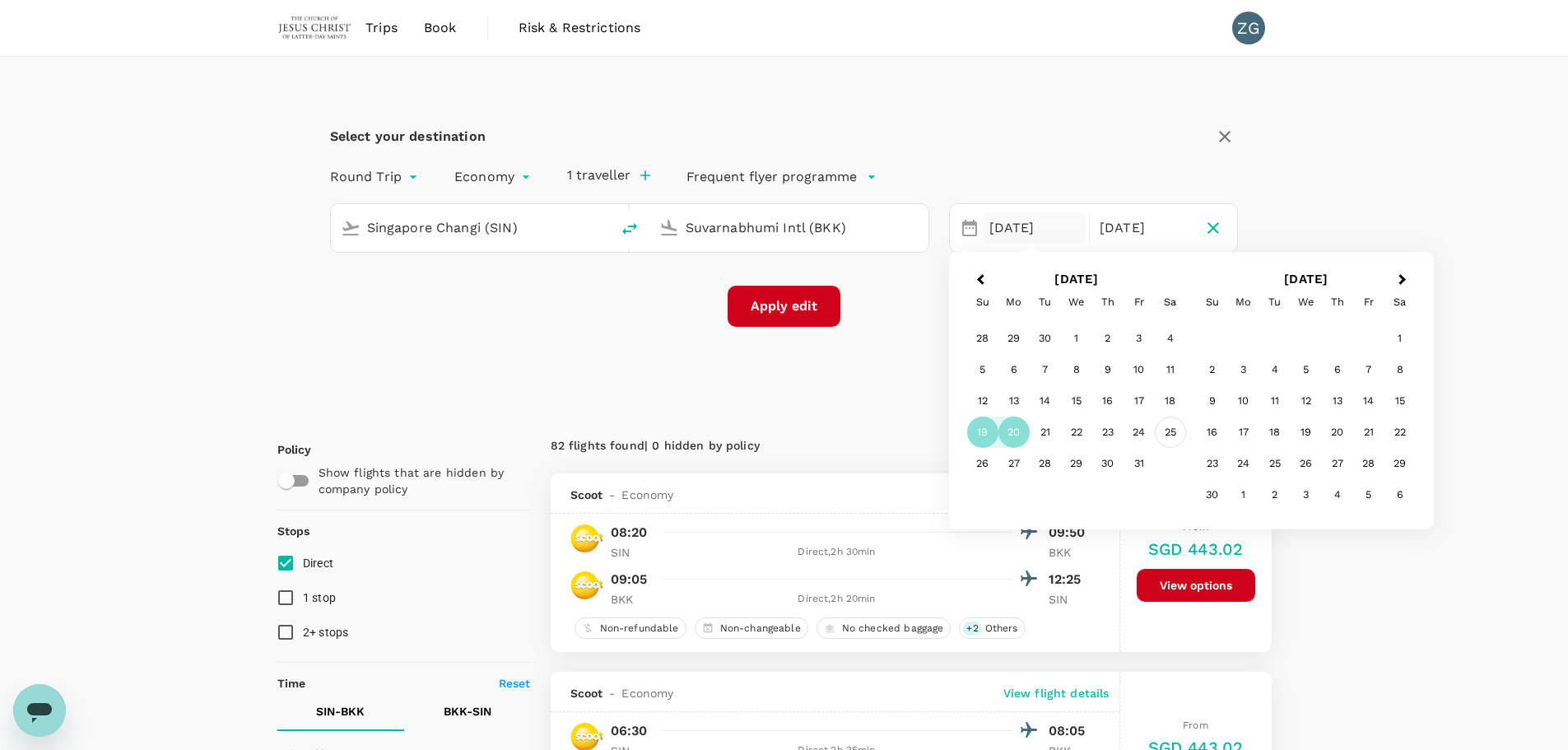
click at [1170, 432] on div "25" at bounding box center [1170, 432] width 31 height 31
click at [1178, 432] on div "25" at bounding box center [1170, 433] width 31 height 31
click at [703, 225] on input "Suvarnabhumi Intl (BKK)" at bounding box center [789, 227] width 208 height 26
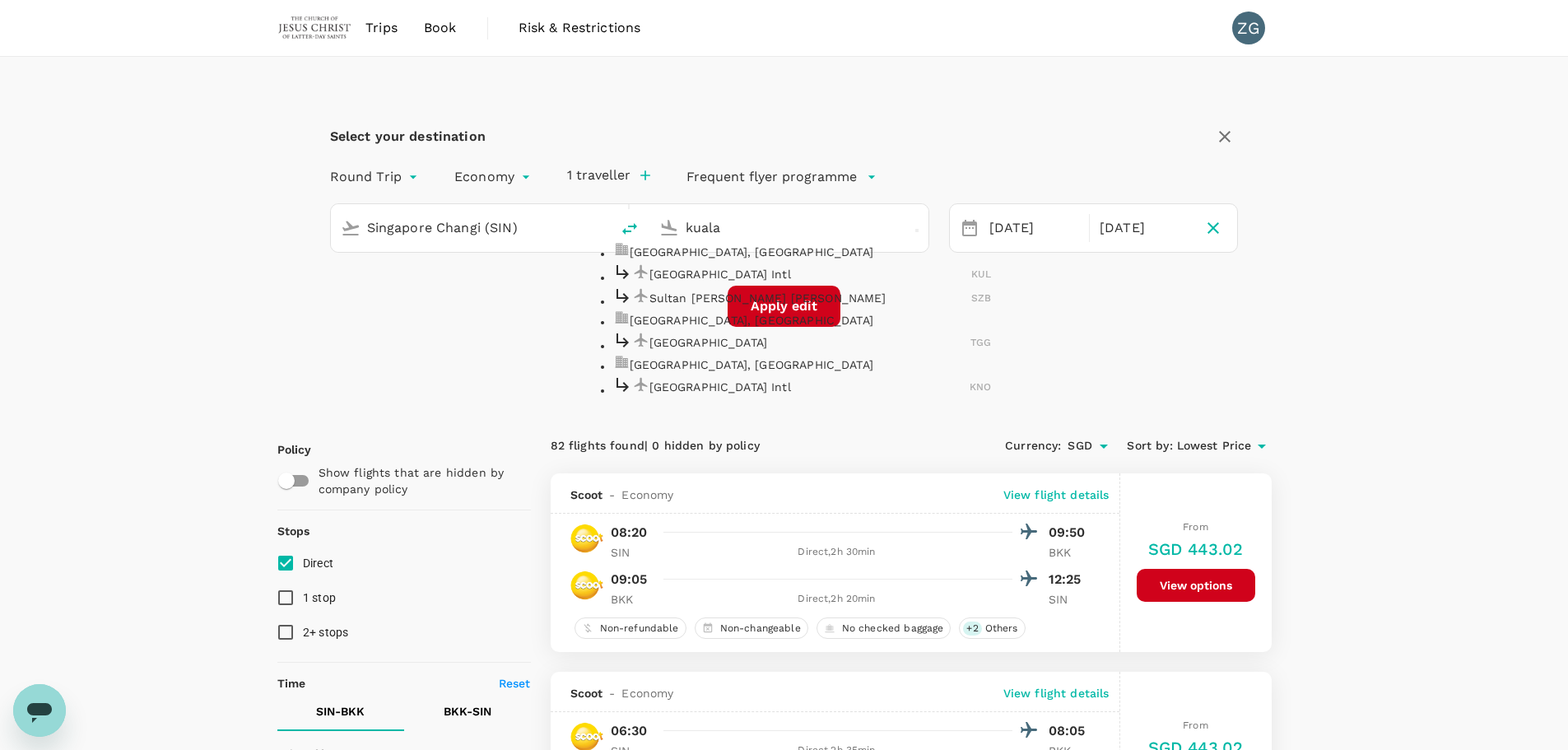
click at [711, 306] on p "Sultan Abdul Aziz Shah" at bounding box center [811, 298] width 323 height 16
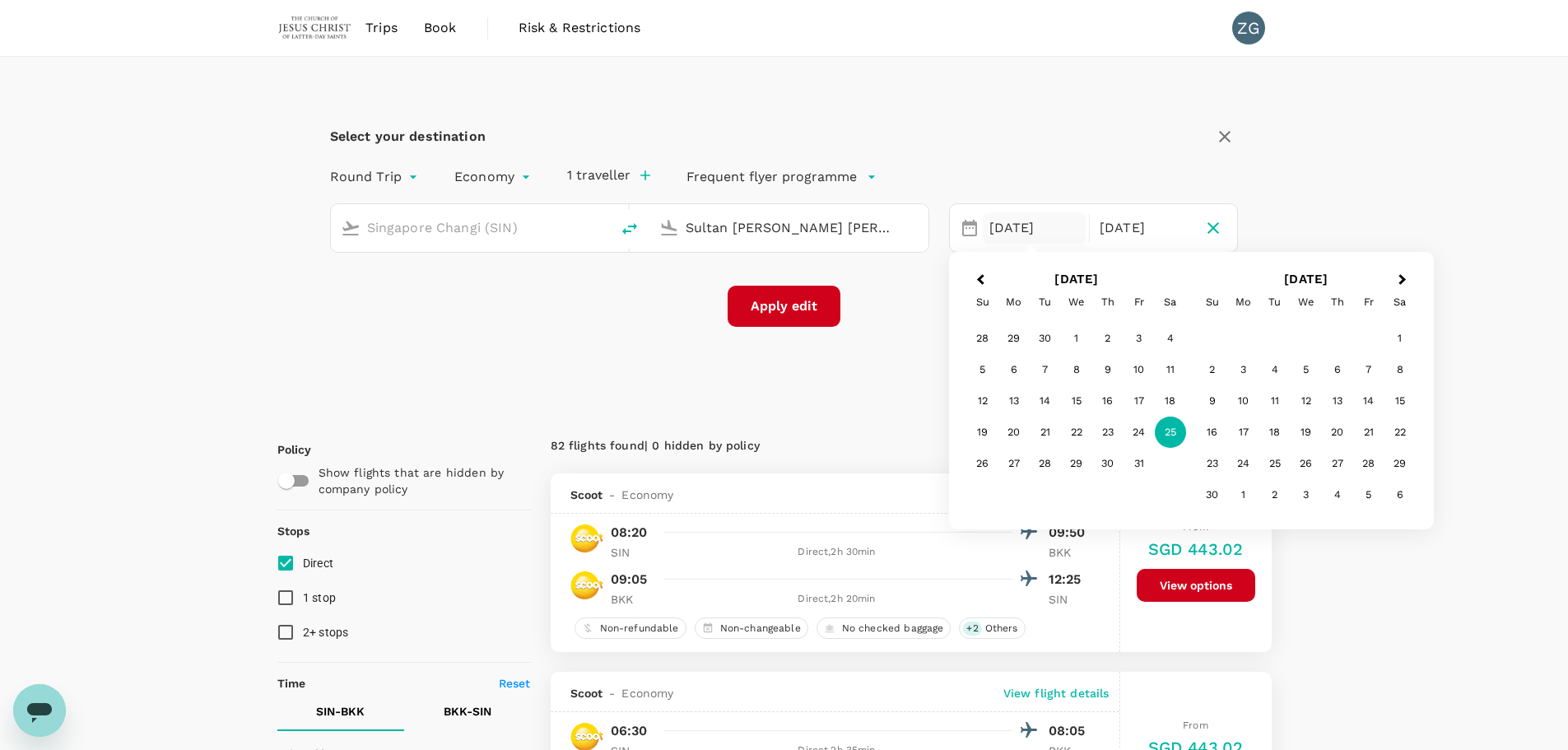
type input "Sultan [PERSON_NAME] [PERSON_NAME] (SZB)"
click at [781, 310] on button "Apply edit" at bounding box center [784, 306] width 113 height 41
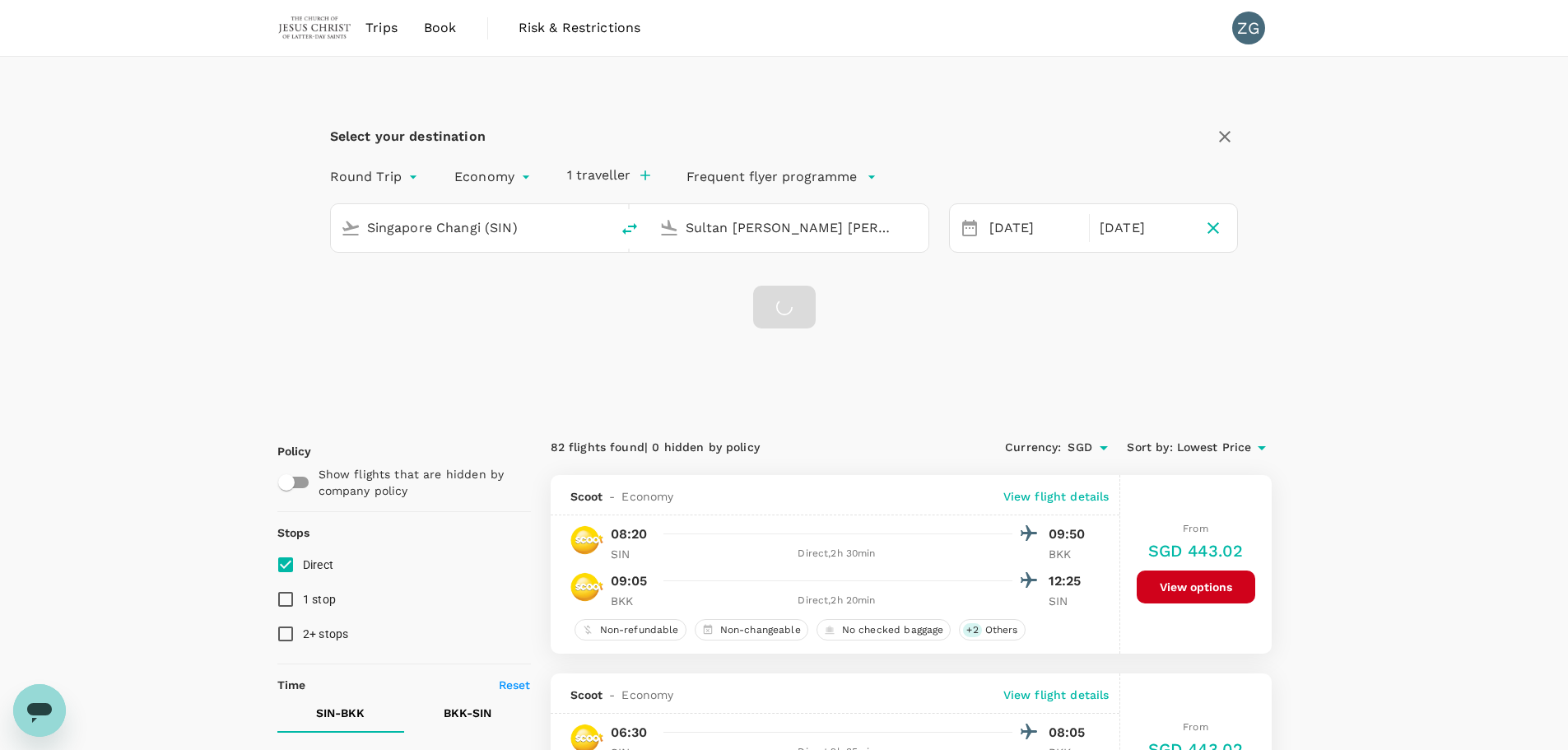
checkbox input "false"
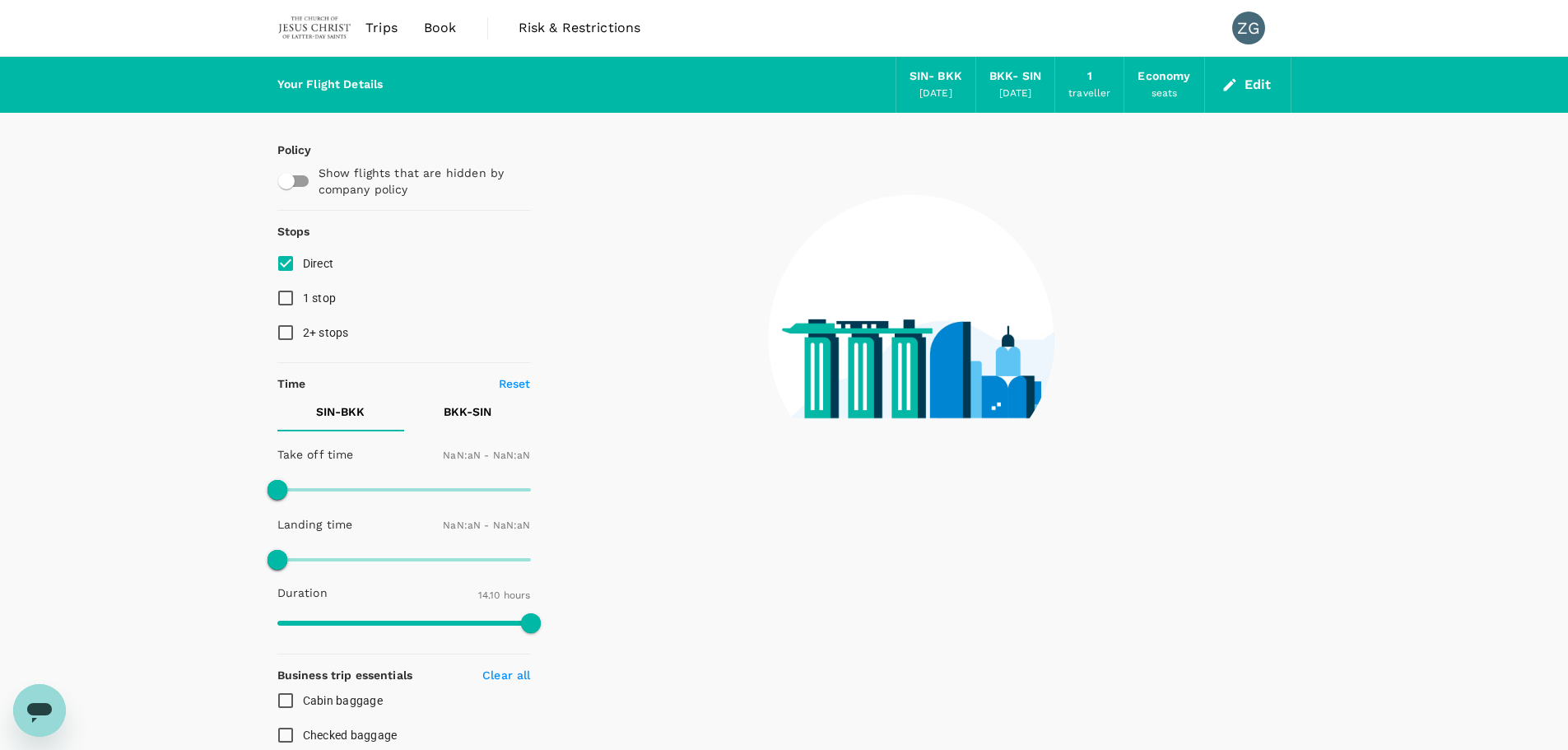
type input "1440"
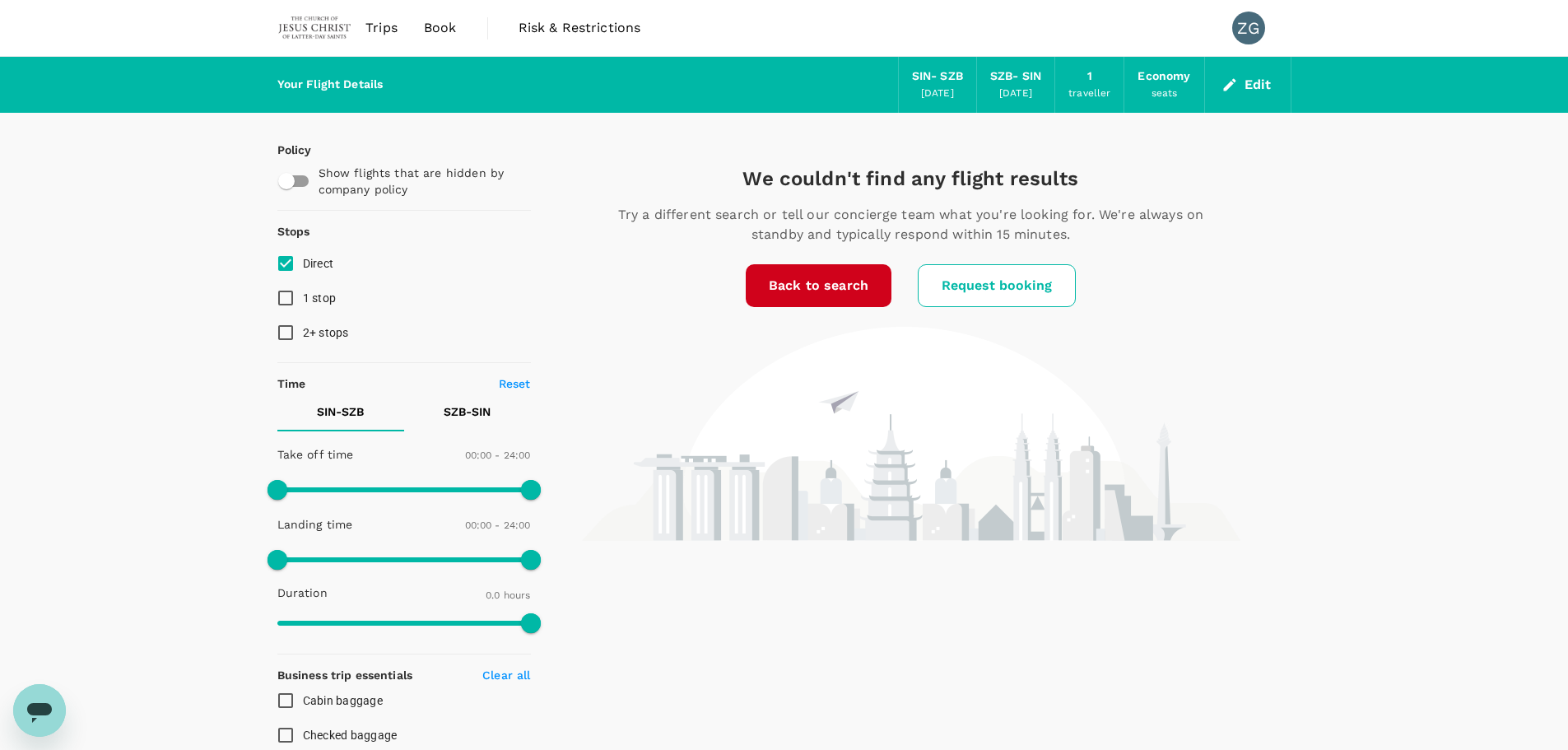
click at [825, 291] on link "Back to search" at bounding box center [818, 286] width 146 height 43
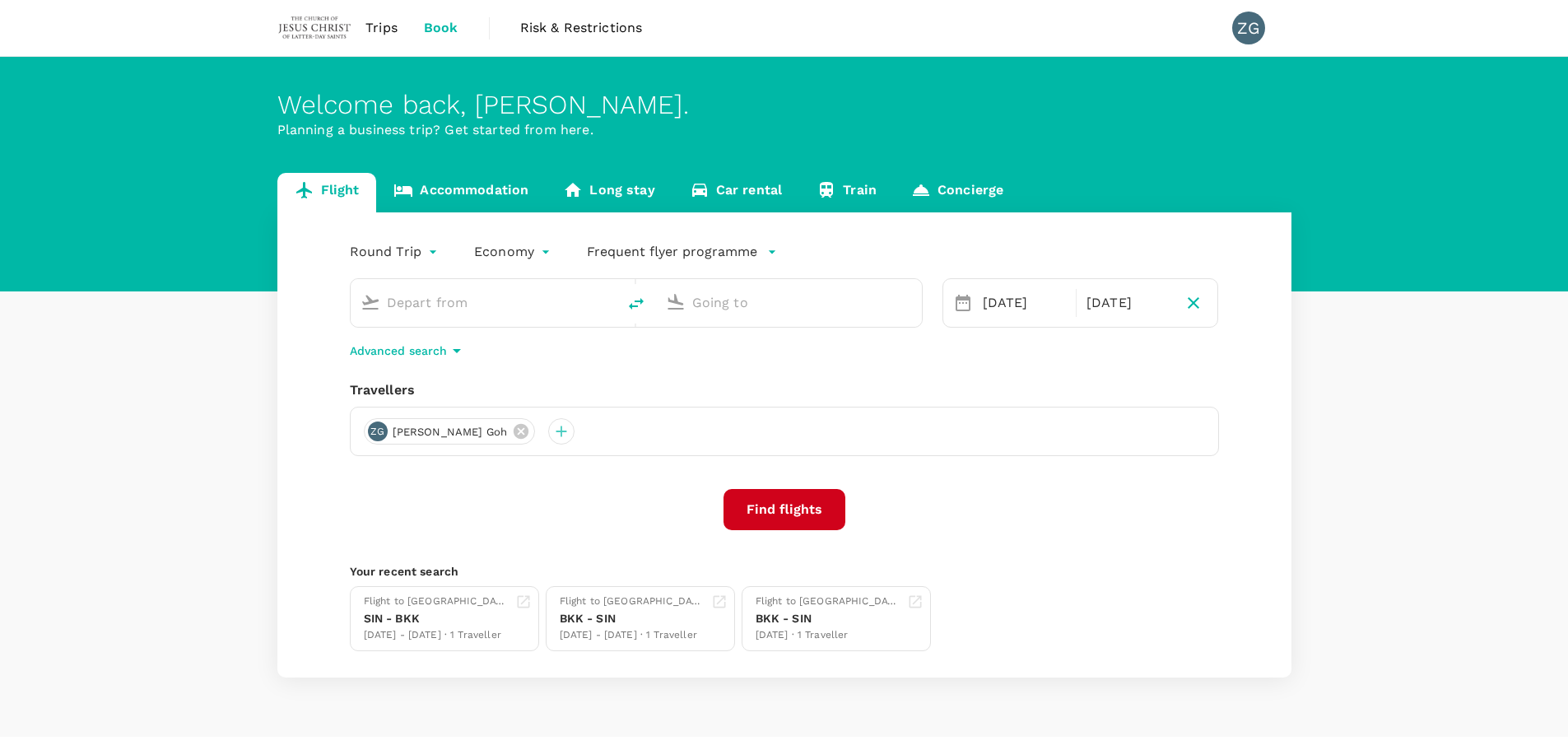
type input "Singapore Changi (SIN)"
type input "Sultan [PERSON_NAME] [PERSON_NAME] (SZB)"
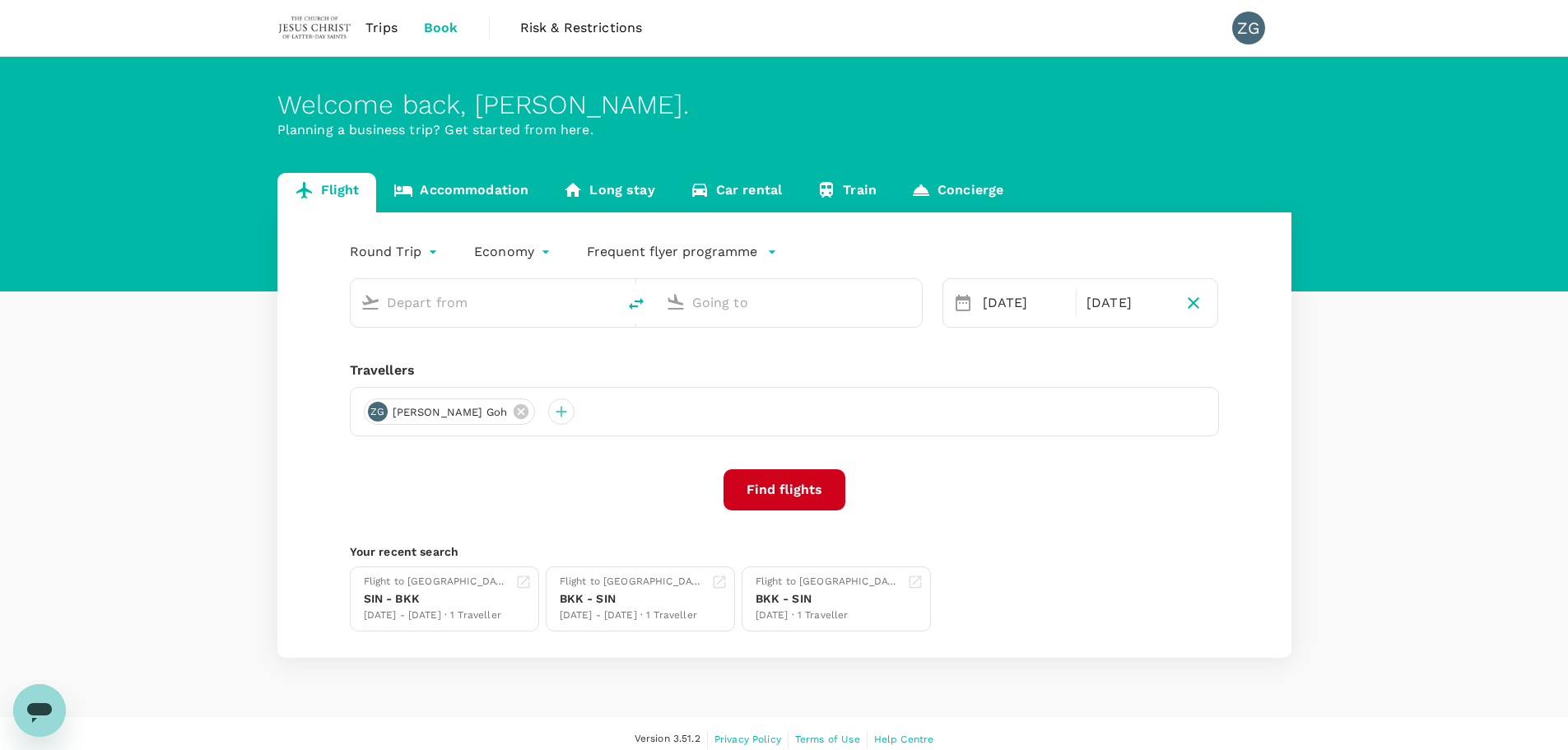
type input "Singapore Changi (SIN)"
type input "Sultan [PERSON_NAME] [PERSON_NAME] (SZB)"
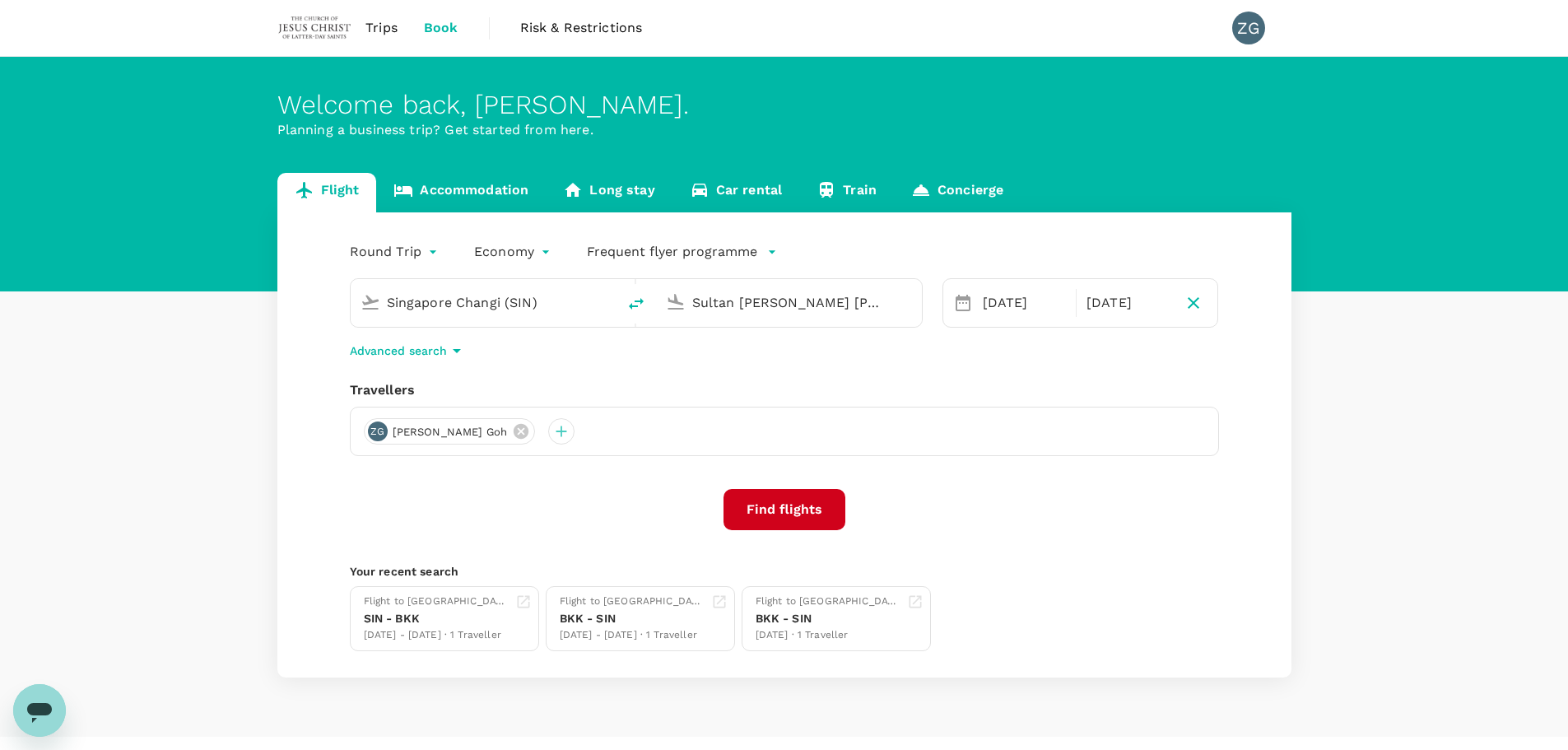
click at [767, 301] on input "Sultan [PERSON_NAME] [PERSON_NAME] (SZB)" at bounding box center [789, 302] width 195 height 26
click at [922, 383] on div "Travellers" at bounding box center [784, 390] width 869 height 20
click at [797, 496] on button "Find flights" at bounding box center [784, 510] width 122 height 41
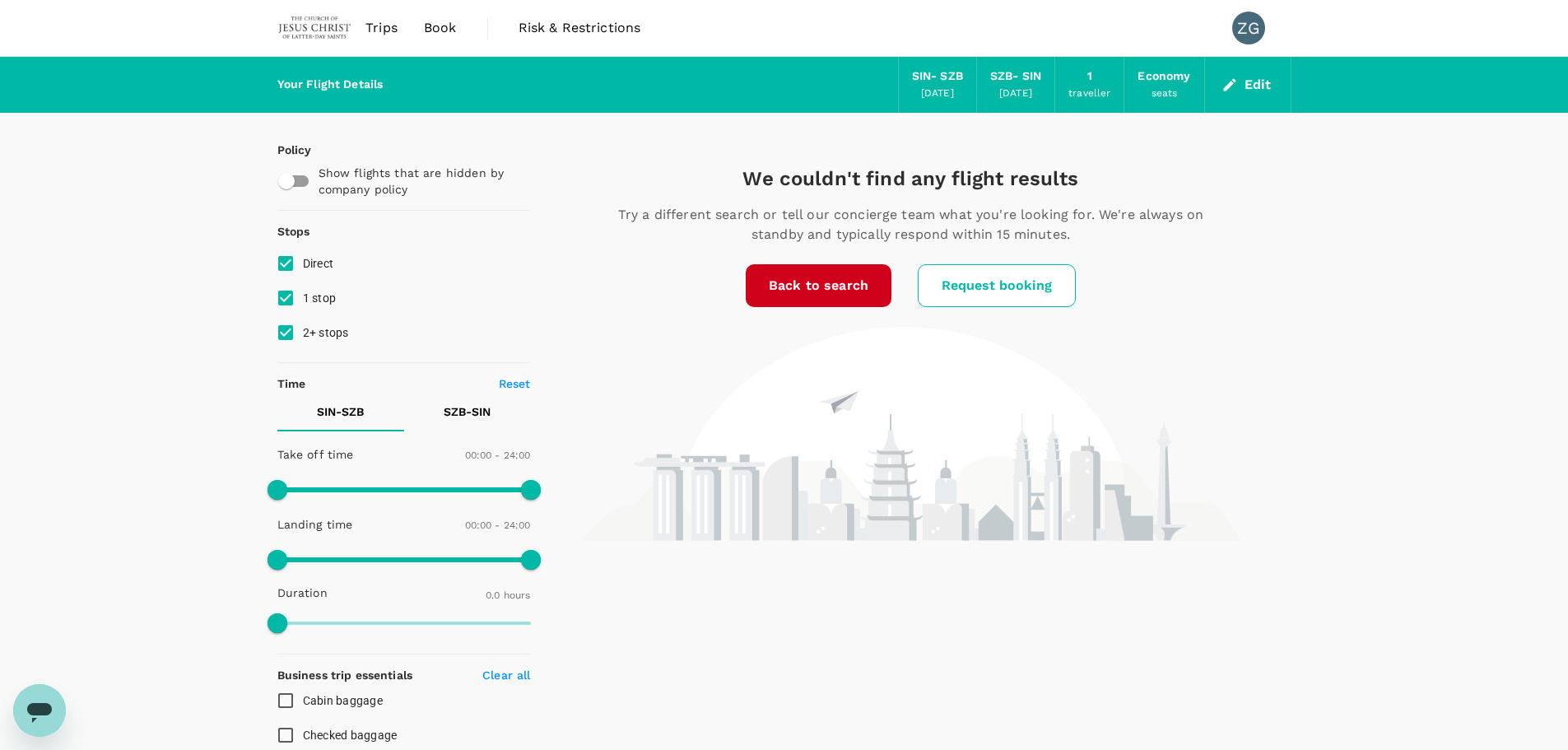
click at [1264, 80] on button "Edit" at bounding box center [1248, 85] width 59 height 26
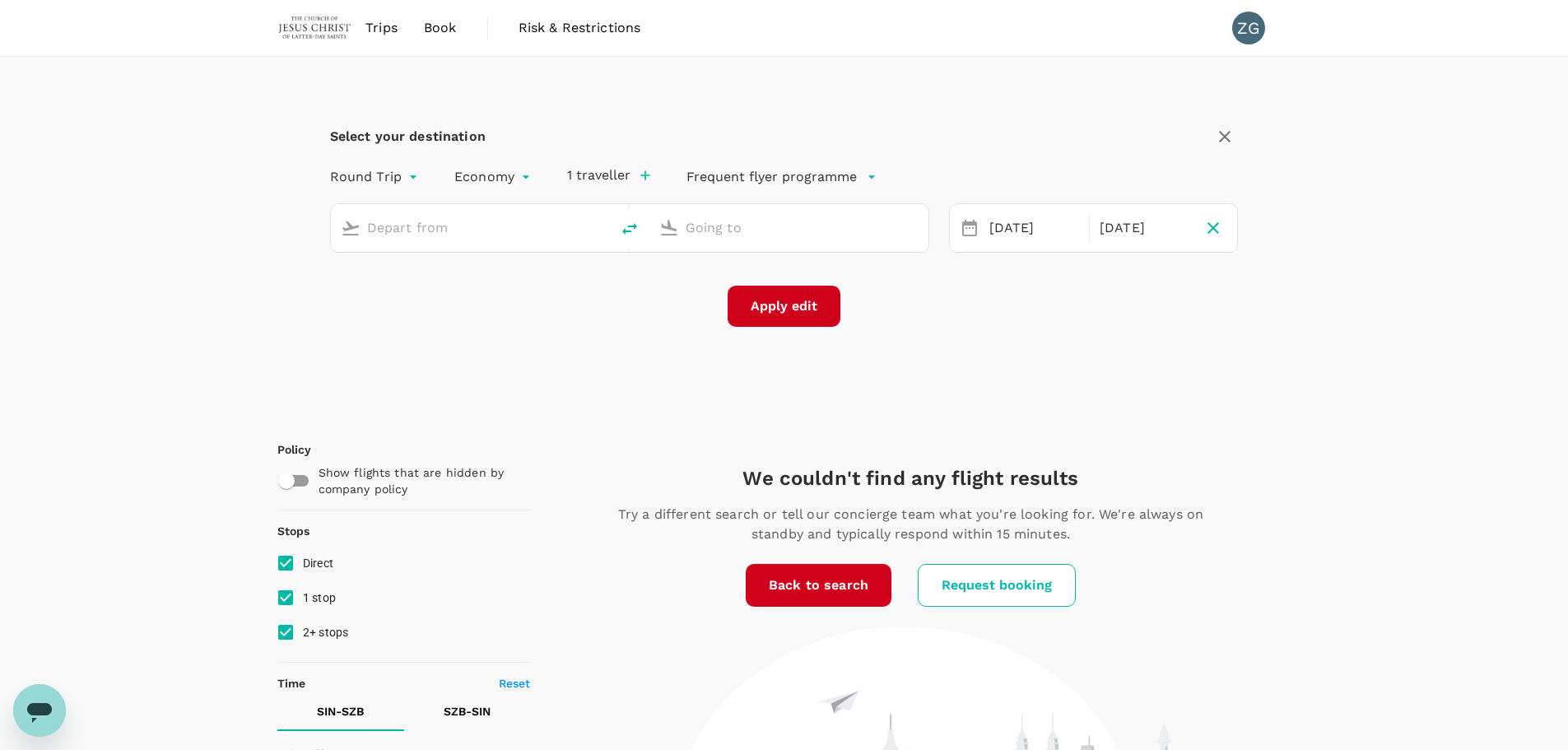
type input "Singapore Changi (SIN)"
type input "Sultan [PERSON_NAME] [PERSON_NAME] (SZB)"
drag, startPoint x: 453, startPoint y: 231, endPoint x: 497, endPoint y: 230, distance: 44.0
click at [458, 231] on input "Singapore Changi (SIN)" at bounding box center [471, 227] width 208 height 26
drag, startPoint x: 569, startPoint y: 226, endPoint x: 0, endPoint y: 219, distance: 569.0
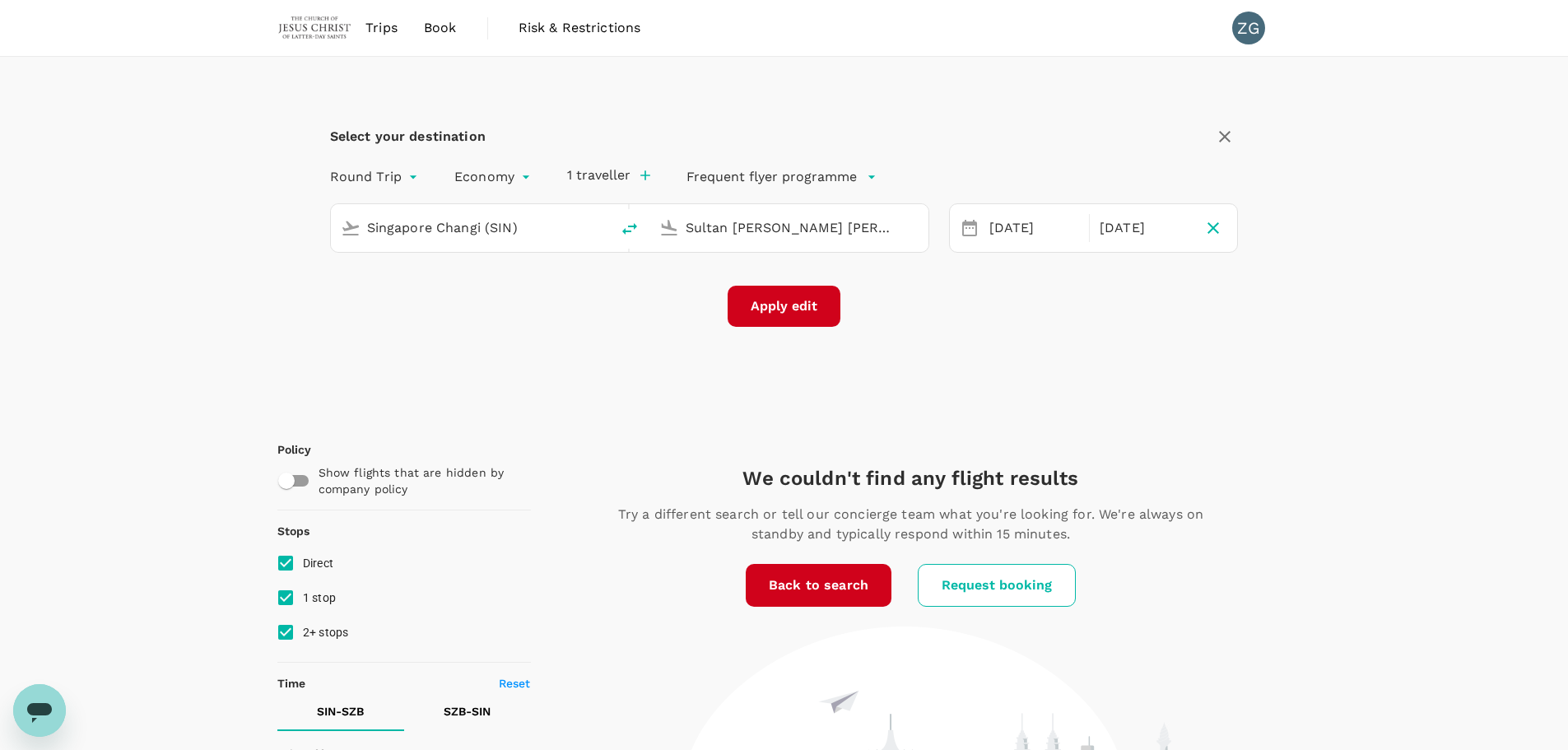
click at [0, 219] on div "Select your destination Round Trip roundtrip Economy economy 1 traveller Freque…" at bounding box center [784, 749] width 1568 height 1385
click at [389, 299] on p "[GEOGRAPHIC_DATA]" at bounding box center [496, 292] width 291 height 16
type input "[GEOGRAPHIC_DATA] (XSP)"
click at [785, 296] on button "Apply edit" at bounding box center [784, 306] width 113 height 41
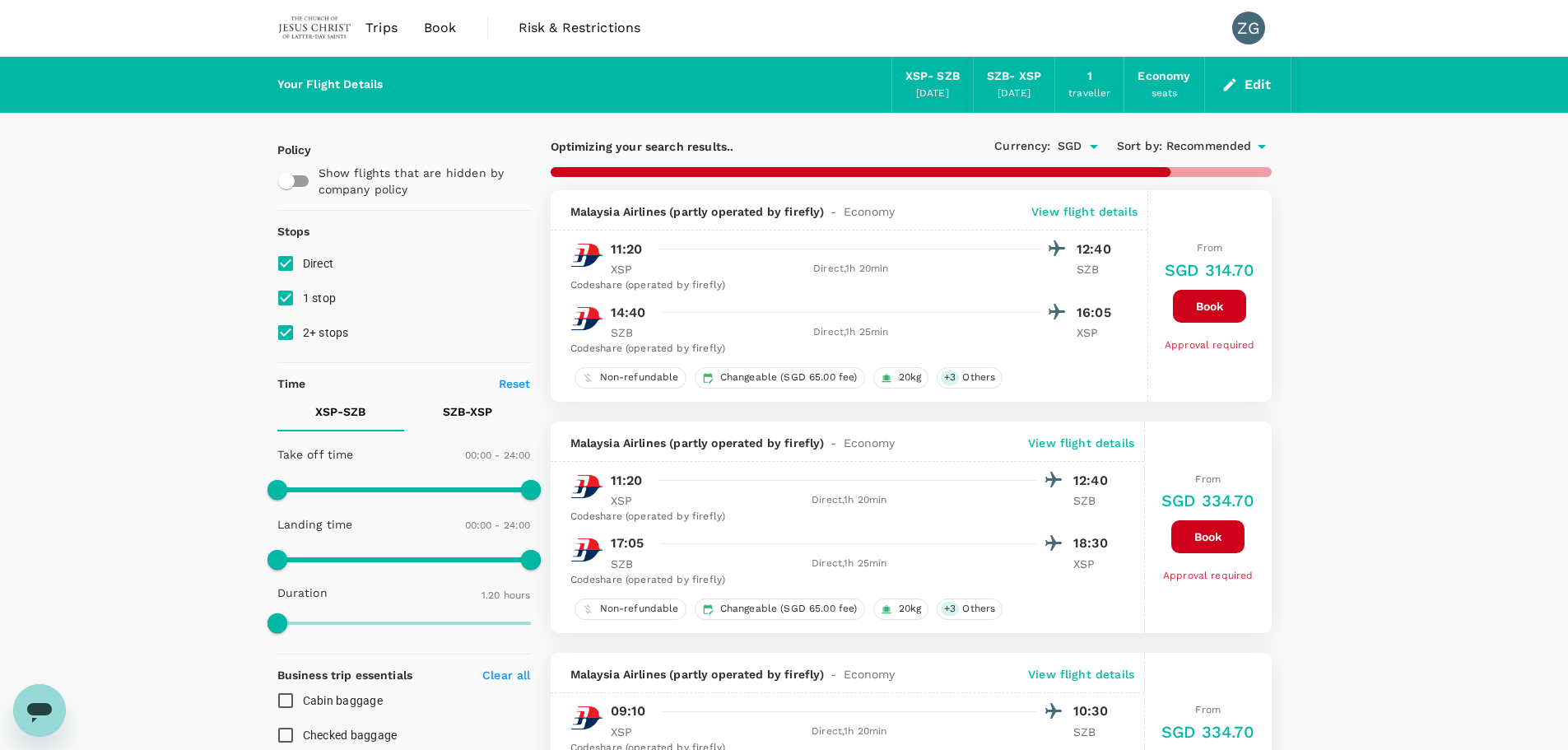
click at [302, 294] on input "1 stop" at bounding box center [286, 298] width 35 height 35
checkbox input "false"
click at [296, 327] on input "2+ stops" at bounding box center [286, 333] width 35 height 35
checkbox input "false"
click at [1241, 142] on span "Recommended" at bounding box center [1209, 147] width 86 height 18
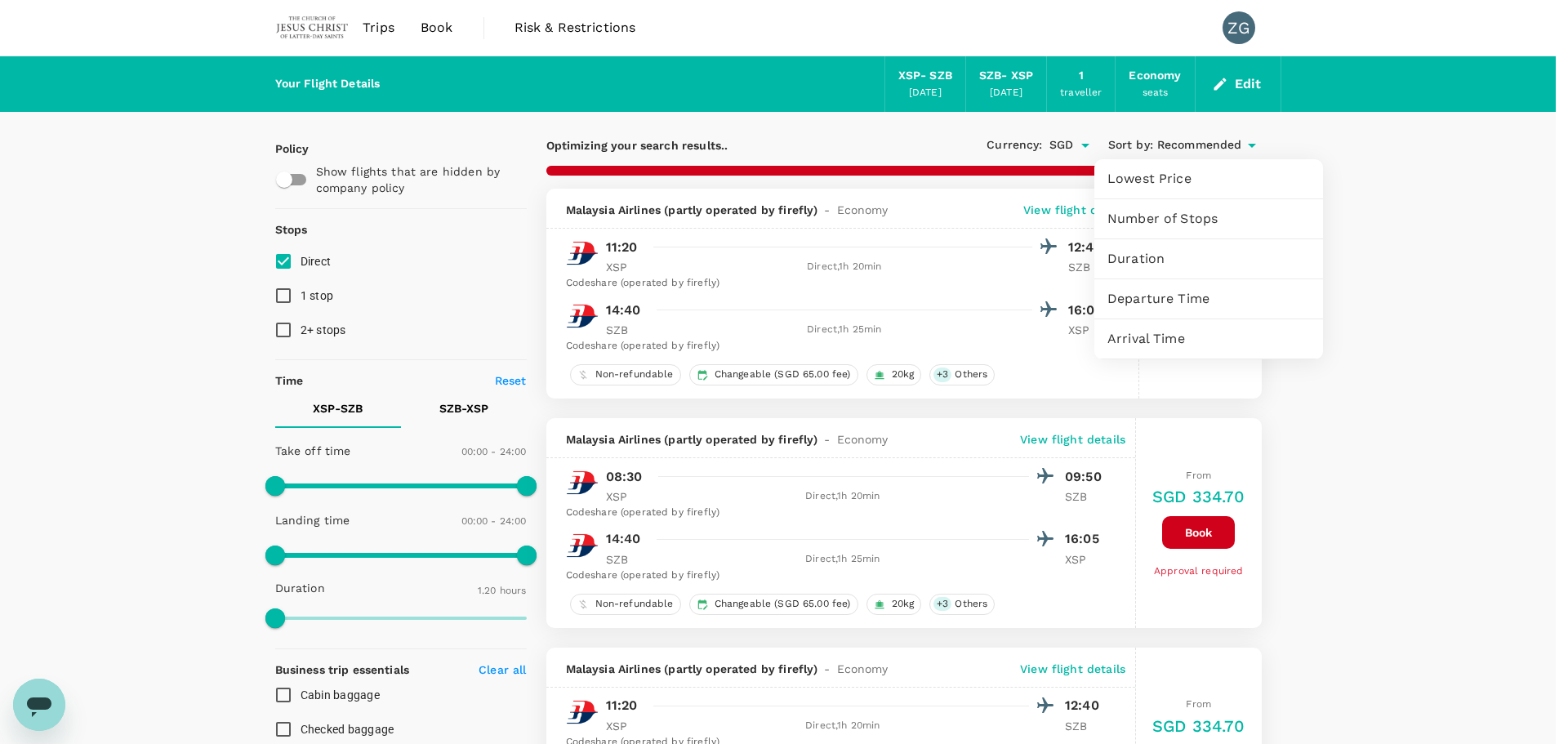
checkbox input "false"
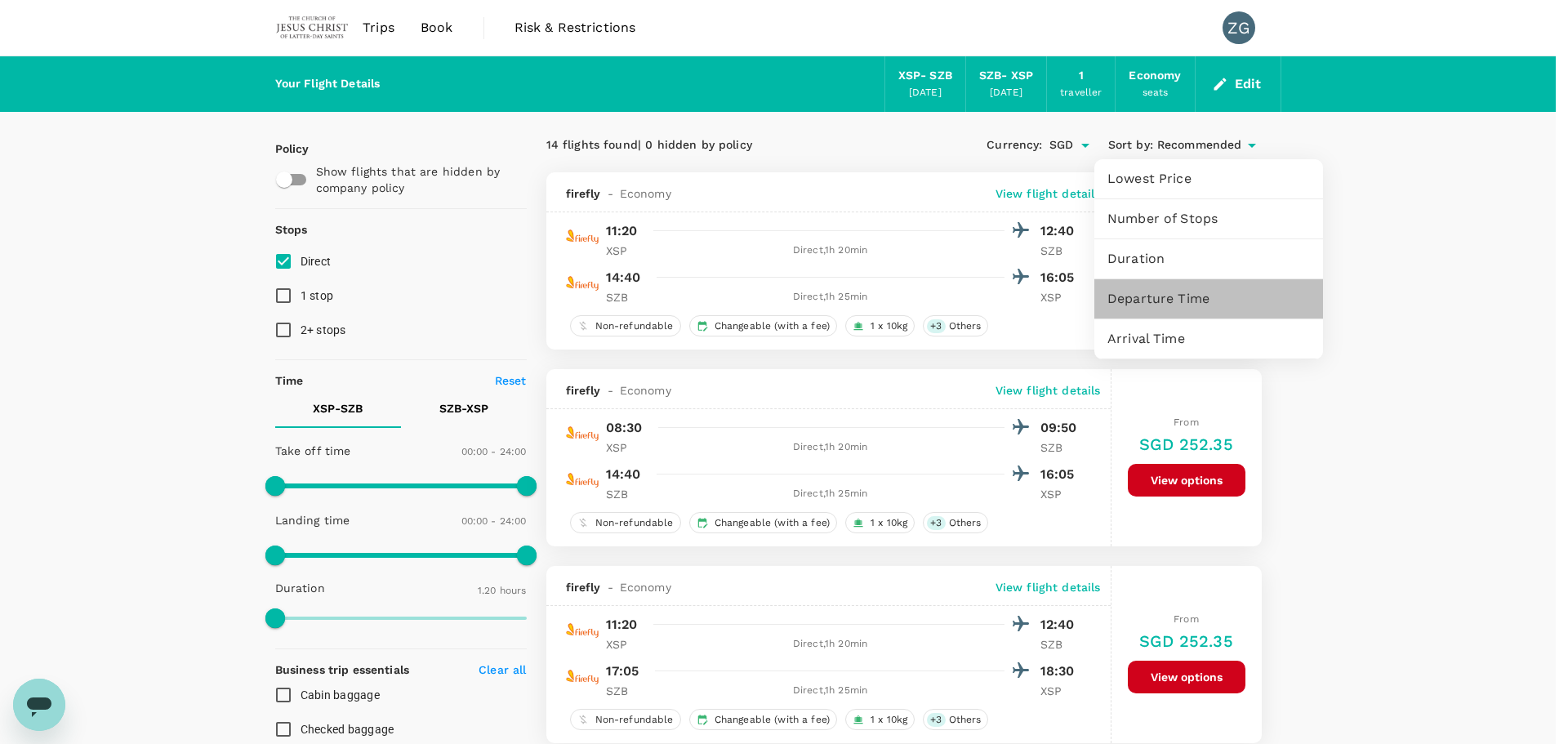
click at [1128, 303] on span "Departure Time" at bounding box center [1209, 299] width 203 height 20
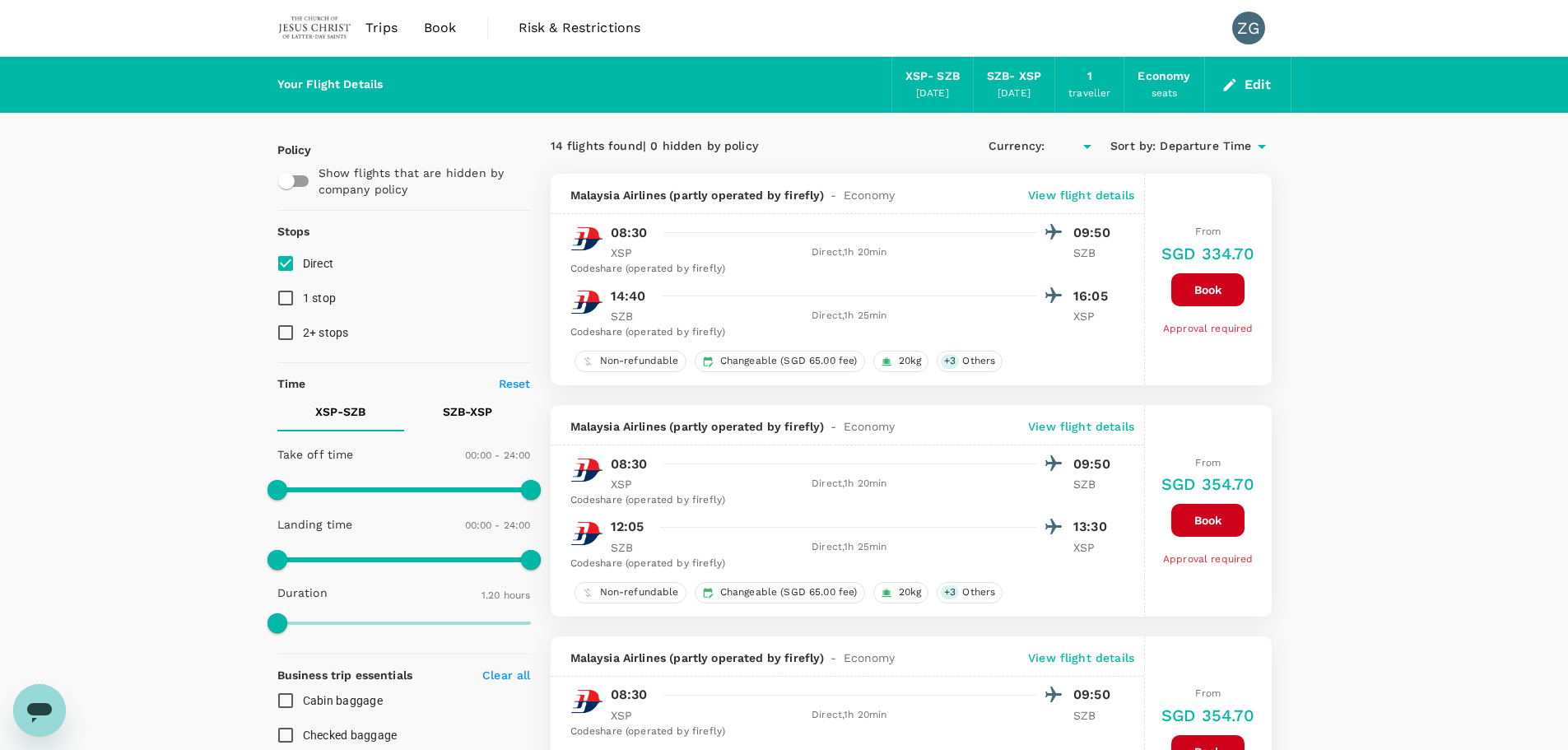
type input "SGD"
click at [1214, 139] on span "Departure Time" at bounding box center [1205, 147] width 91 height 18
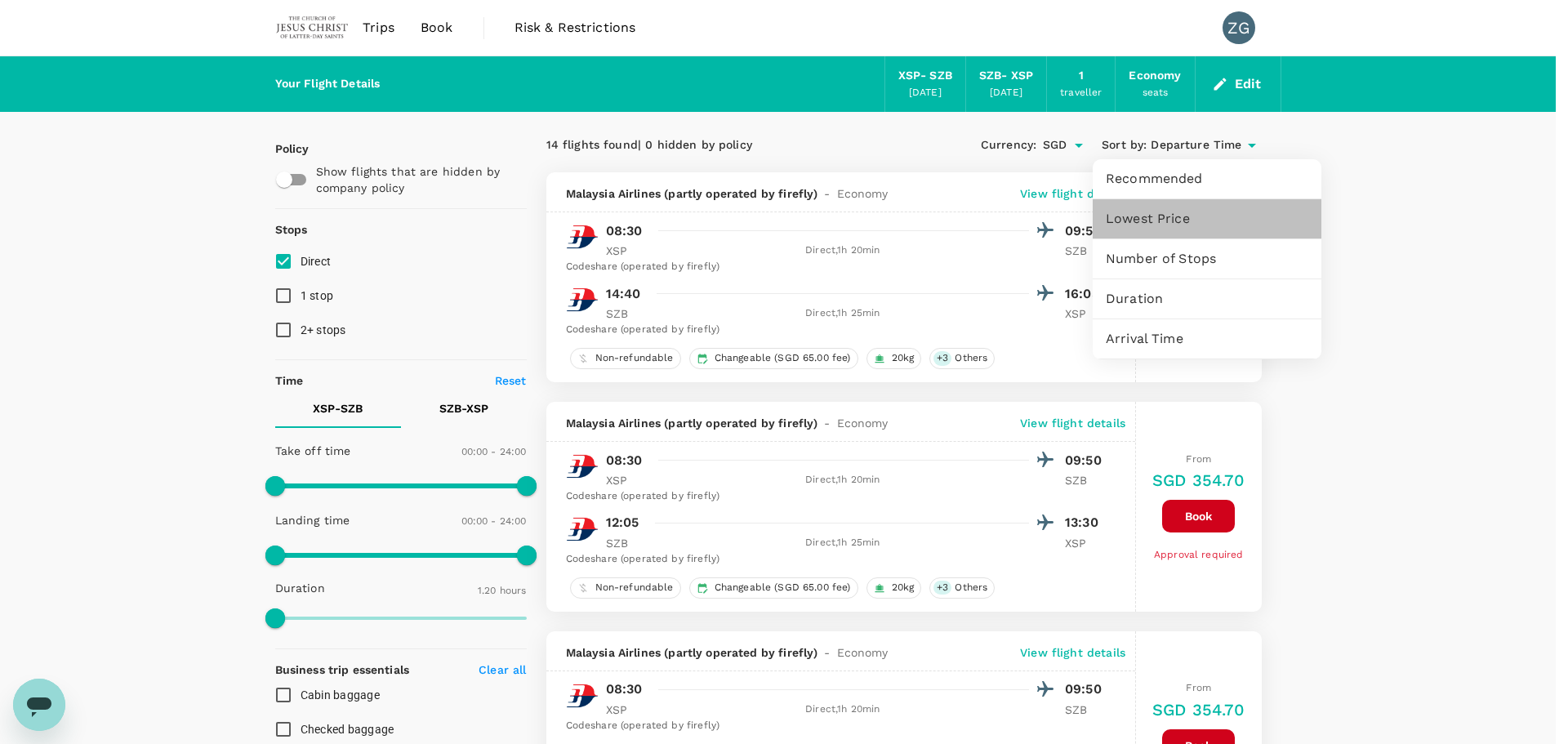
click at [1187, 224] on span "Lowest Price" at bounding box center [1207, 219] width 203 height 20
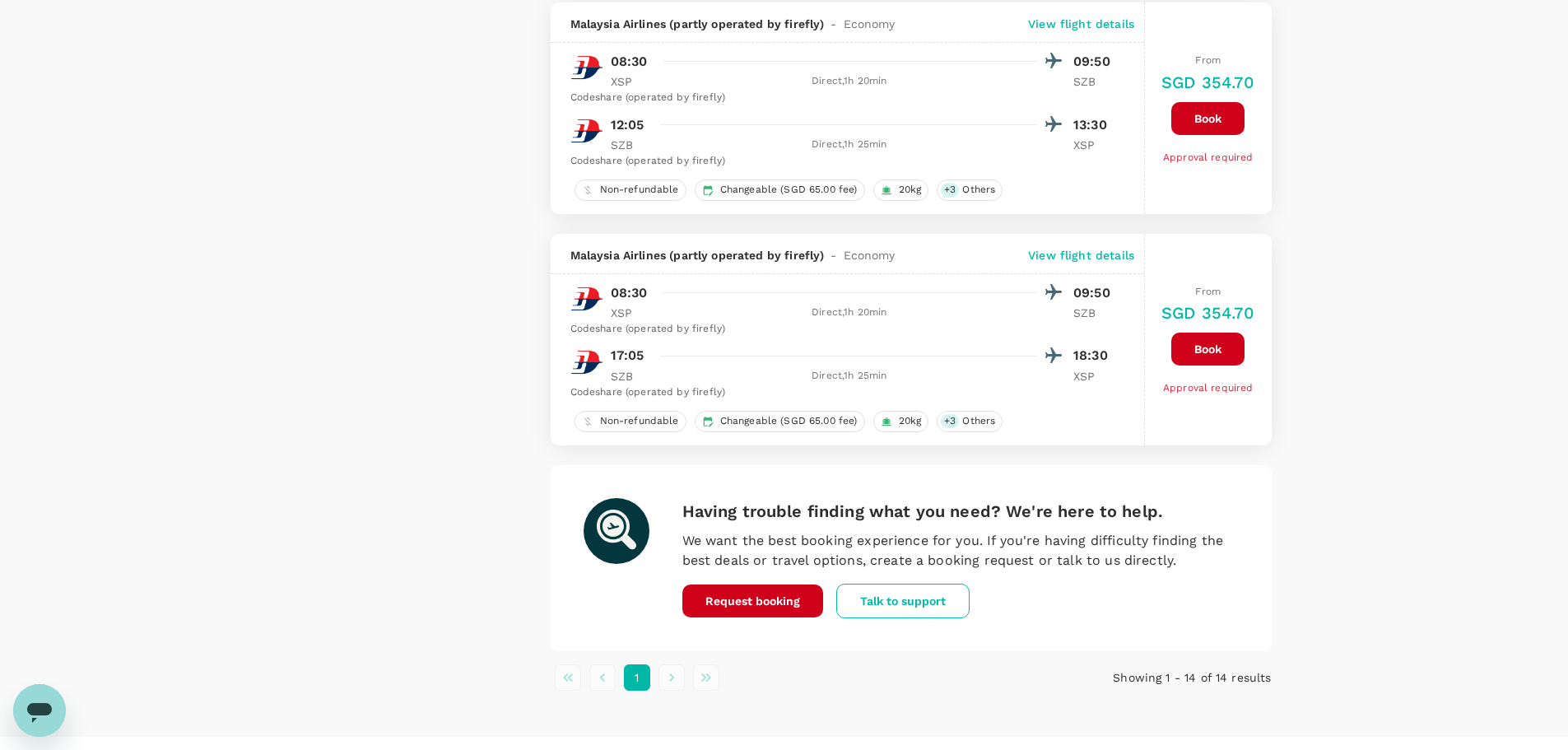
scroll to position [2748, 0]
